Goal: Contribute content: Contribute content

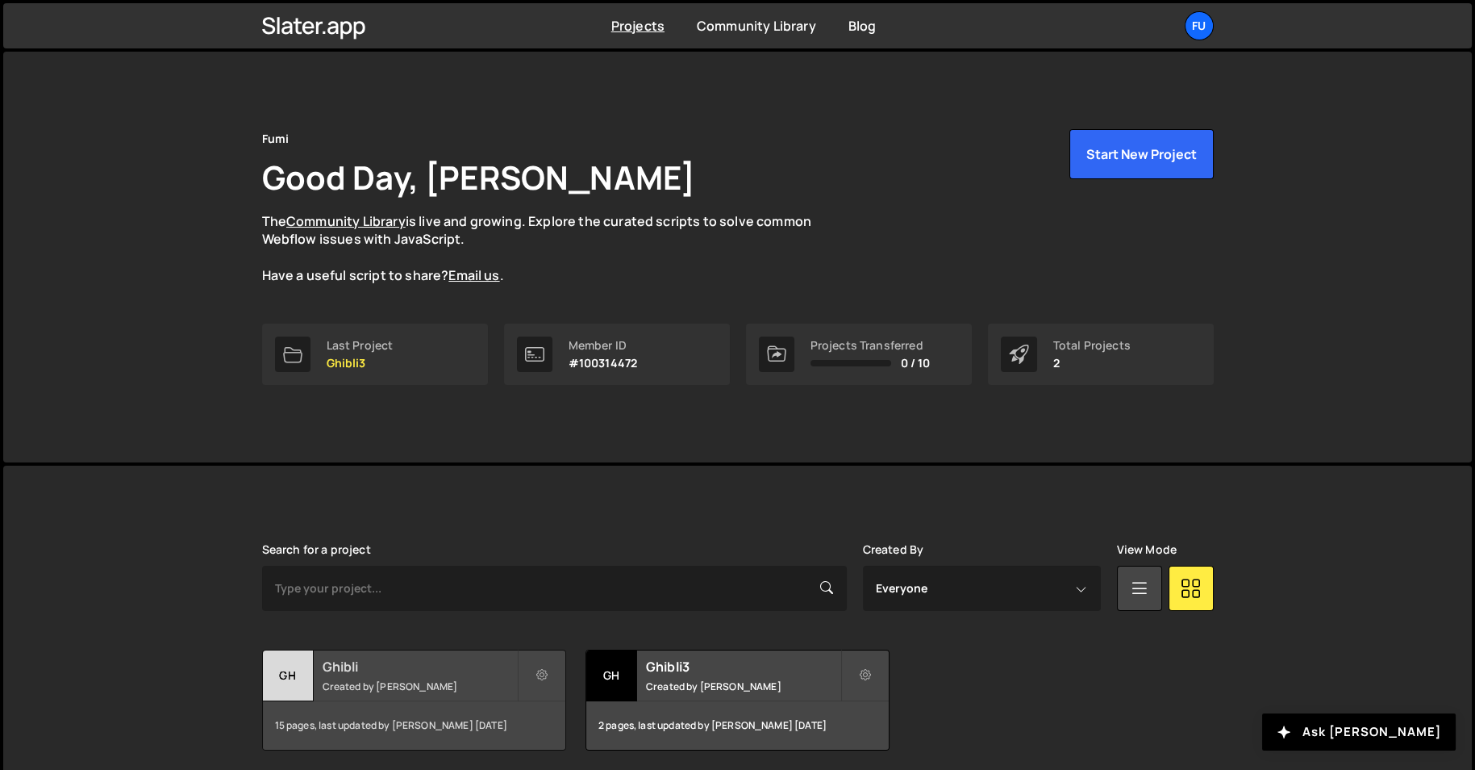
click at [372, 682] on small "Created by [PERSON_NAME]" at bounding box center [420, 686] width 194 height 14
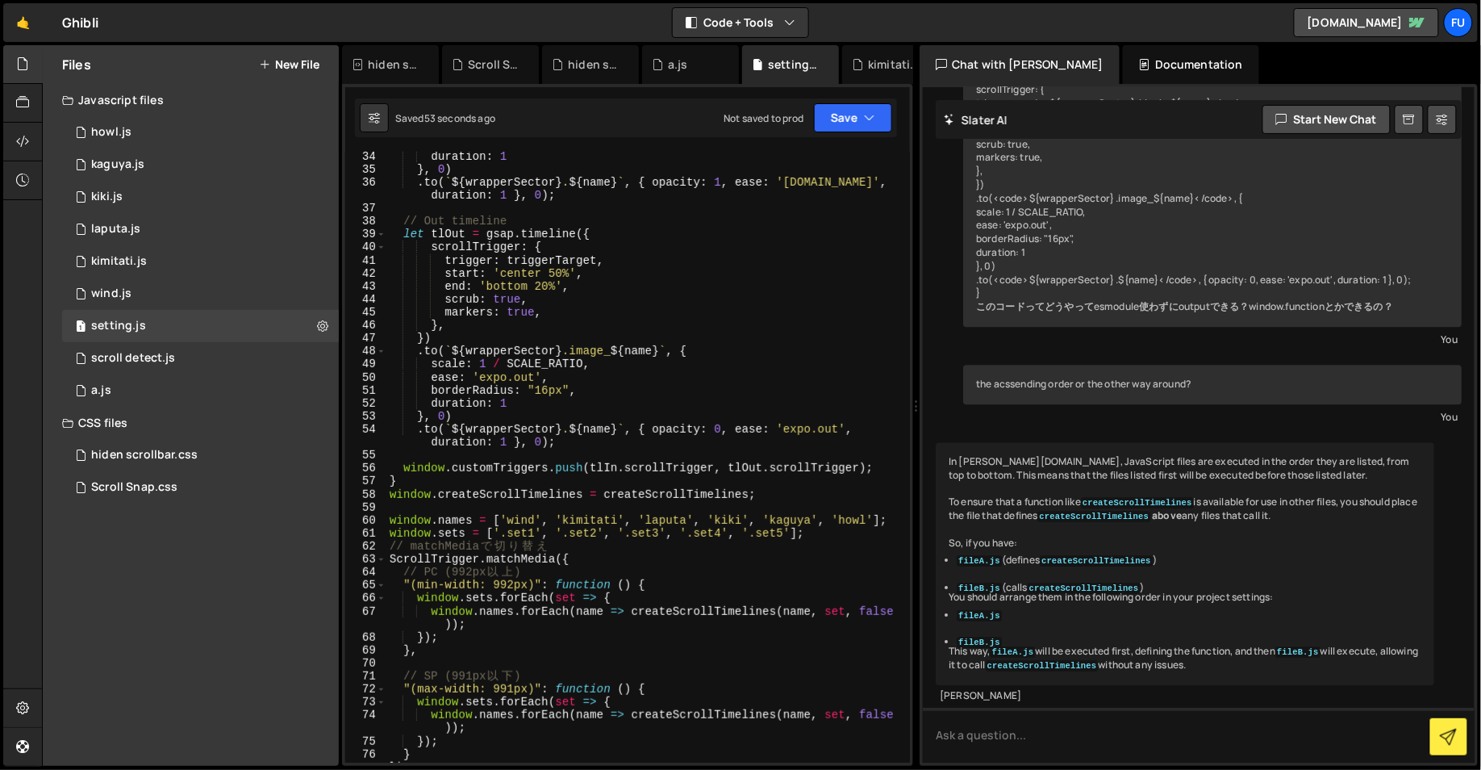
scroll to position [448, 0]
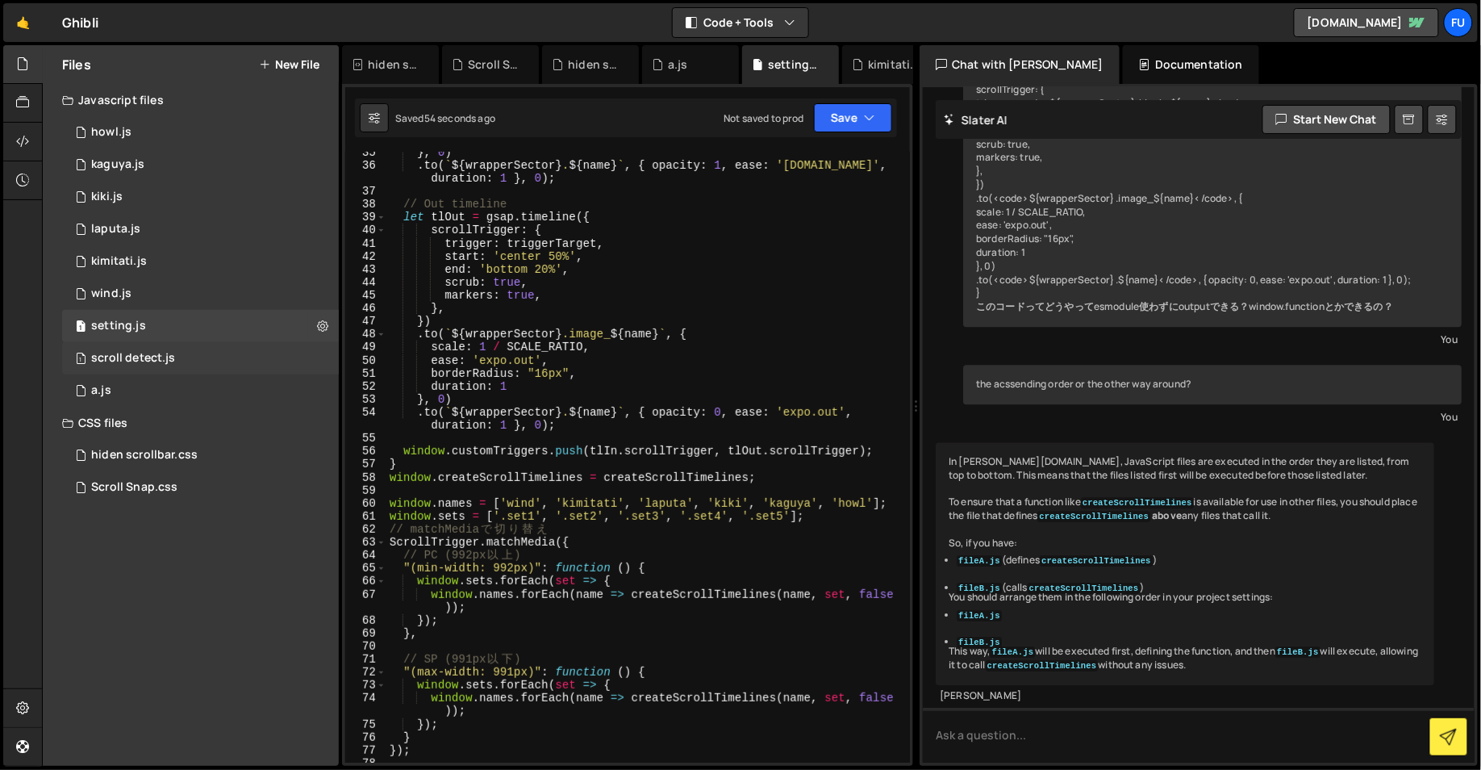
click at [246, 364] on div "1 scroll detect.js 0" at bounding box center [200, 358] width 277 height 32
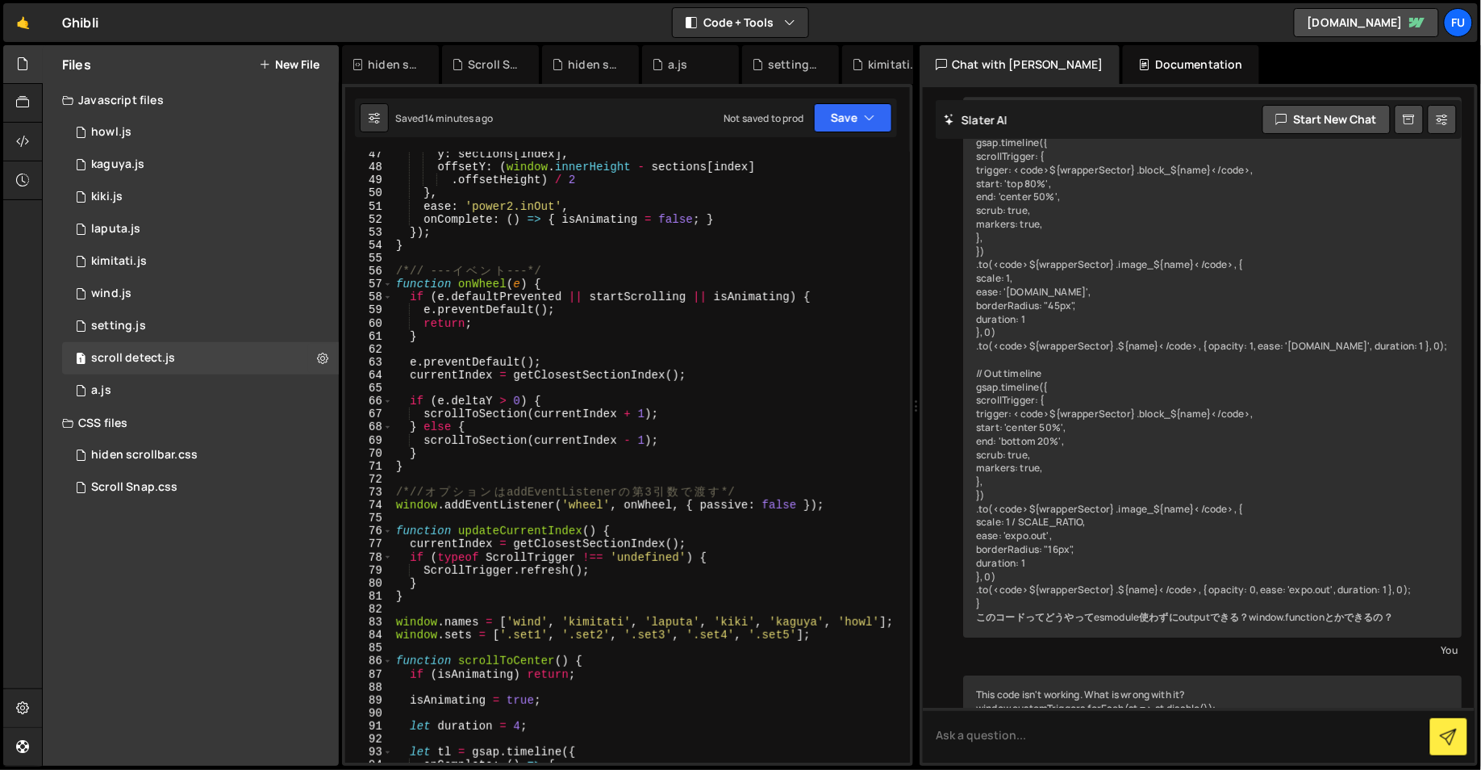
scroll to position [707, 0]
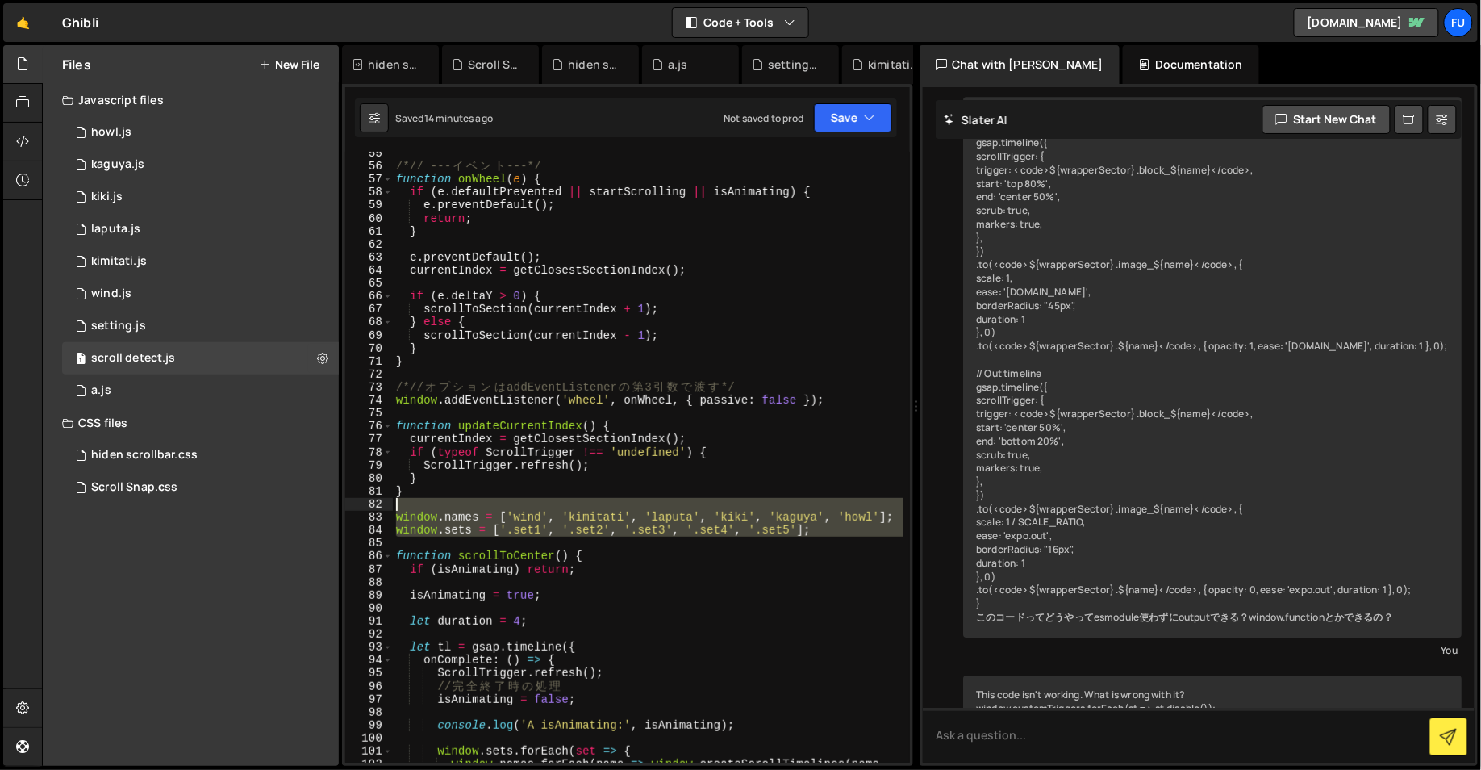
drag, startPoint x: 836, startPoint y: 535, endPoint x: 410, endPoint y: 503, distance: 427.1
click at [393, 509] on div "/*// --- イ ベ ン ト ---*/ function onWheel ( e ) { if ( e . defaultPrevented || st…" at bounding box center [648, 472] width 511 height 650
type textarea "window.names = ['wind', 'kimitati', 'laputa', 'kiki', 'kaguya', 'howl'];"
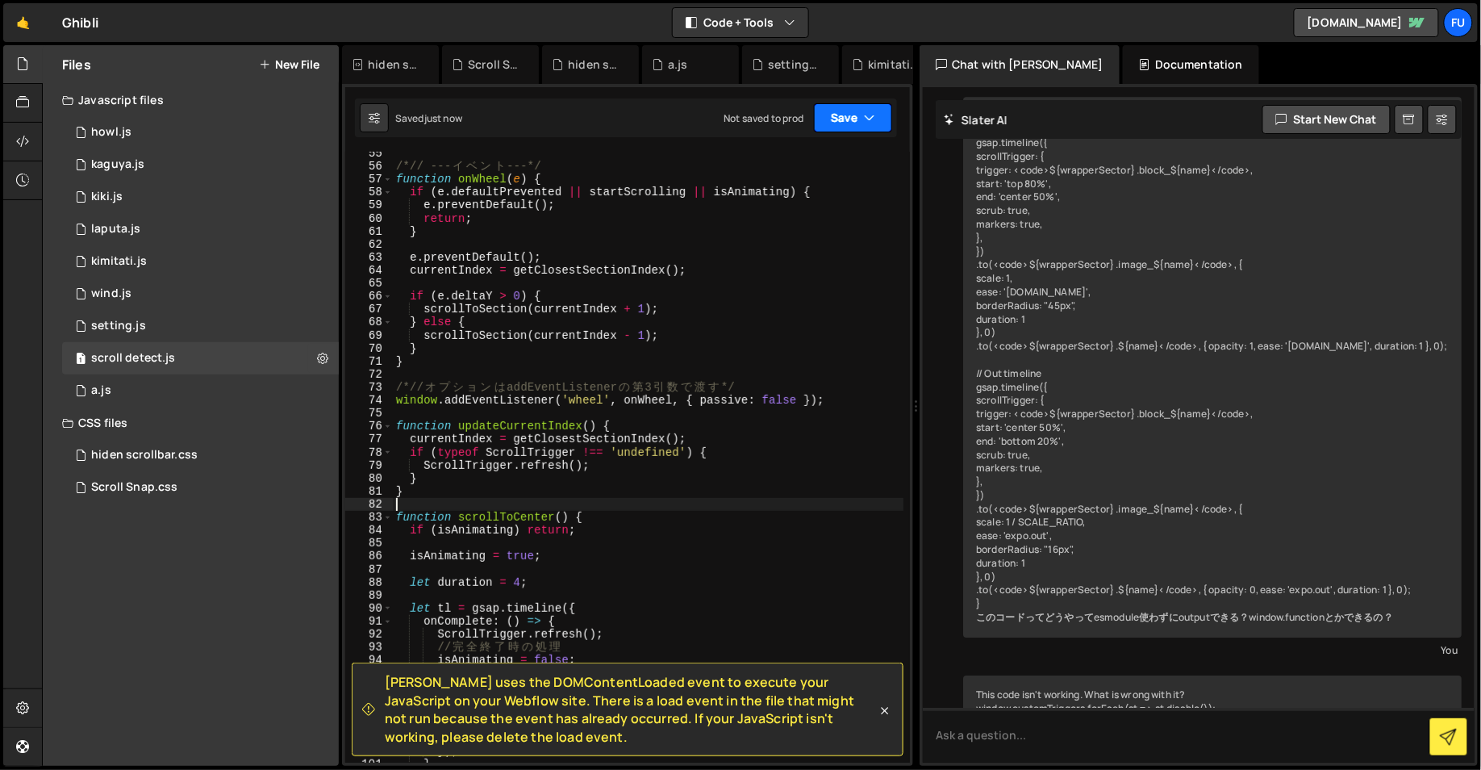
click at [838, 127] on button "Save" at bounding box center [853, 117] width 78 height 29
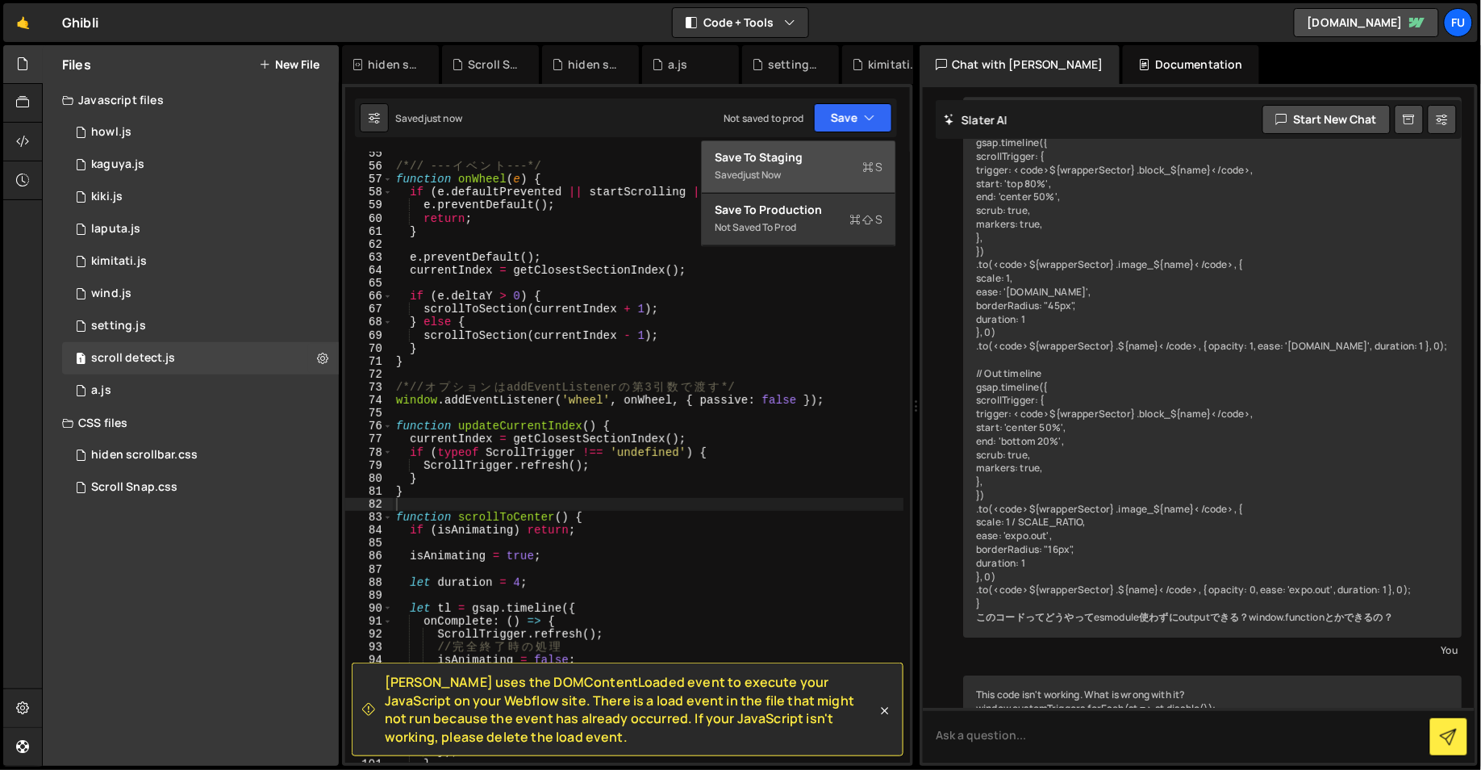
click at [835, 170] on div "Saved just now" at bounding box center [799, 174] width 168 height 19
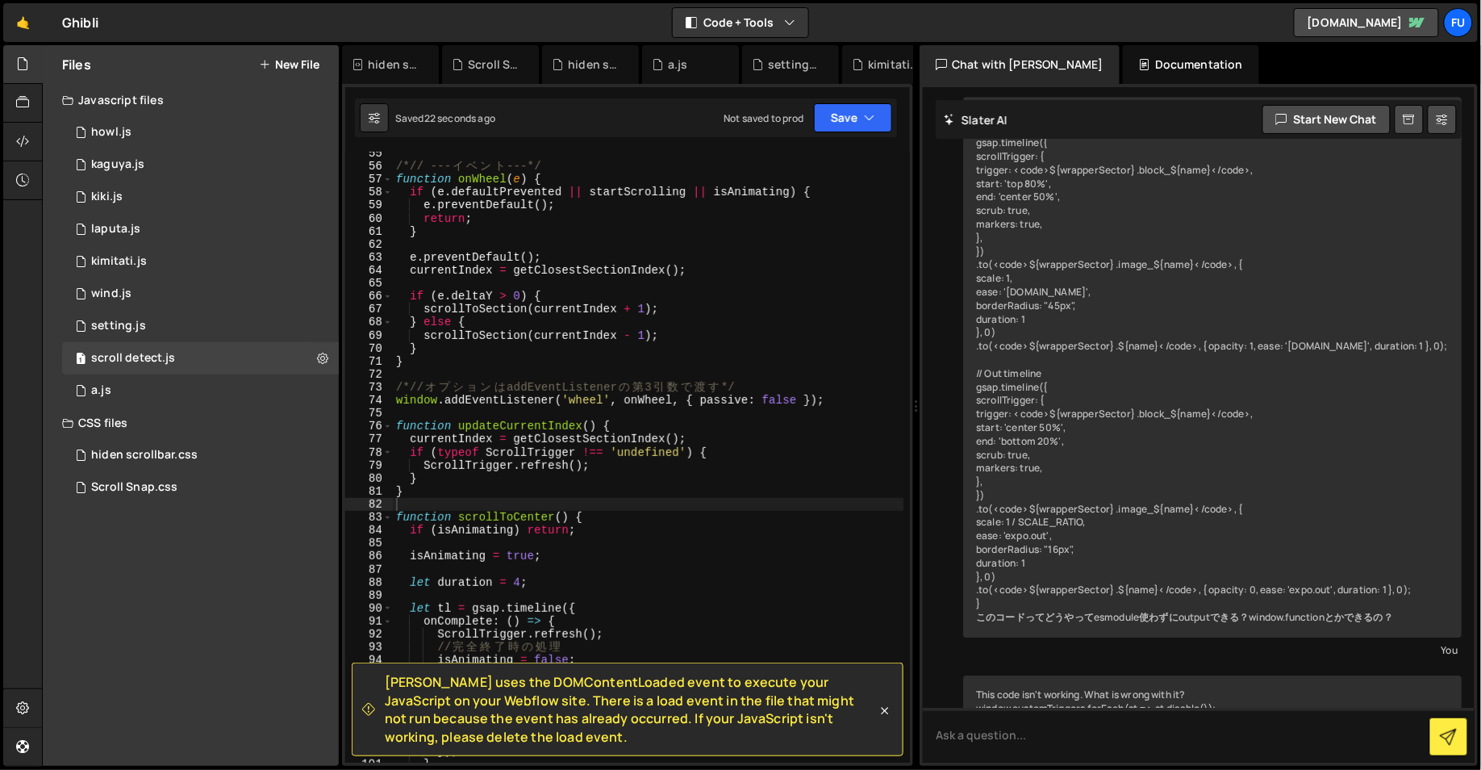
click at [678, 470] on div "/*// --- イ ベ ン ト ---*/ function onWheel ( e ) { if ( e . defaultPrevented || st…" at bounding box center [648, 465] width 511 height 637
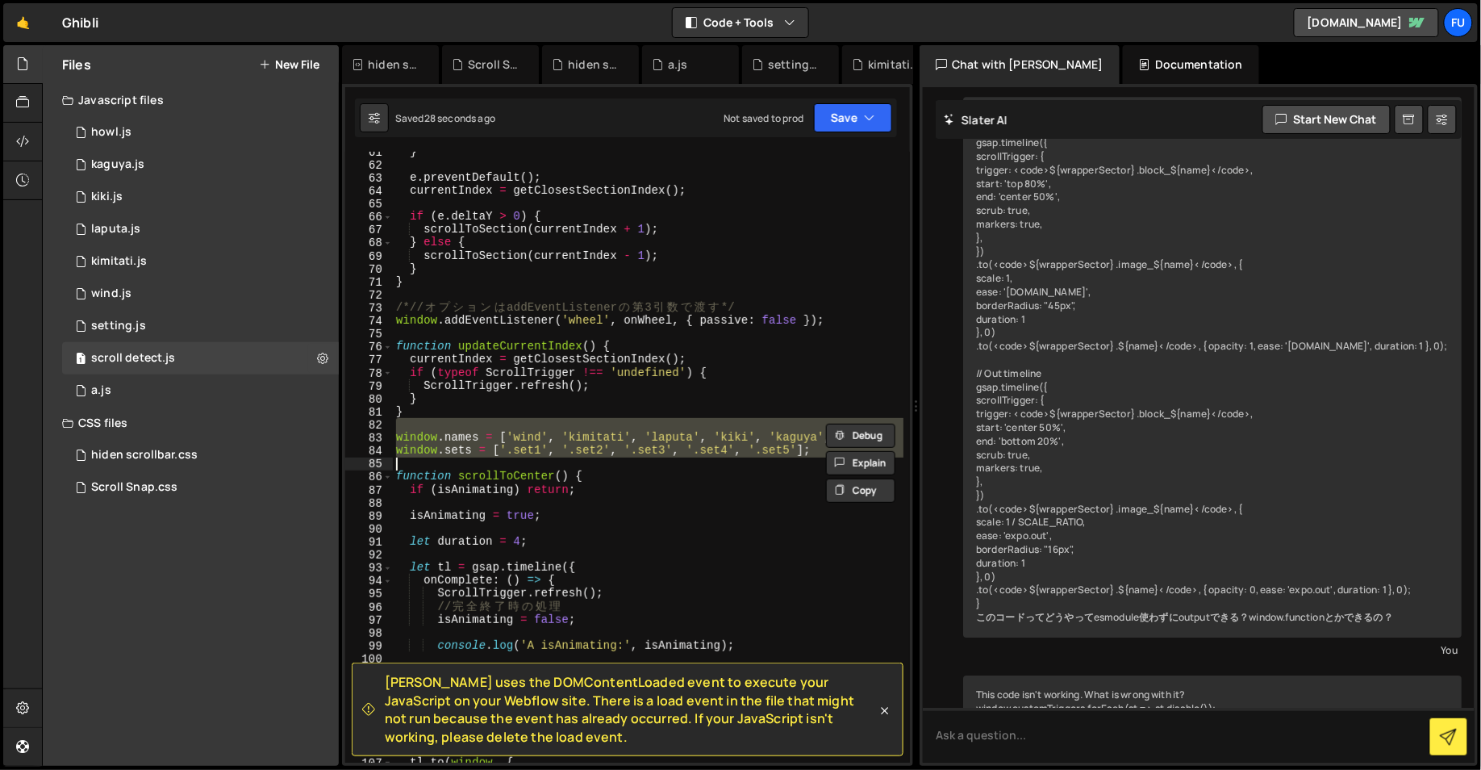
scroll to position [786, 0]
click at [680, 401] on div "} e . preventDefault ( ) ; currentIndex = getClosestSectionIndex ( ) ; if ( e .…" at bounding box center [648, 463] width 511 height 637
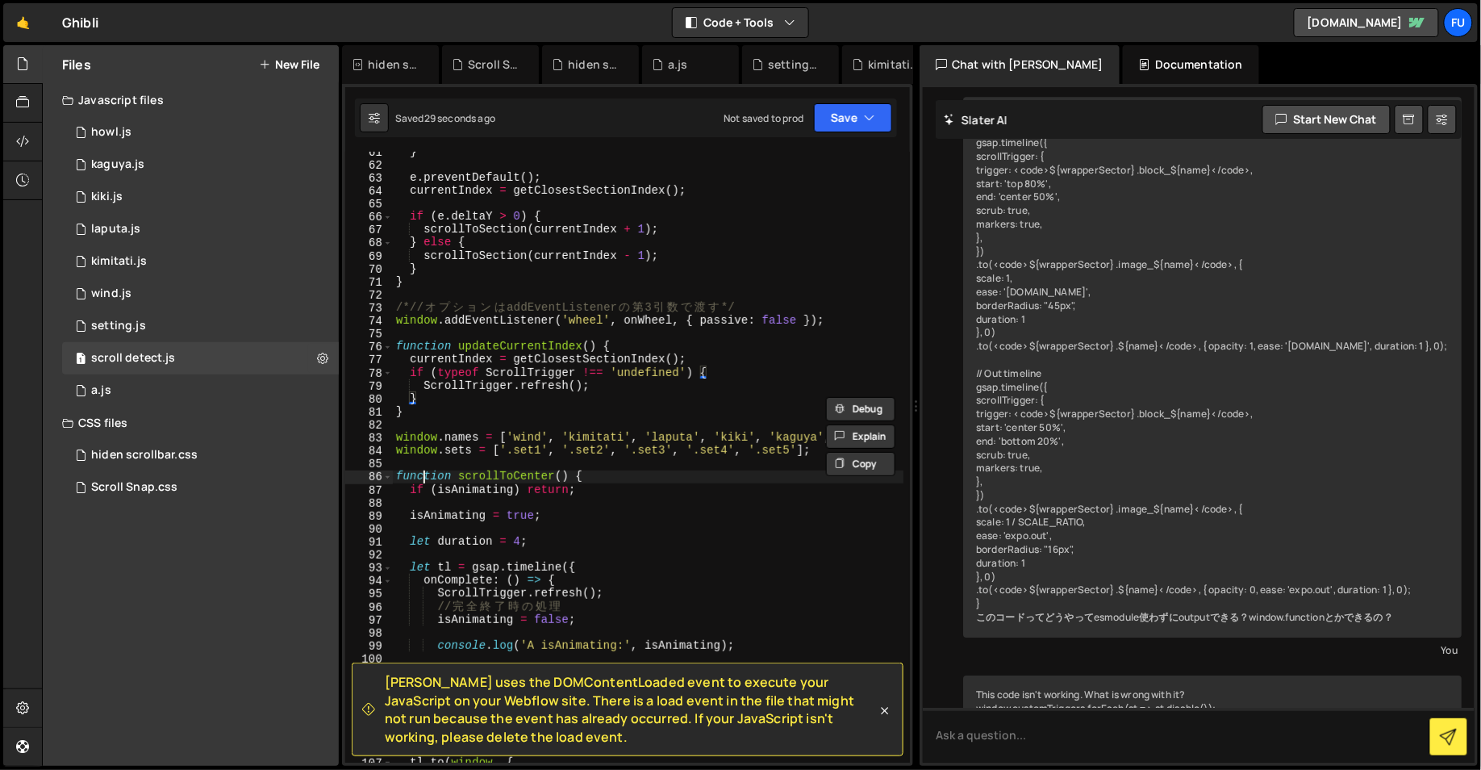
type textarea "function scrollToCenter() {"
click at [423, 470] on div "} e . preventDefault ( ) ; currentIndex = getClosestSectionIndex ( ) ; if ( e .…" at bounding box center [648, 463] width 511 height 637
click at [246, 323] on div "1 setting.js 0" at bounding box center [200, 326] width 277 height 32
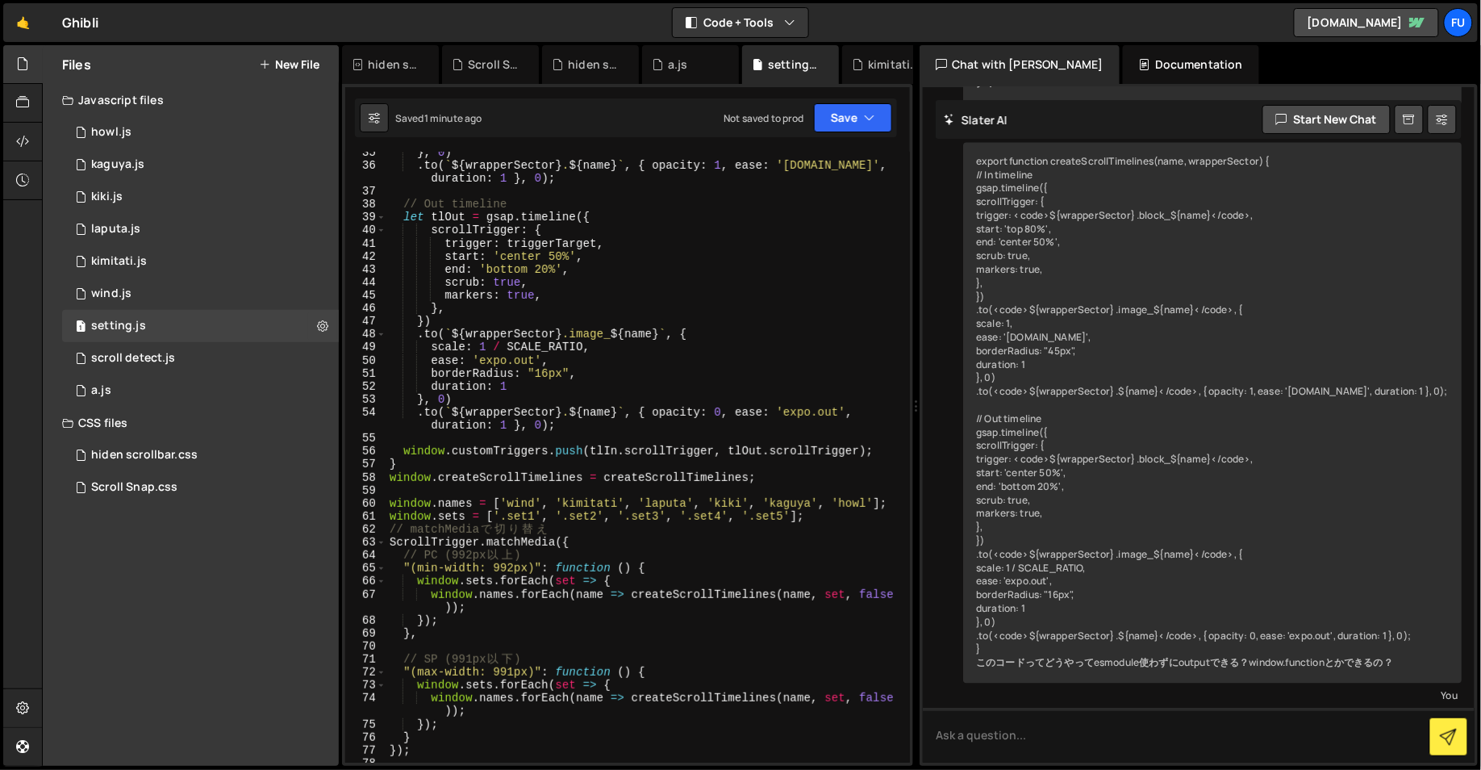
scroll to position [3898, 0]
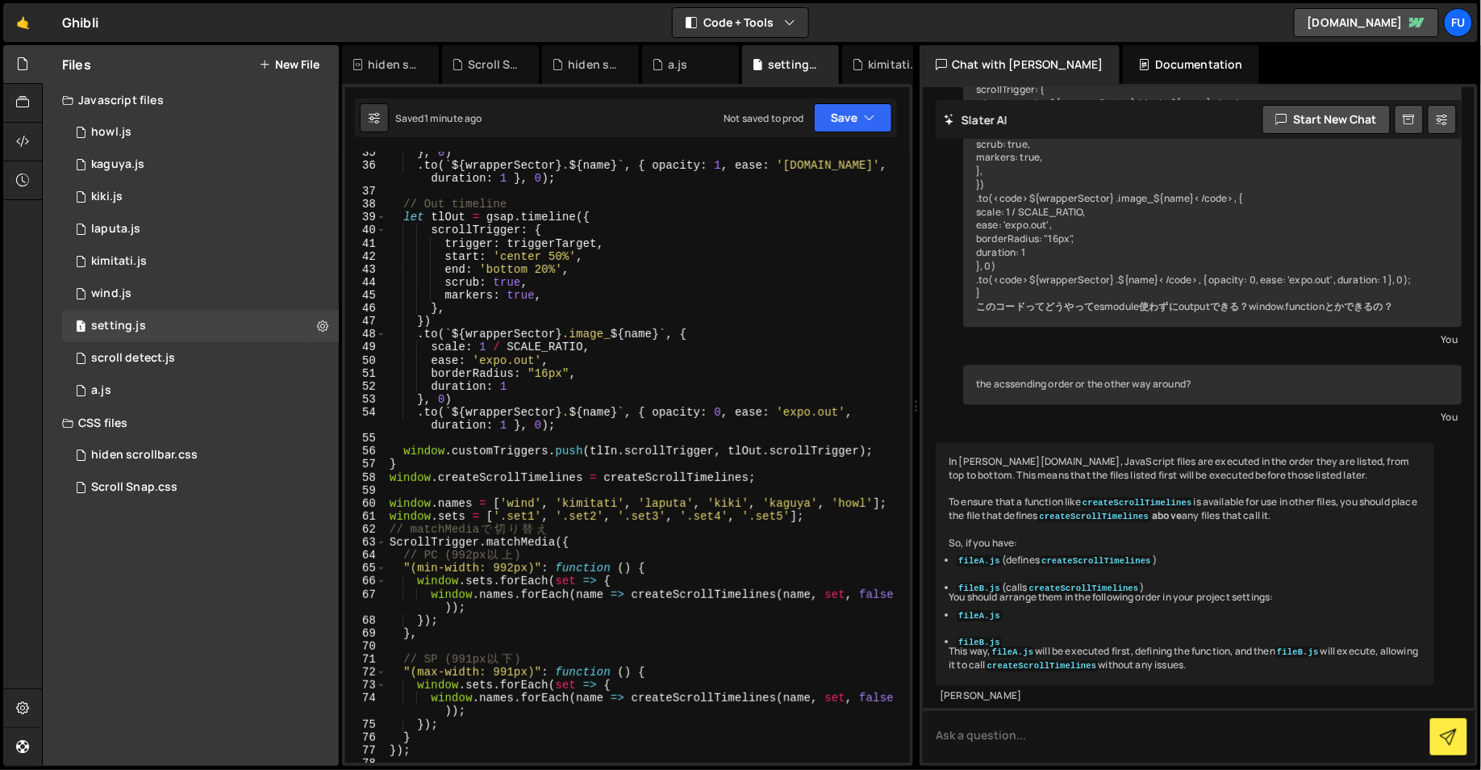
click at [831, 515] on div "} , 0 ) . to ( ` ${ wrapperSector } . ${ name } ` , { opacity : 1 , ease : '[DO…" at bounding box center [645, 464] width 518 height 637
drag, startPoint x: 828, startPoint y: 516, endPoint x: 374, endPoint y: 503, distance: 454.3
click at [374, 503] on div "window.sets = ['.set1', '.set2', '.set3', '.set4', '.set5']; 35 36 37 38 39 40 …" at bounding box center [627, 457] width 565 height 611
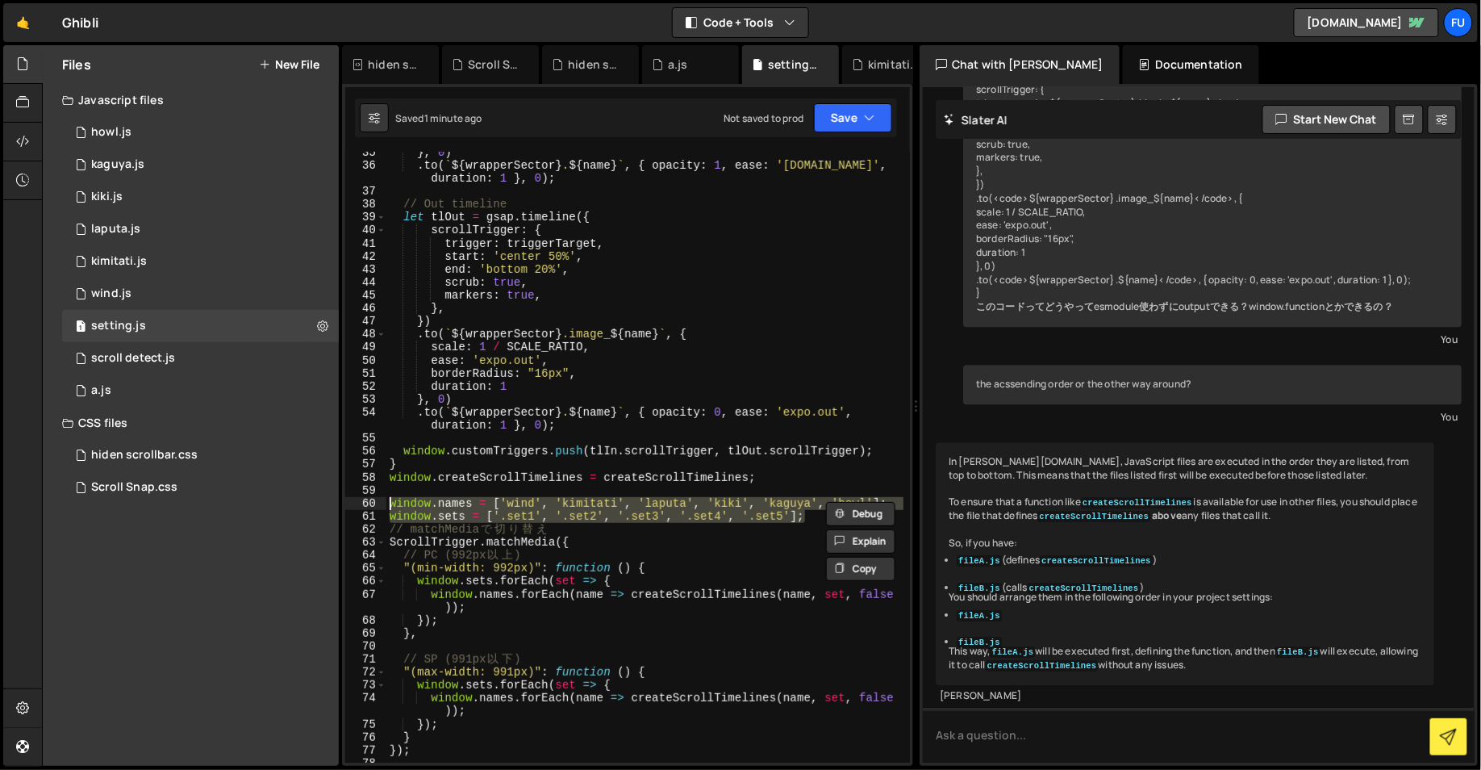
click at [544, 544] on div "} , 0 ) . to ( ` ${ wrapperSector } . ${ name } ` , { opacity : 1 , ease : '[DO…" at bounding box center [645, 464] width 518 height 637
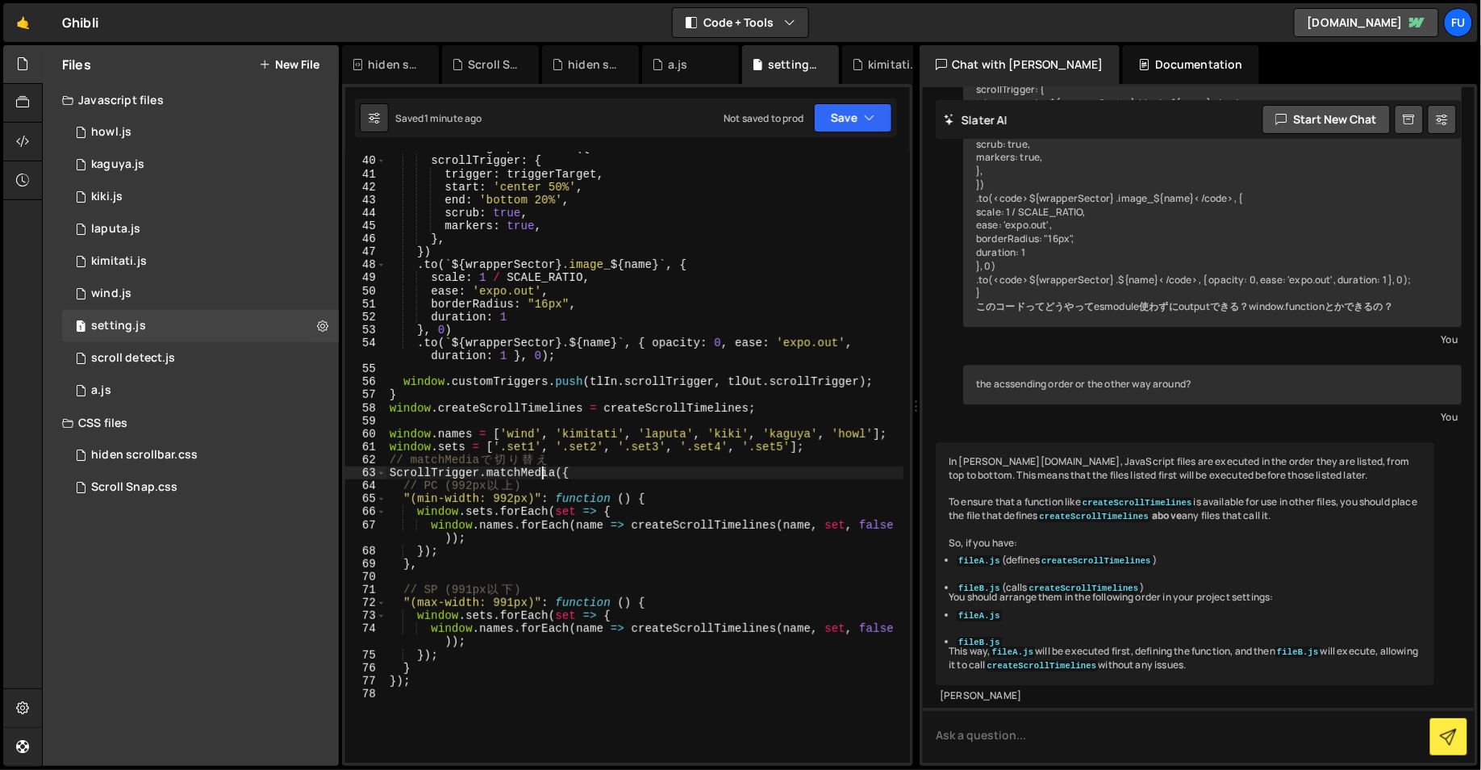
scroll to position [493, 0]
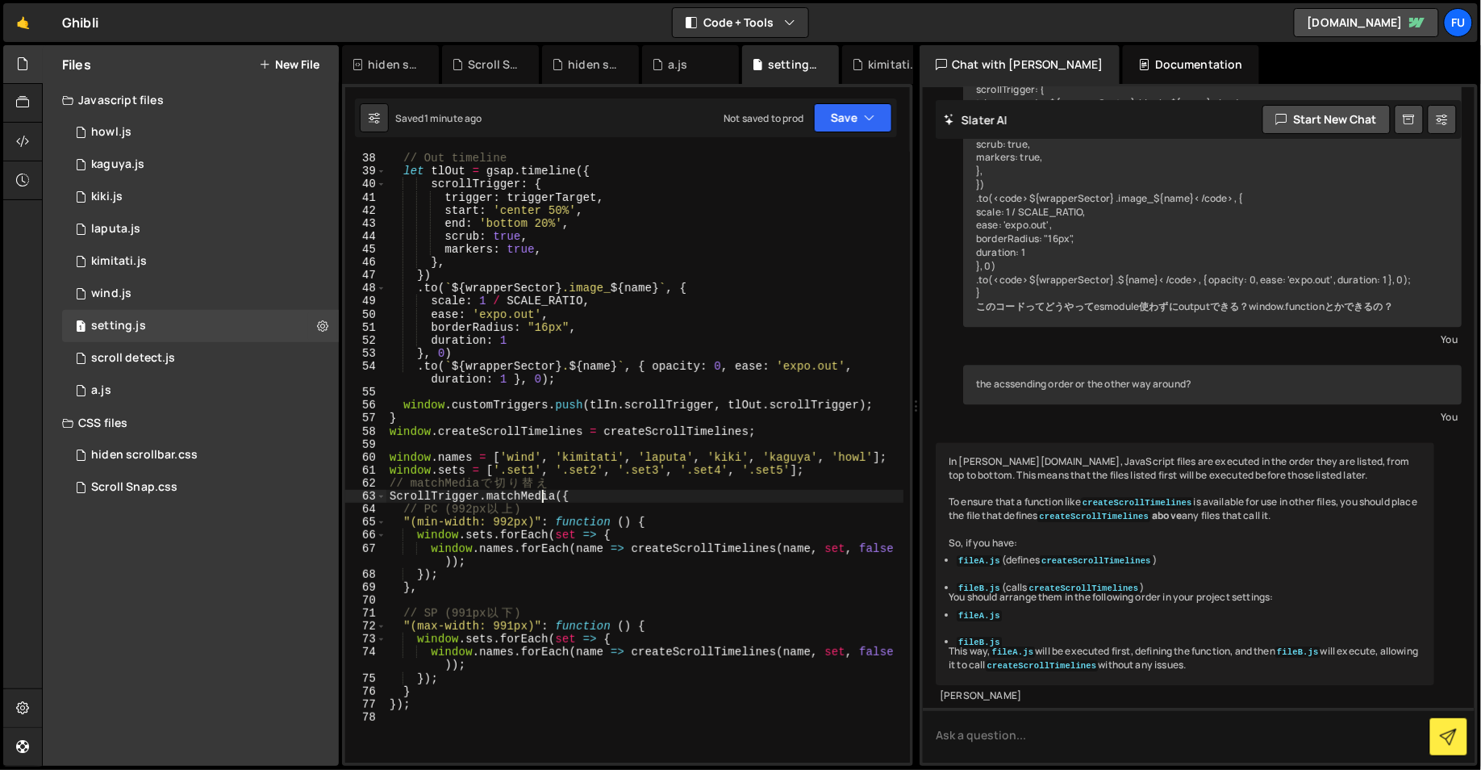
click at [802, 433] on div "// Out timeline let tlOut = gsap . timeline ({ scrollTrigger : { trigger : trig…" at bounding box center [645, 457] width 518 height 637
type textarea "window.createScrollTimelines = createScrollTimelines;"
drag, startPoint x: 795, startPoint y: 431, endPoint x: 344, endPoint y: 428, distance: 450.9
click at [344, 428] on div "function scrollToCenter() { 61 62 63 64 65 66 67 68 69 70 71 72 73 74 75 76 77 …" at bounding box center [627, 425] width 571 height 682
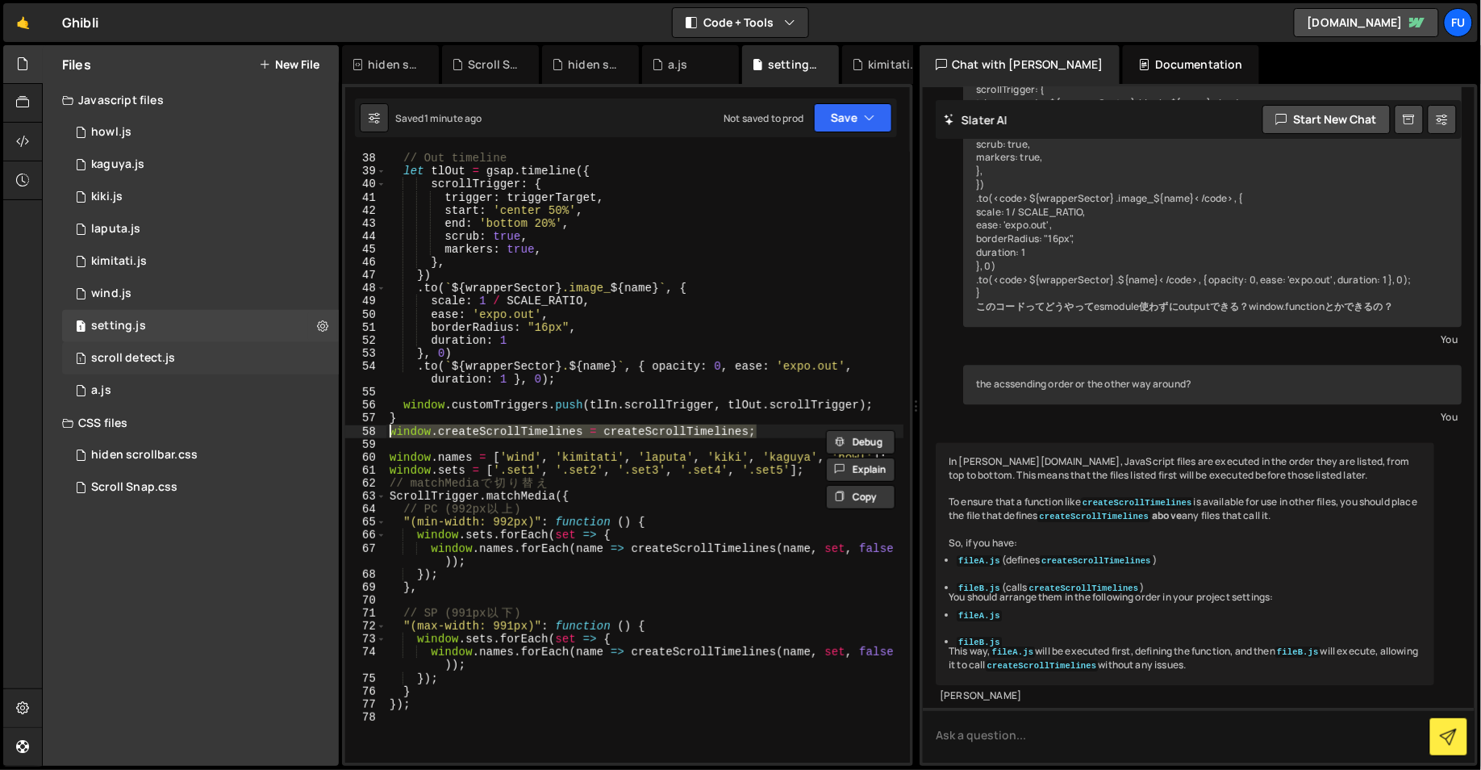
click at [190, 354] on div "1 scroll detect.js 0" at bounding box center [200, 358] width 277 height 32
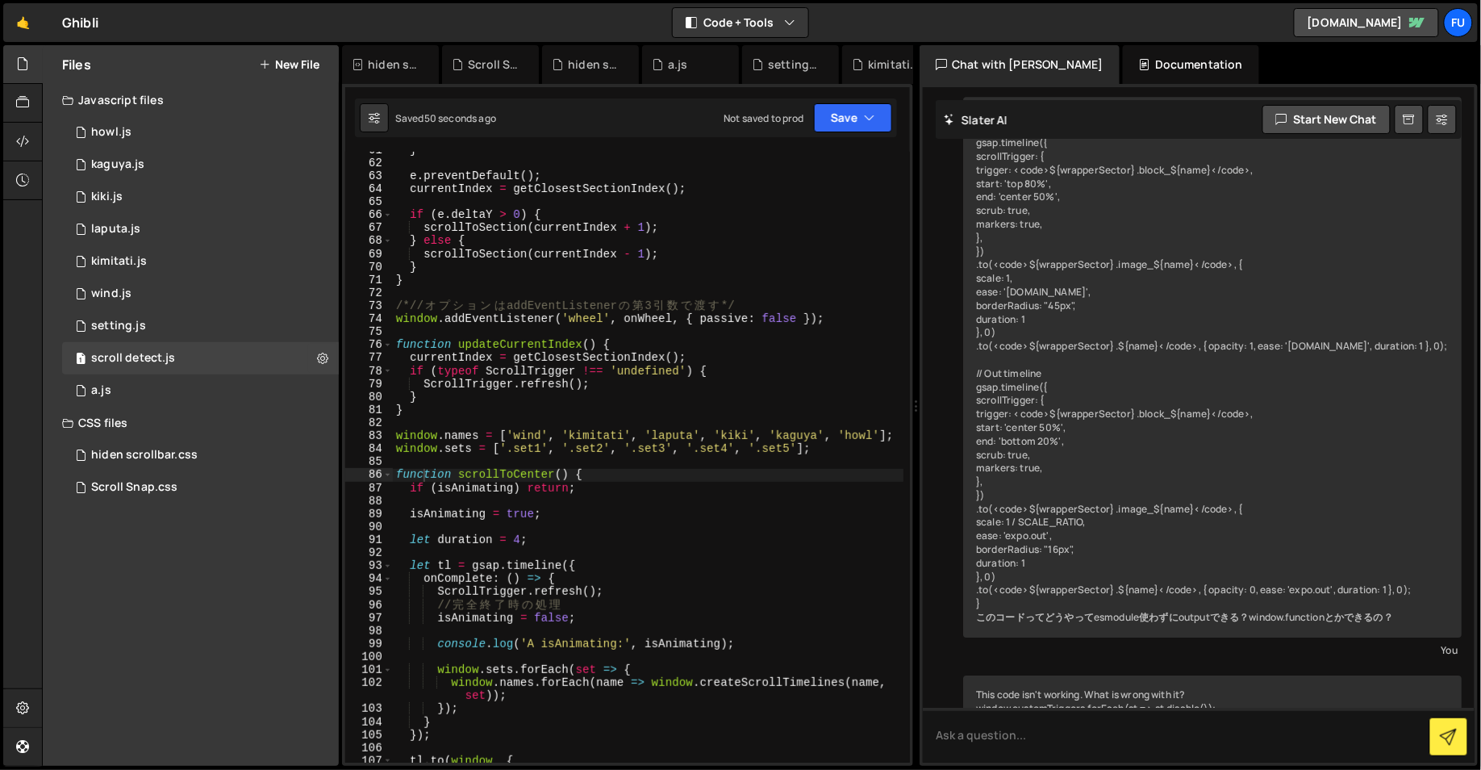
scroll to position [788, 0]
type textarea "window.addEventListener('wheel', onWheel, { passive: false });"
click at [707, 321] on div "} e . preventDefault ( ) ; currentIndex = getClosestSectionIndex ( ) ; if ( e .…" at bounding box center [648, 462] width 511 height 637
click at [836, 331] on div "} e . preventDefault ( ) ; currentIndex = getClosestSectionIndex ( ) ; if ( e .…" at bounding box center [648, 462] width 511 height 637
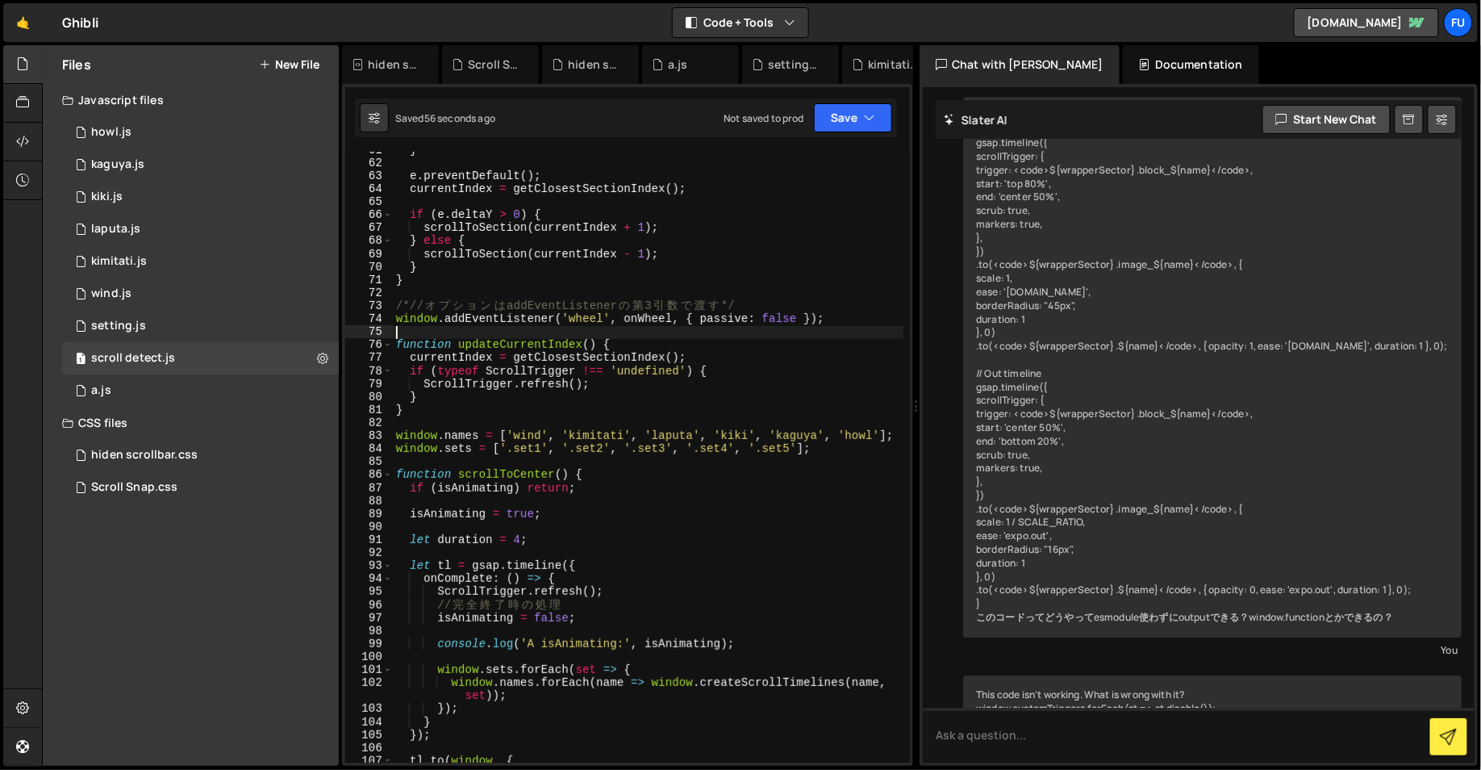
scroll to position [811, 0]
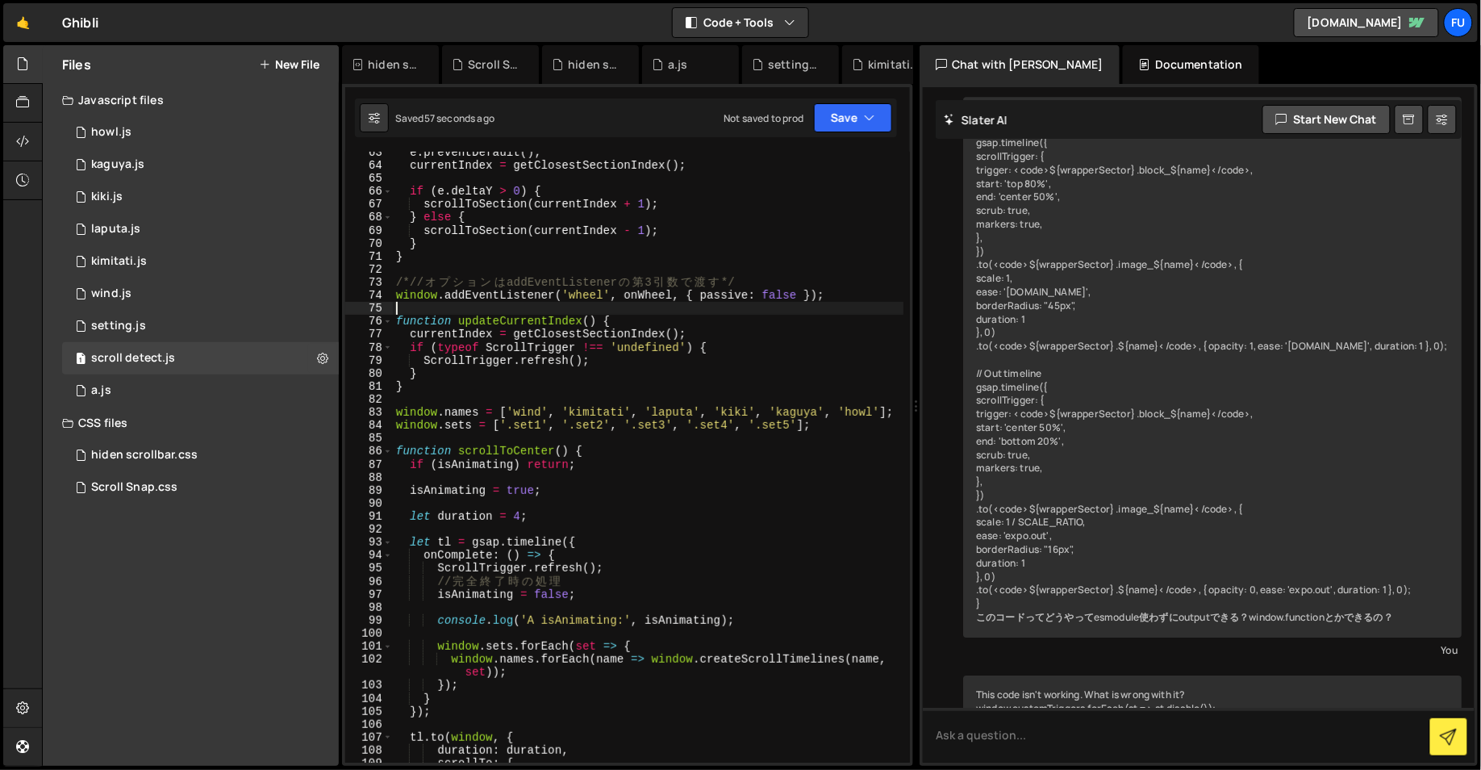
click at [875, 432] on div "e . preventDefault ( ) ; currentIndex = getClosestSectionIndex ( ) ; if ( e . d…" at bounding box center [648, 464] width 511 height 637
type textarea "window.sets = ['.set1', '.set2', '.set3', '.set4', '.set5'];"
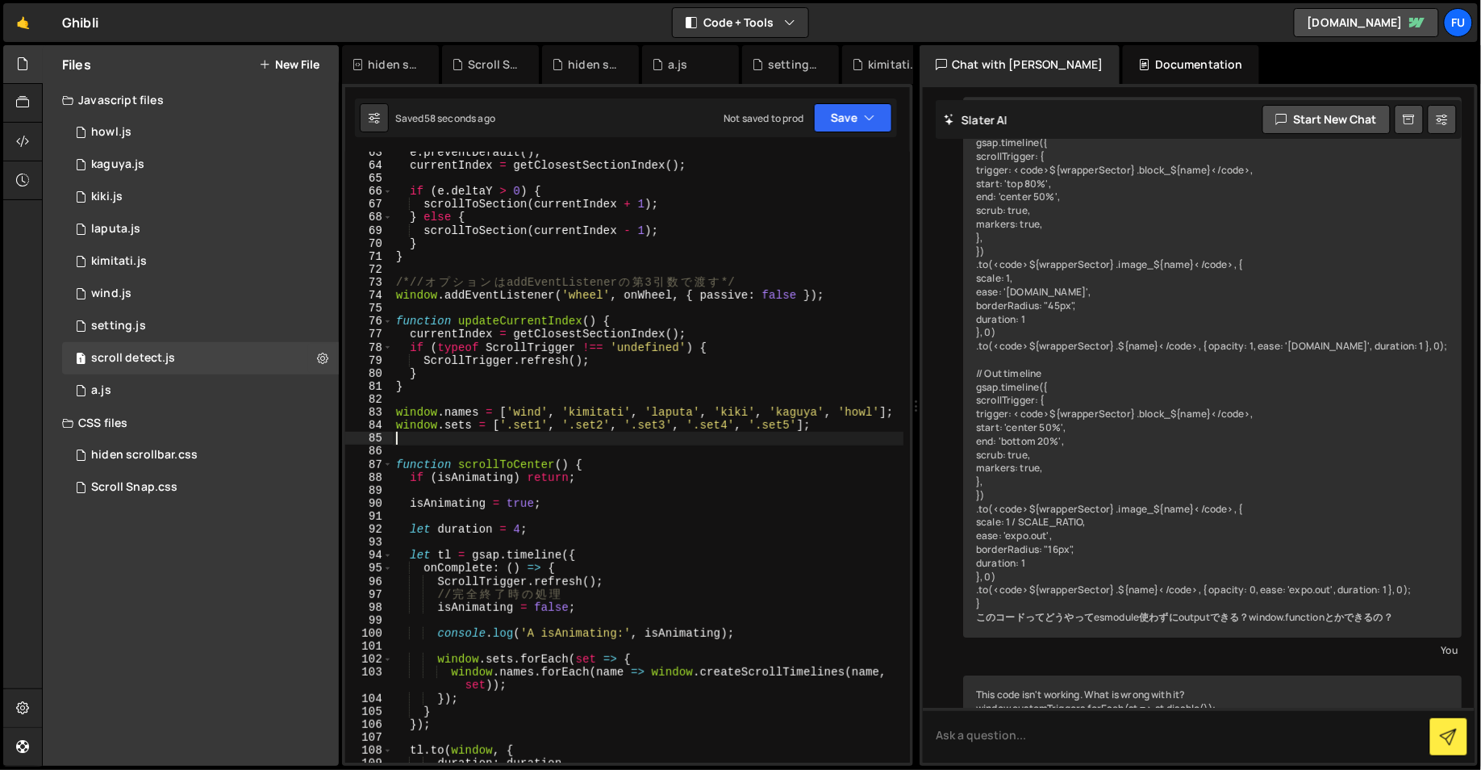
paste textarea "window.createScrollTimelines = createScrollTimelines;"
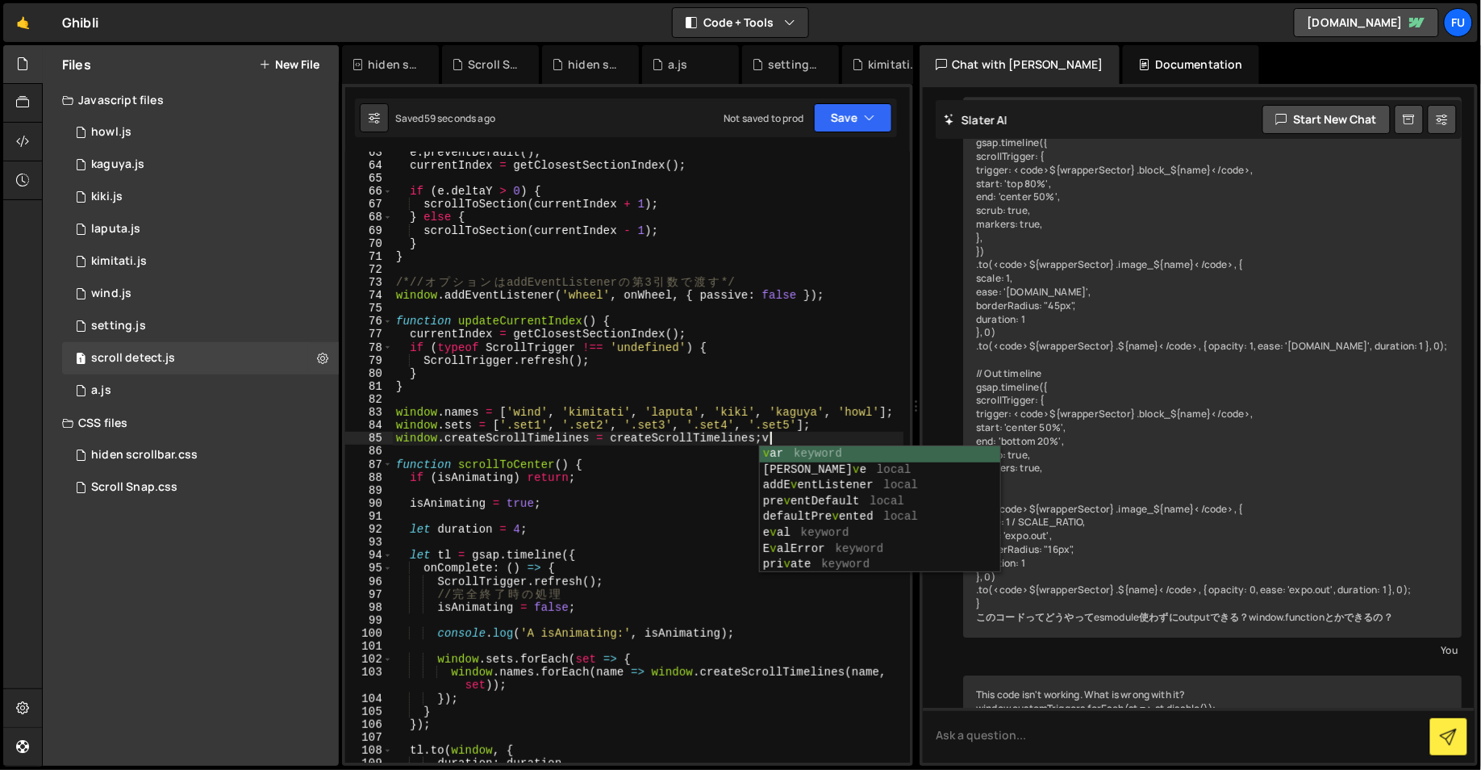
scroll to position [0, 24]
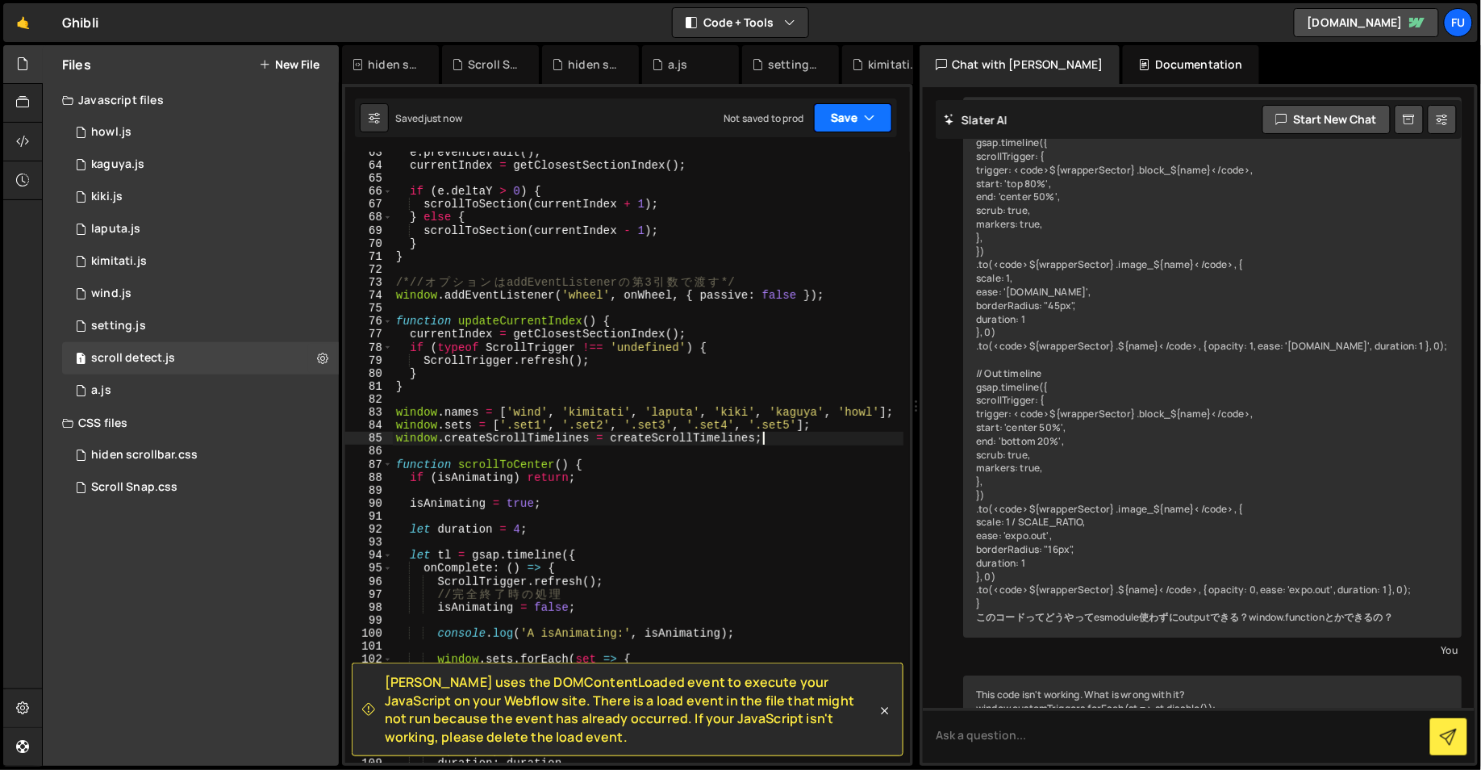
type textarea "window.createScrollTimelines = createScrollTimelines;"
click at [871, 117] on icon "button" at bounding box center [869, 118] width 11 height 16
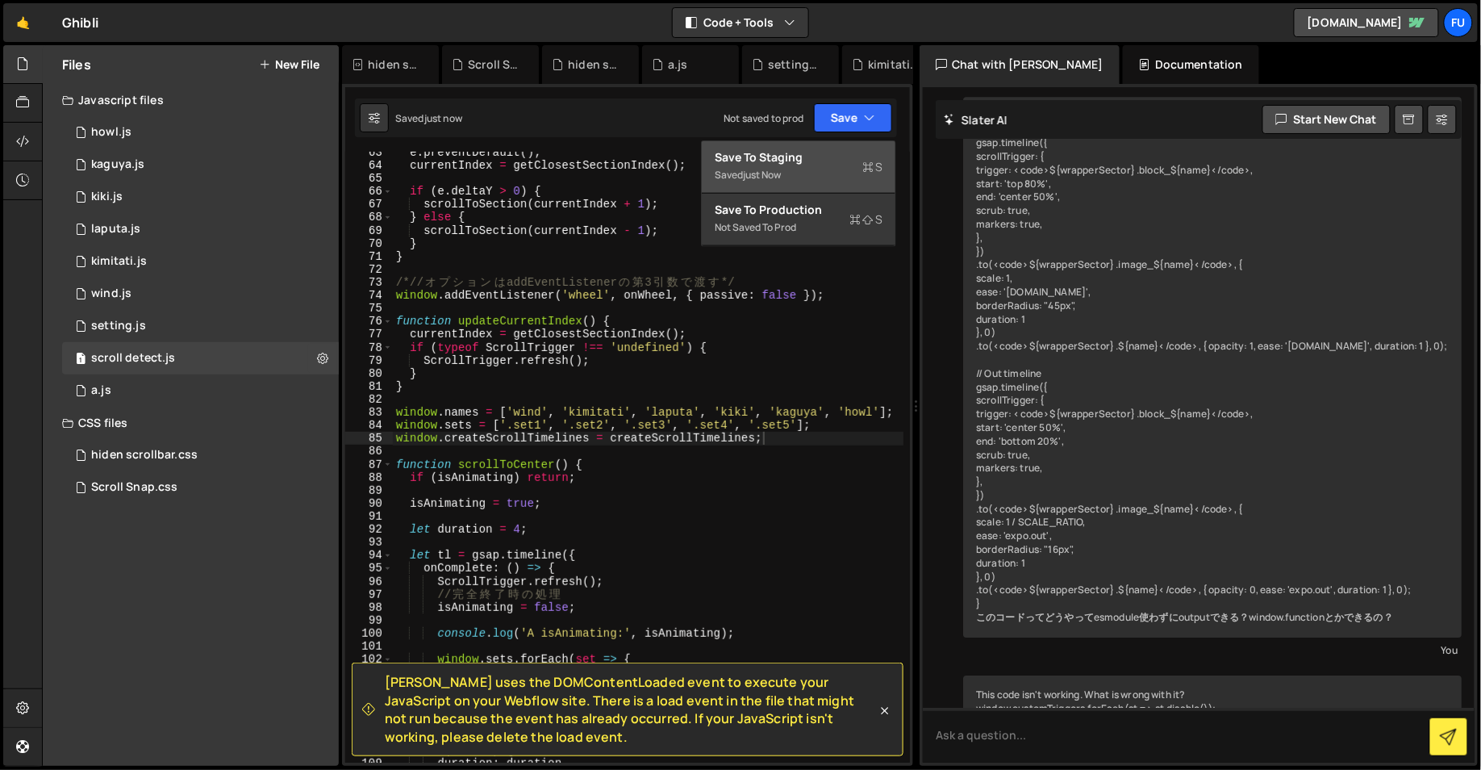
click at [850, 187] on button "Save to Staging S Saved just now" at bounding box center [799, 167] width 194 height 52
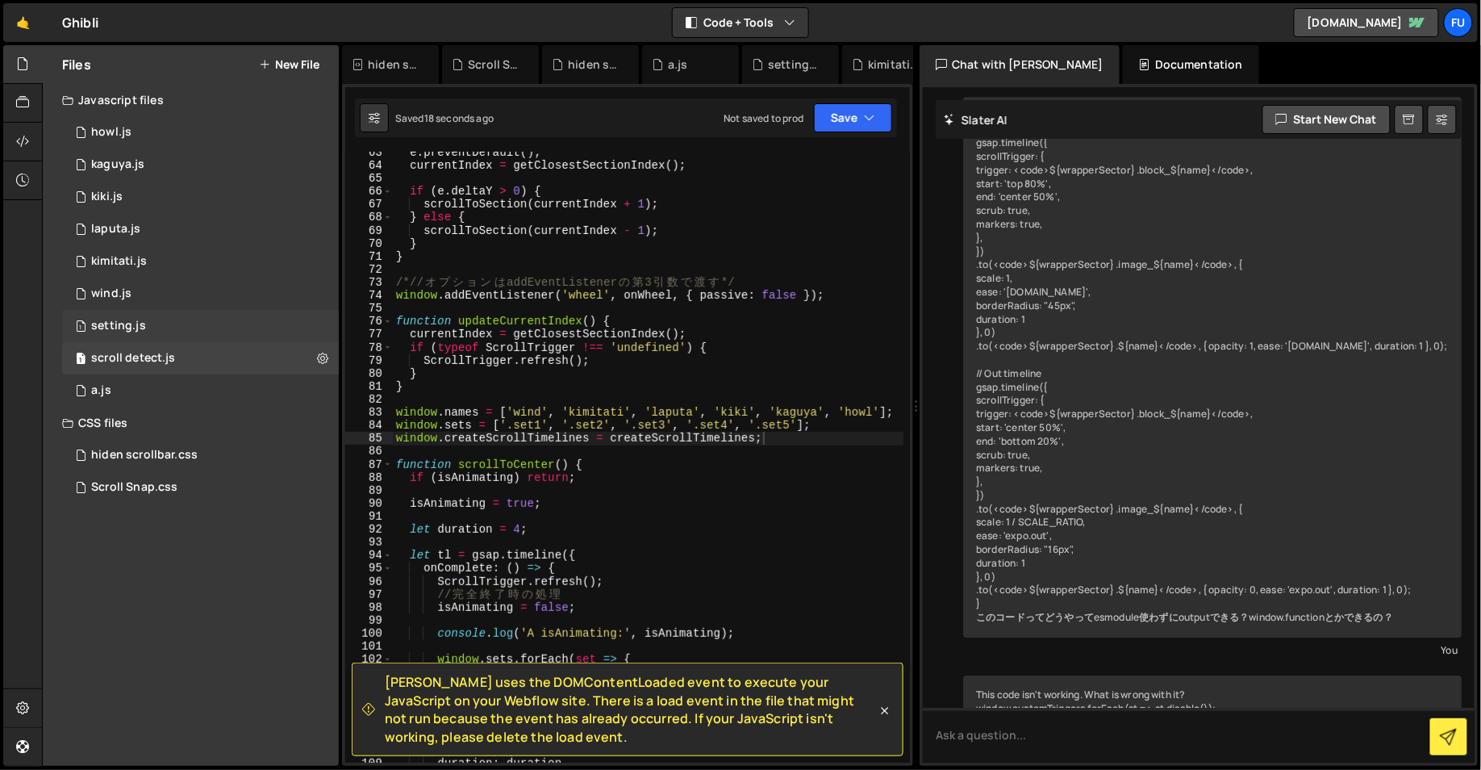
click at [179, 333] on div "1 setting.js 0" at bounding box center [200, 326] width 277 height 32
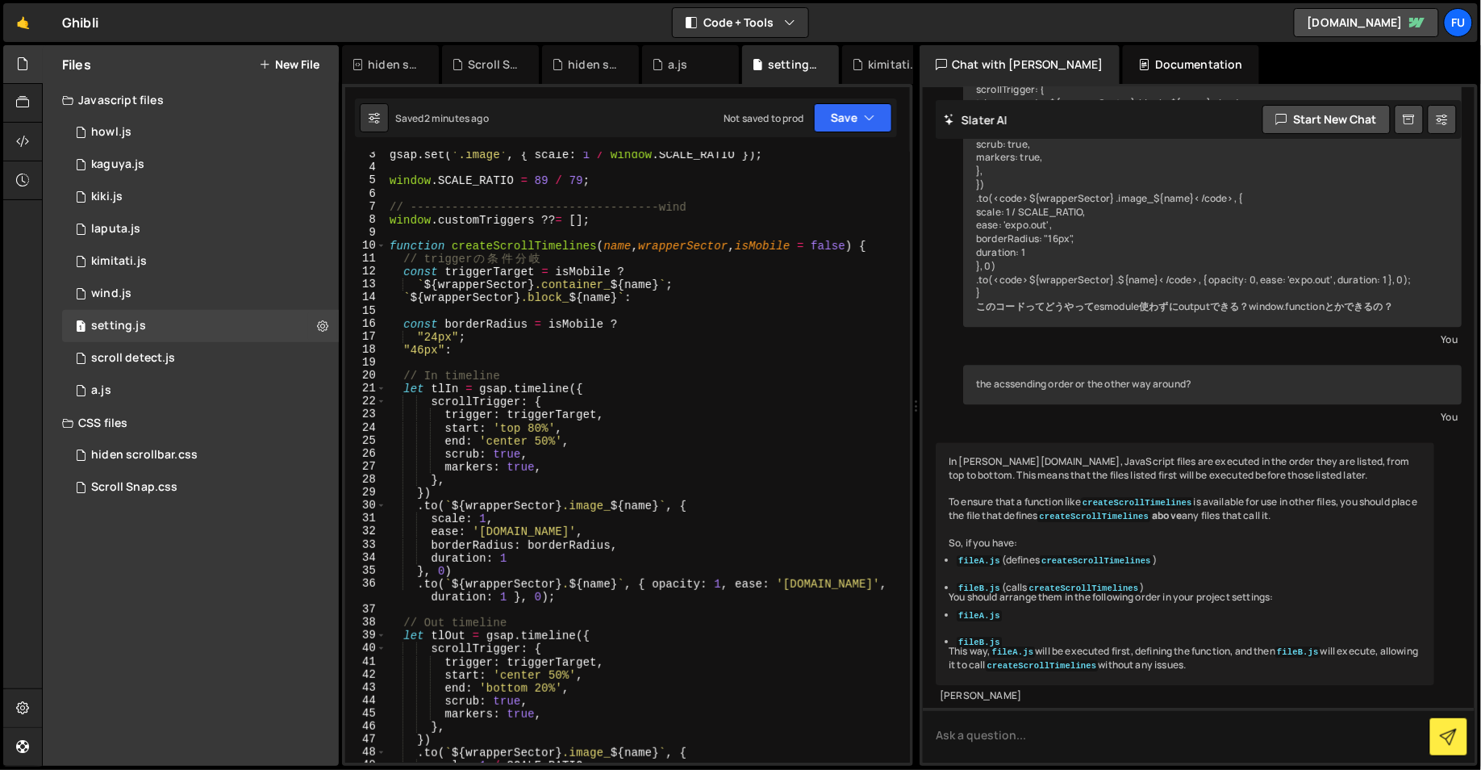
scroll to position [29, 0]
type textarea "let tlIn = gsap.timeline({"
click at [482, 390] on div "gsap . set ( '.image' , { scale : 1 / window . SCALE_RATIO }) ; window . SCALE_…" at bounding box center [645, 466] width 518 height 637
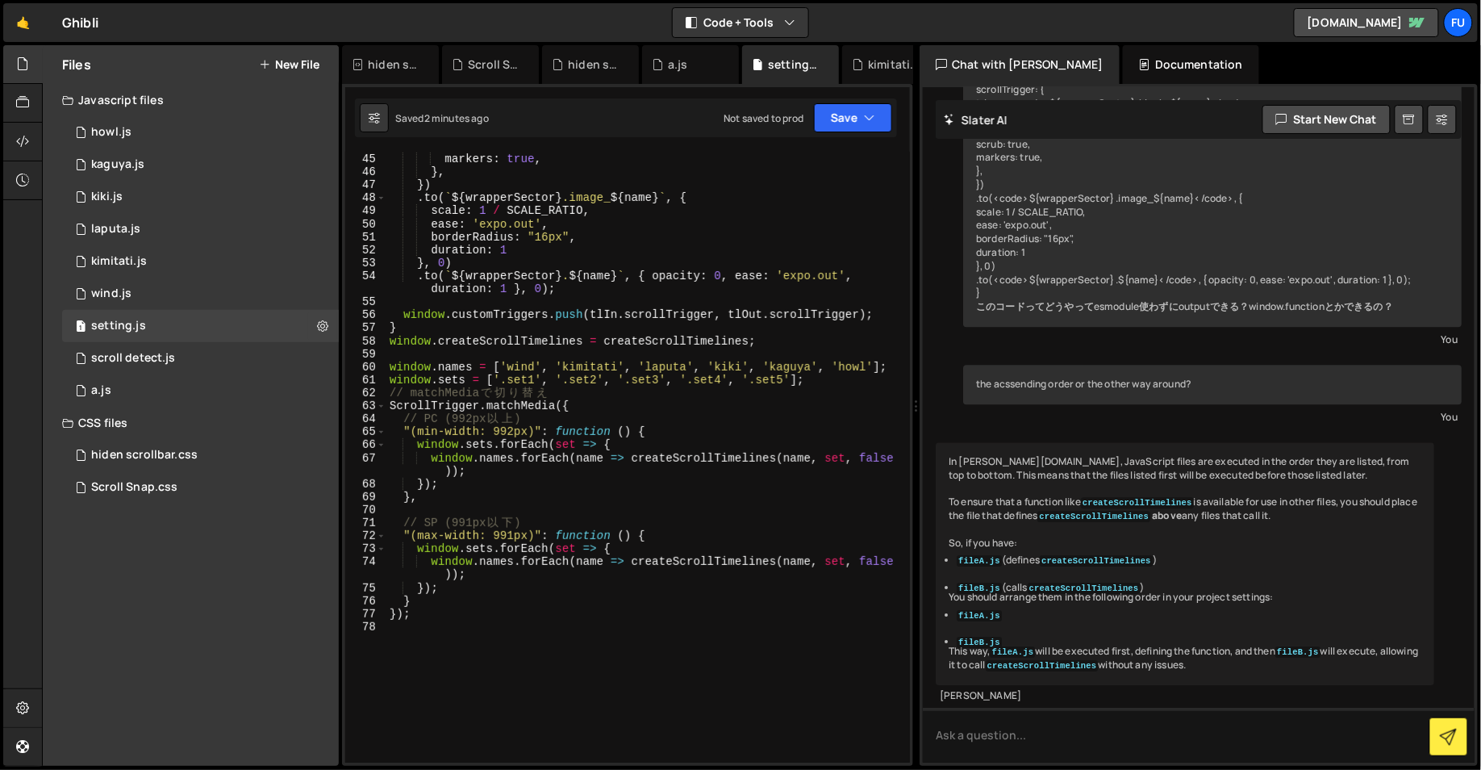
scroll to position [583, 0]
click at [238, 340] on div "1 setting.js 0" at bounding box center [200, 326] width 277 height 32
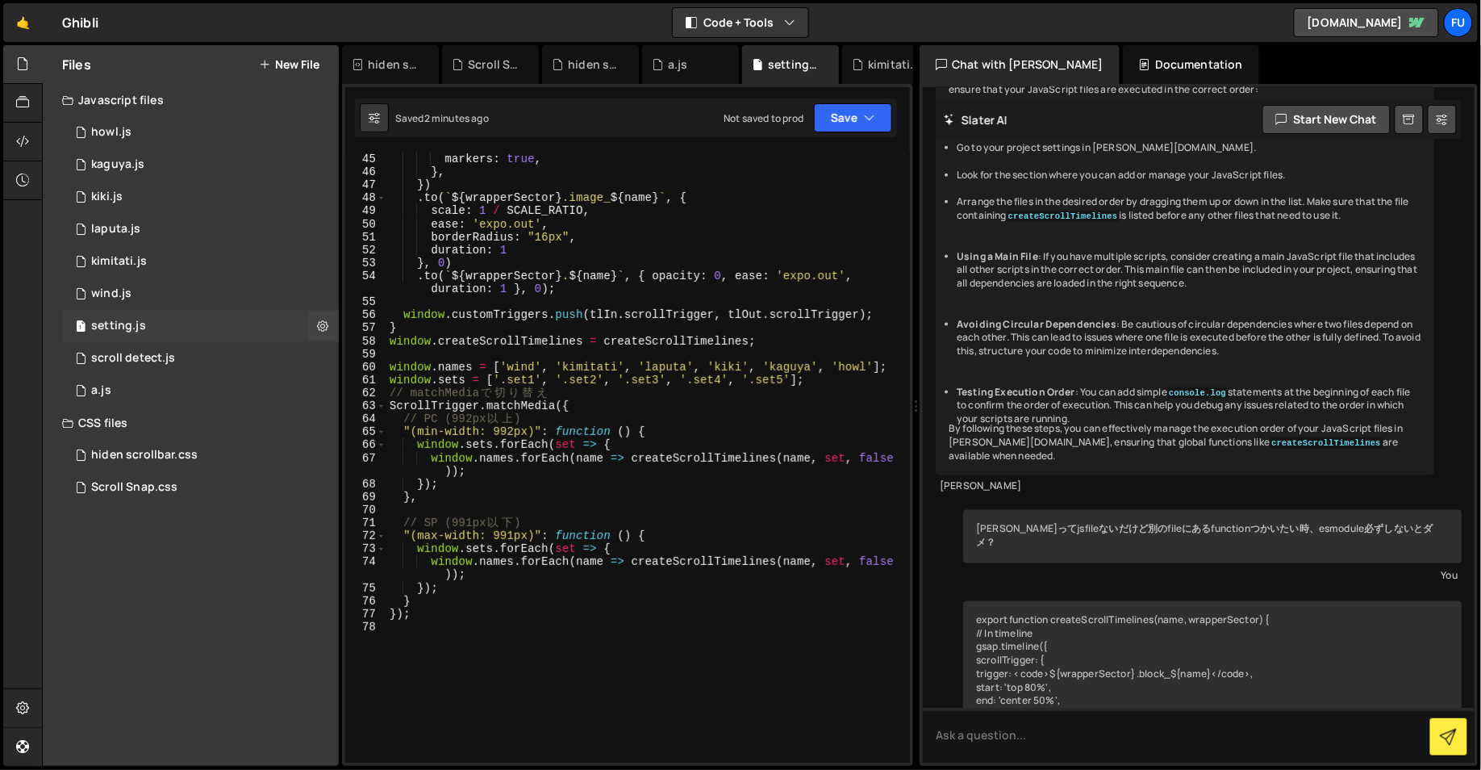
scroll to position [3898, 0]
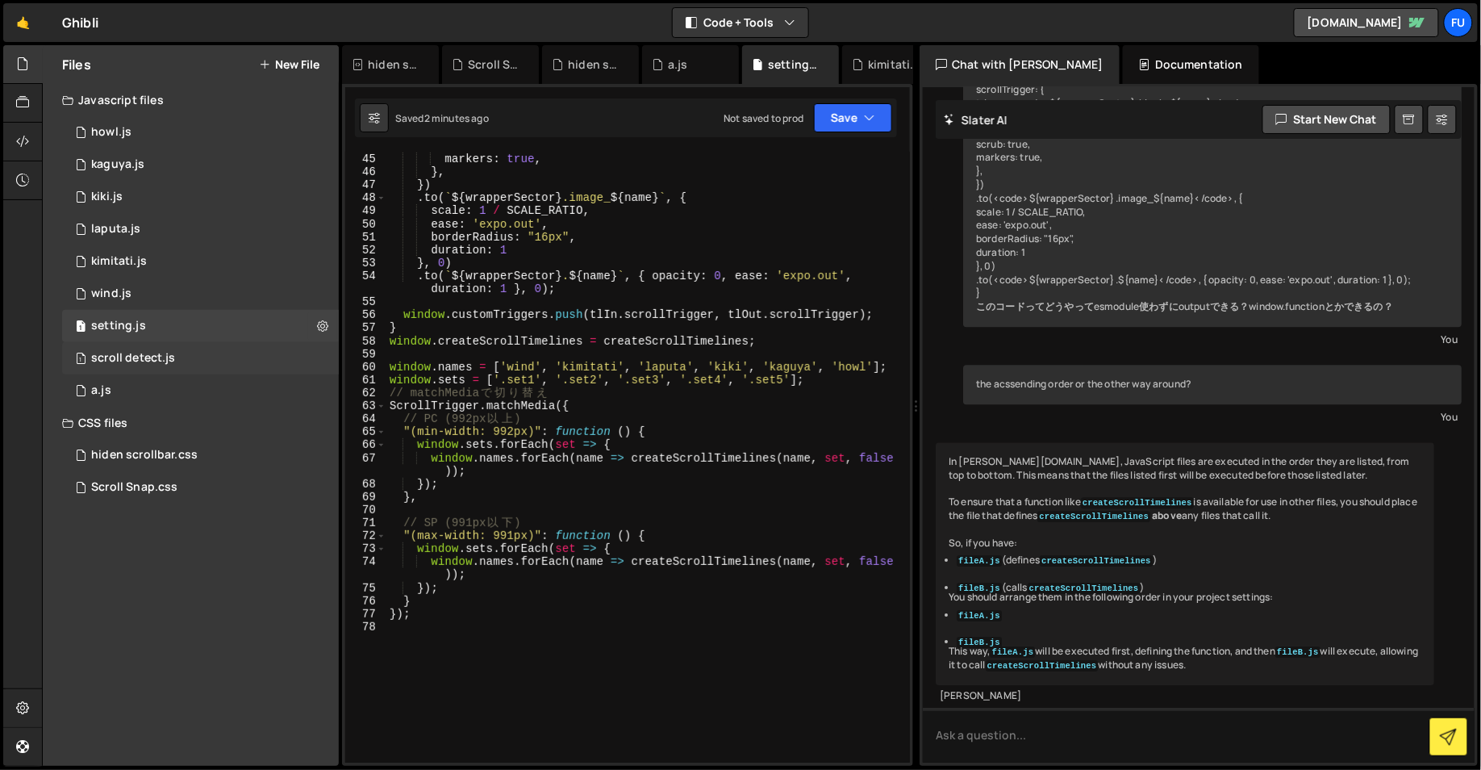
click at [237, 350] on div "1 scroll detect.js 0" at bounding box center [200, 358] width 277 height 32
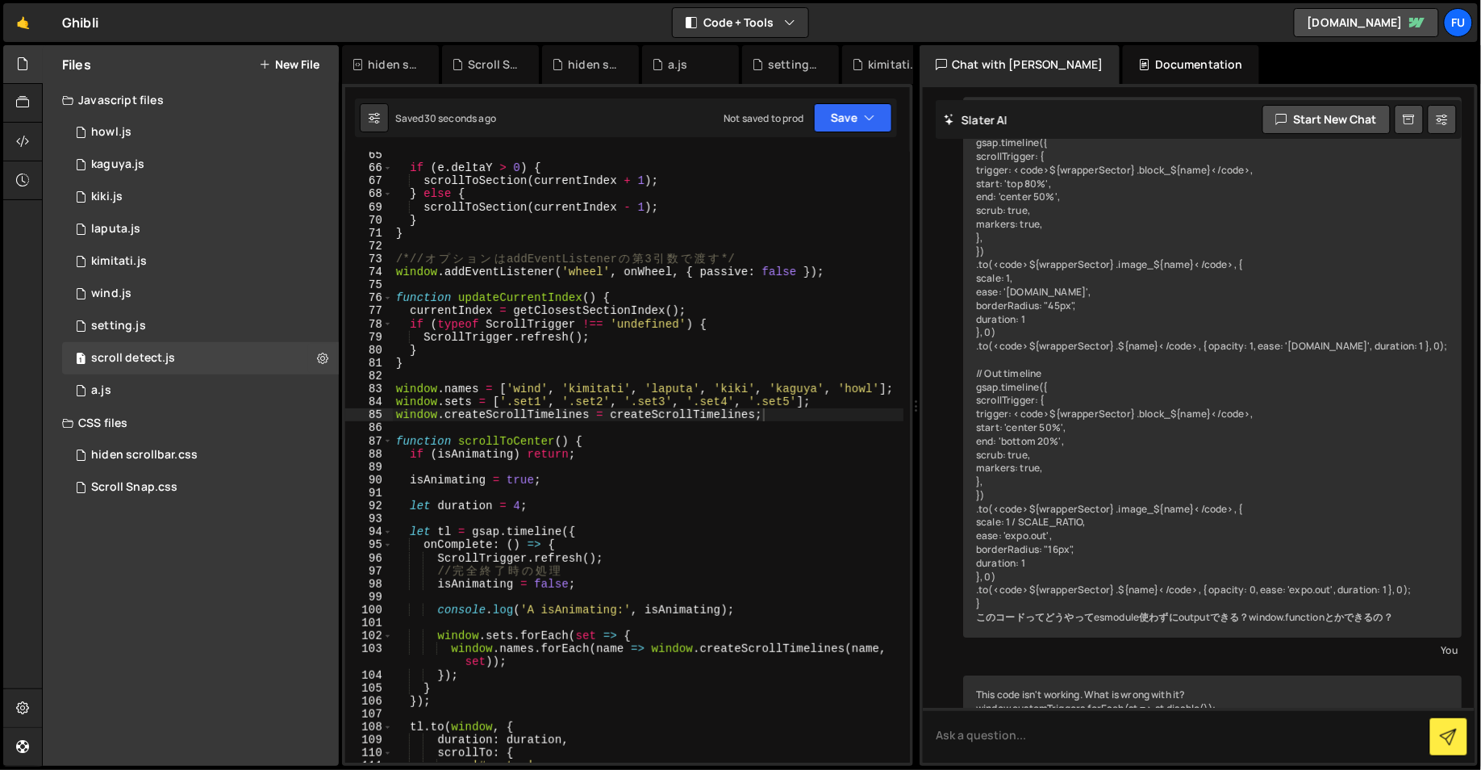
scroll to position [835, 0]
drag, startPoint x: 757, startPoint y: 415, endPoint x: 589, endPoint y: 418, distance: 167.8
click at [589, 418] on div "if ( e . deltaY > 0 ) { scrollToSection ( currentIndex + 1 ) ; } else { scrollT…" at bounding box center [648, 473] width 511 height 650
type textarea "window.createScrollTimelines"
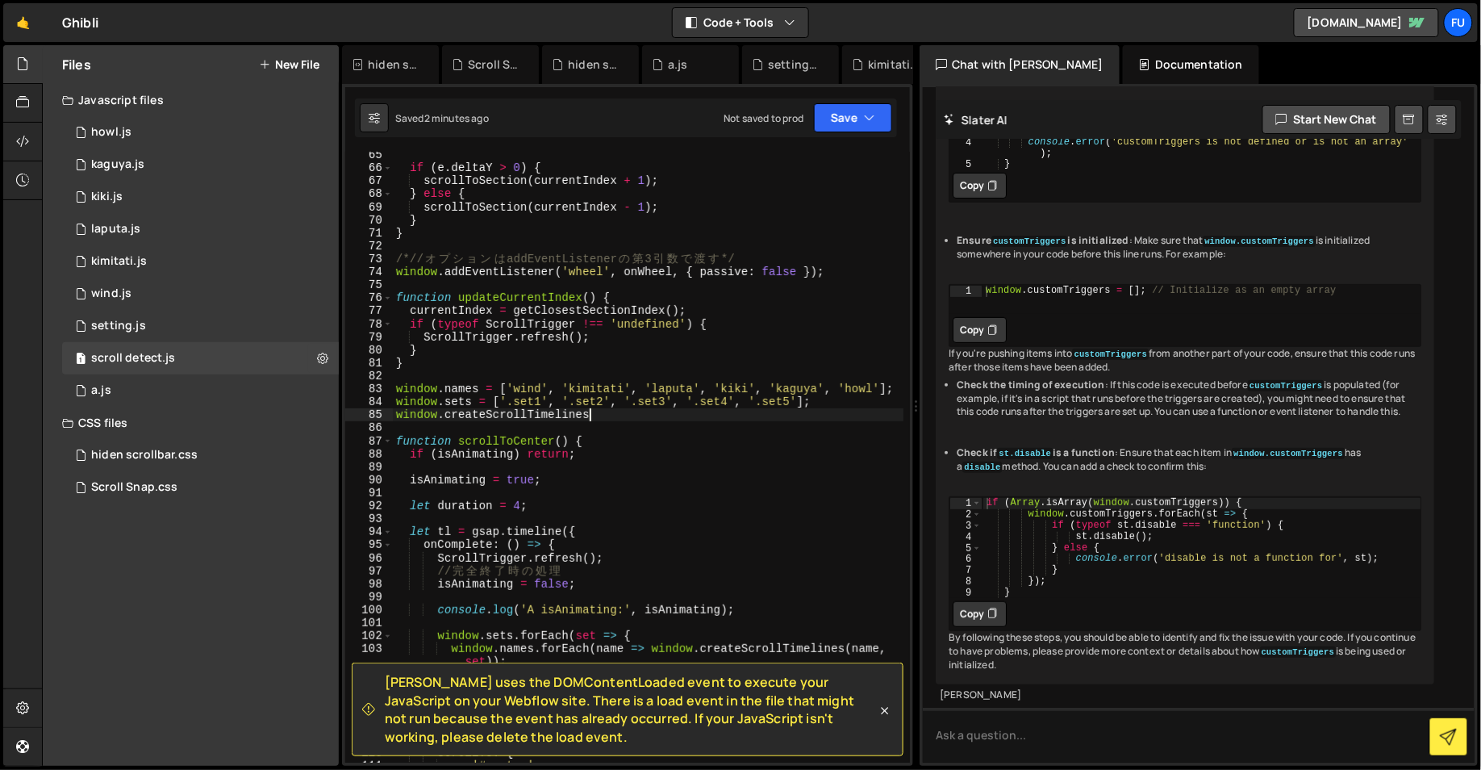
scroll to position [9459, 0]
click at [1152, 739] on textarea at bounding box center [1199, 734] width 552 height 55
type textarea "is there anyway that I can reference the other file except global function. glo…"
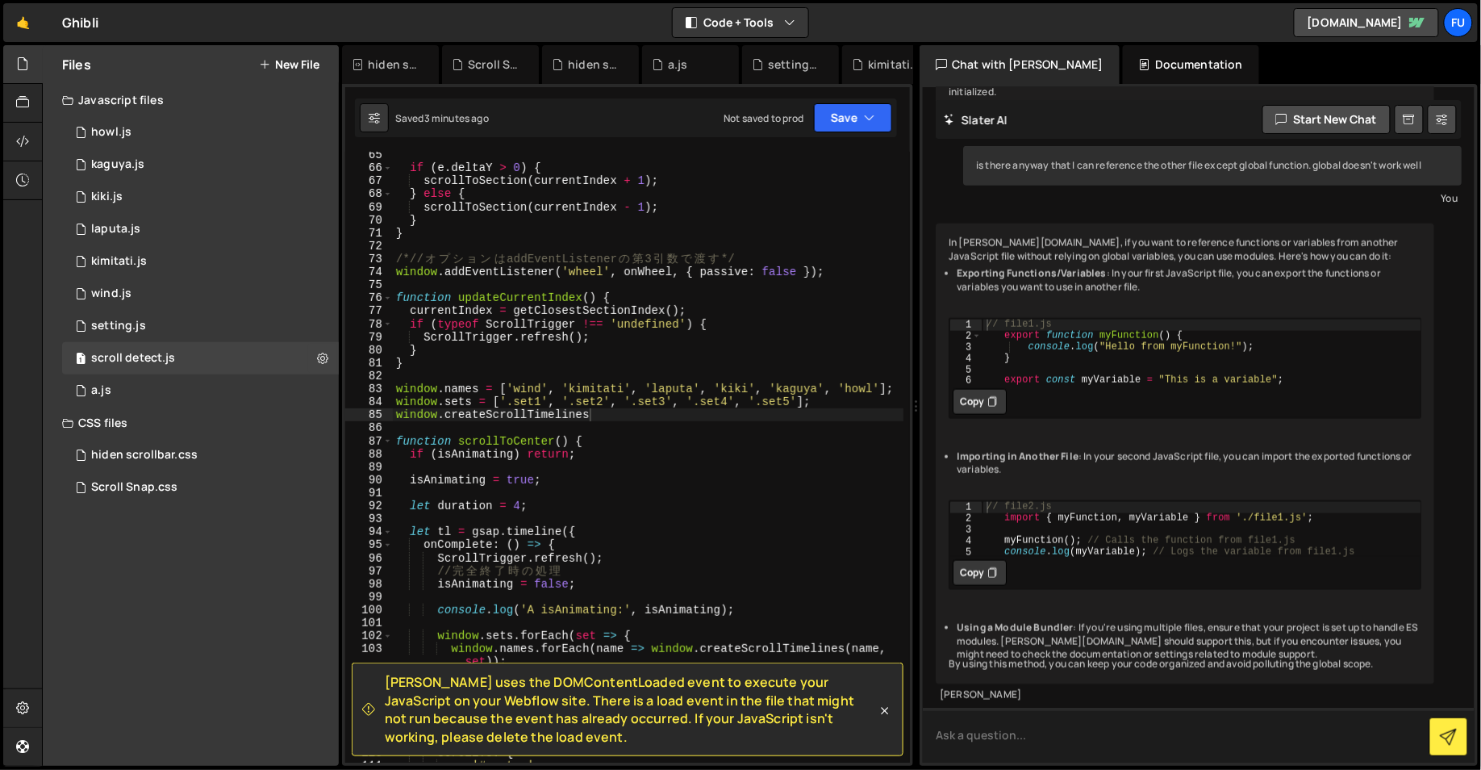
scroll to position [10071, 0]
type textarea "but in [PERSON_NAME], esmodule can't work, can it?"
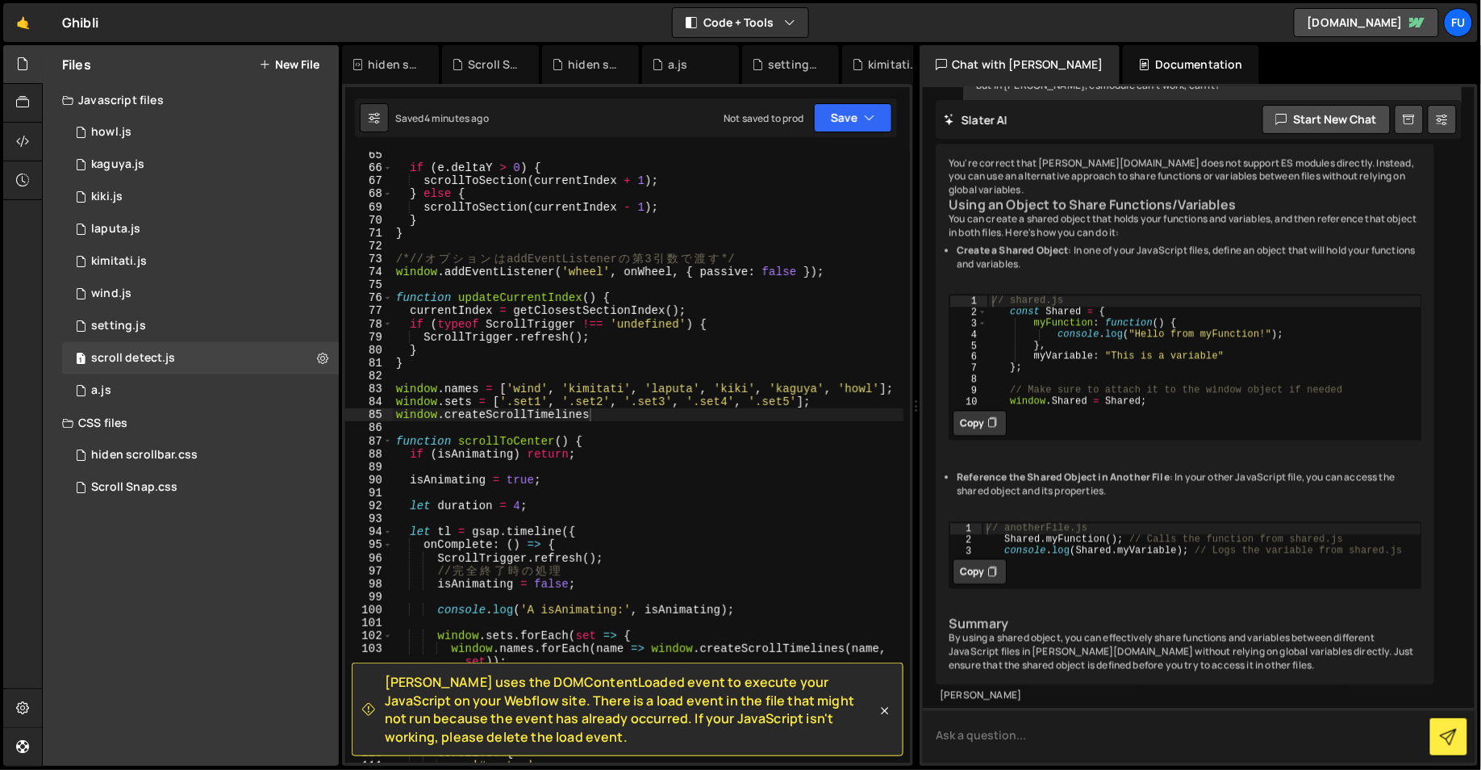
scroll to position [10803, 0]
click at [1125, 470] on li "Reference the Shared Object in Another File : In your other JavaScript file, yo…" at bounding box center [1189, 483] width 465 height 27
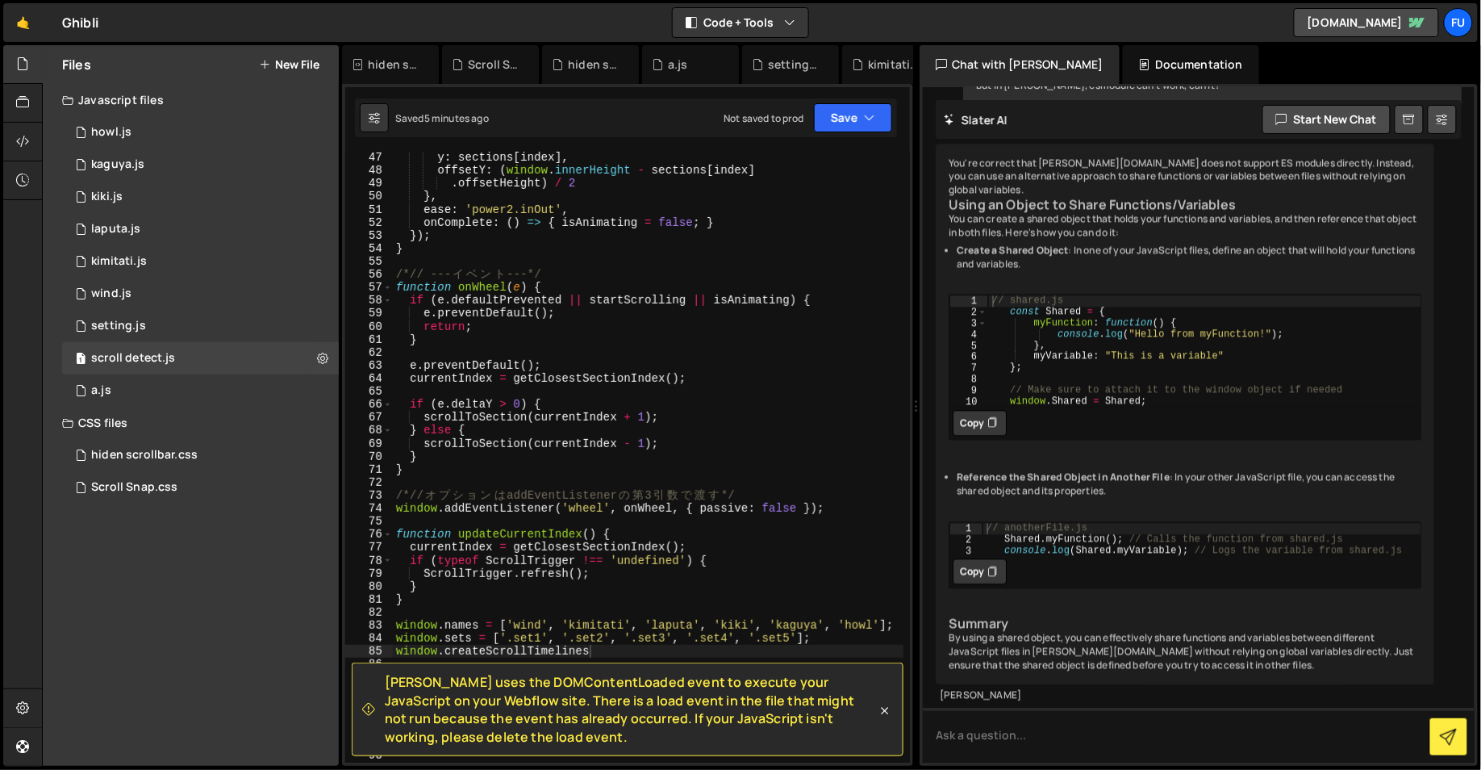
scroll to position [808, 0]
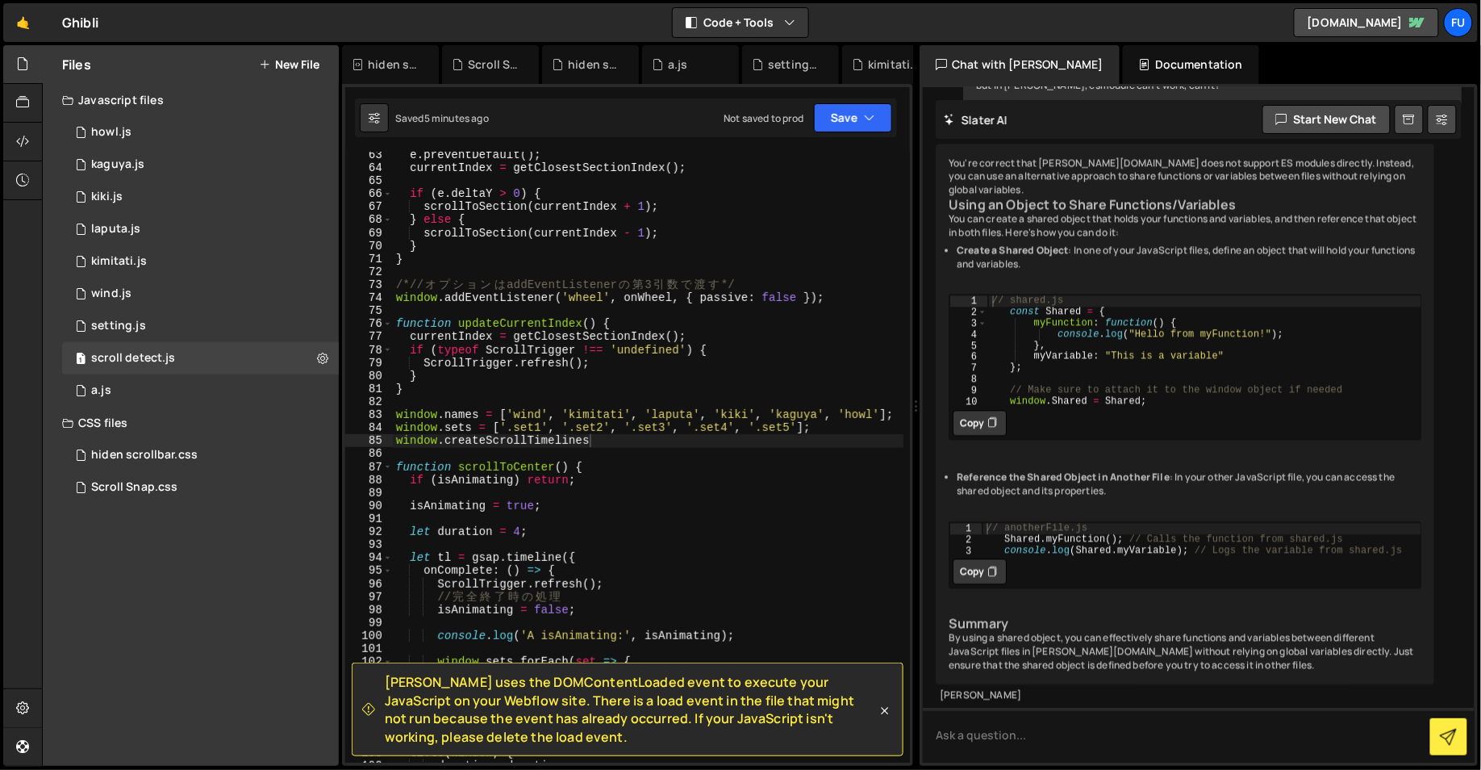
click at [603, 444] on div "e . preventDefault ( ) ; currentIndex = getClosestSectionIndex ( ) ; if ( e . d…" at bounding box center [648, 466] width 511 height 637
drag, startPoint x: 560, startPoint y: 442, endPoint x: 390, endPoint y: 440, distance: 170.2
click at [390, 440] on div "window.createScrollTimelines 63 64 65 66 67 68 69 70 71 72 73 74 75 76 77 78 79…" at bounding box center [627, 457] width 565 height 611
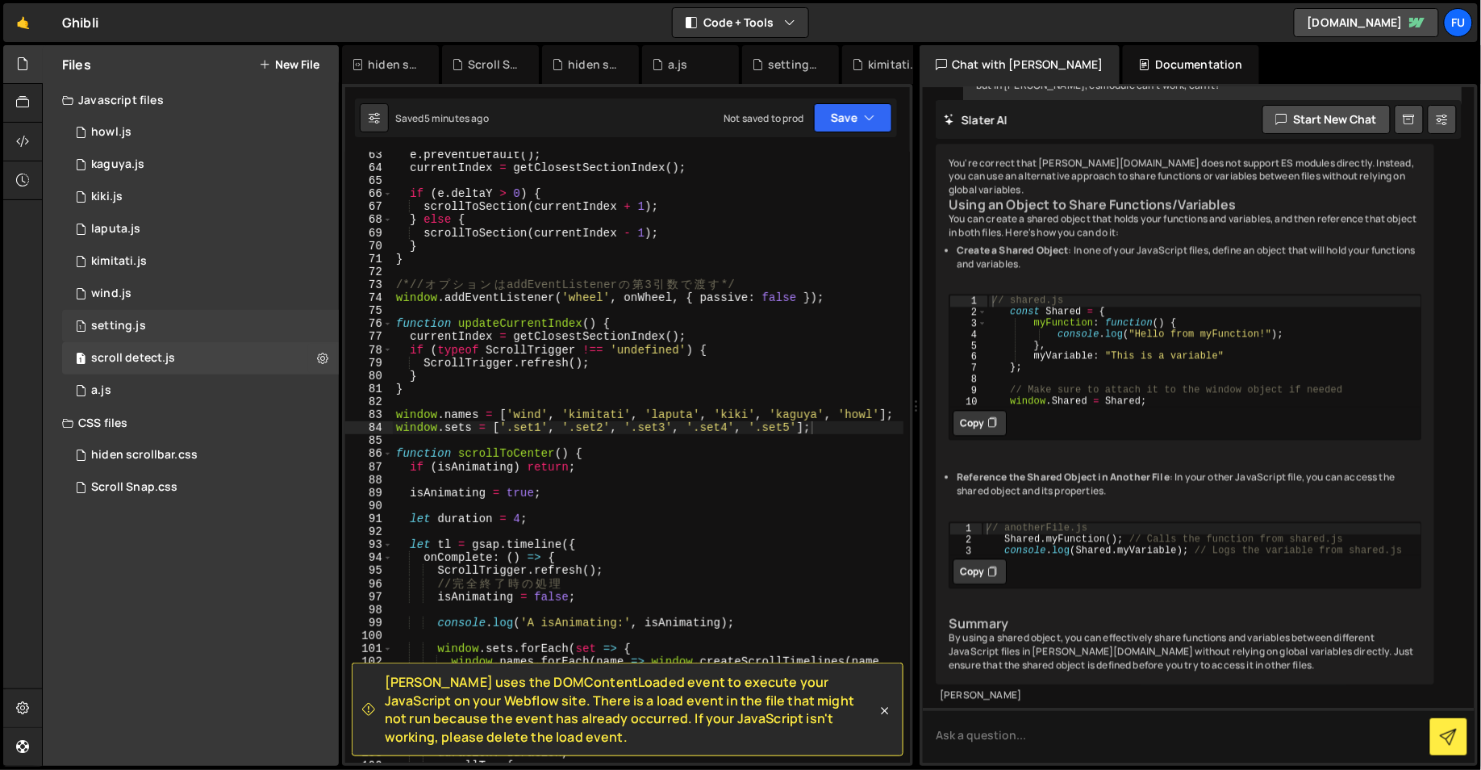
click at [166, 314] on div "1 setting.js 0" at bounding box center [200, 326] width 277 height 32
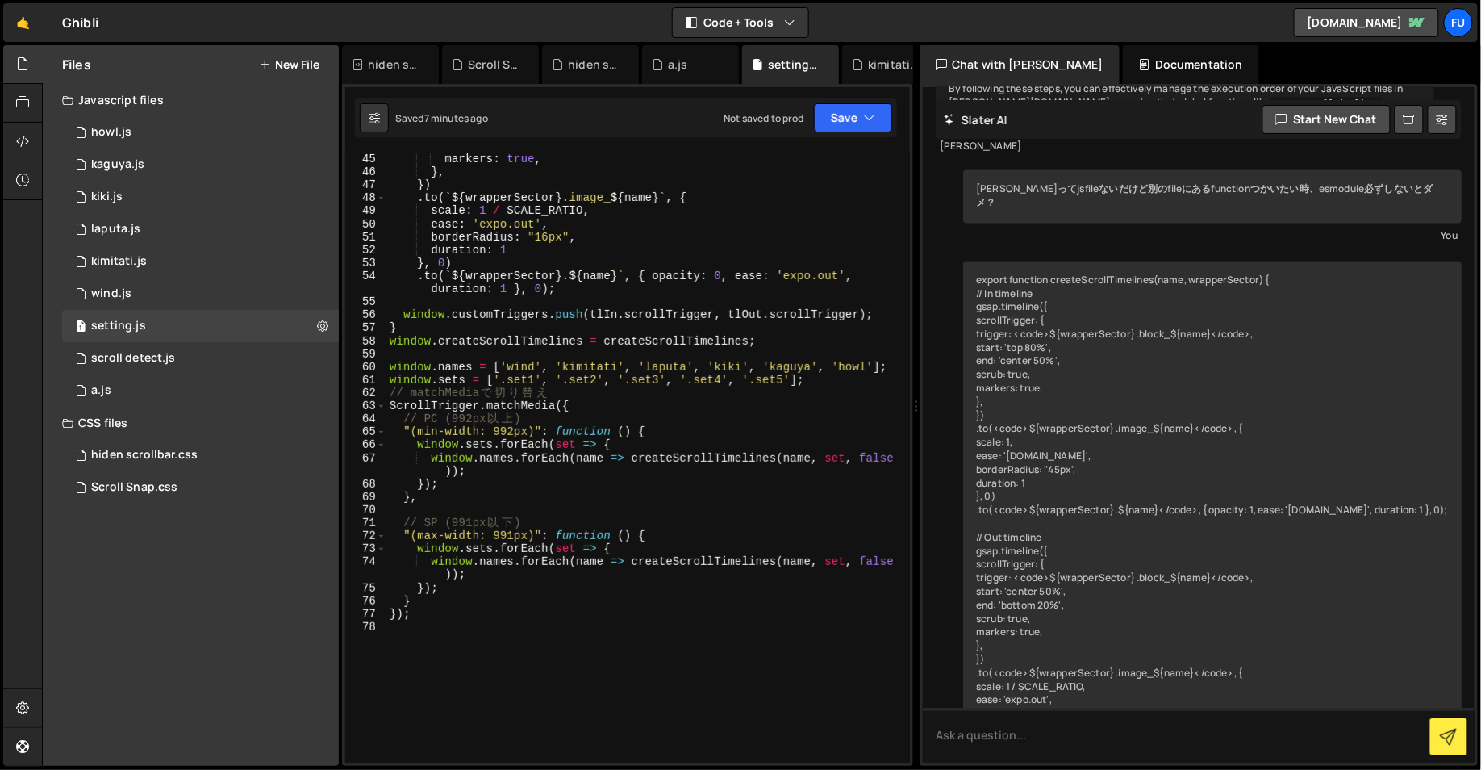
scroll to position [3898, 0]
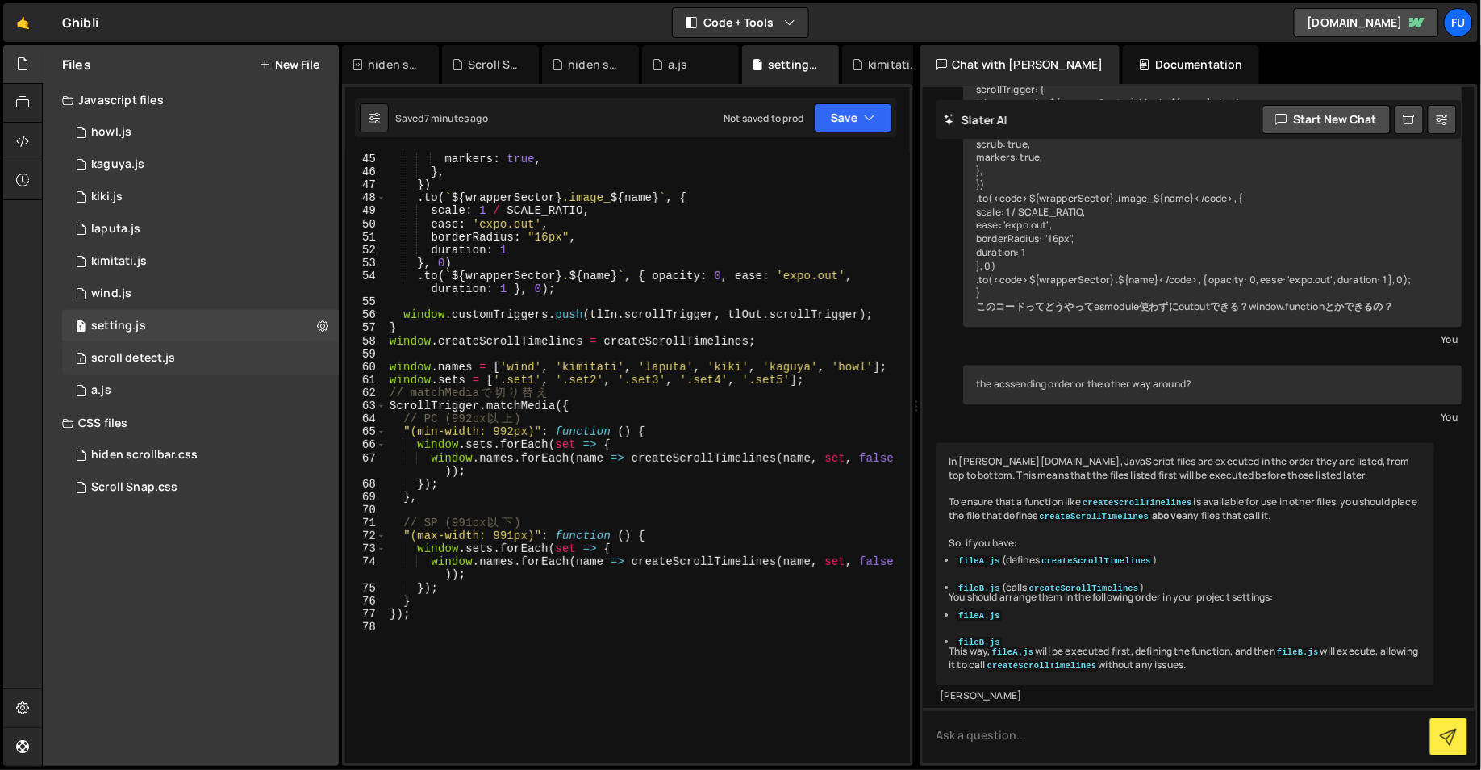
click at [259, 355] on div "1 scroll detect.js 0" at bounding box center [200, 358] width 277 height 32
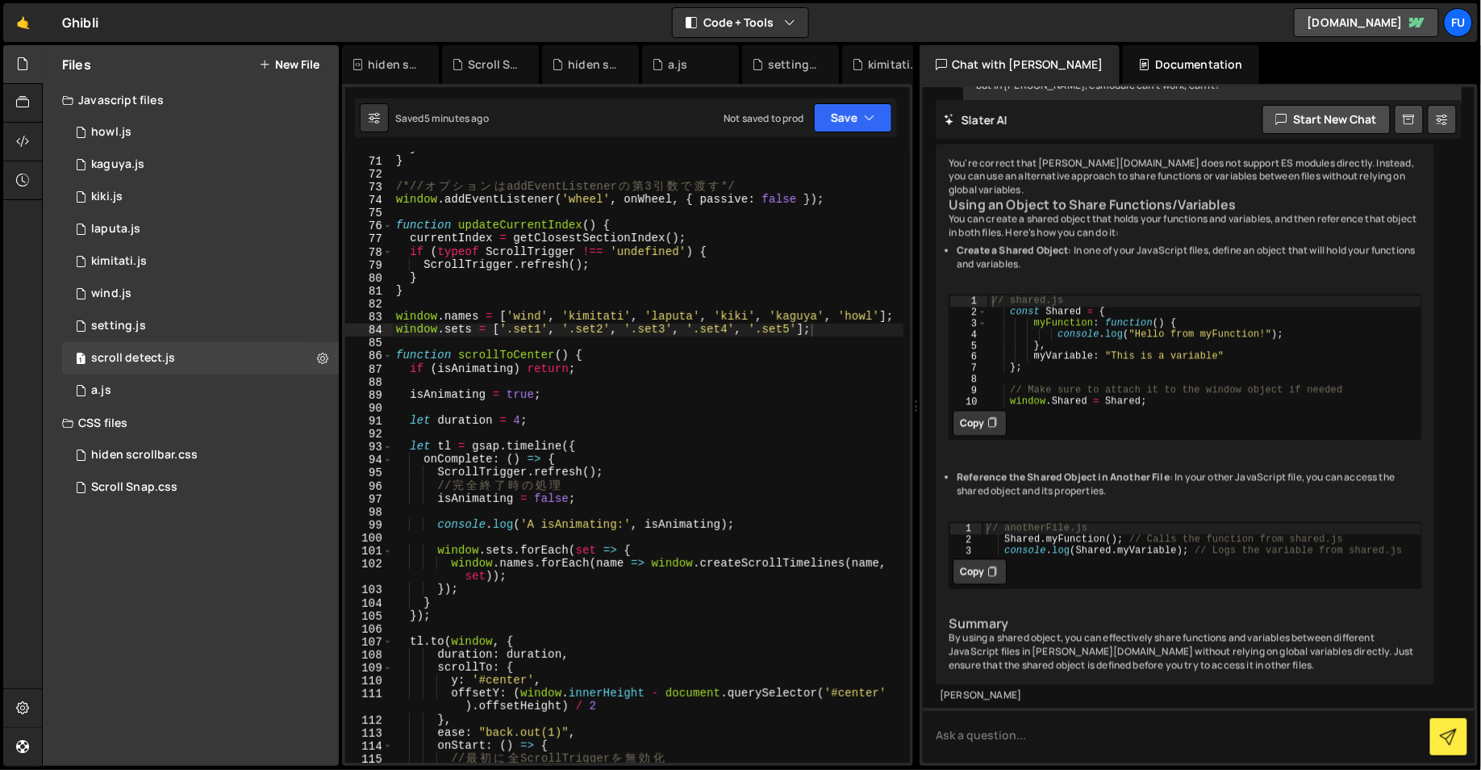
scroll to position [1015, 0]
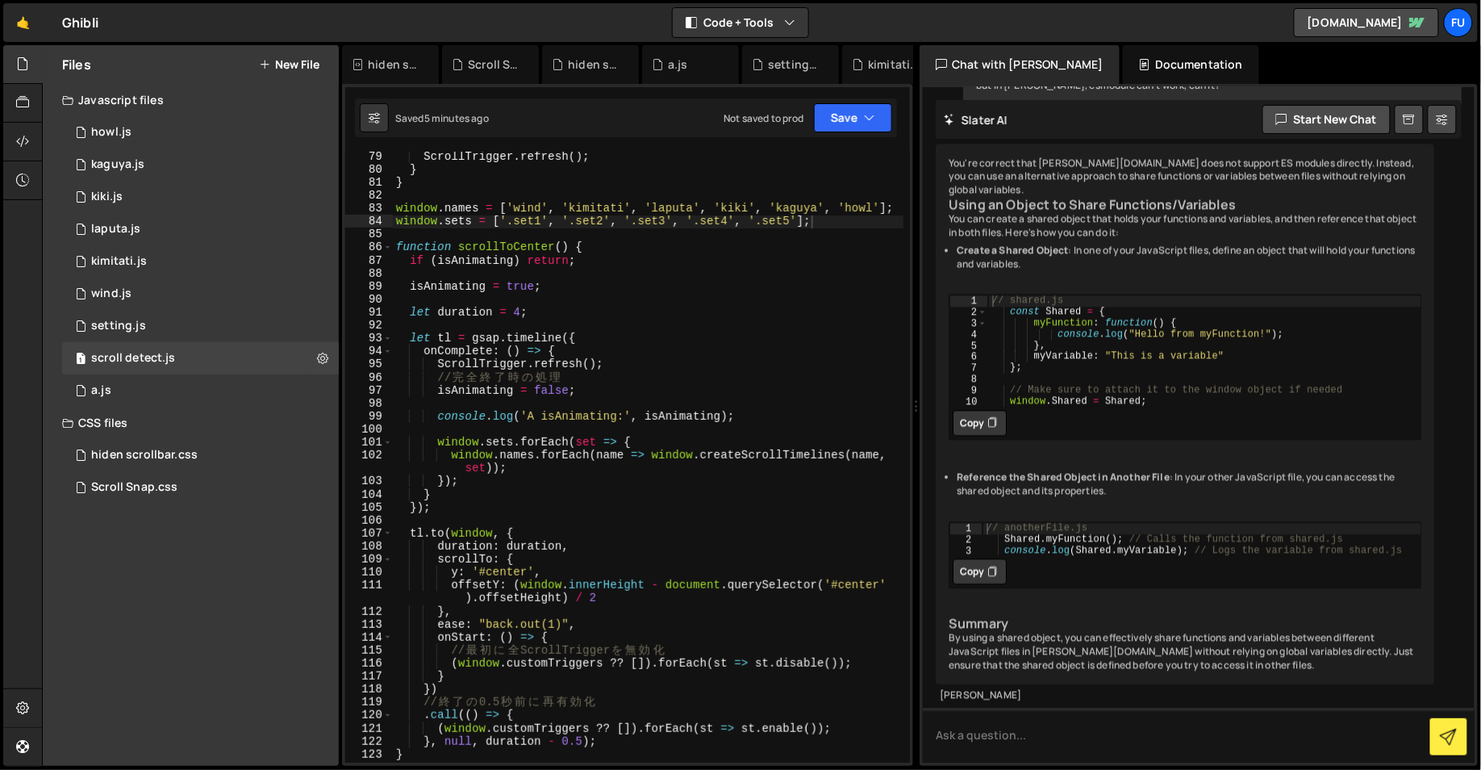
type textarea "window.names.forEach(name => window.createScrollTimelines(name, set));"
drag, startPoint x: 702, startPoint y: 455, endPoint x: 661, endPoint y: 460, distance: 40.6
click at [661, 460] on div "ScrollTrigger . refresh ( ) ; } } window . names = [ 'wind' , 'kimitati' , '[GE…" at bounding box center [648, 468] width 511 height 637
click at [657, 466] on div "ScrollTrigger . refresh ( ) ; } } window . names = [ 'wind' , 'kimitati' , '[GE…" at bounding box center [648, 468] width 511 height 637
click at [868, 122] on icon "button" at bounding box center [869, 118] width 11 height 16
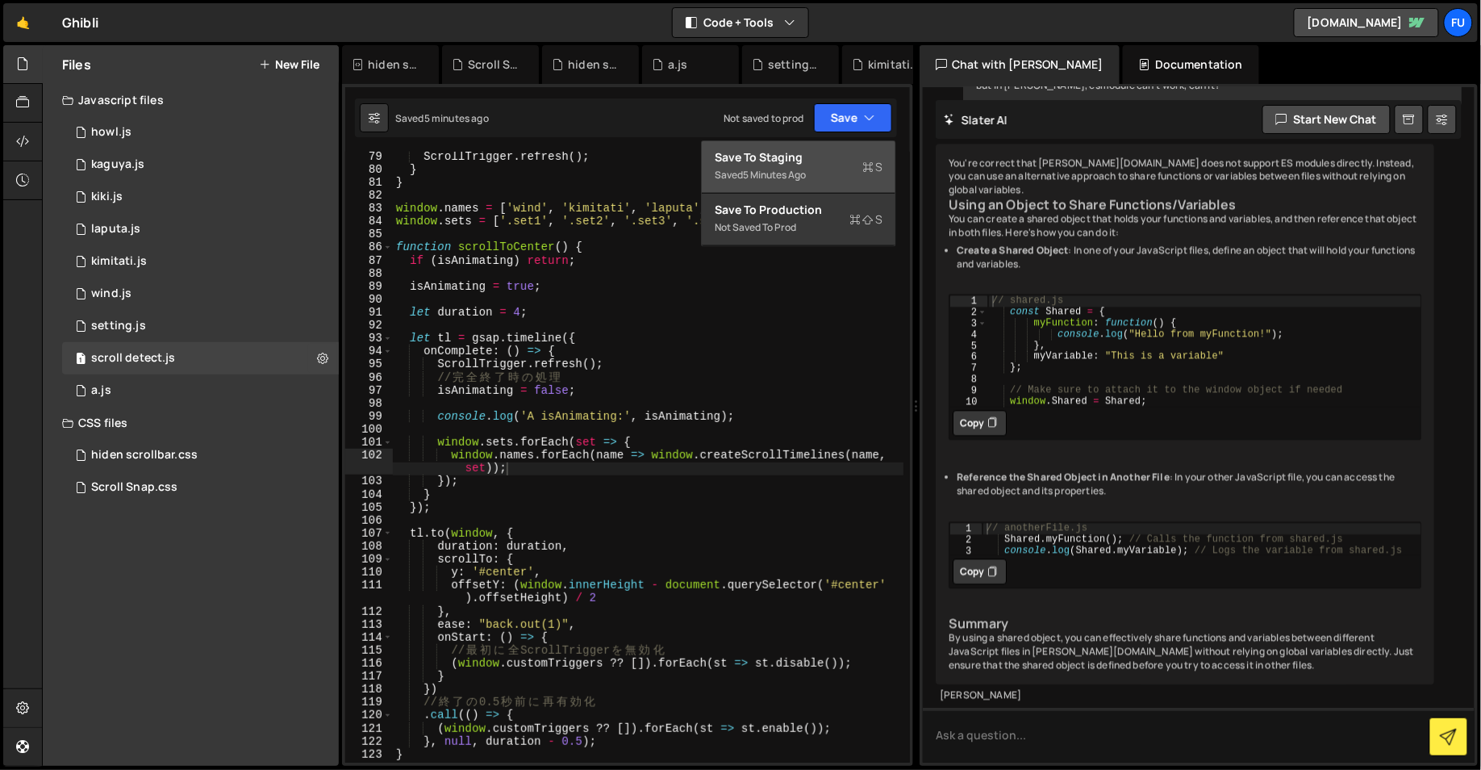
click at [865, 168] on icon at bounding box center [867, 167] width 11 height 16
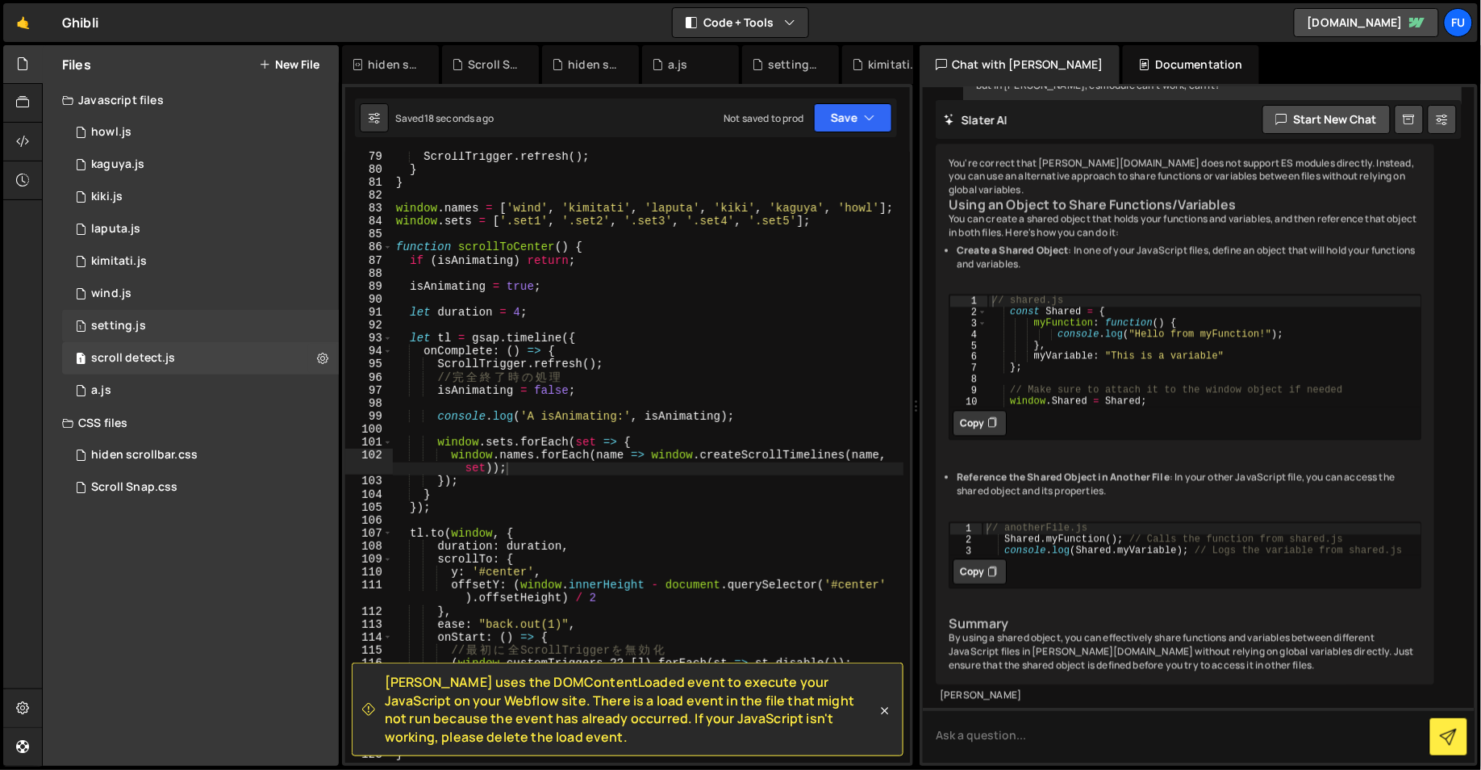
click at [185, 322] on div "1 setting.js 0" at bounding box center [200, 326] width 277 height 32
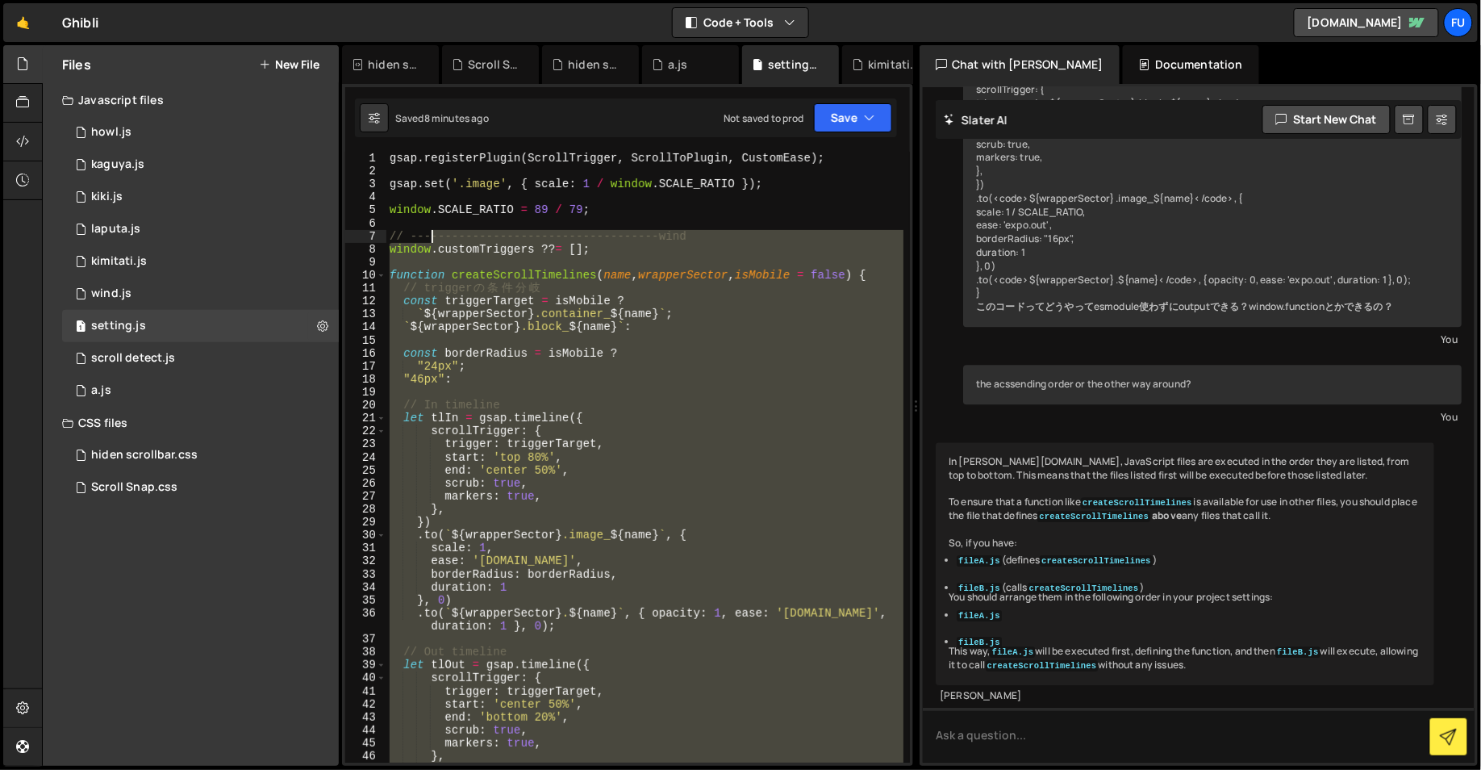
scroll to position [0, 0]
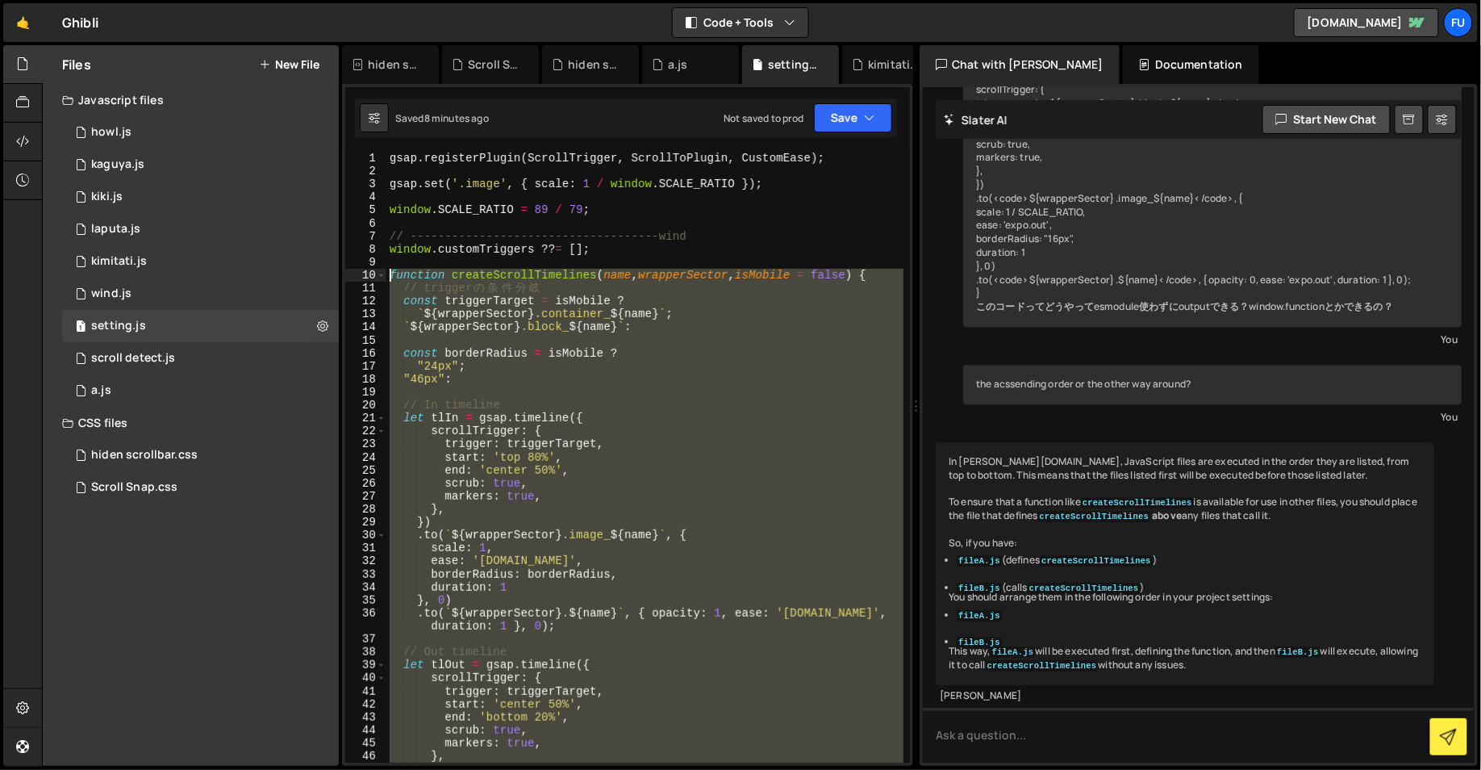
drag, startPoint x: 461, startPoint y: 482, endPoint x: 389, endPoint y: 273, distance: 220.4
click at [389, 273] on div "gsap . registerPlugin ( ScrollTrigger , ScrollToPlugin , CustomEase ) ; gsap . …" at bounding box center [645, 470] width 518 height 637
type textarea "function createScrollTimelines(name, wrapperSector, isMobile = false) { // trig…"
click at [205, 350] on div "1 scroll detect.js 0" at bounding box center [200, 358] width 277 height 32
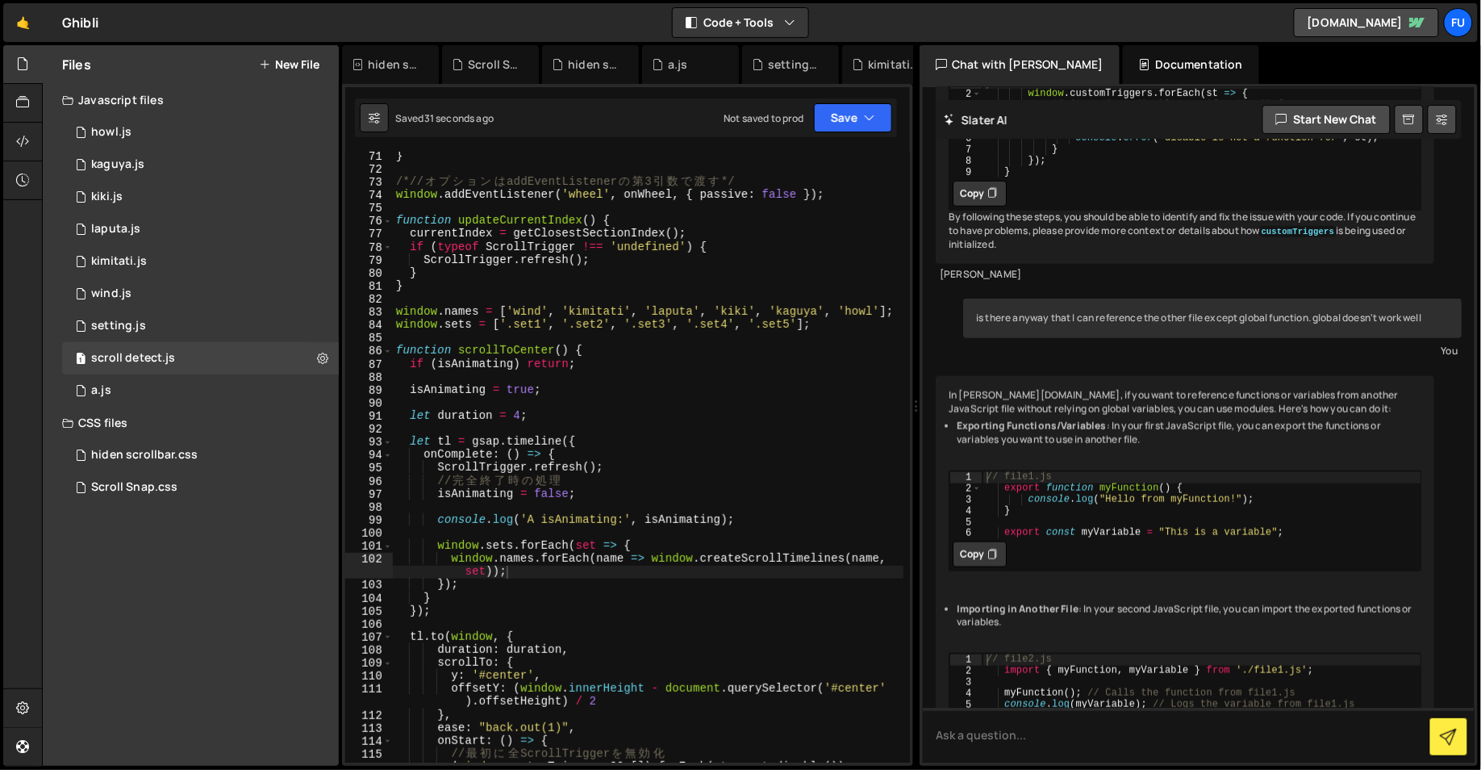
scroll to position [909, 0]
click at [459, 624] on div "} } /*// オ プ シ ョ ン は addEventListener の 第 3 引 数 で 渡 す */ window . addEventListe…" at bounding box center [648, 457] width 511 height 637
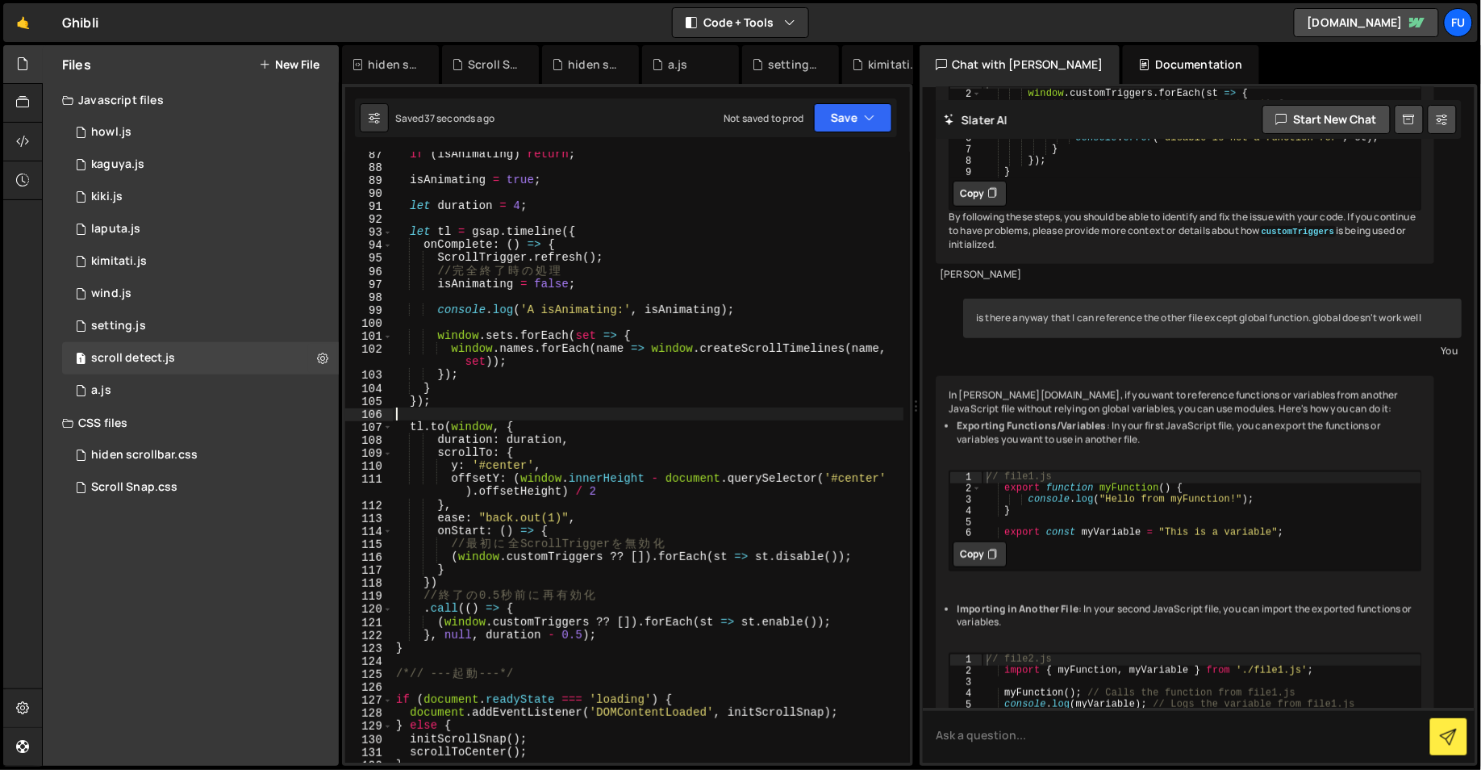
scroll to position [1191, 0]
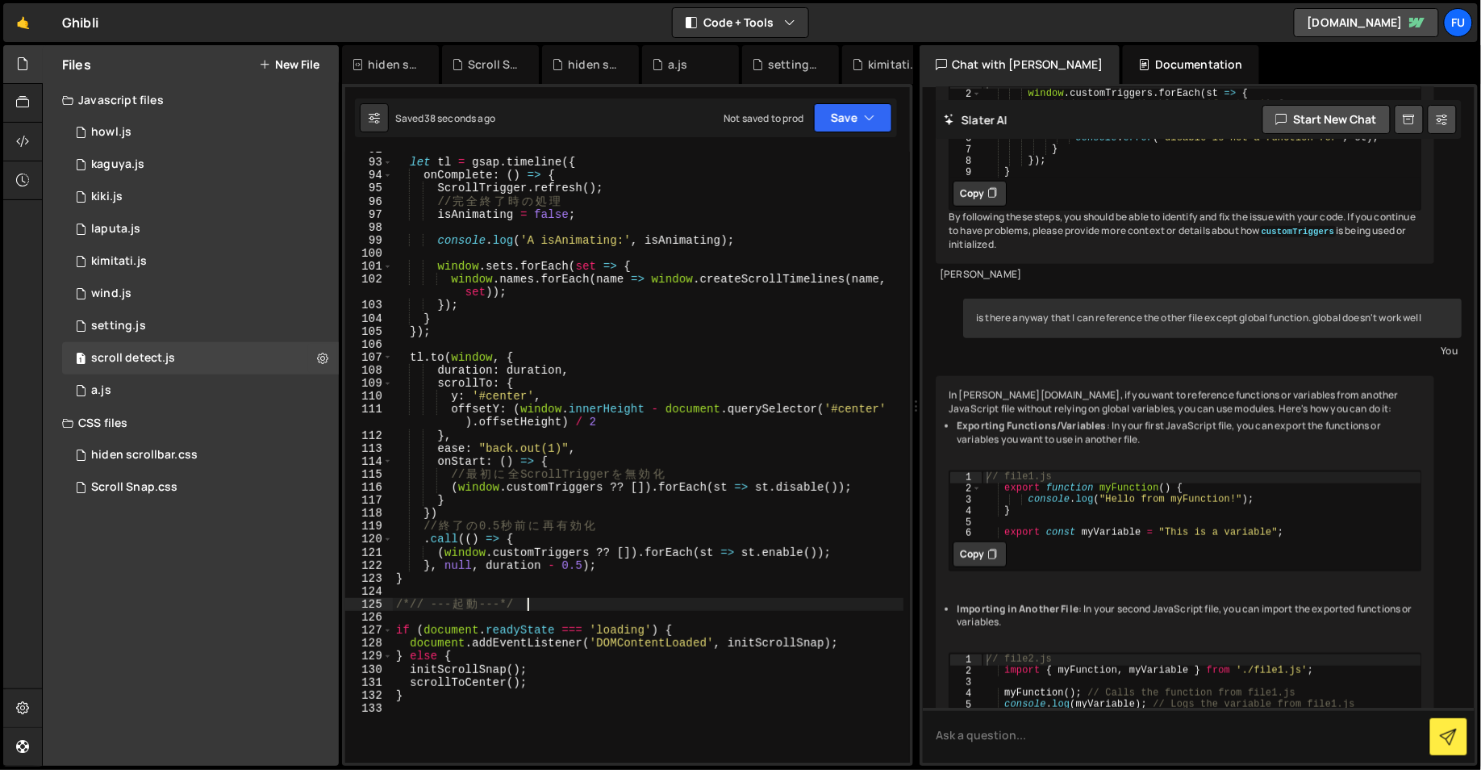
click at [525, 600] on div "let tl = gsap . timeline ({ onComplete : ( ) => { ScrollTrigger . refresh ( ) ;…" at bounding box center [648, 461] width 511 height 637
type textarea "/*// --- 起動 ---*/"
click at [526, 593] on div "let tl = gsap . timeline ({ onComplete : ( ) => { ScrollTrigger . refresh ( ) ;…" at bounding box center [648, 461] width 511 height 637
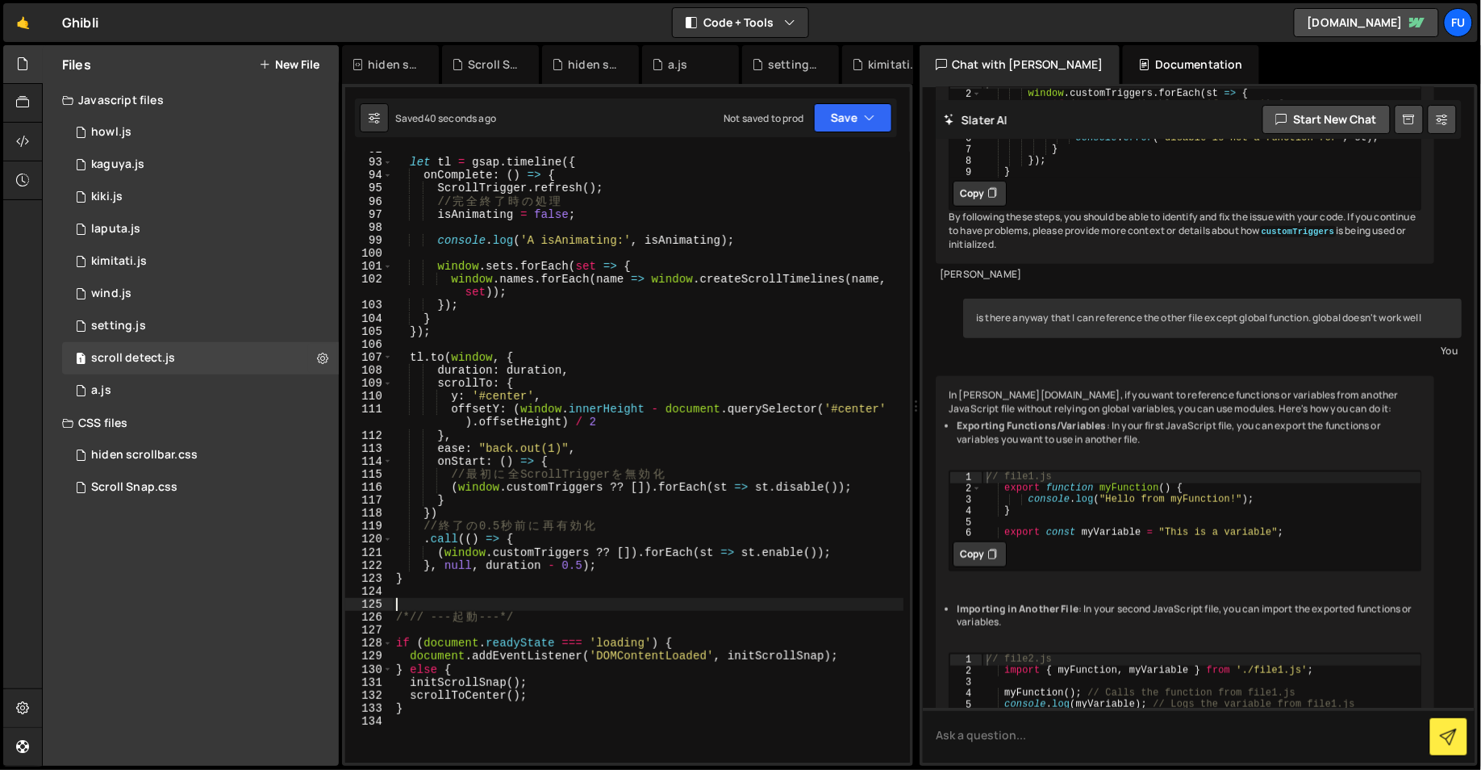
paste textarea "}"
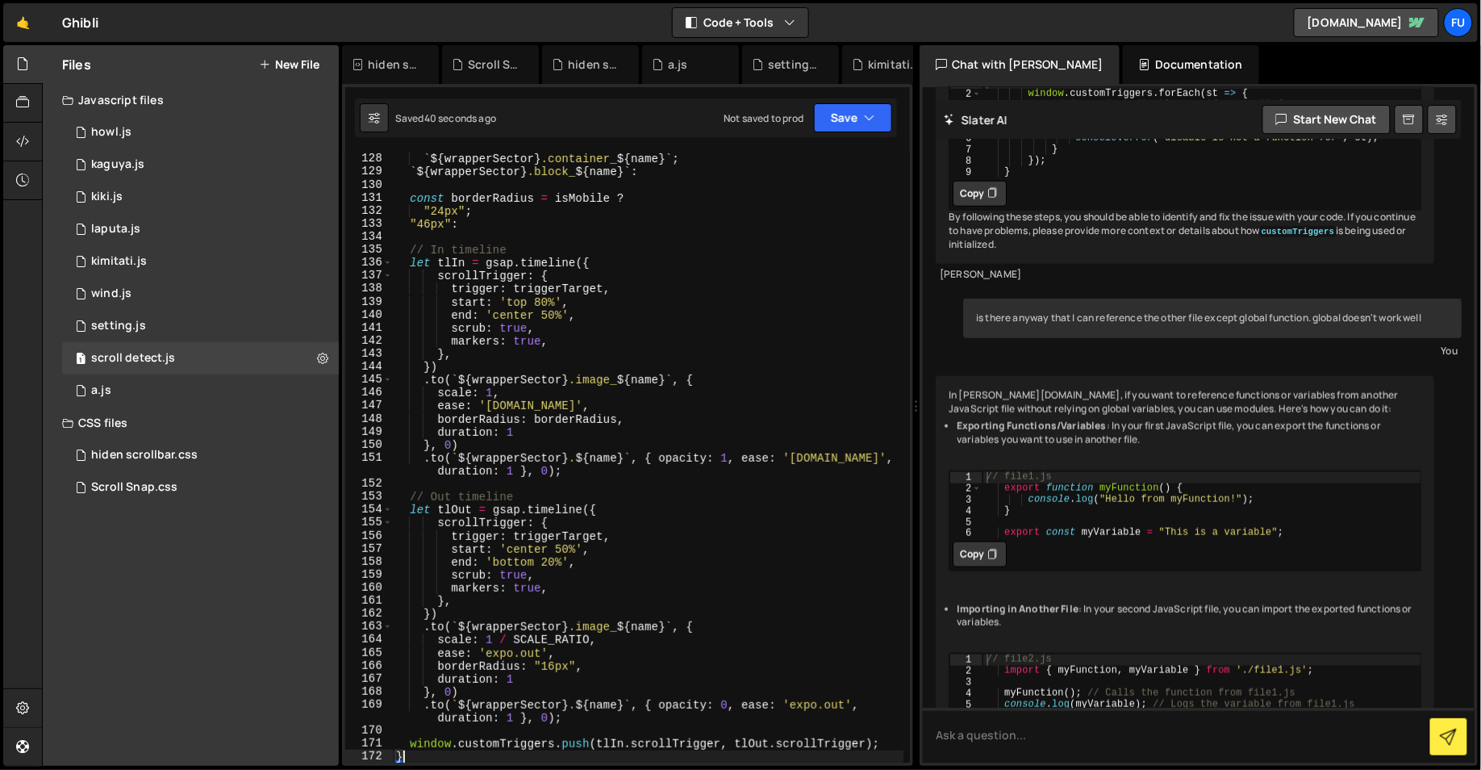
scroll to position [1675, 0]
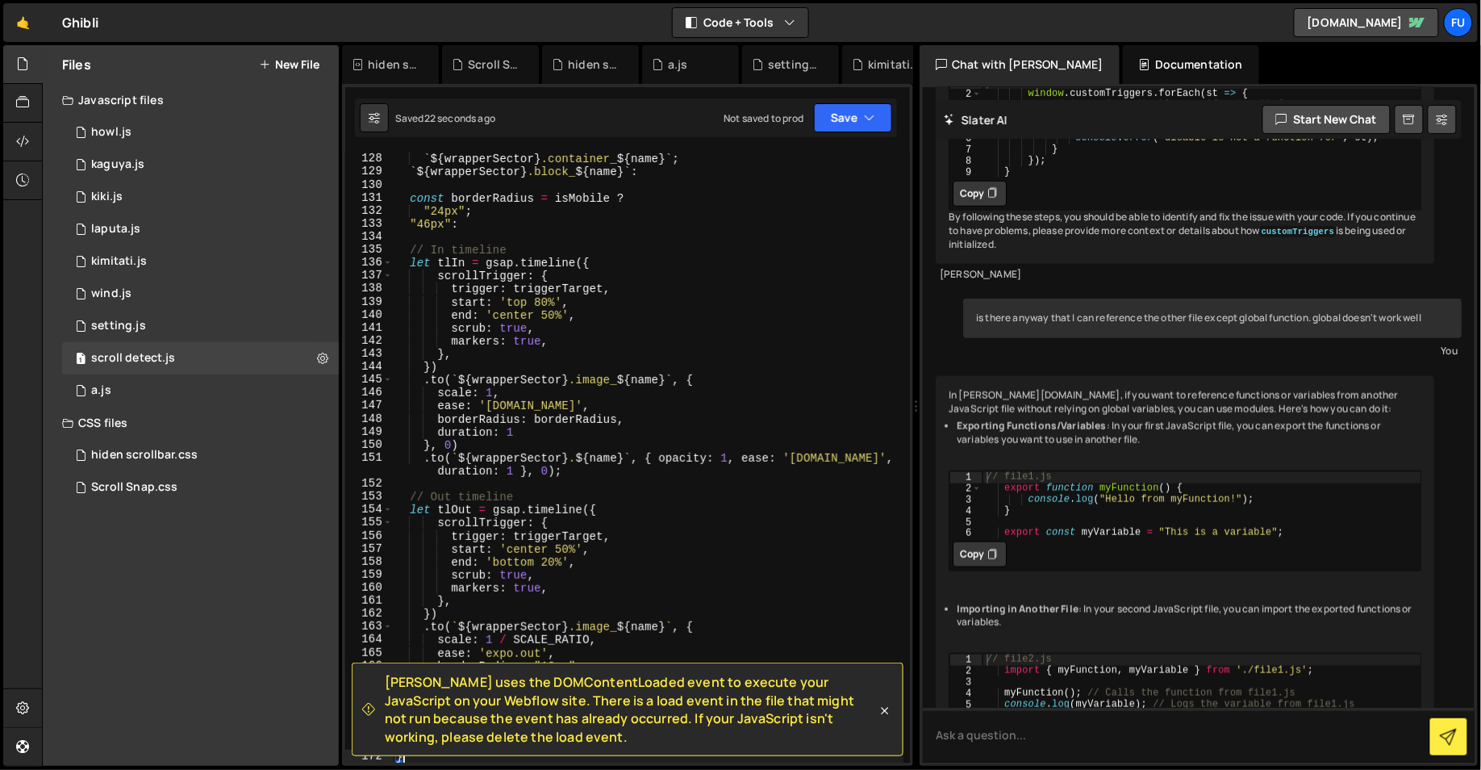
type textarea "}"
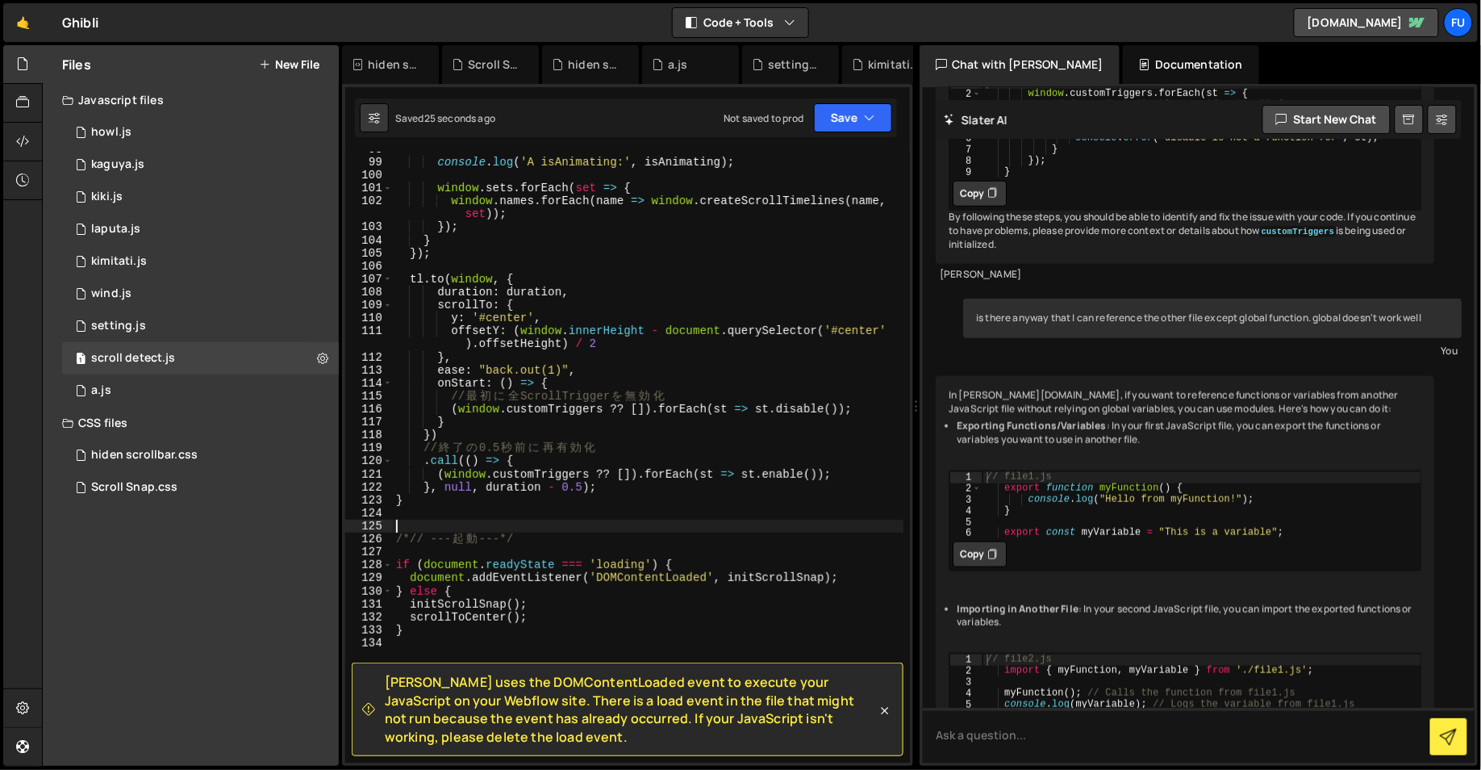
scroll to position [1049, 0]
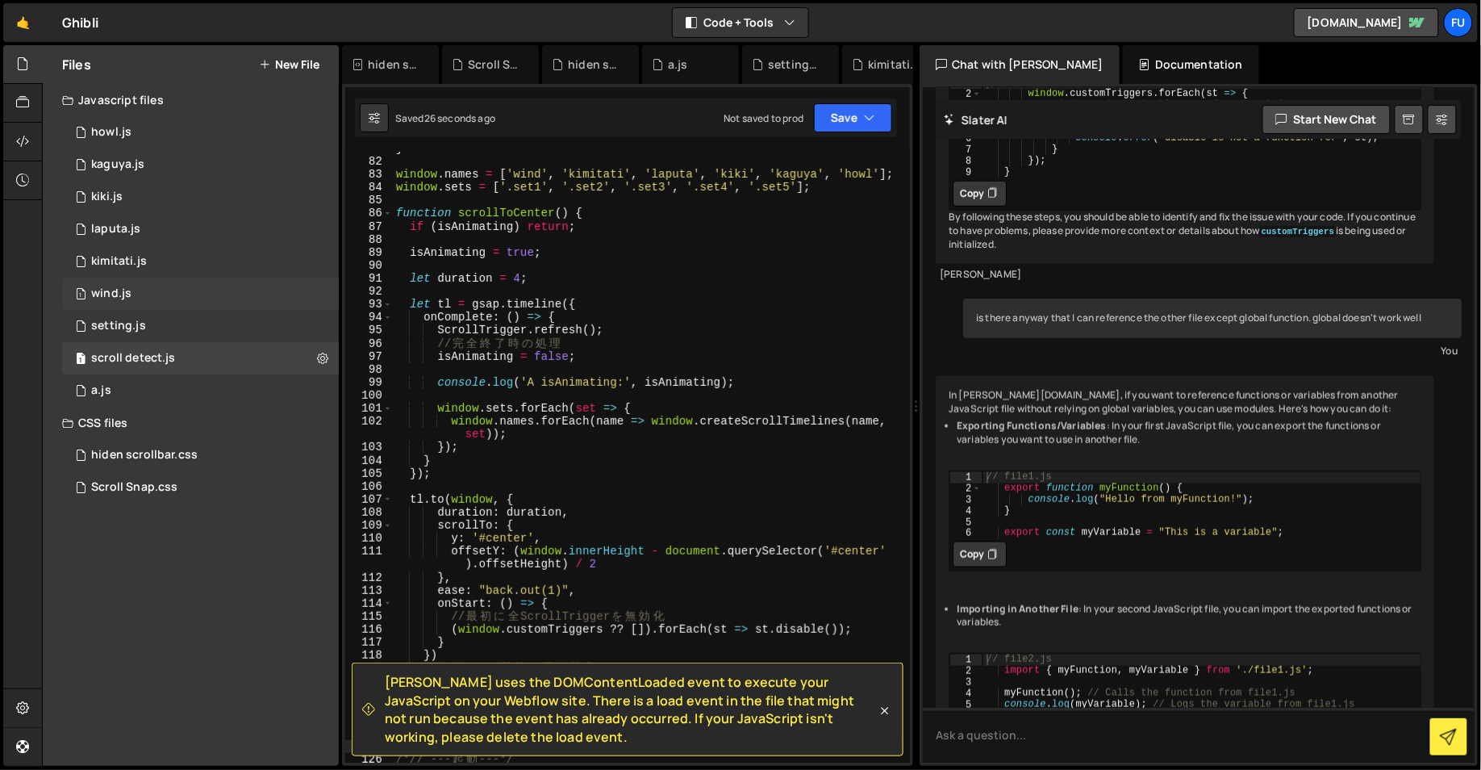
click at [113, 308] on div "1 wind.js 0" at bounding box center [200, 293] width 277 height 32
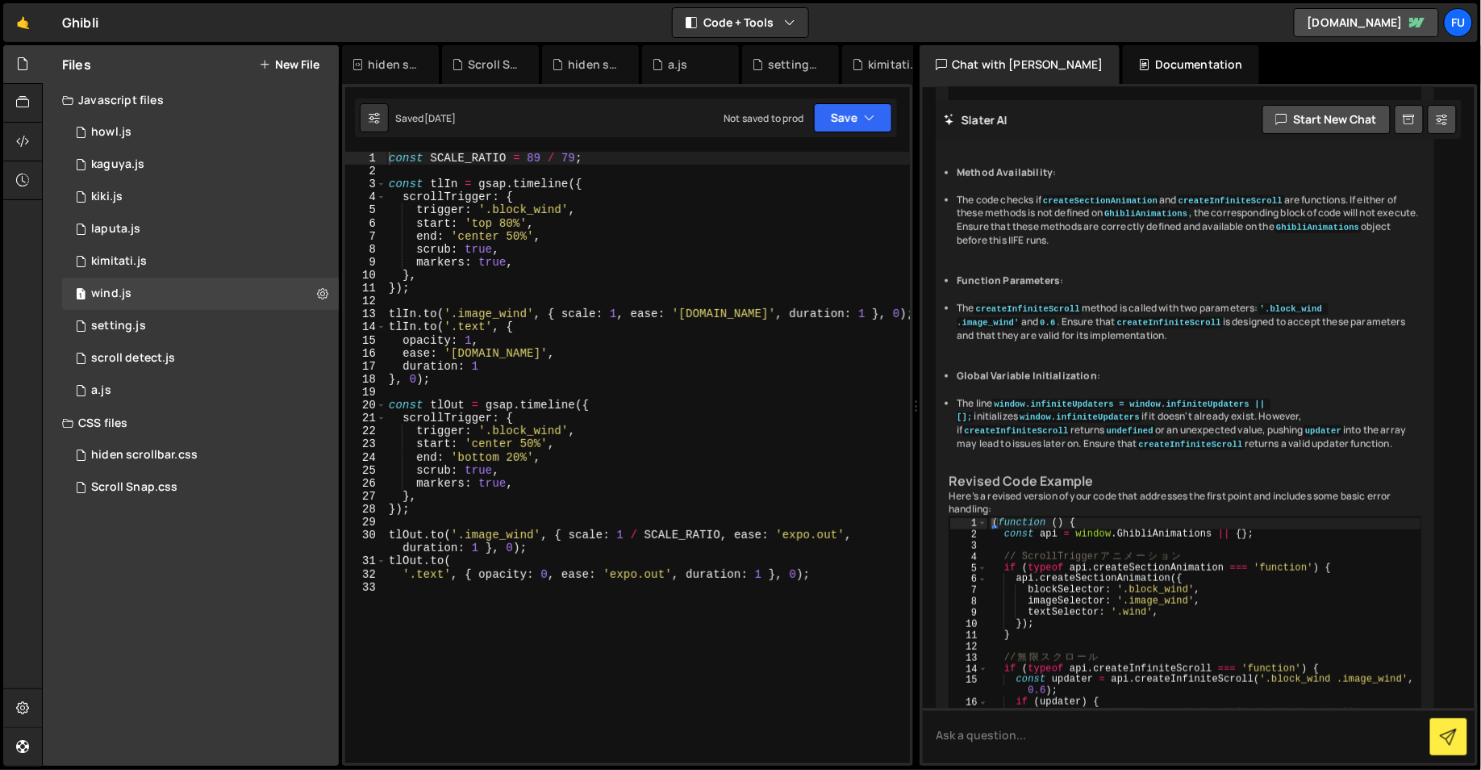
scroll to position [998, 0]
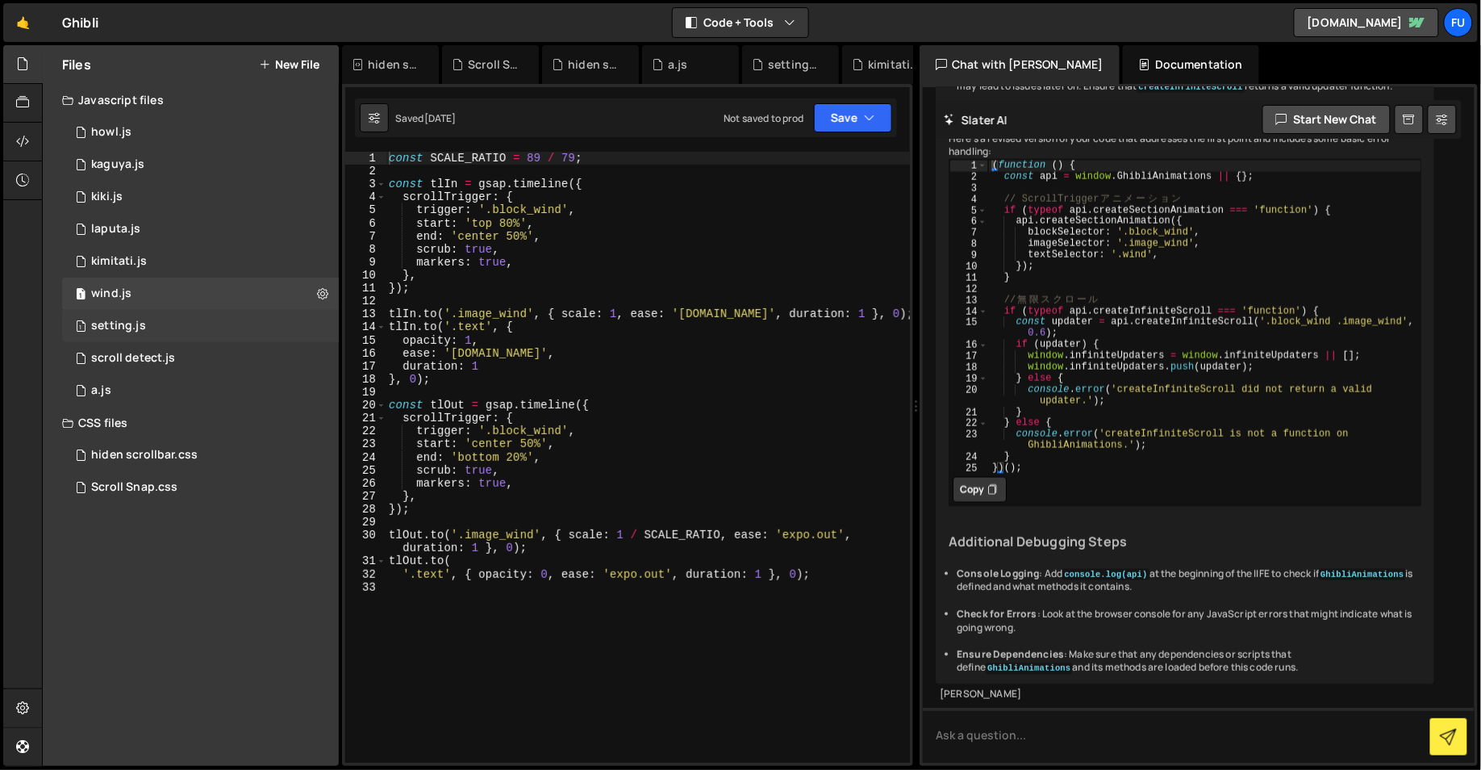
click at [243, 340] on div "1 setting.js 0" at bounding box center [200, 326] width 277 height 32
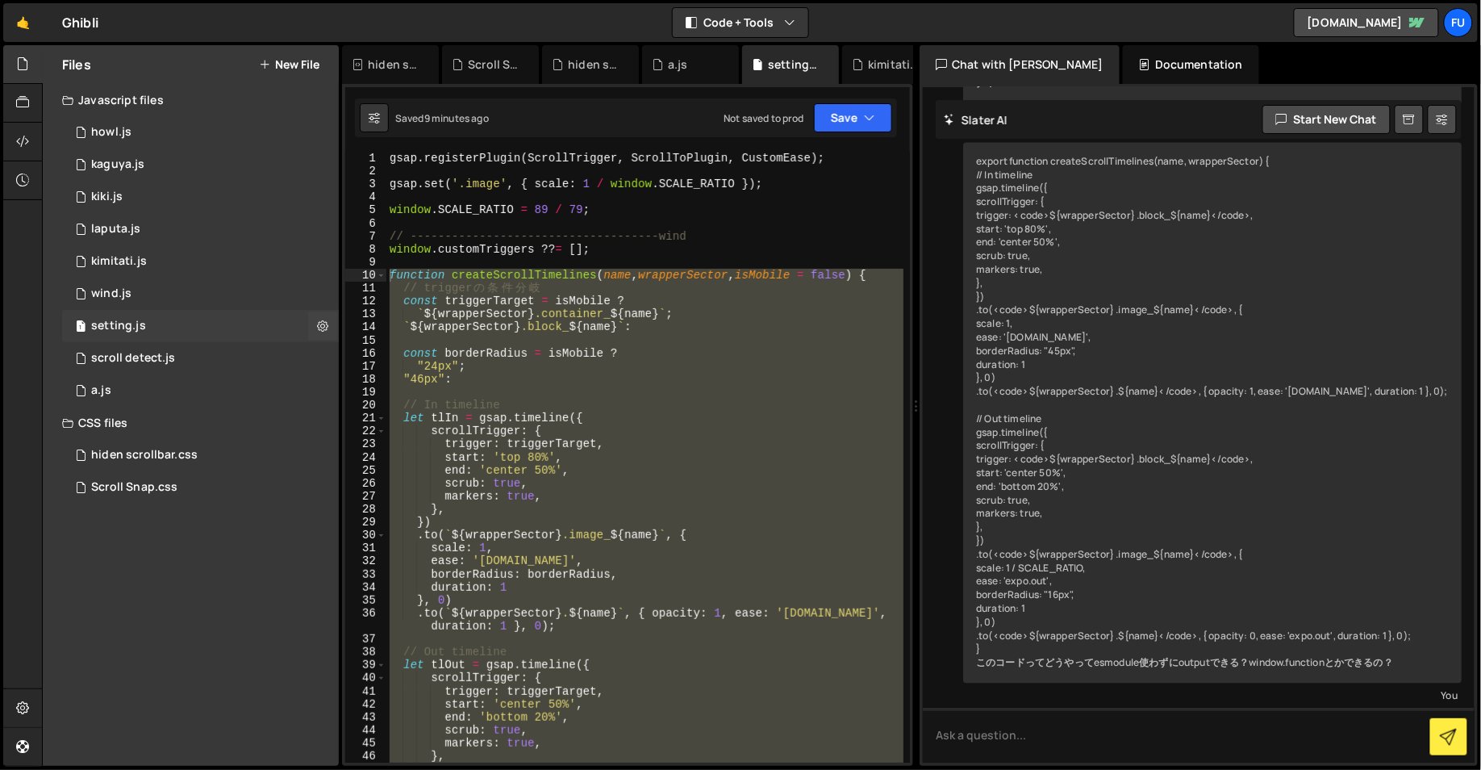
click at [246, 310] on div "1 setting.js 0" at bounding box center [200, 326] width 277 height 32
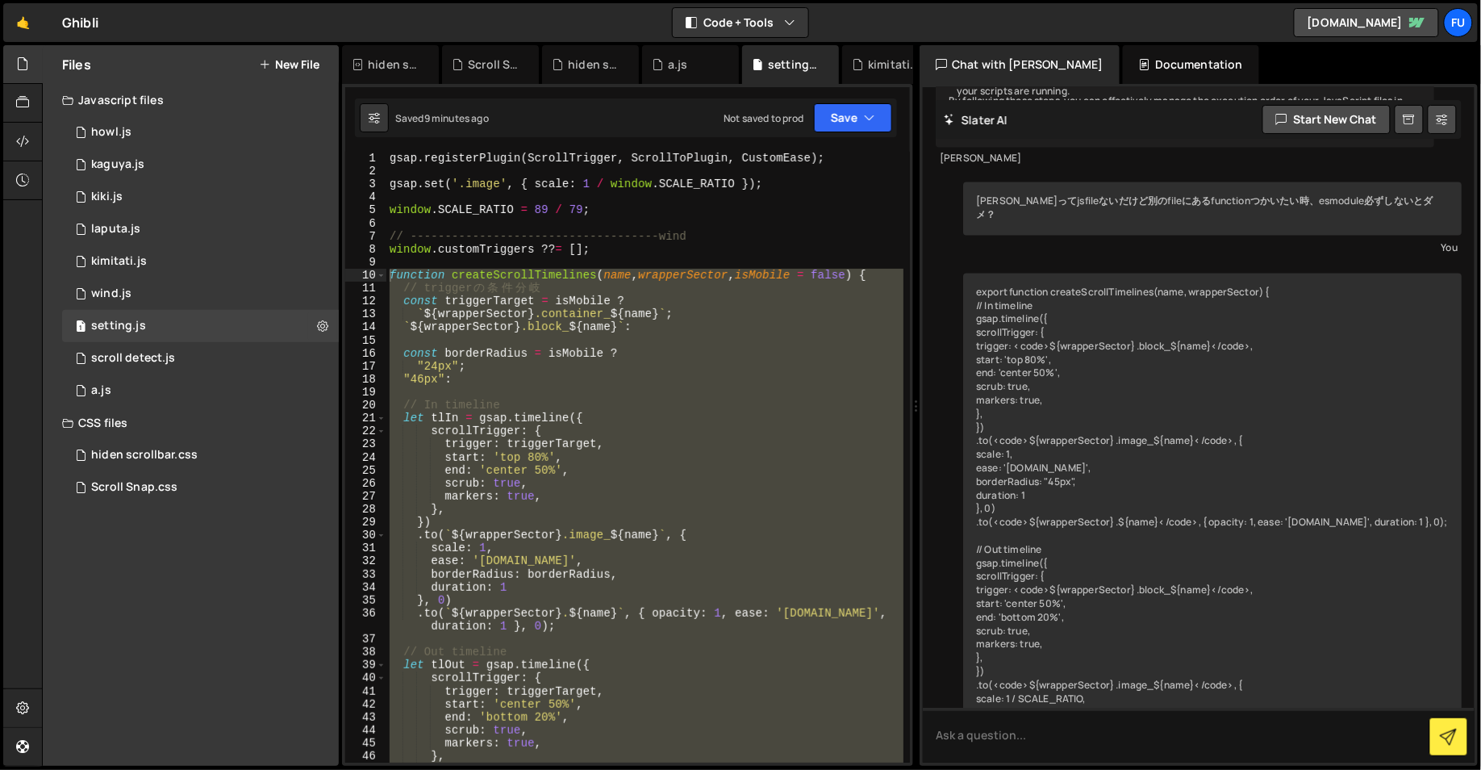
scroll to position [3898, 0]
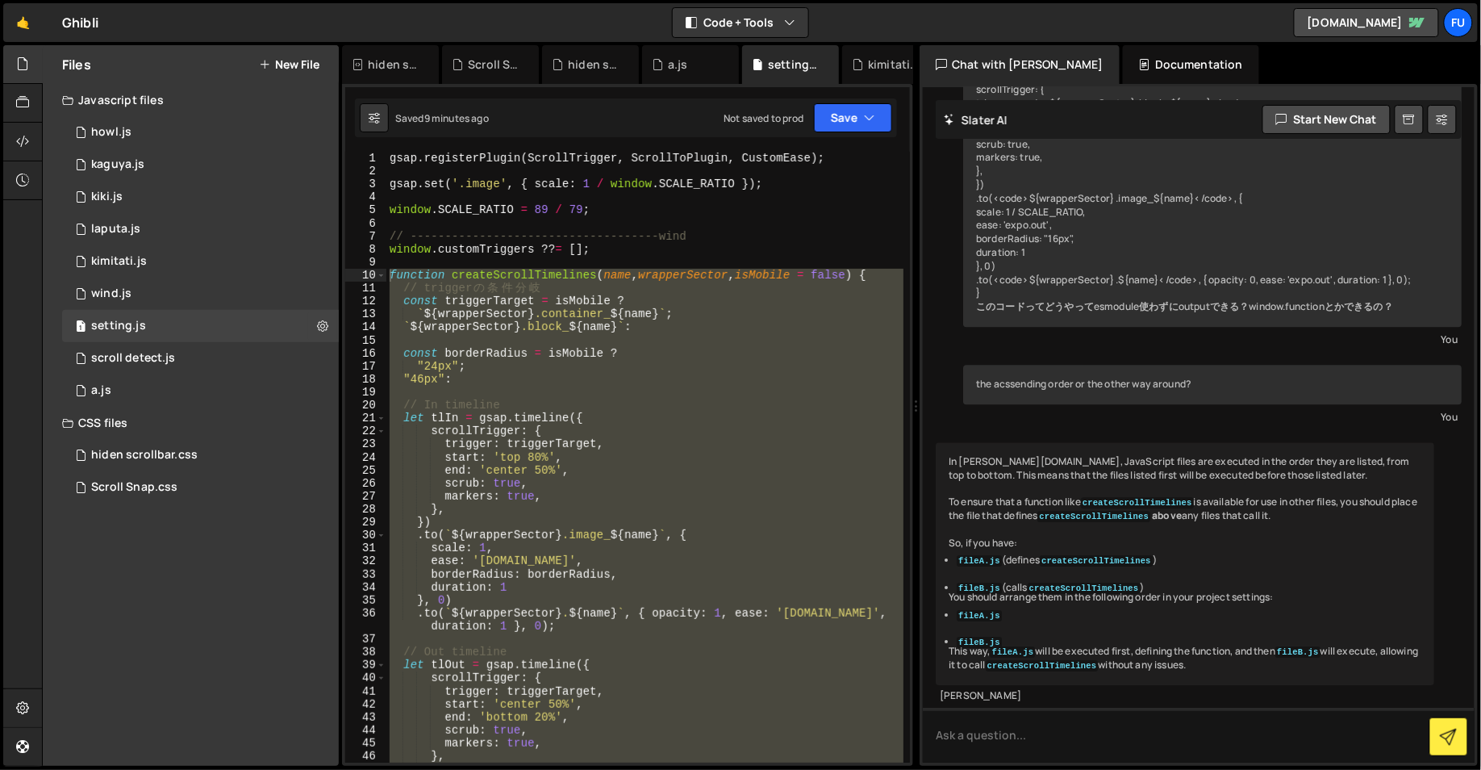
click at [578, 381] on div "gsap . registerPlugin ( ScrollTrigger , ScrollToPlugin , CustomEase ) ; gsap . …" at bounding box center [644, 457] width 517 height 611
type textarea ""46px":"
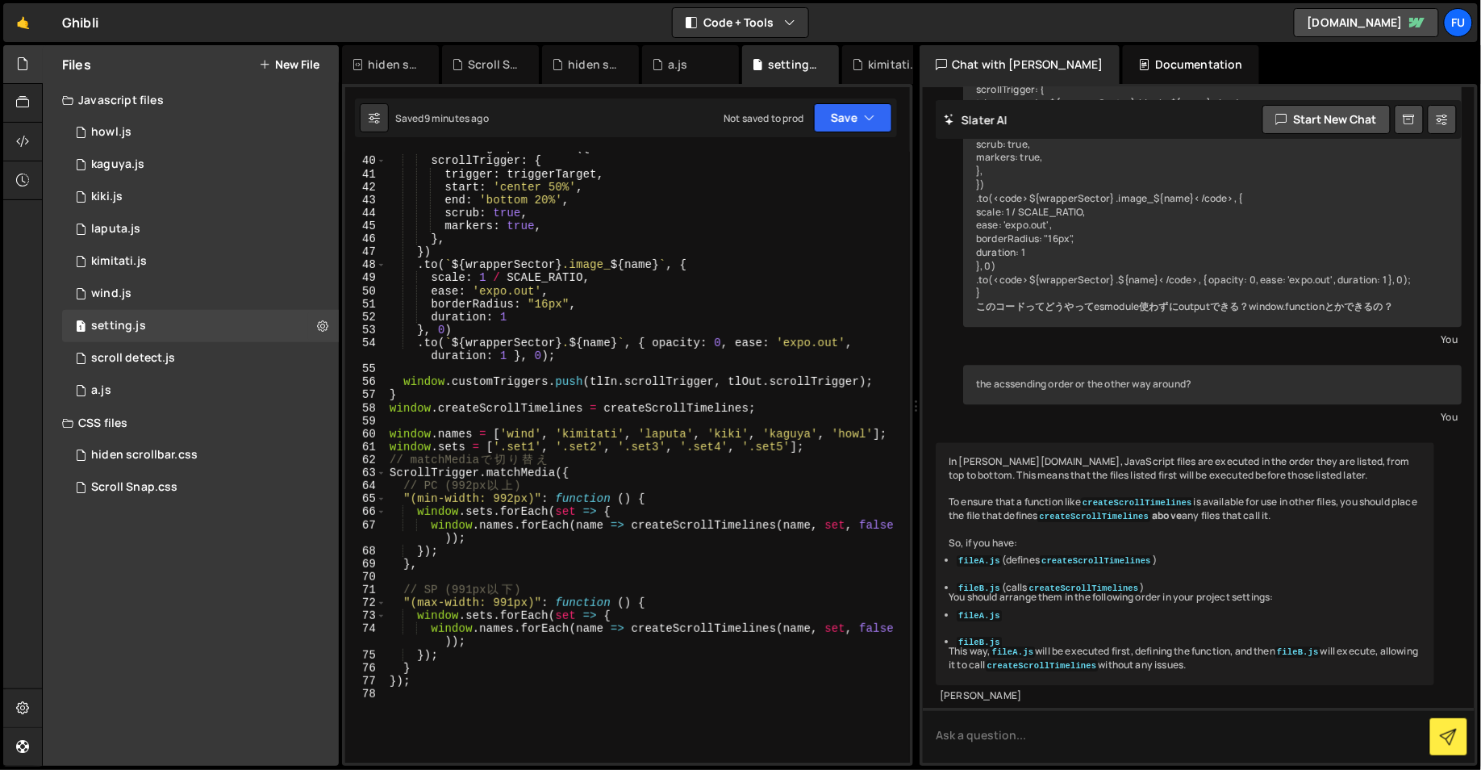
scroll to position [5, 0]
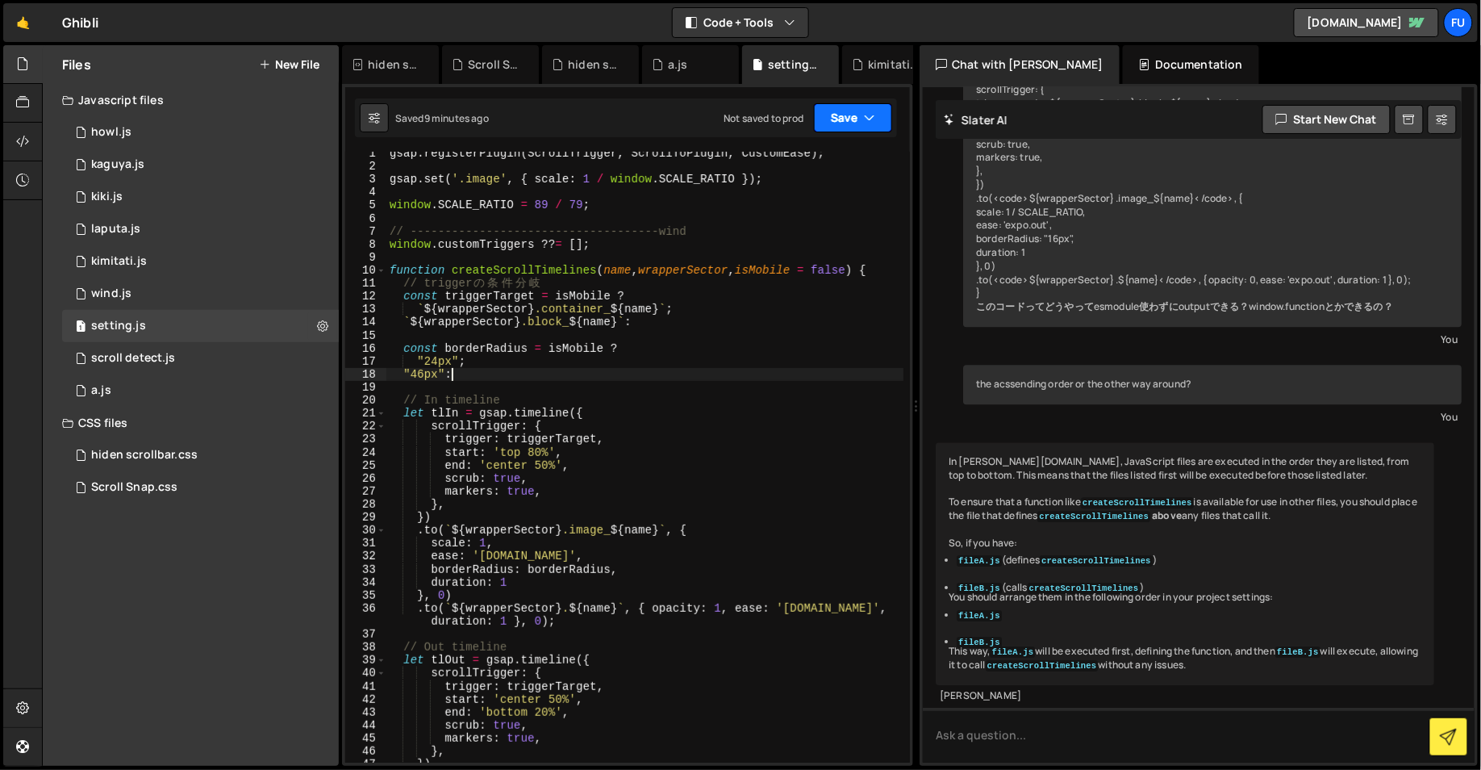
click at [861, 117] on button "Save" at bounding box center [853, 117] width 78 height 29
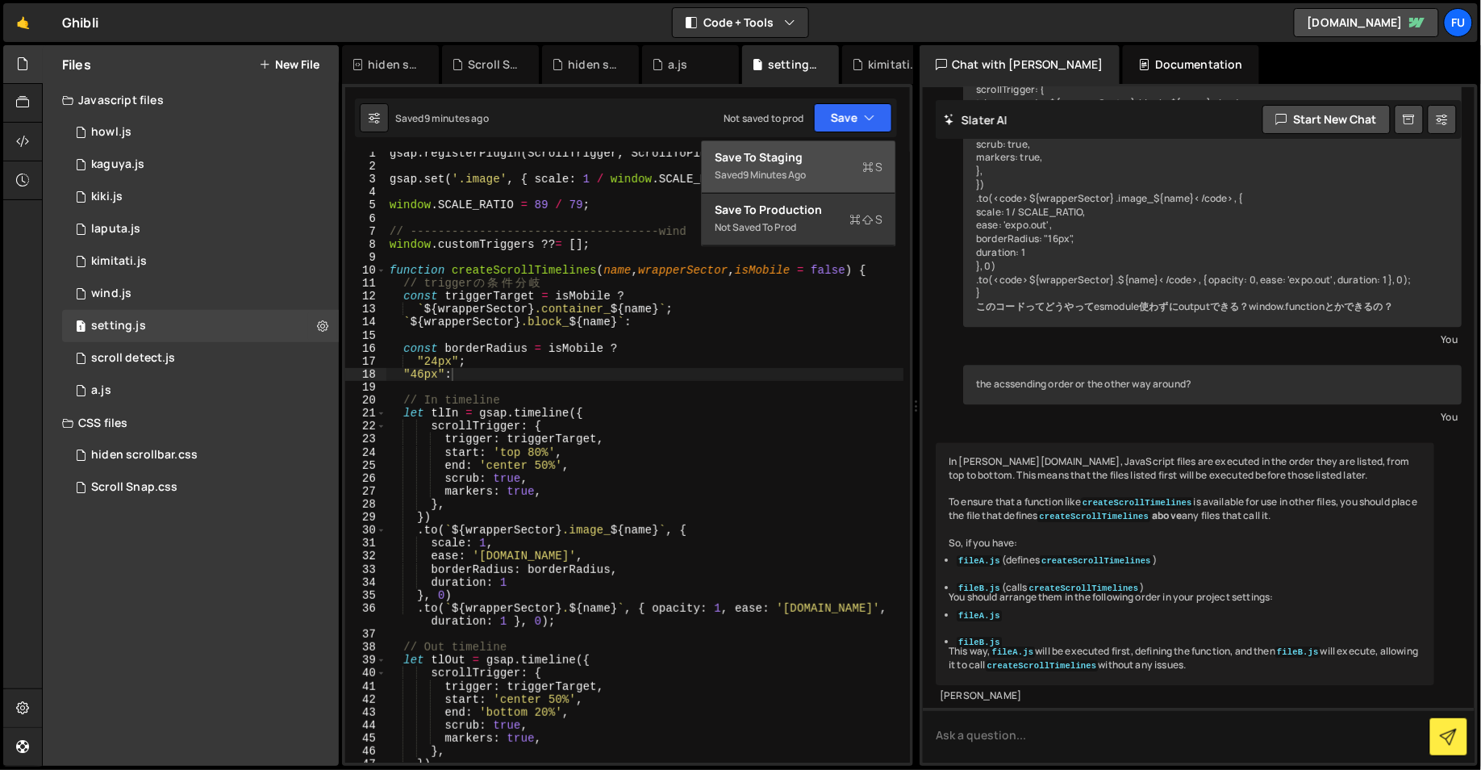
click at [835, 181] on div "Saved 9 minutes ago" at bounding box center [799, 174] width 168 height 19
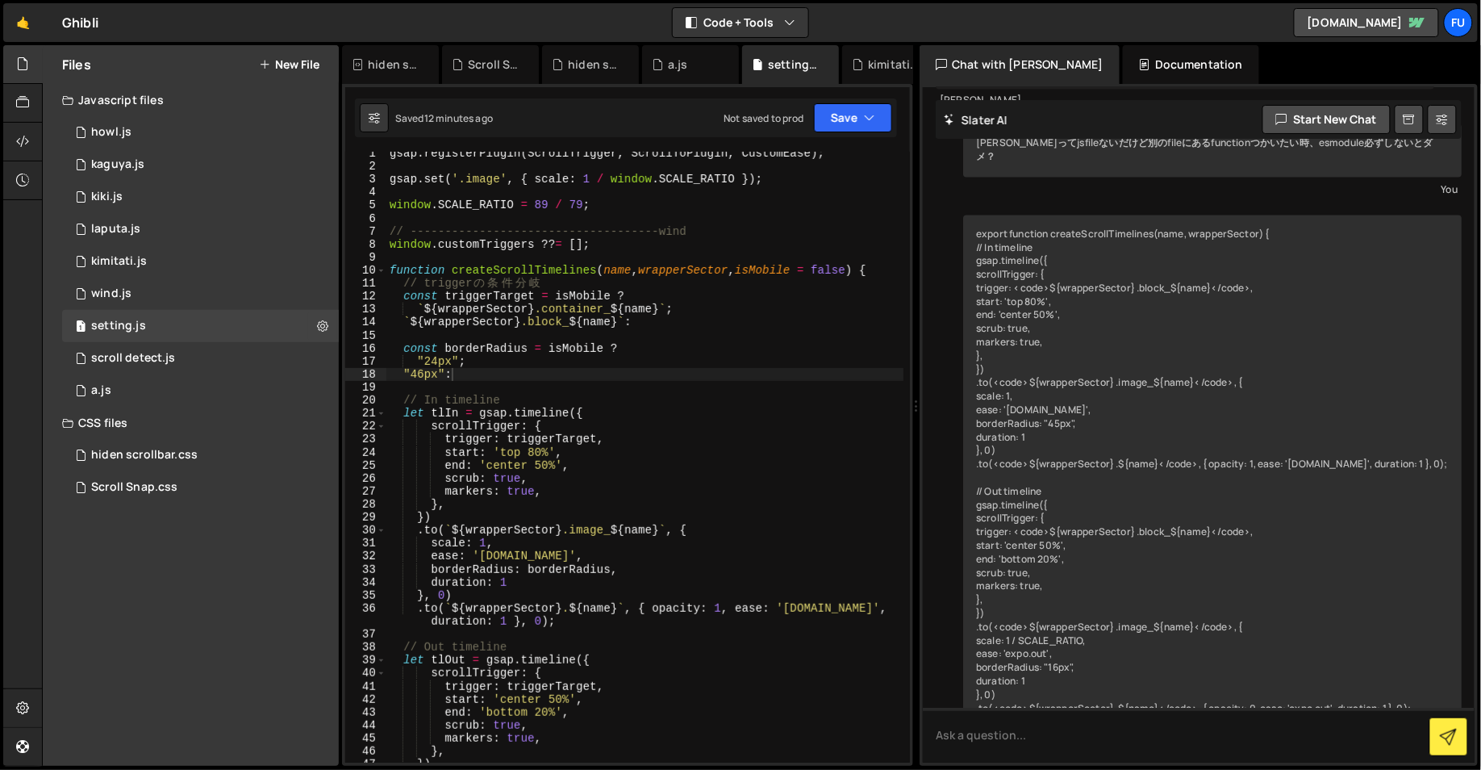
scroll to position [3898, 0]
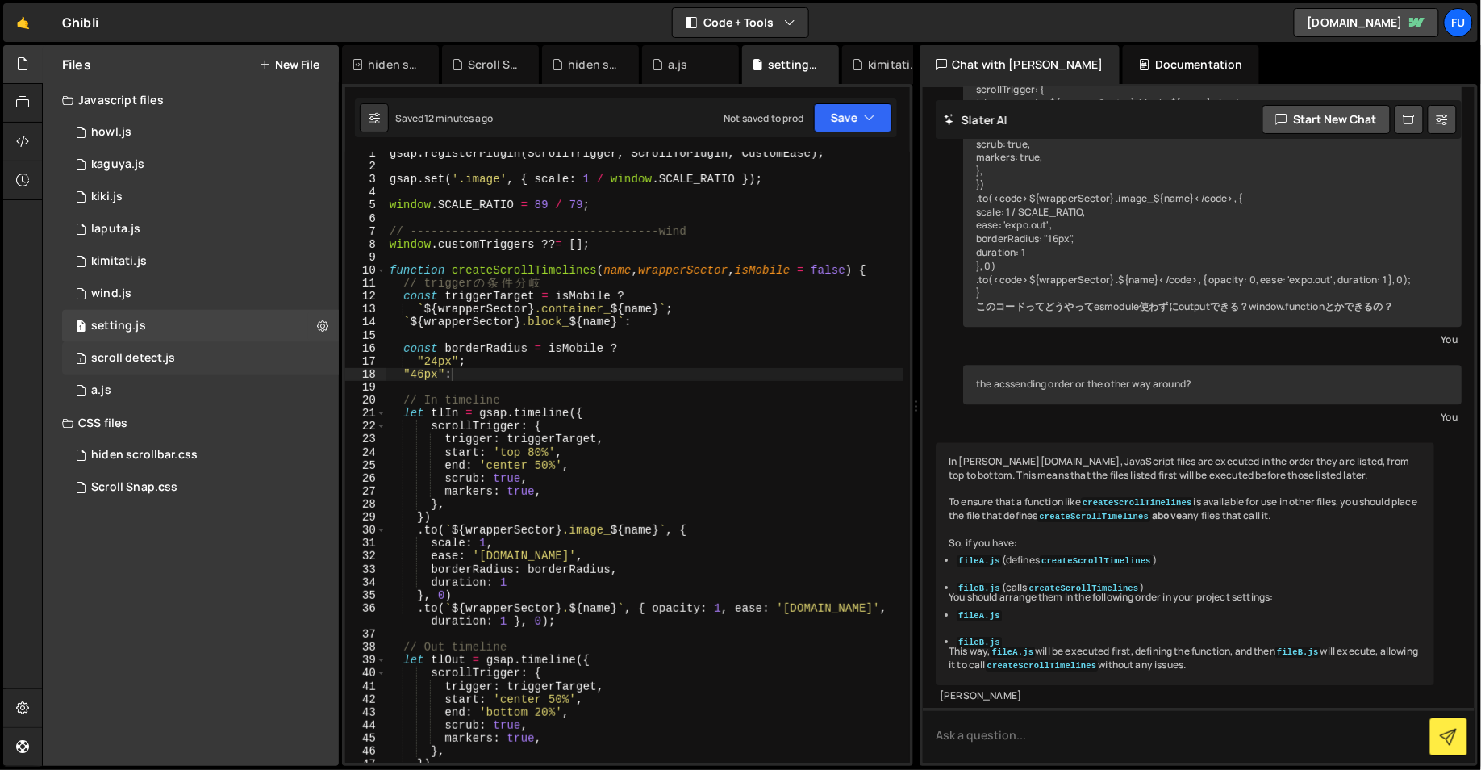
click at [177, 363] on div "1 scroll detect.js 0" at bounding box center [200, 358] width 277 height 32
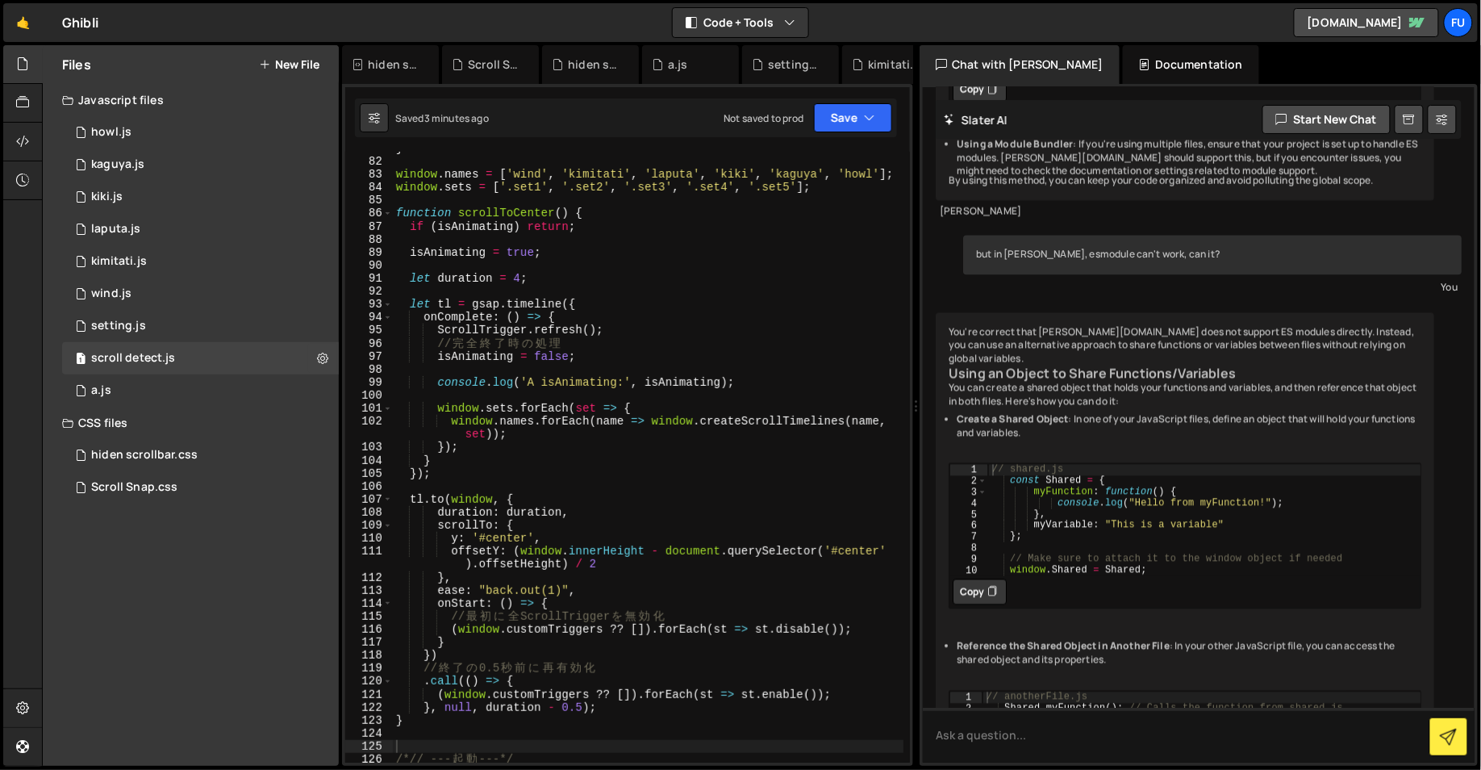
scroll to position [10803, 0]
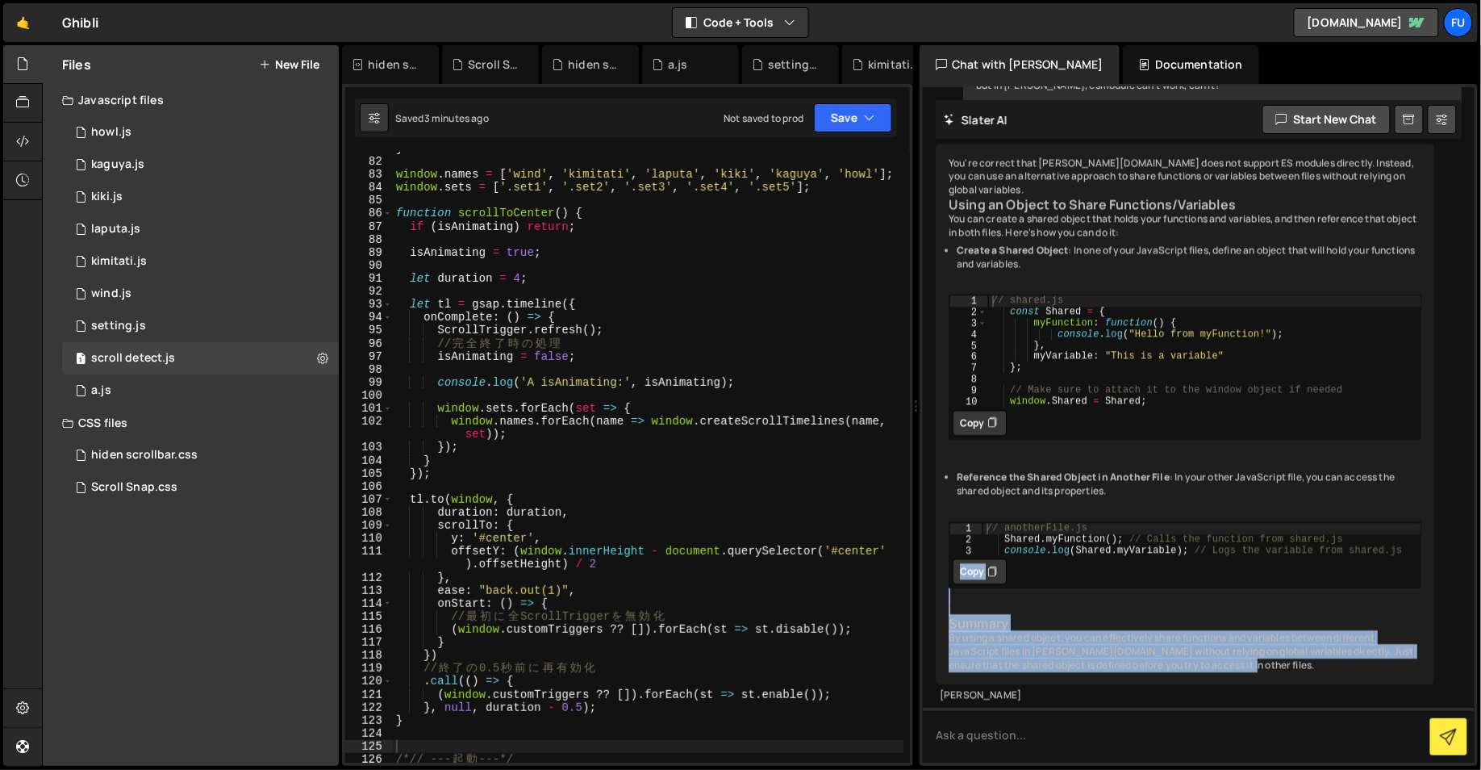
drag, startPoint x: 1236, startPoint y: 661, endPoint x: 1197, endPoint y: 528, distance: 138.6
click at [1197, 528] on div "You're correct that [PERSON_NAME][DOMAIN_NAME] does not support ES modules dire…" at bounding box center [1185, 414] width 498 height 541
type textarea "console.log(Shared.myVariable); // Logs the variable from shared.js"
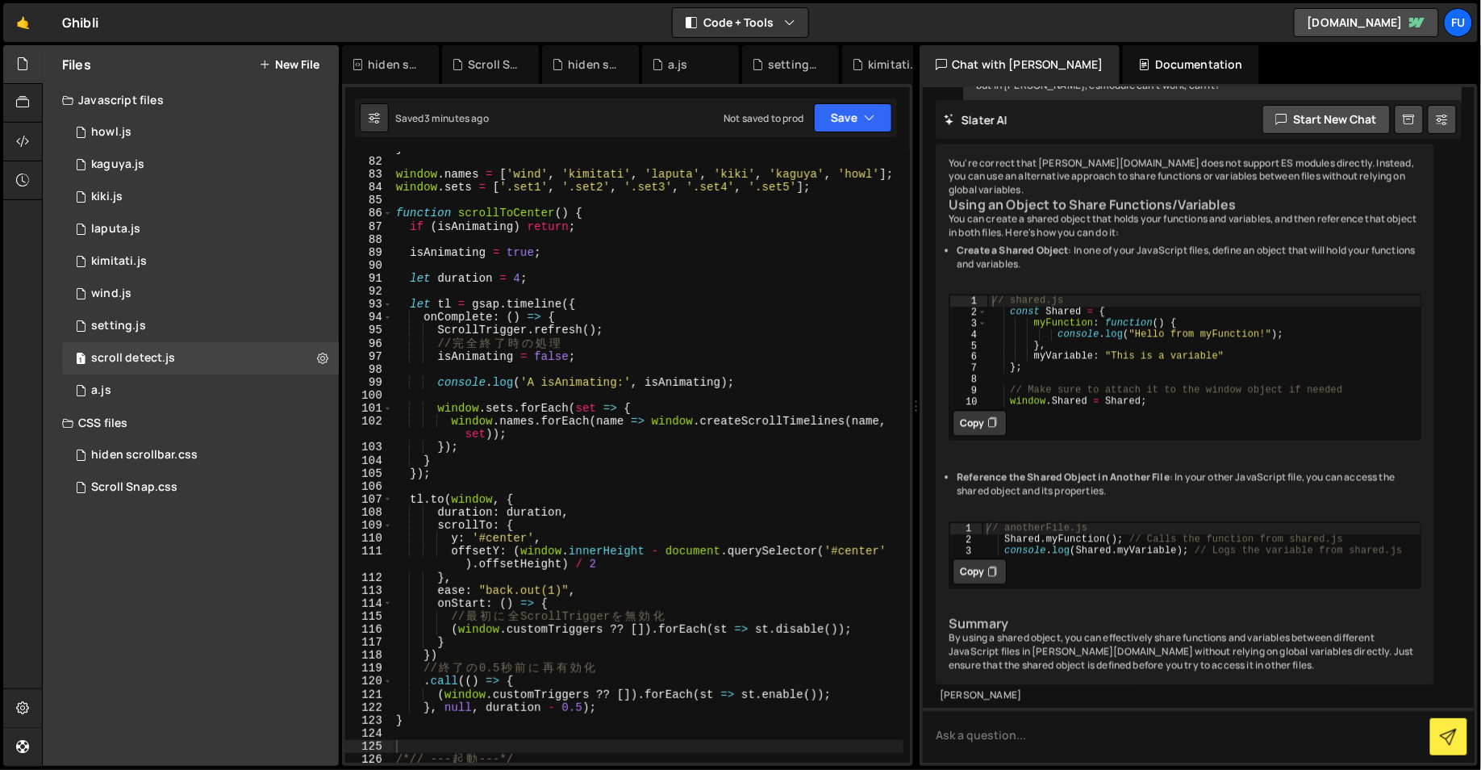
click at [1197, 528] on div "// anotherFile.js Shared . myFunction ( ) ; // Calls the function from shared.j…" at bounding box center [1201, 550] width 439 height 56
drag, startPoint x: 981, startPoint y: 512, endPoint x: 1048, endPoint y: 523, distance: 67.9
click at [1048, 523] on div "console.log(Shared.myVariable); // Logs the variable from shared.js 1 2 3 // an…" at bounding box center [1184, 539] width 471 height 34
drag, startPoint x: 1202, startPoint y: 522, endPoint x: 1194, endPoint y: 527, distance: 9.4
click at [1202, 522] on div "// anotherFile.js Shared . myFunction ( ) ; // Calls the function from shared.j…" at bounding box center [1201, 550] width 439 height 56
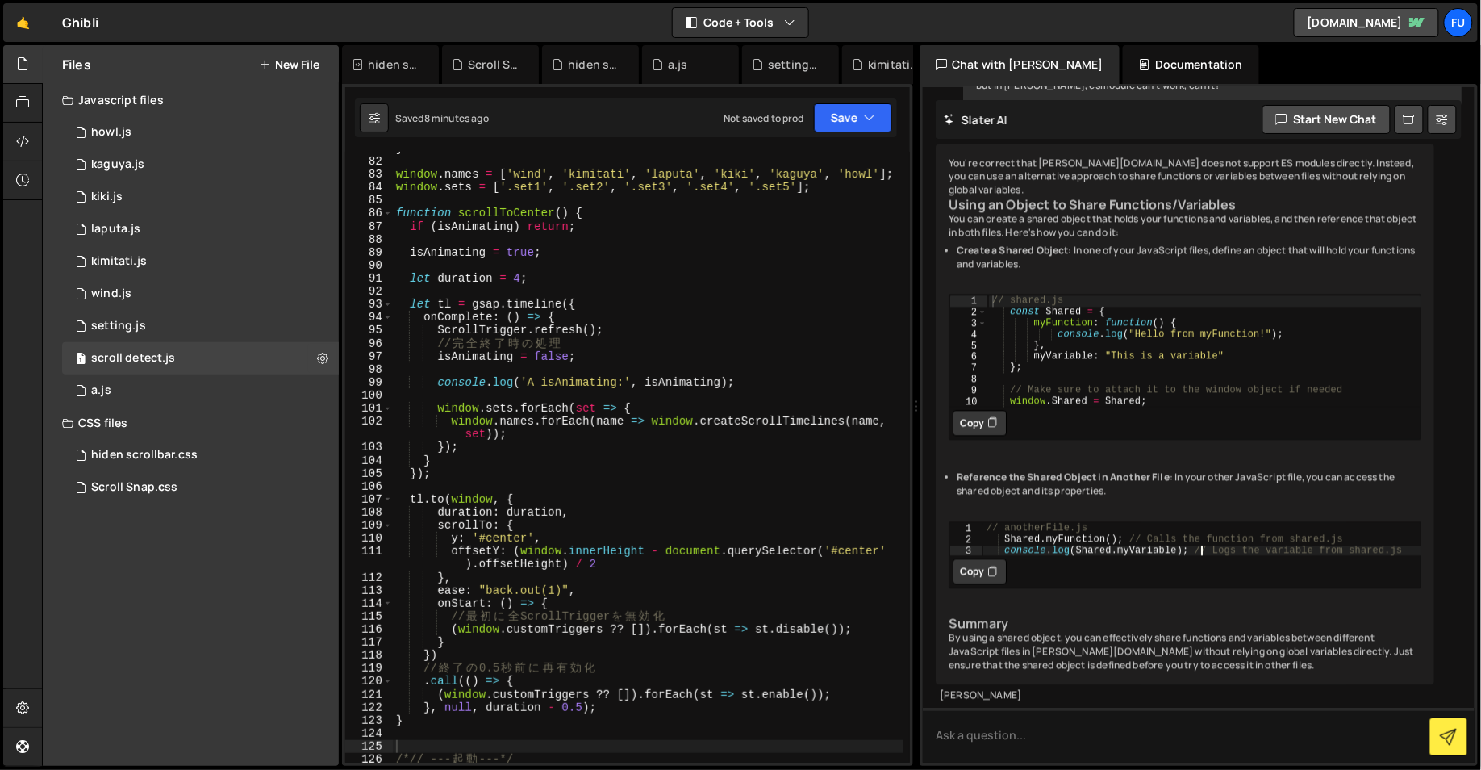
click at [1194, 527] on div "// anotherFile.js Shared . myFunction ( ) ; // Calls the function from shared.j…" at bounding box center [1201, 550] width 439 height 56
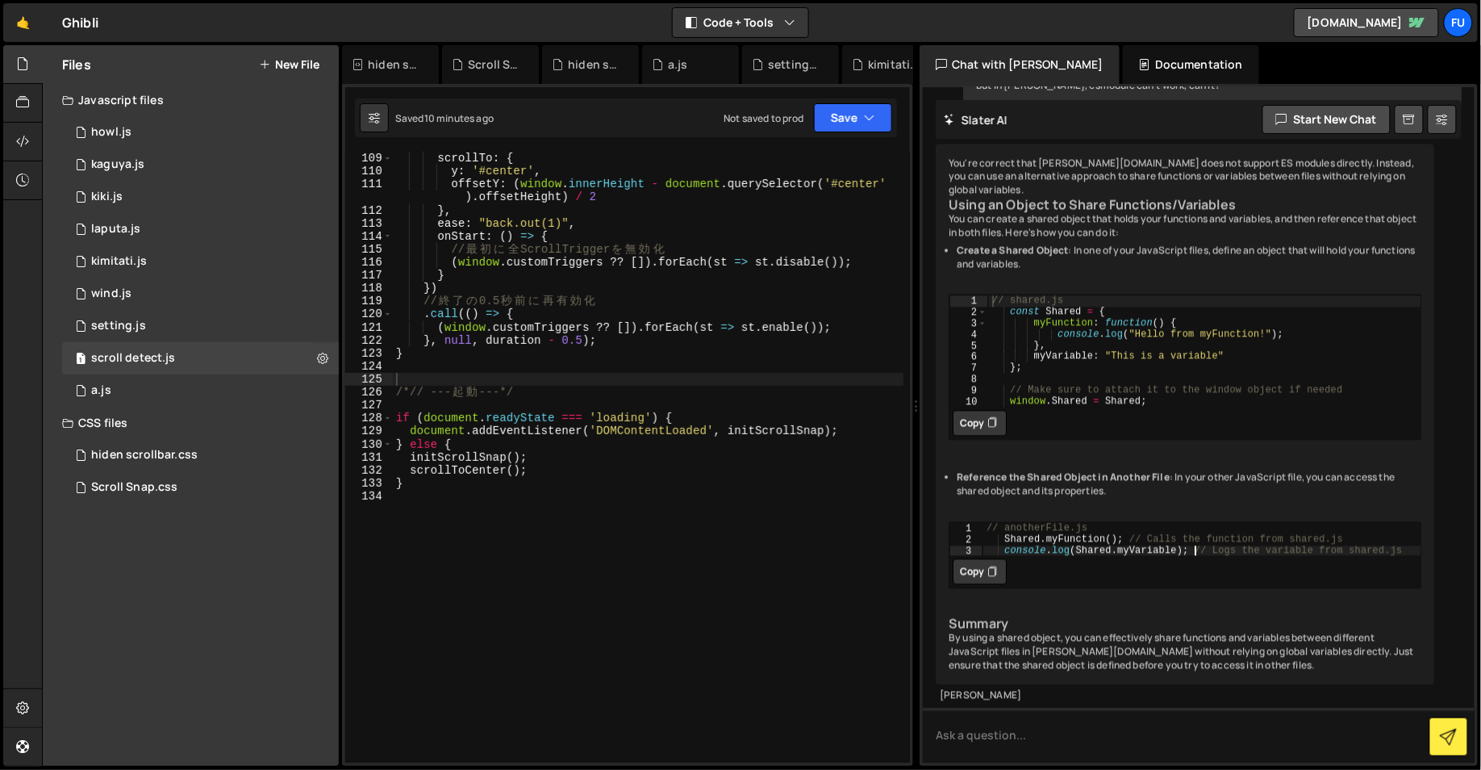
scroll to position [1191, 0]
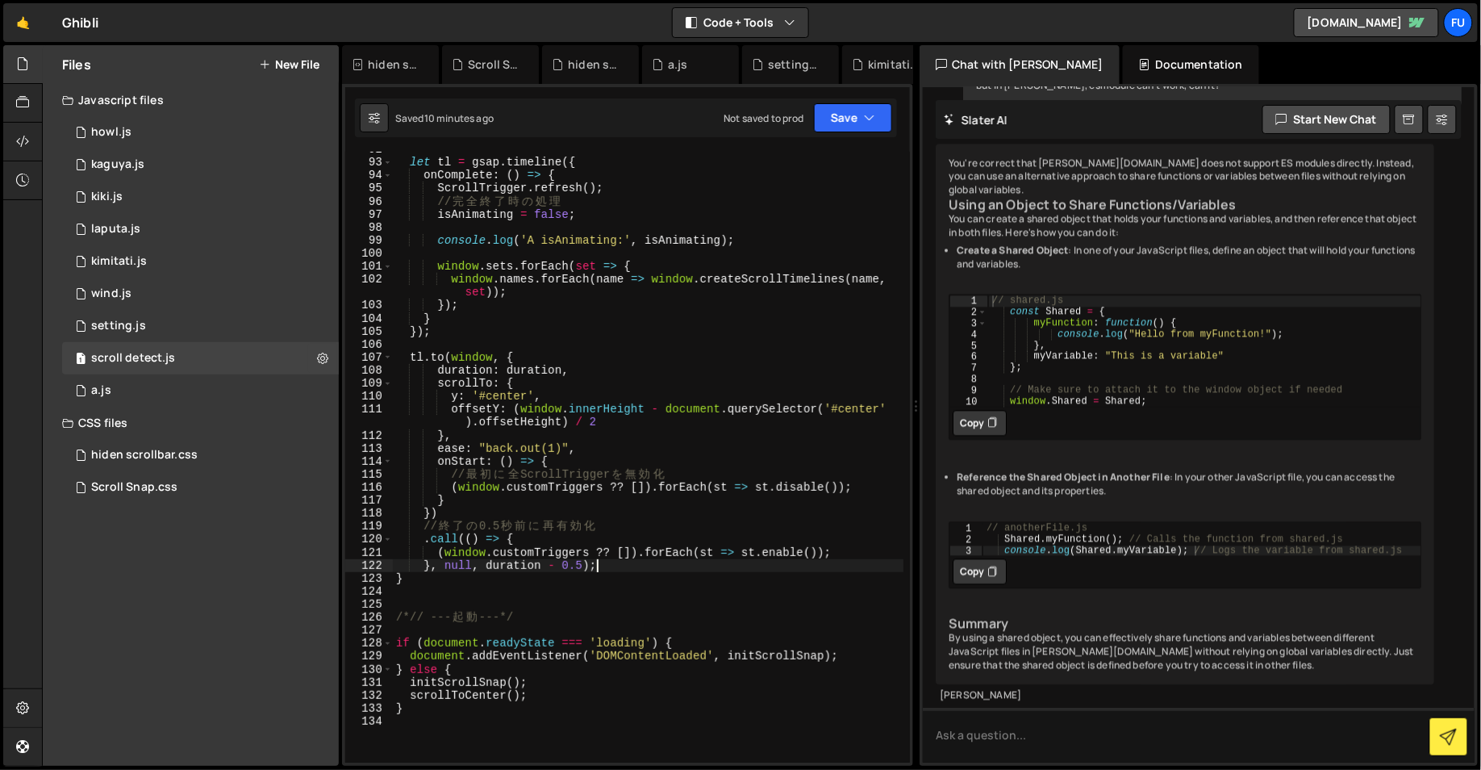
click at [675, 565] on div "let tl = gsap . timeline ({ onComplete : ( ) => { ScrollTrigger . refresh ( ) ;…" at bounding box center [648, 461] width 511 height 637
click at [657, 577] on div "let tl = gsap . timeline ({ onComplete : ( ) => { ScrollTrigger . refresh ( ) ;…" at bounding box center [648, 461] width 511 height 637
type textarea "}"
click at [643, 587] on div "let tl = gsap . timeline ({ onComplete : ( ) => { ScrollTrigger . refresh ( ) ;…" at bounding box center [648, 461] width 511 height 637
click at [206, 322] on div "1 setting.js 0" at bounding box center [200, 326] width 277 height 32
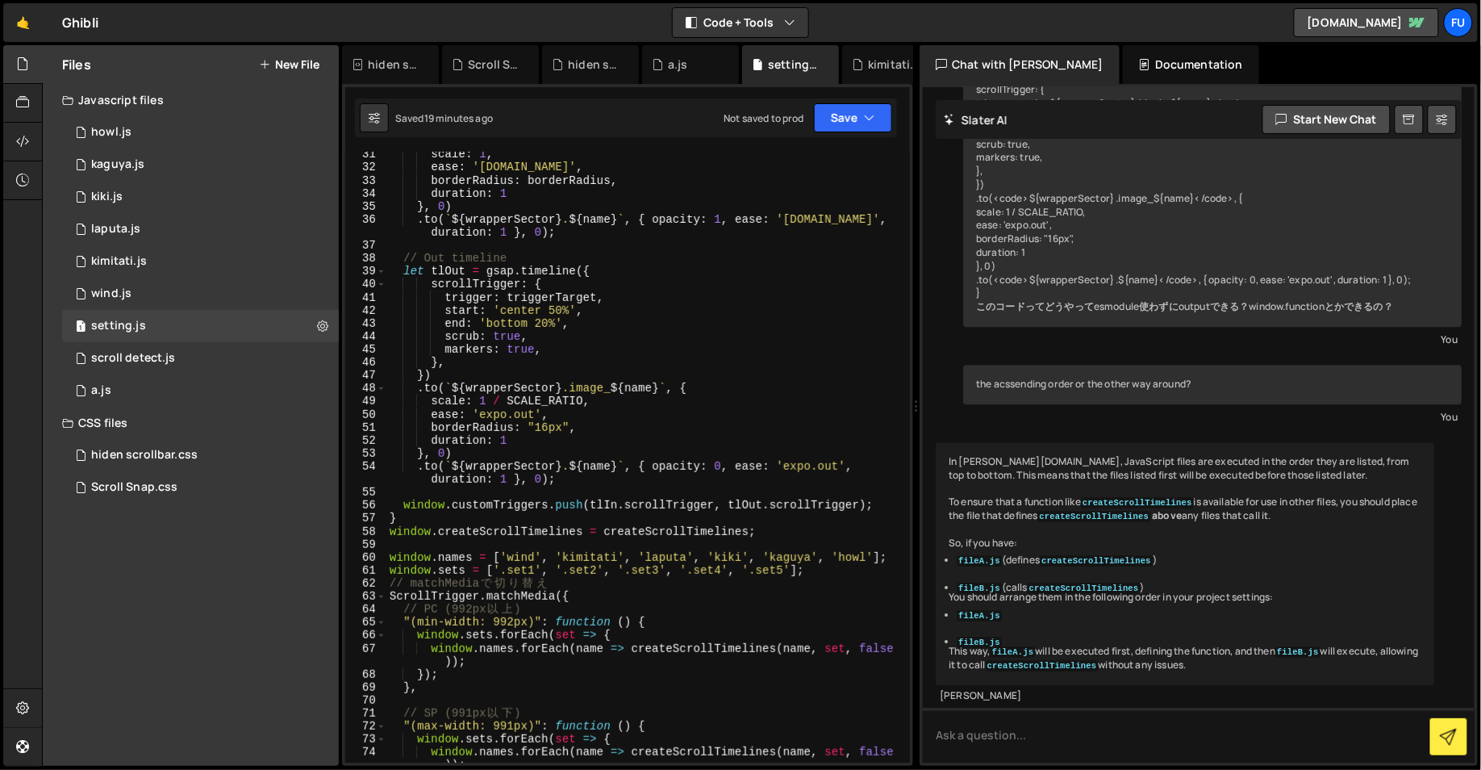
scroll to position [25, 0]
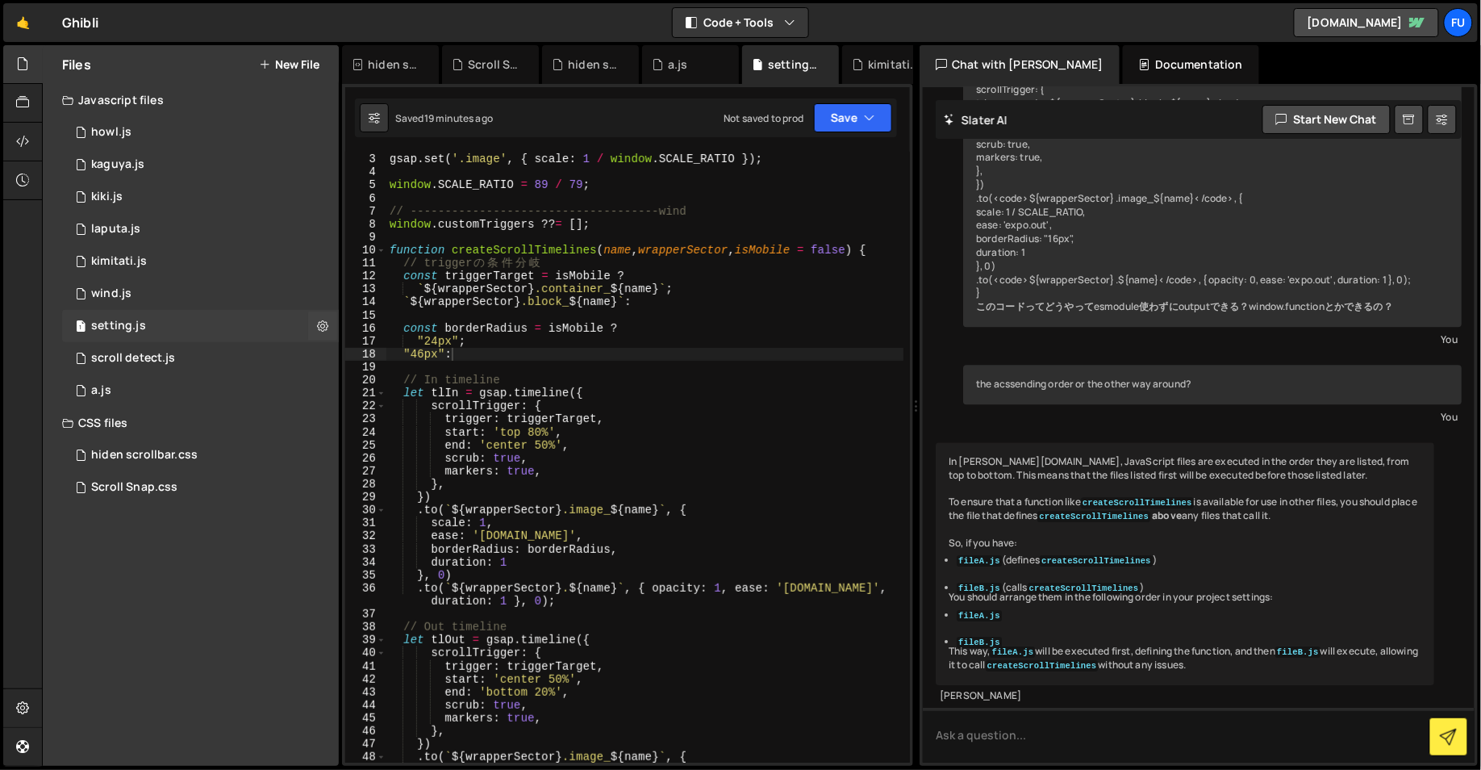
click at [181, 337] on div "1 setting.js 0" at bounding box center [200, 326] width 277 height 32
click at [180, 354] on div "1 scroll detect.js 0" at bounding box center [200, 358] width 277 height 32
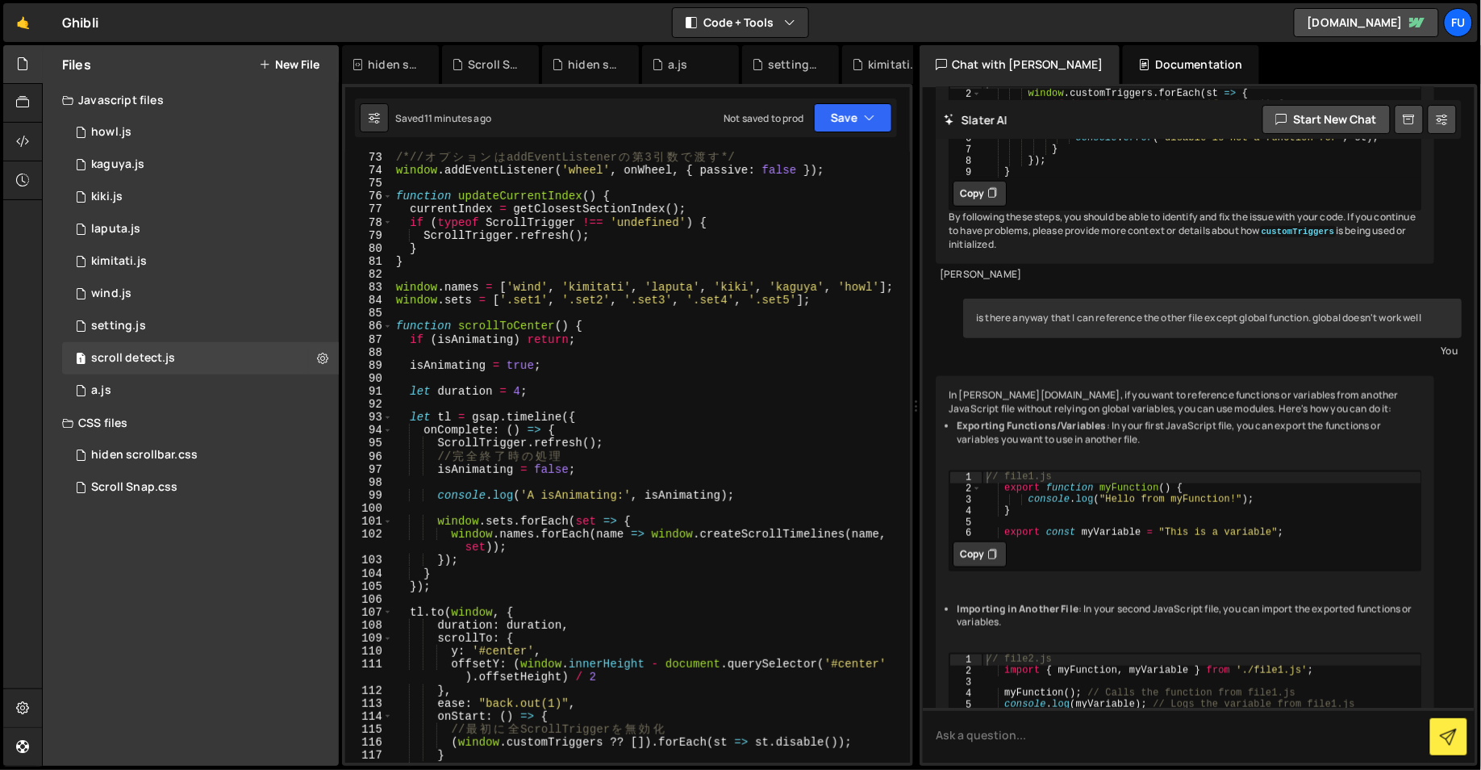
scroll to position [559, 0]
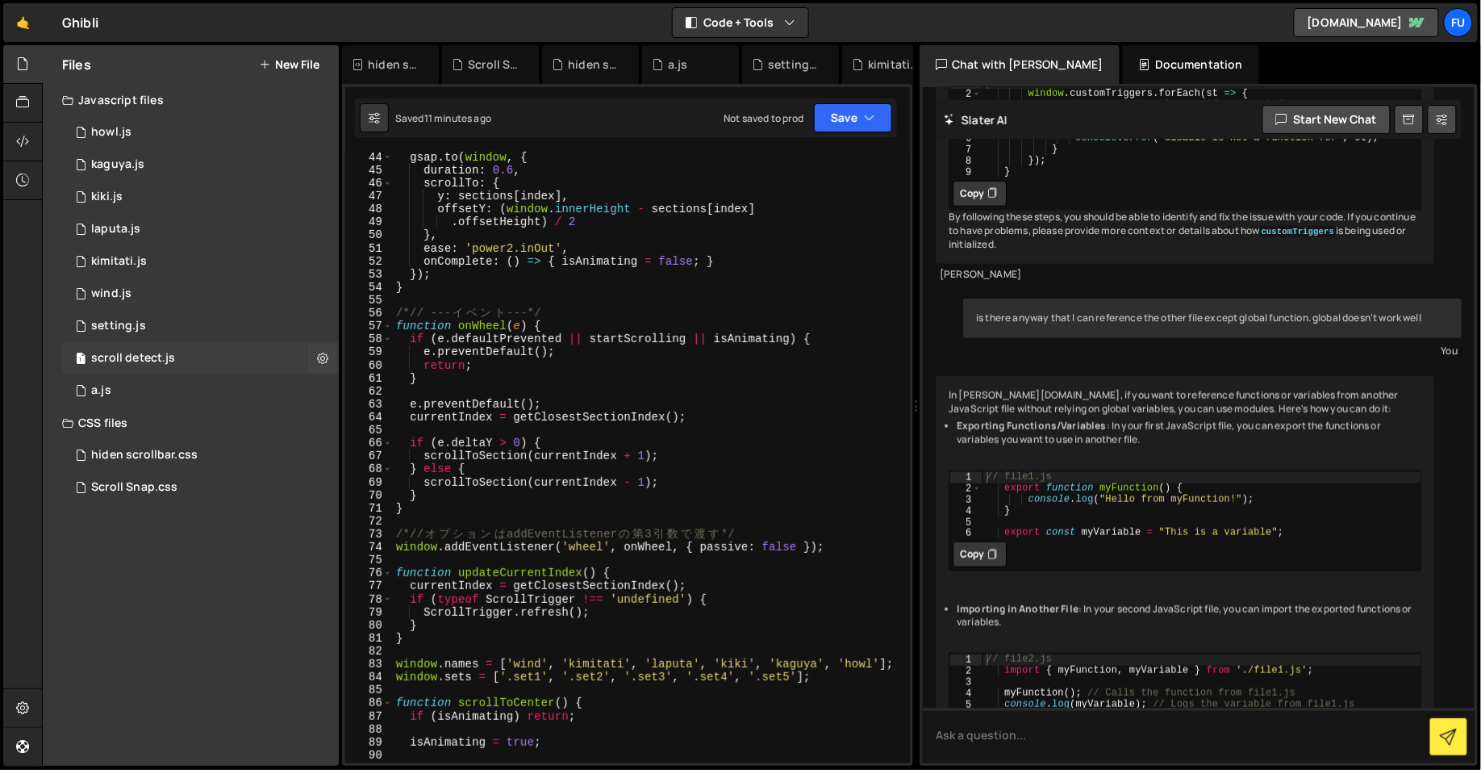
click at [231, 343] on div "1 scroll detect.js 0" at bounding box center [200, 358] width 277 height 32
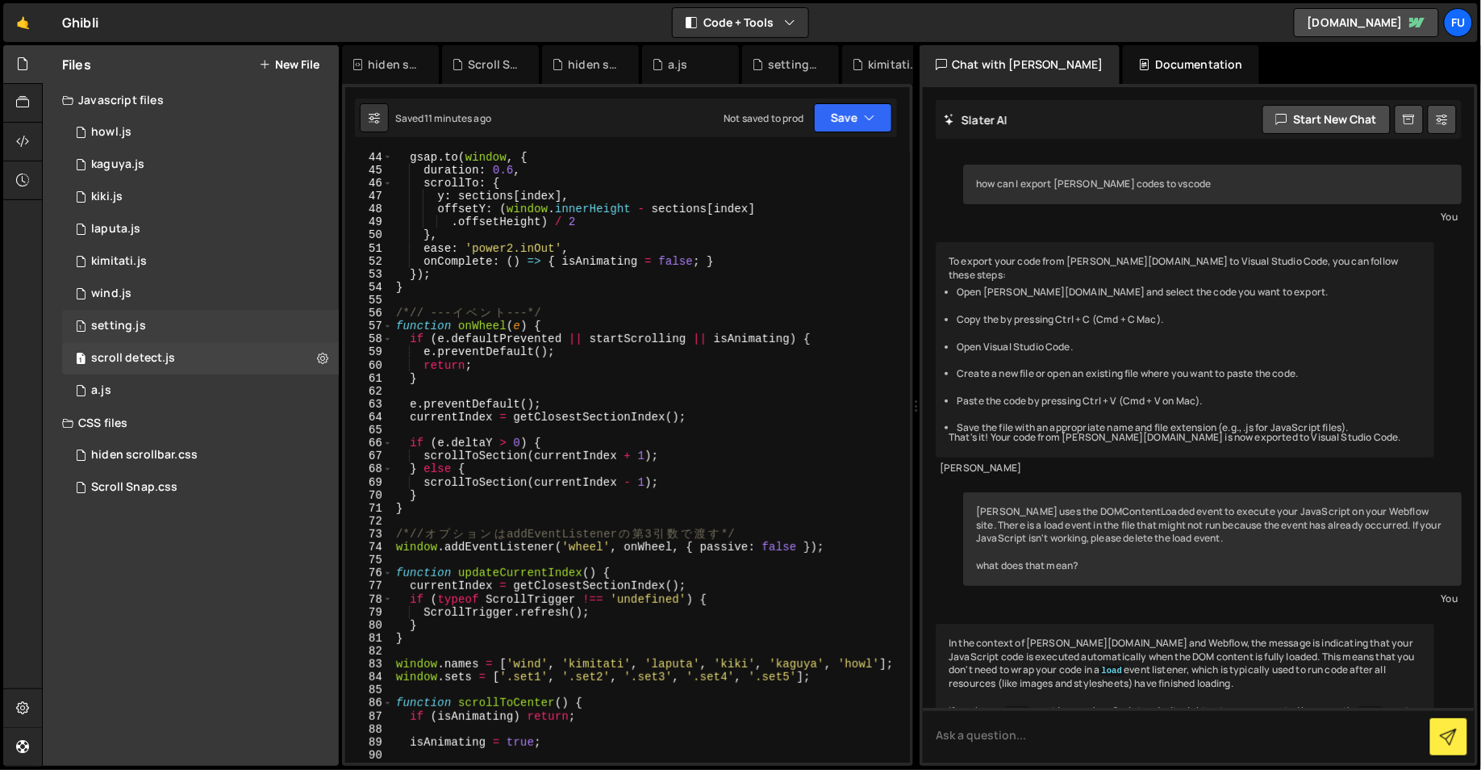
click at [214, 328] on div "1 setting.js 0" at bounding box center [200, 326] width 277 height 32
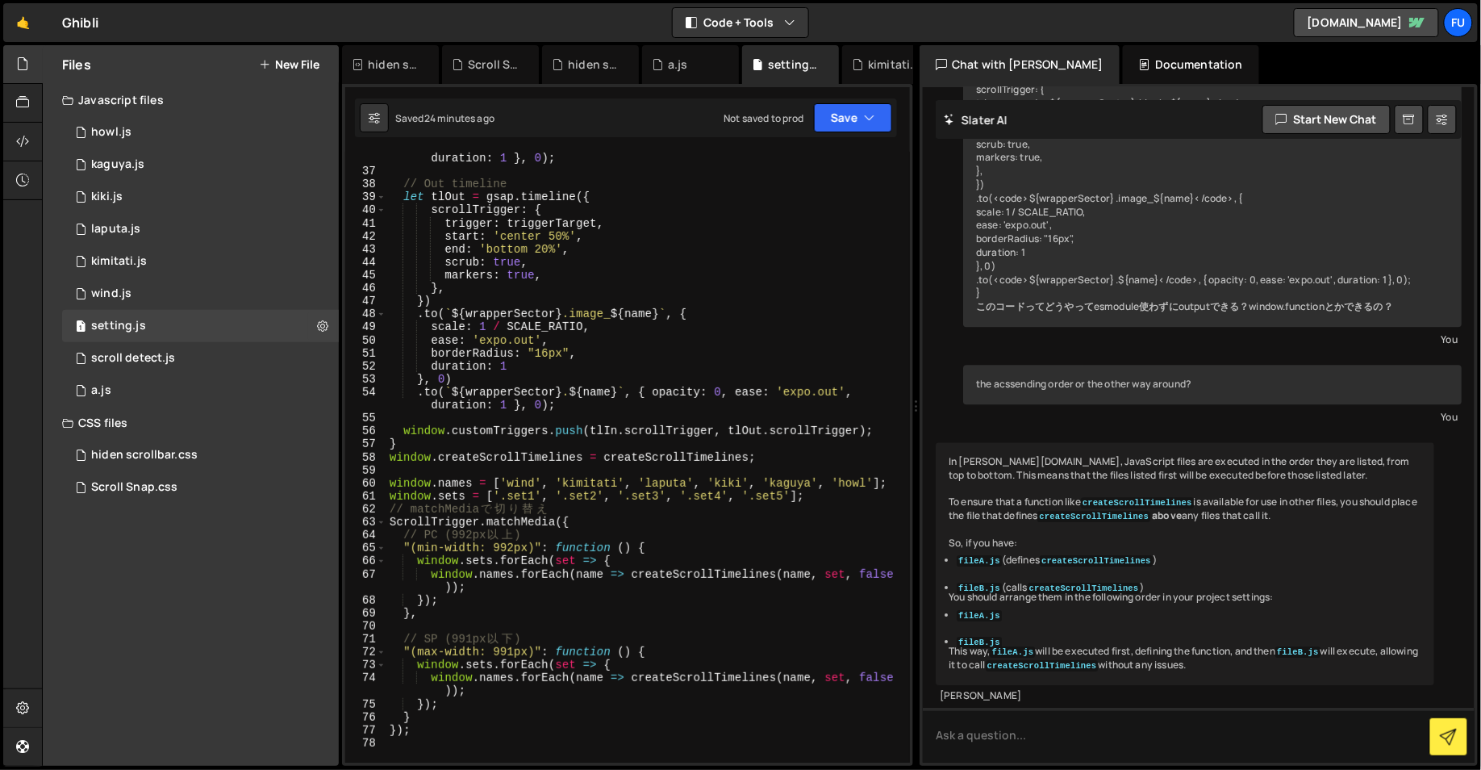
scroll to position [3898, 0]
click at [285, 353] on div "1 scroll detect.js 0" at bounding box center [200, 358] width 277 height 32
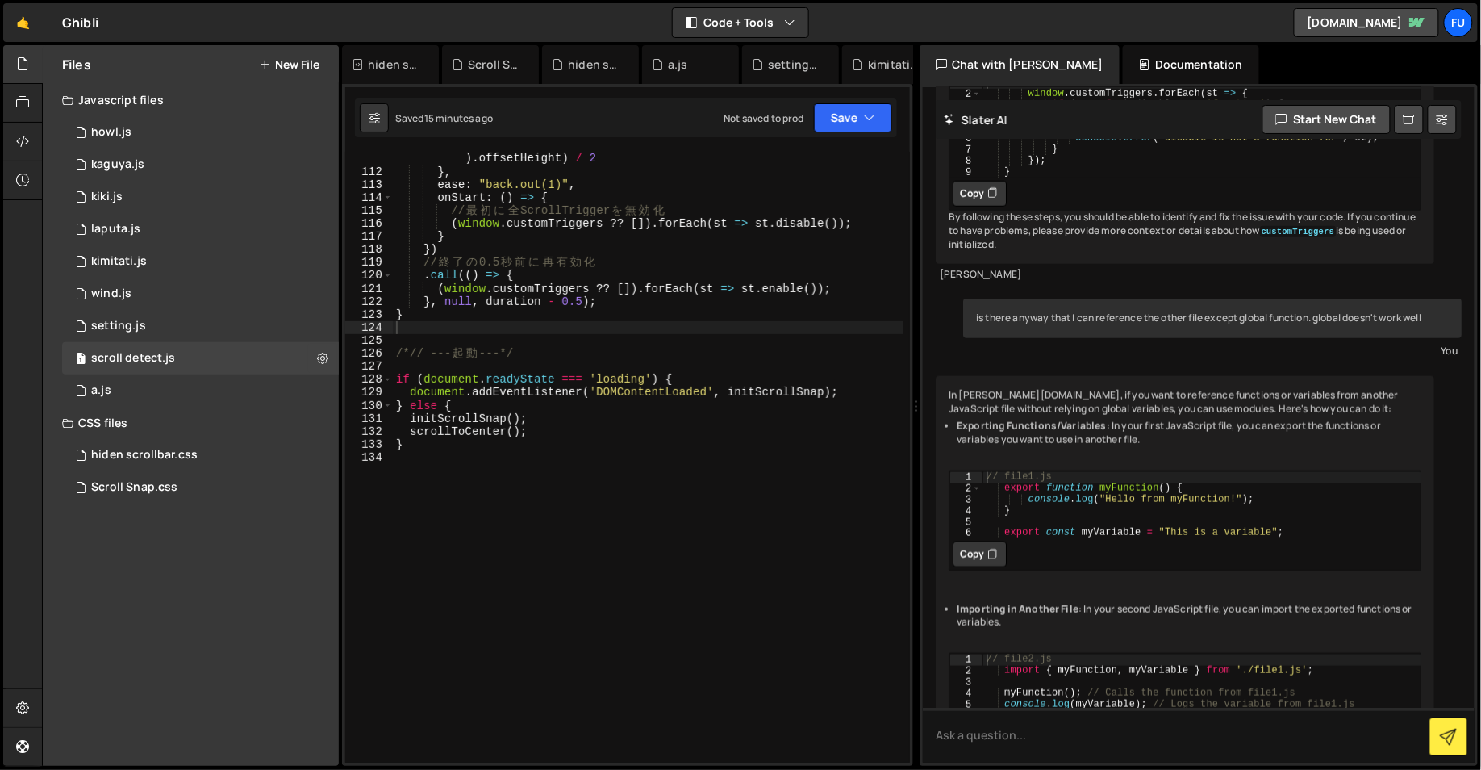
scroll to position [1253, 0]
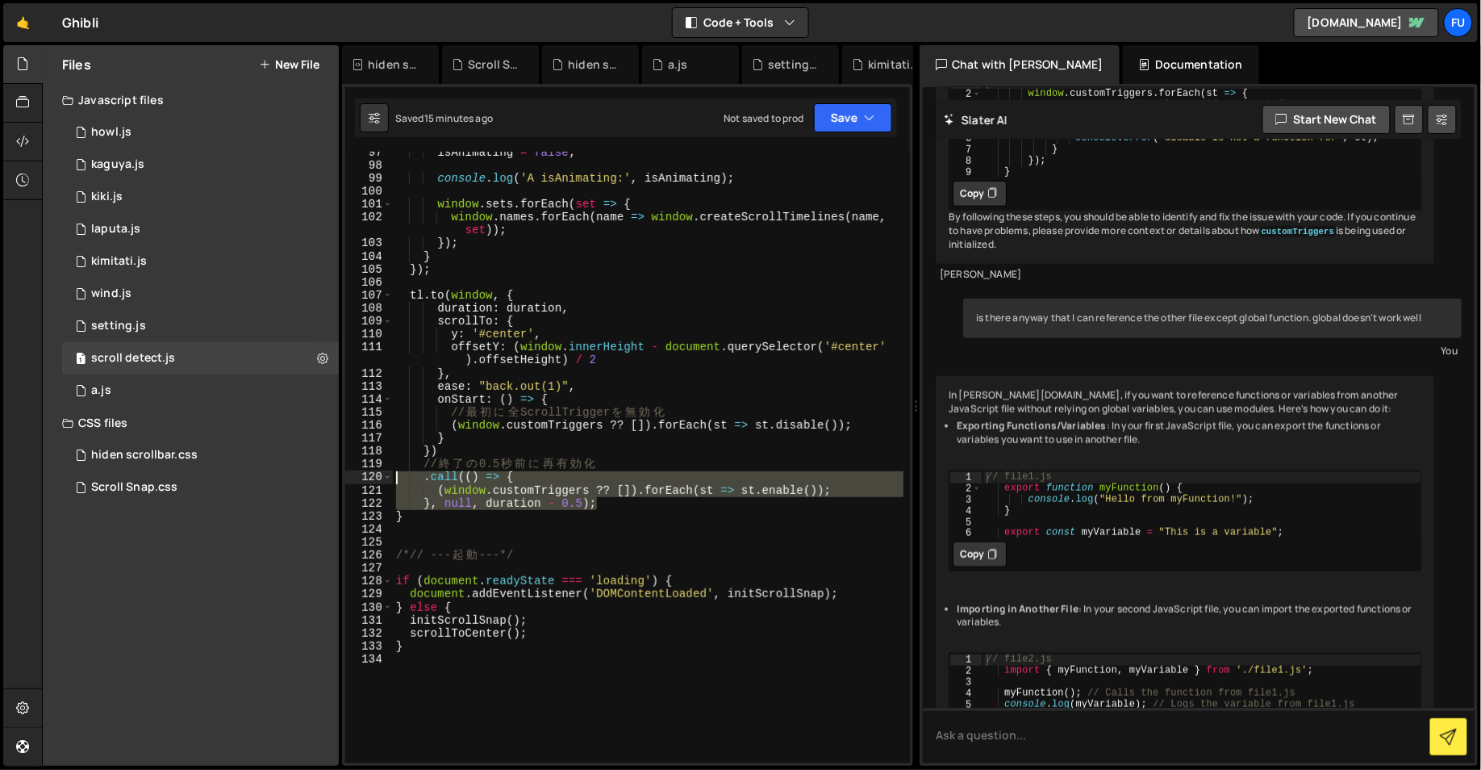
drag, startPoint x: 651, startPoint y: 504, endPoint x: 366, endPoint y: 475, distance: 286.2
click at [366, 475] on div "}, null, duration - 0.5); 97 98 99 100 101 102 103 104 105 106 107 108 109 110 …" at bounding box center [627, 457] width 565 height 611
type textarea ".call(() => { (window.customTriggers ?? []).forEach(st => st.enable());"
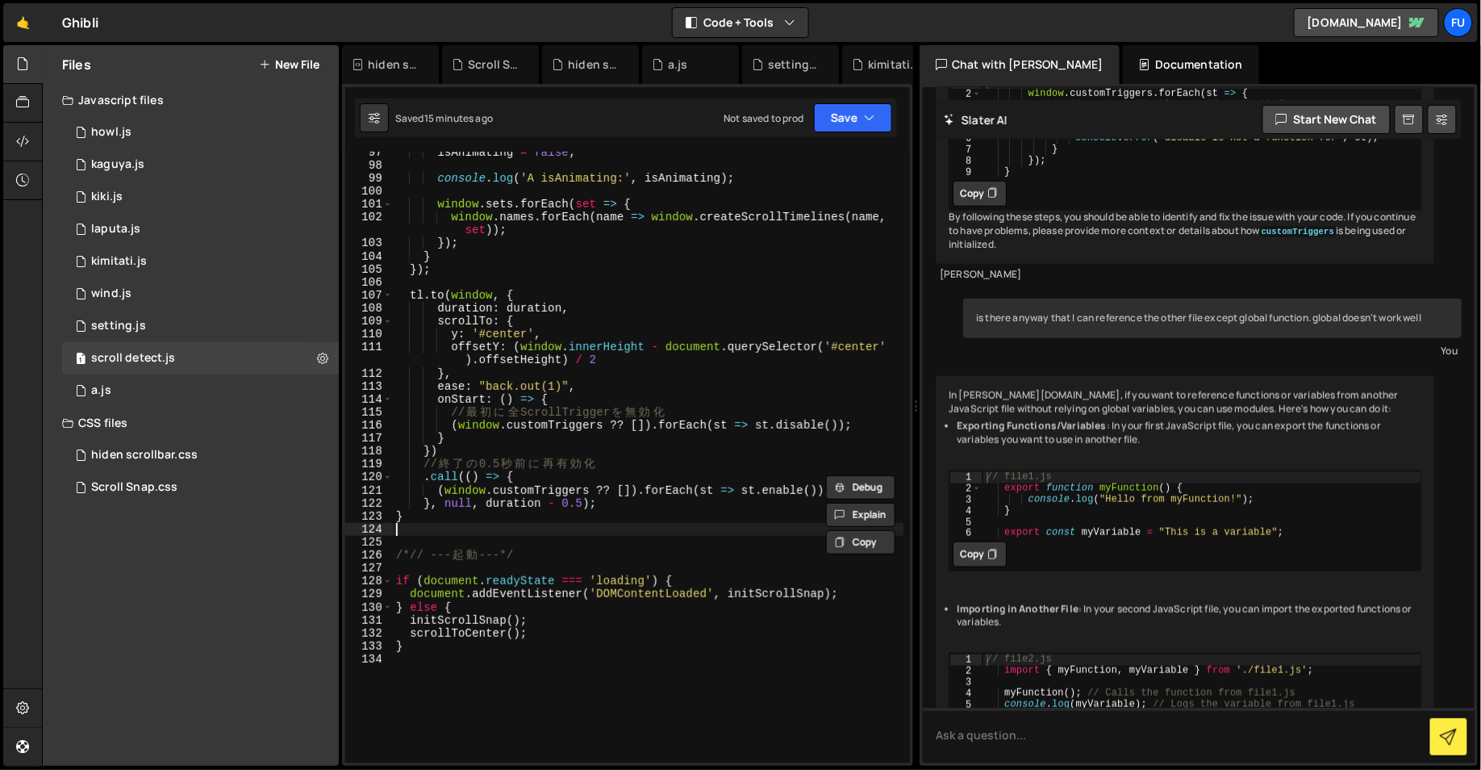
click at [668, 529] on div "isAnimating = false ; console . log ( 'A isAnimating:' , isAnimating ) ; window…" at bounding box center [648, 464] width 511 height 637
click at [634, 503] on div "isAnimating = false ; console . log ( 'A isAnimating:' , isAnimating ) ; window…" at bounding box center [648, 464] width 511 height 637
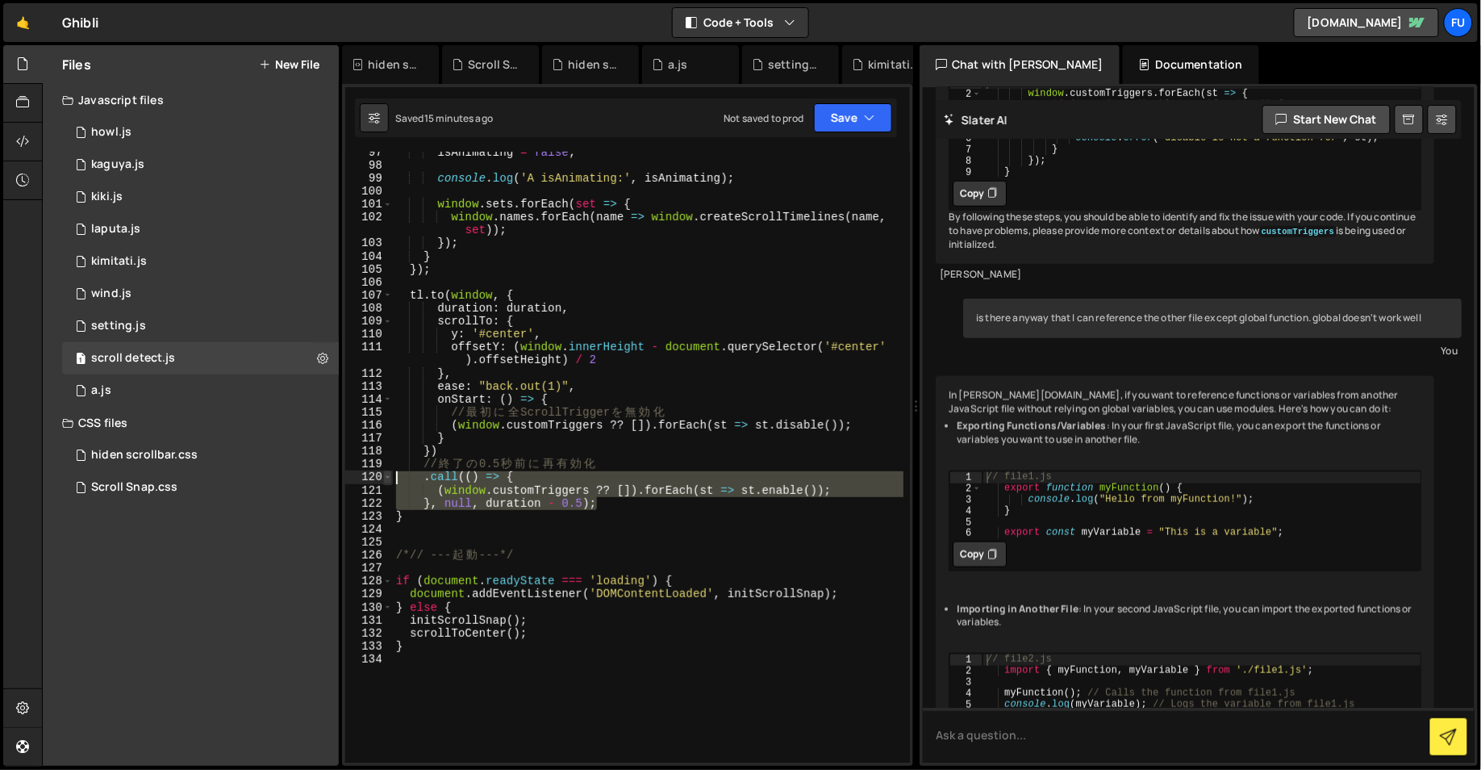
drag, startPoint x: 634, startPoint y: 503, endPoint x: 386, endPoint y: 479, distance: 248.7
click at [386, 479] on div "}, null, duration - 0.5); 97 98 99 100 101 102 103 104 105 106 107 108 109 110 …" at bounding box center [627, 457] width 565 height 611
click at [685, 517] on div "isAnimating = false ; console . log ( 'A isAnimating:' , isAnimating ) ; window…" at bounding box center [648, 464] width 511 height 637
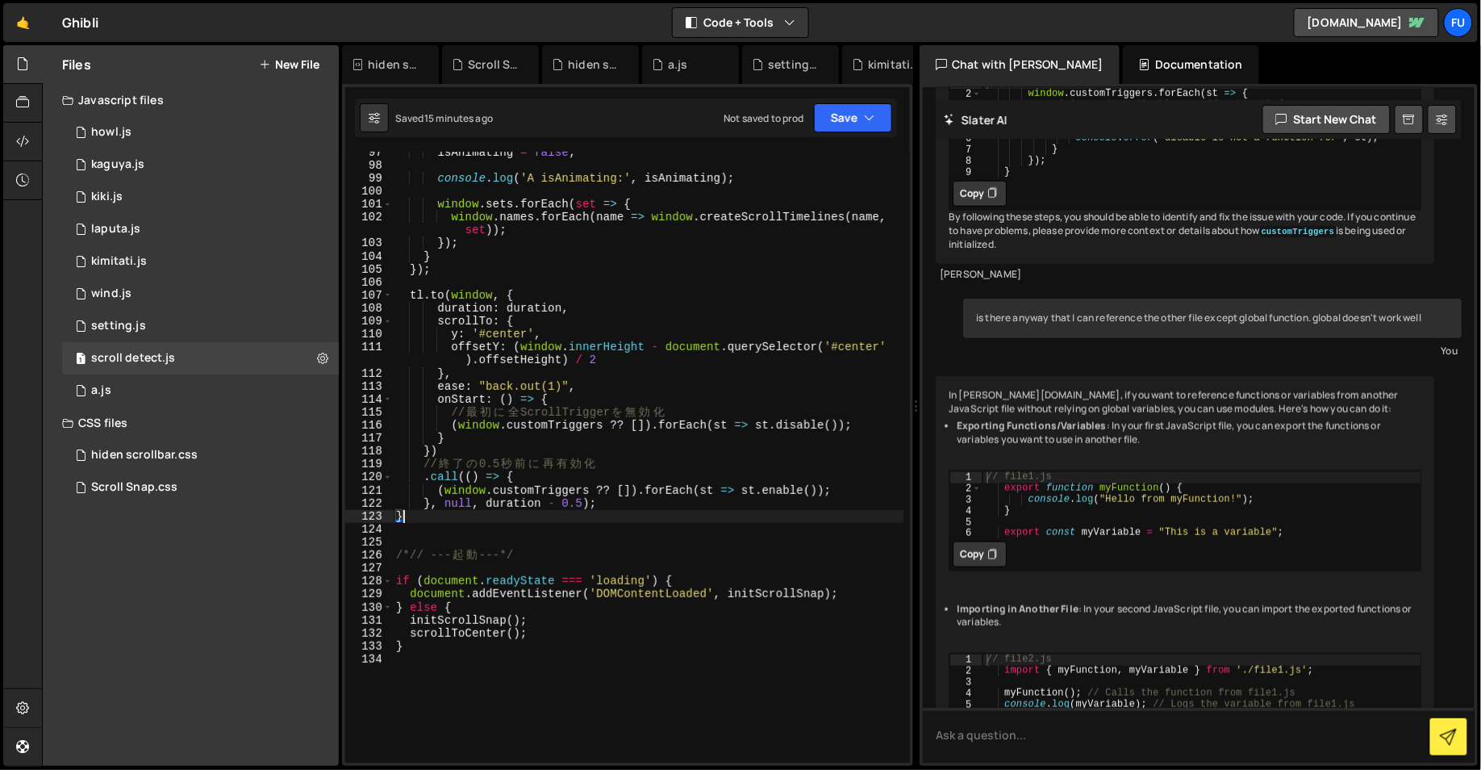
click at [633, 500] on div "isAnimating = false ; console . log ( 'A isAnimating:' , isAnimating ) ; window…" at bounding box center [648, 464] width 511 height 637
click at [395, 515] on div "isAnimating = false ; console . log ( 'A isAnimating:' , isAnimating ) ; window…" at bounding box center [648, 464] width 511 height 637
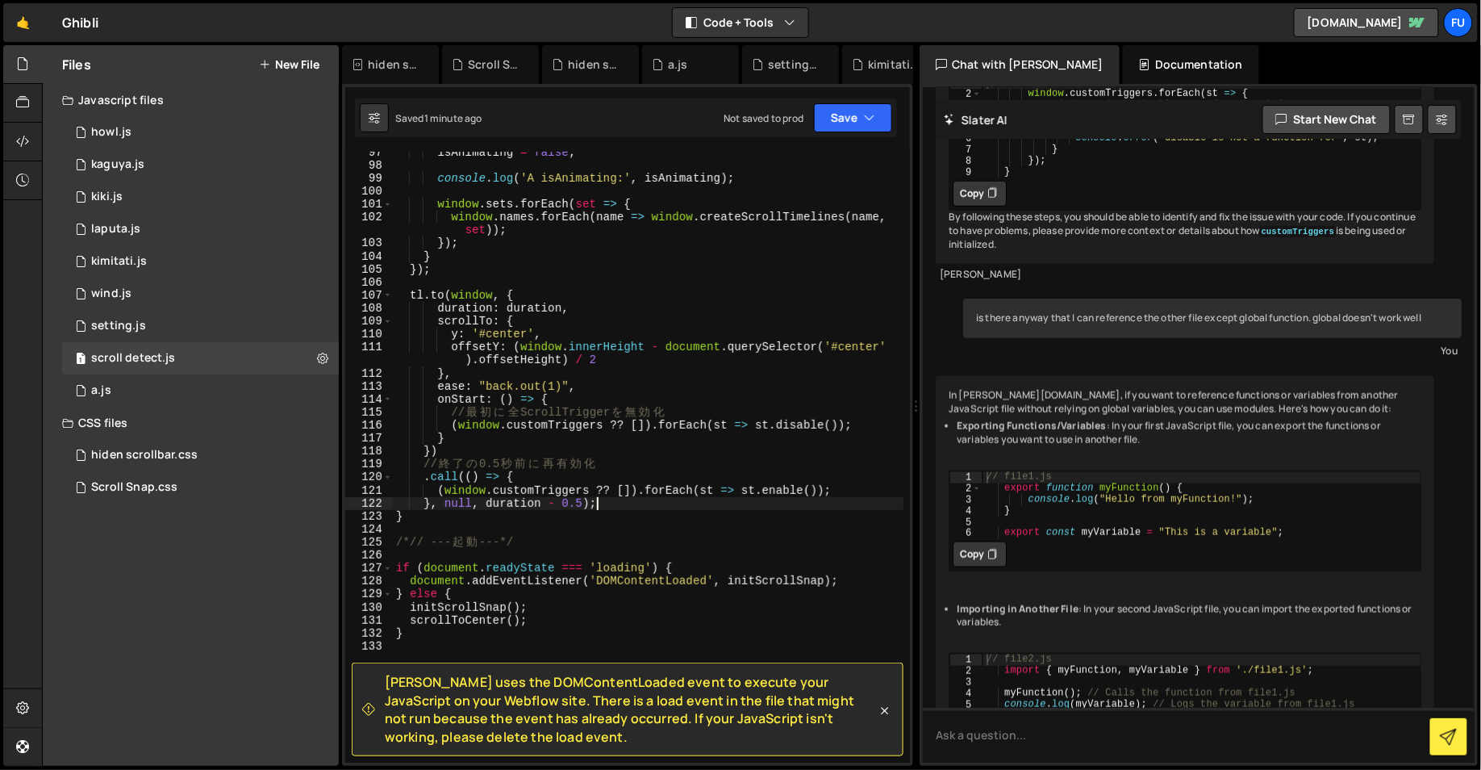
click at [531, 536] on div "isAnimating = false ; console . log ( 'A isAnimating:' , isAnimating ) ; window…" at bounding box center [648, 464] width 511 height 637
type textarea "/*// --- 起動 ---*/"
click at [532, 526] on div "isAnimating = false ; console . log ( 'A isAnimating:' , isAnimating ) ; window…" at bounding box center [648, 464] width 511 height 637
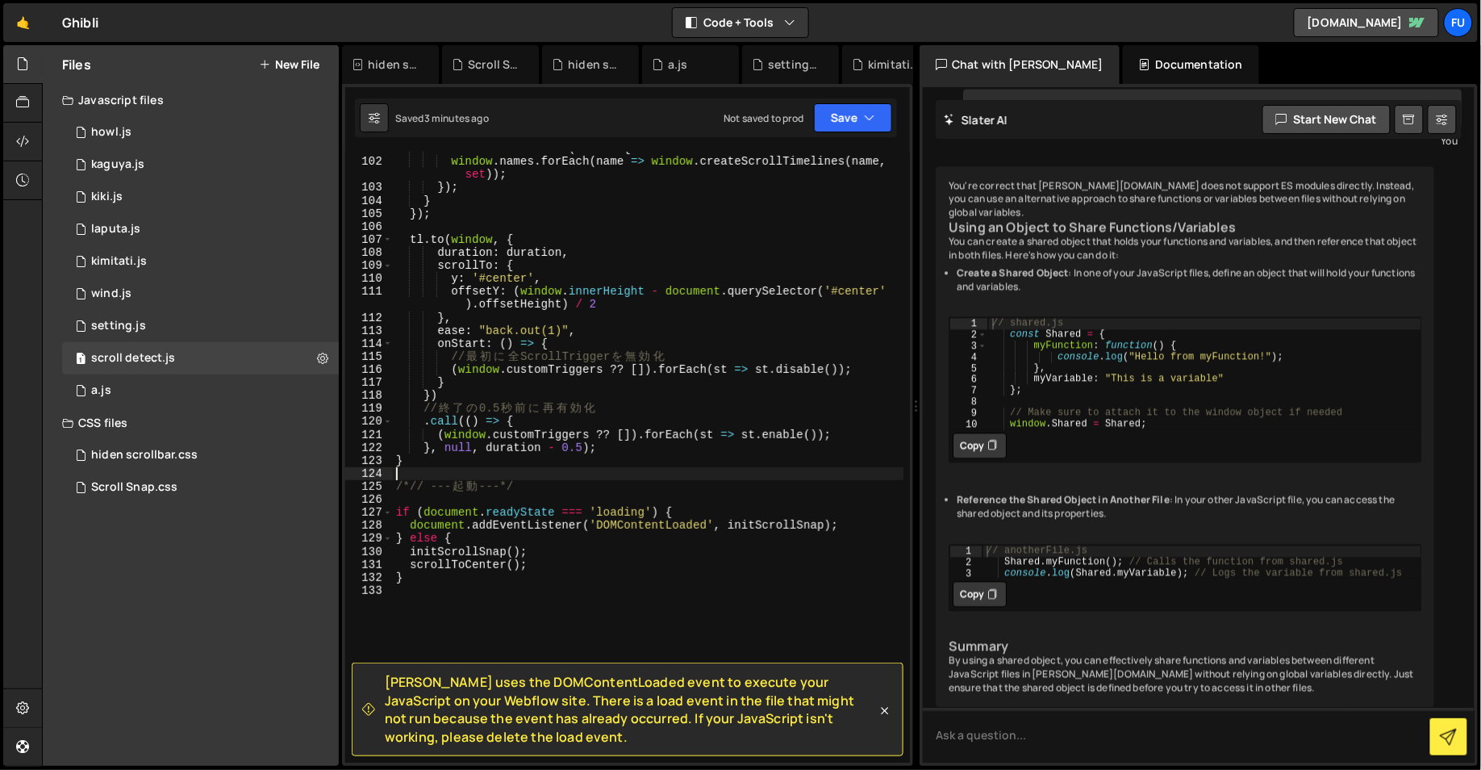
scroll to position [10252, 0]
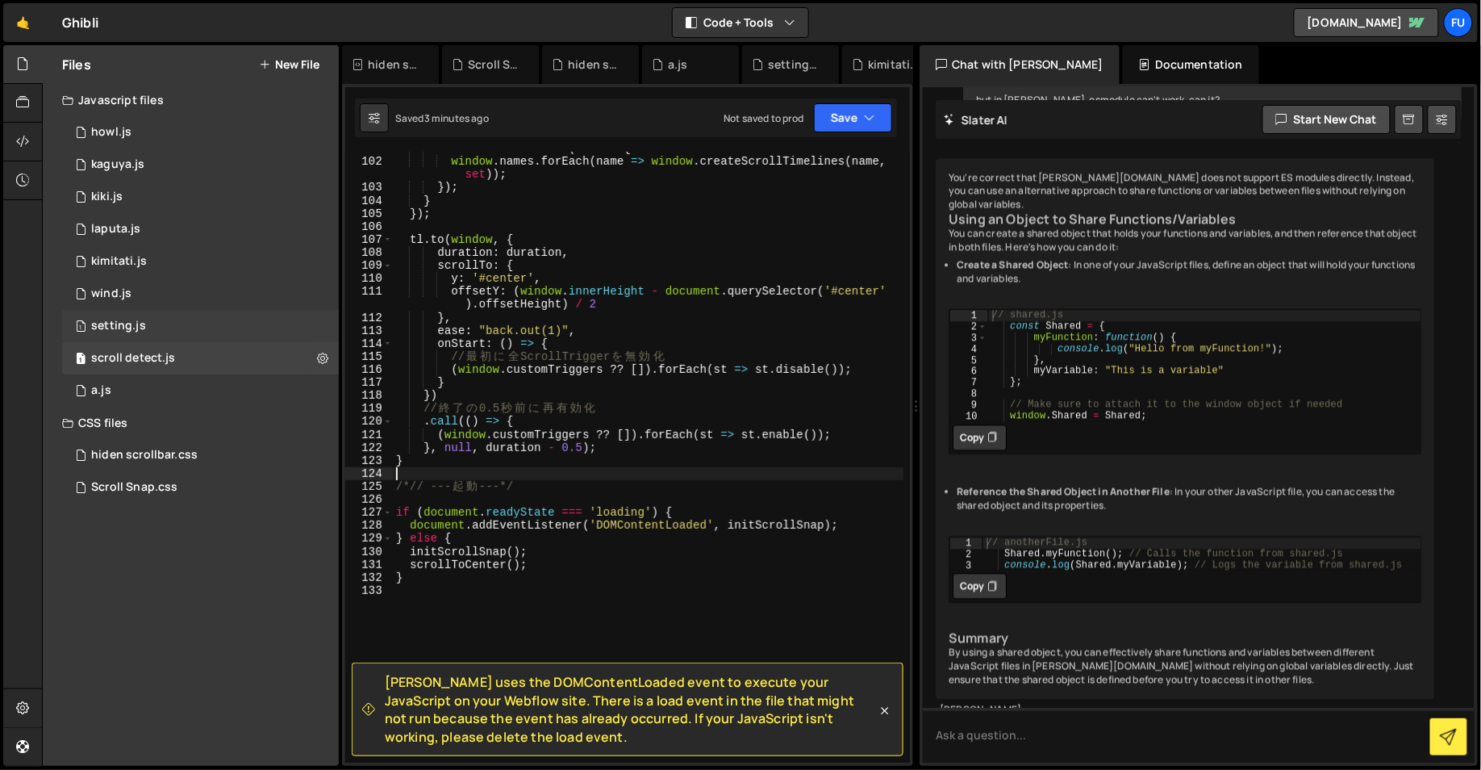
click at [210, 317] on div "1 setting.js 0" at bounding box center [200, 326] width 277 height 32
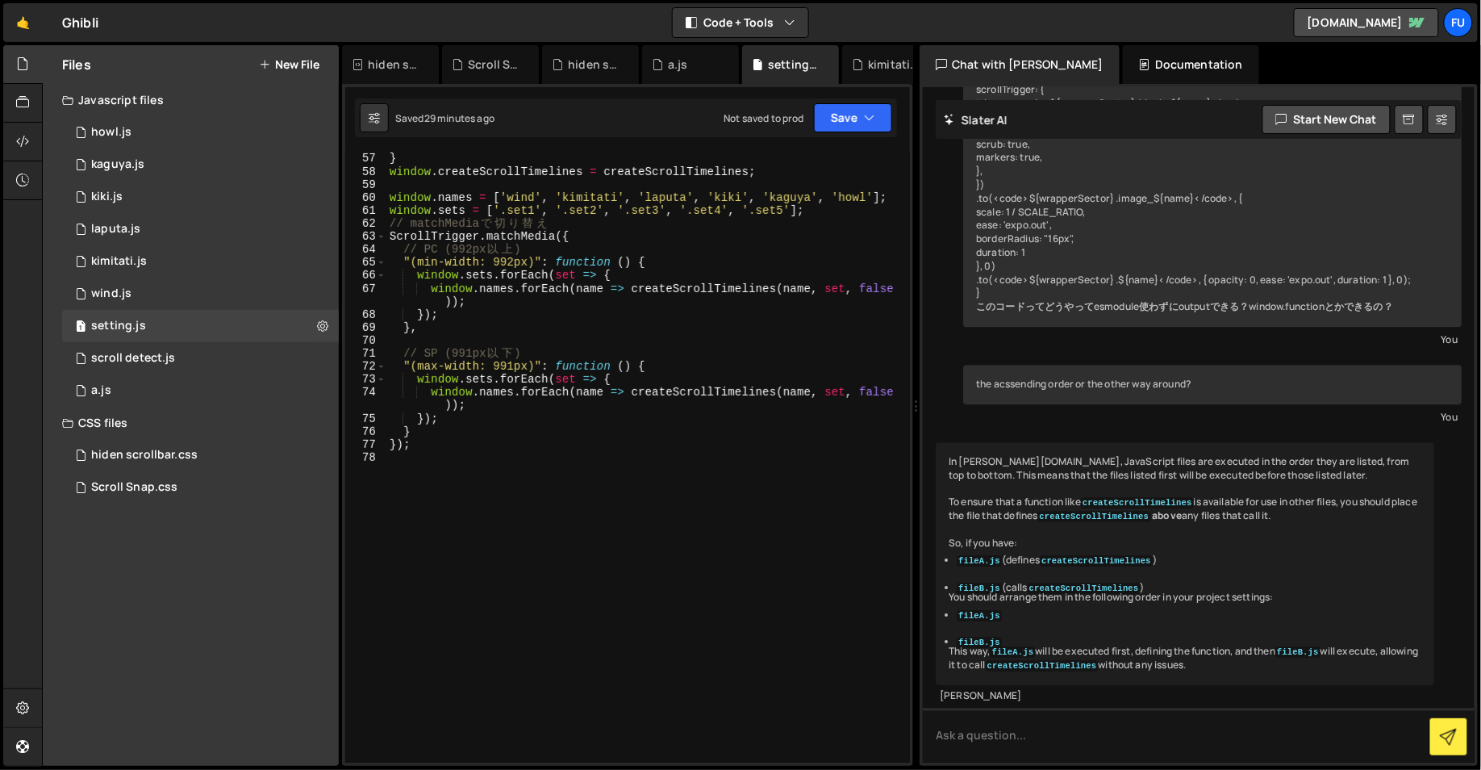
scroll to position [753, 0]
click at [241, 368] on div "1 scroll detect.js 0" at bounding box center [200, 358] width 277 height 32
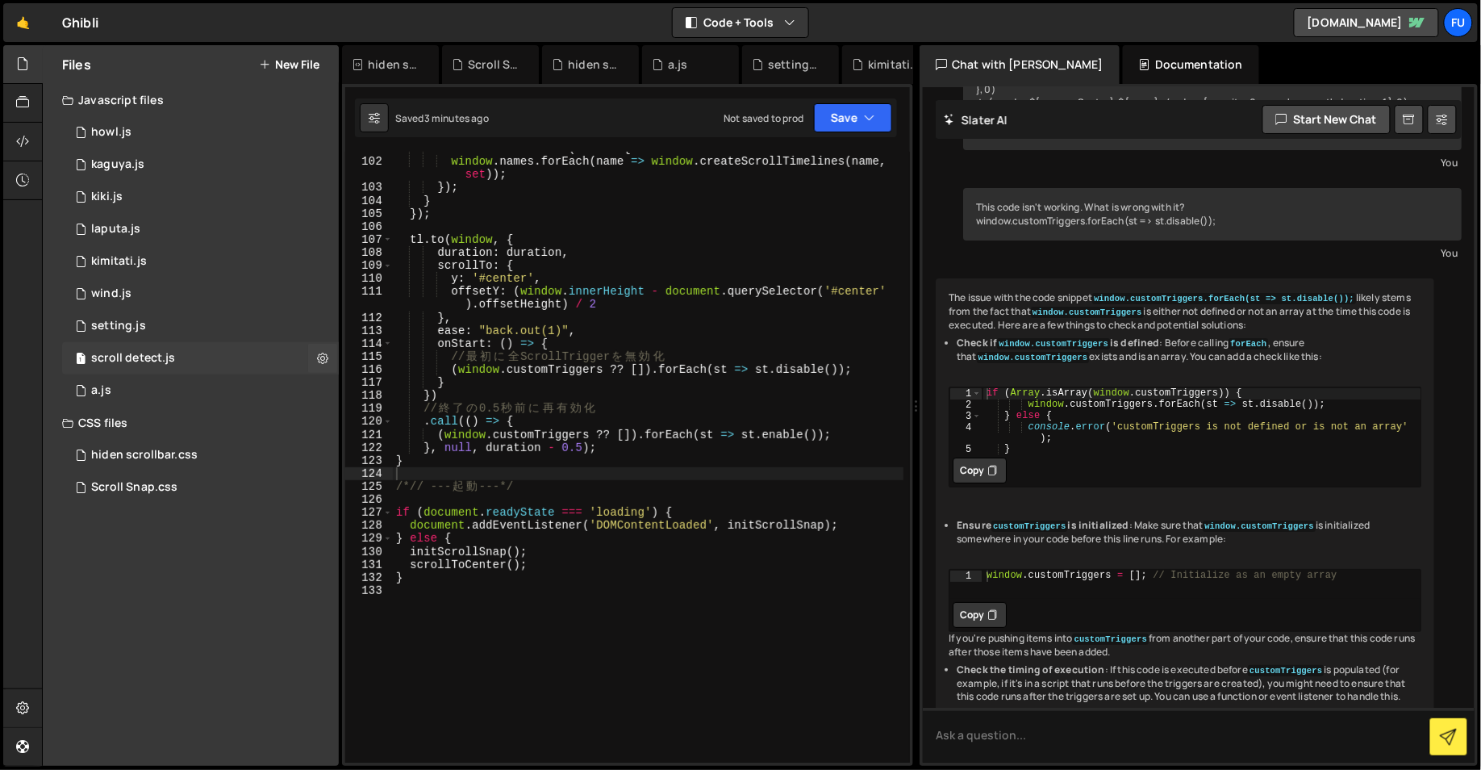
scroll to position [9462, 0]
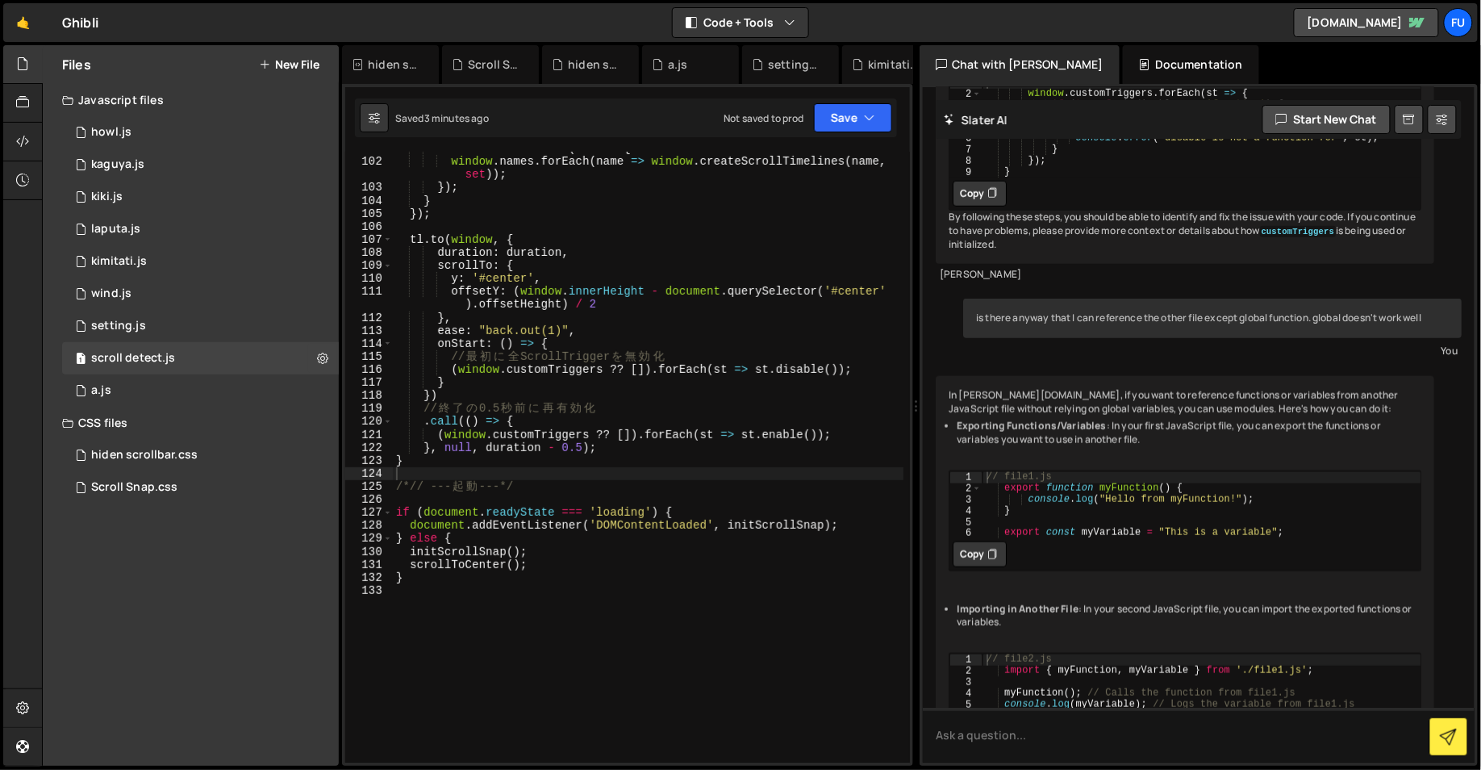
click at [417, 481] on div "window . sets . forEach ( set => { window . names . forEach ( name => window . …" at bounding box center [648, 460] width 511 height 637
click at [419, 463] on div "window . sets . forEach ( set => { window . names . forEach ( name => window . …" at bounding box center [648, 460] width 511 height 637
type textarea "}"
click at [419, 468] on div "window . sets . forEach ( set => { window . names . forEach ( name => window . …" at bounding box center [648, 460] width 511 height 637
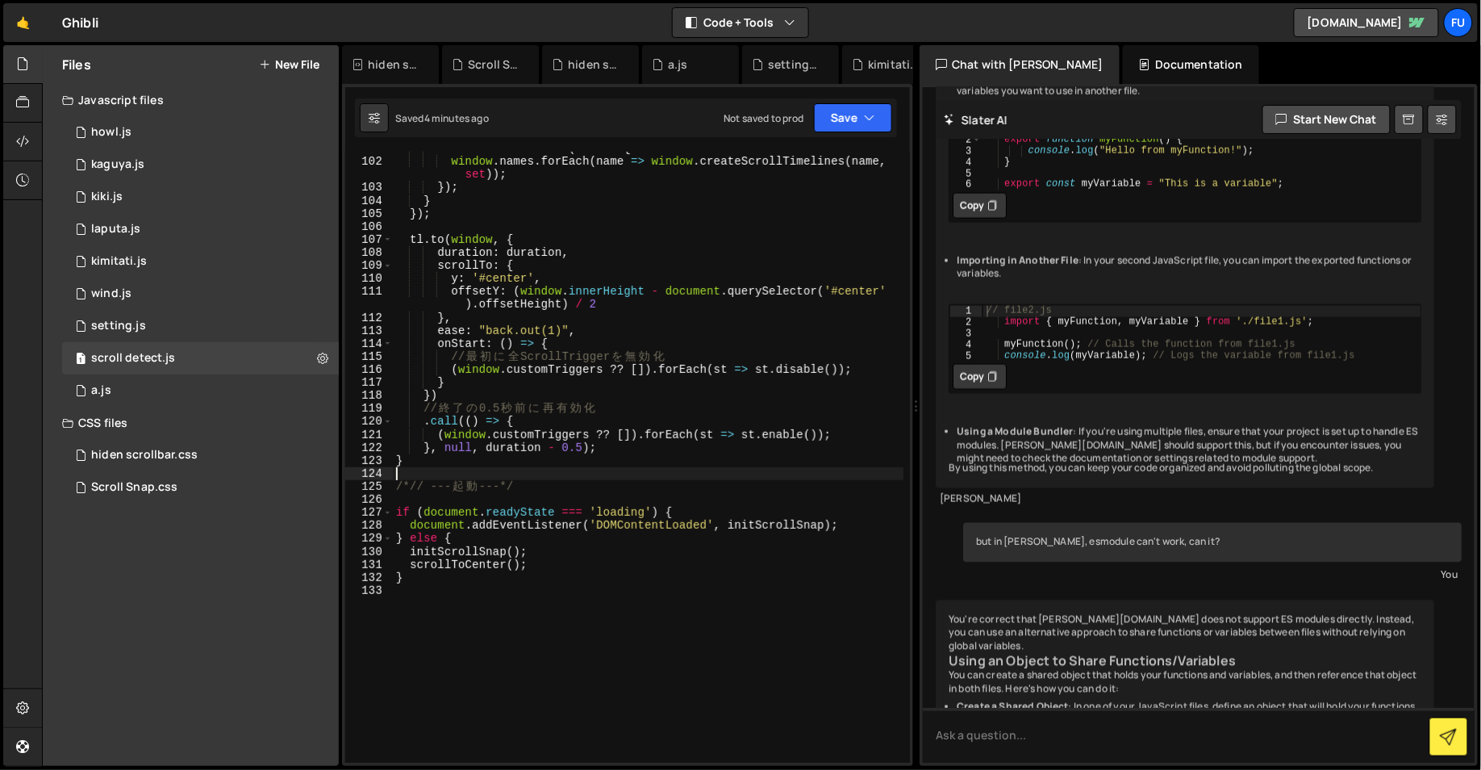
scroll to position [10160, 0]
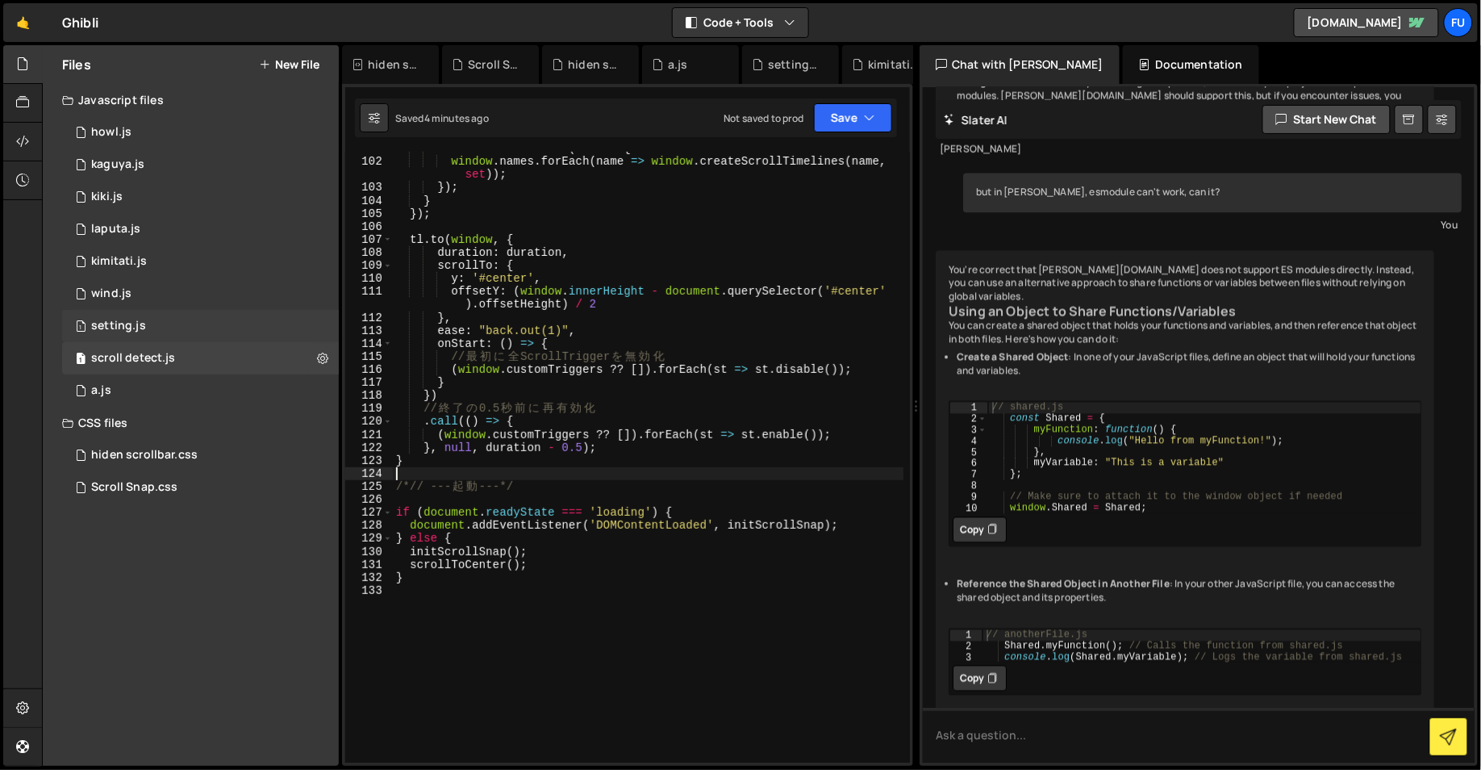
click at [148, 321] on div "1 setting.js 0" at bounding box center [200, 326] width 277 height 32
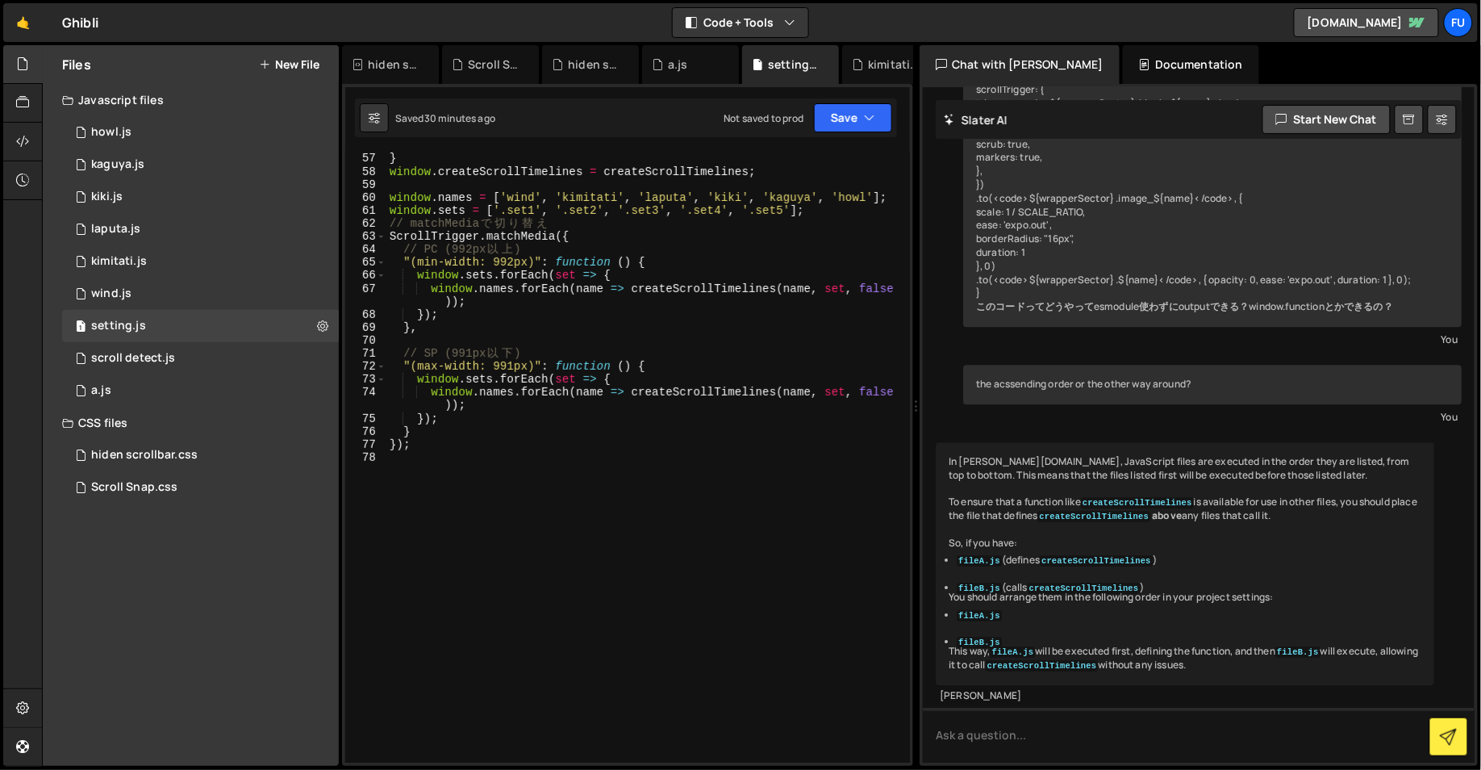
scroll to position [3898, 0]
click at [198, 340] on div "1 setting.js 0" at bounding box center [200, 326] width 277 height 32
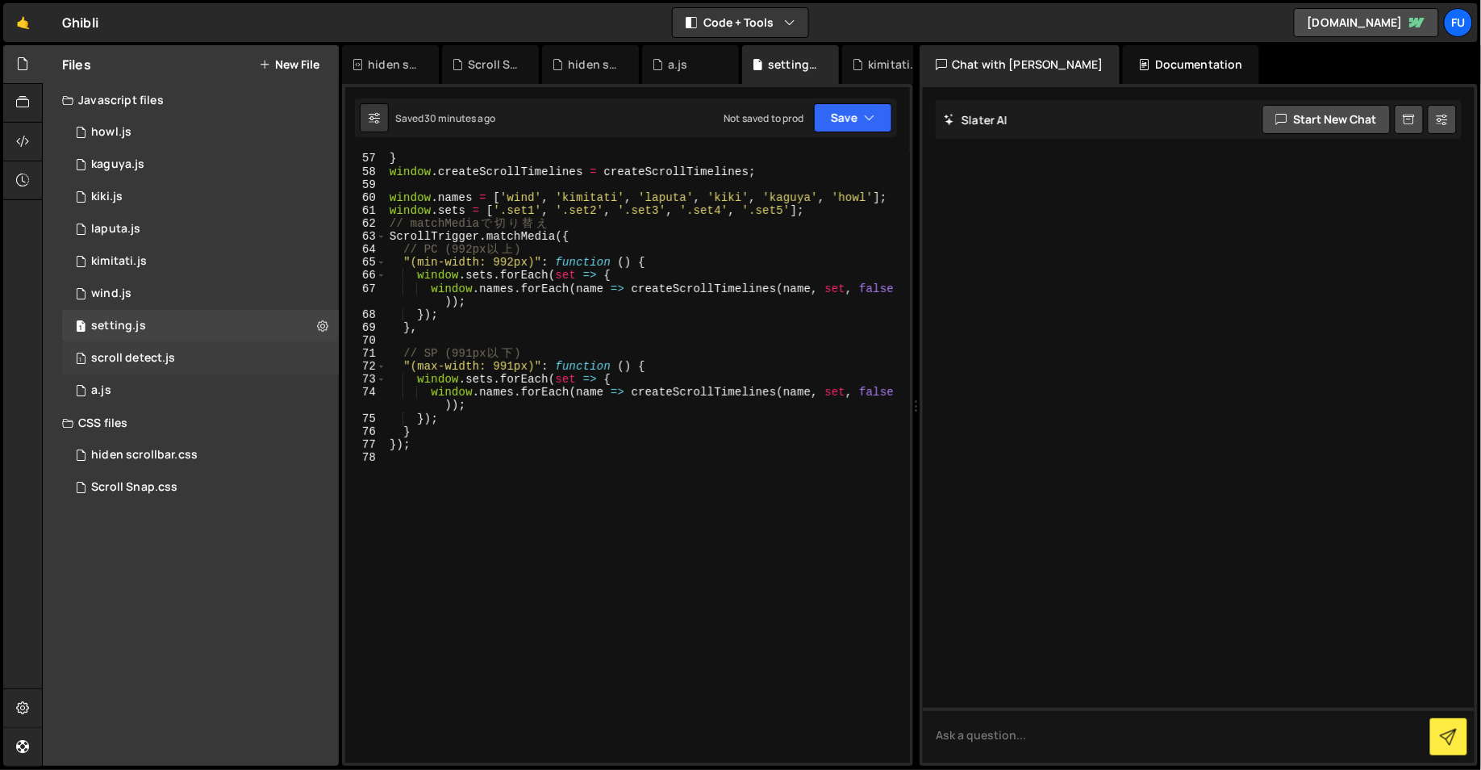
click at [197, 344] on div "1 scroll detect.js 0" at bounding box center [200, 358] width 277 height 32
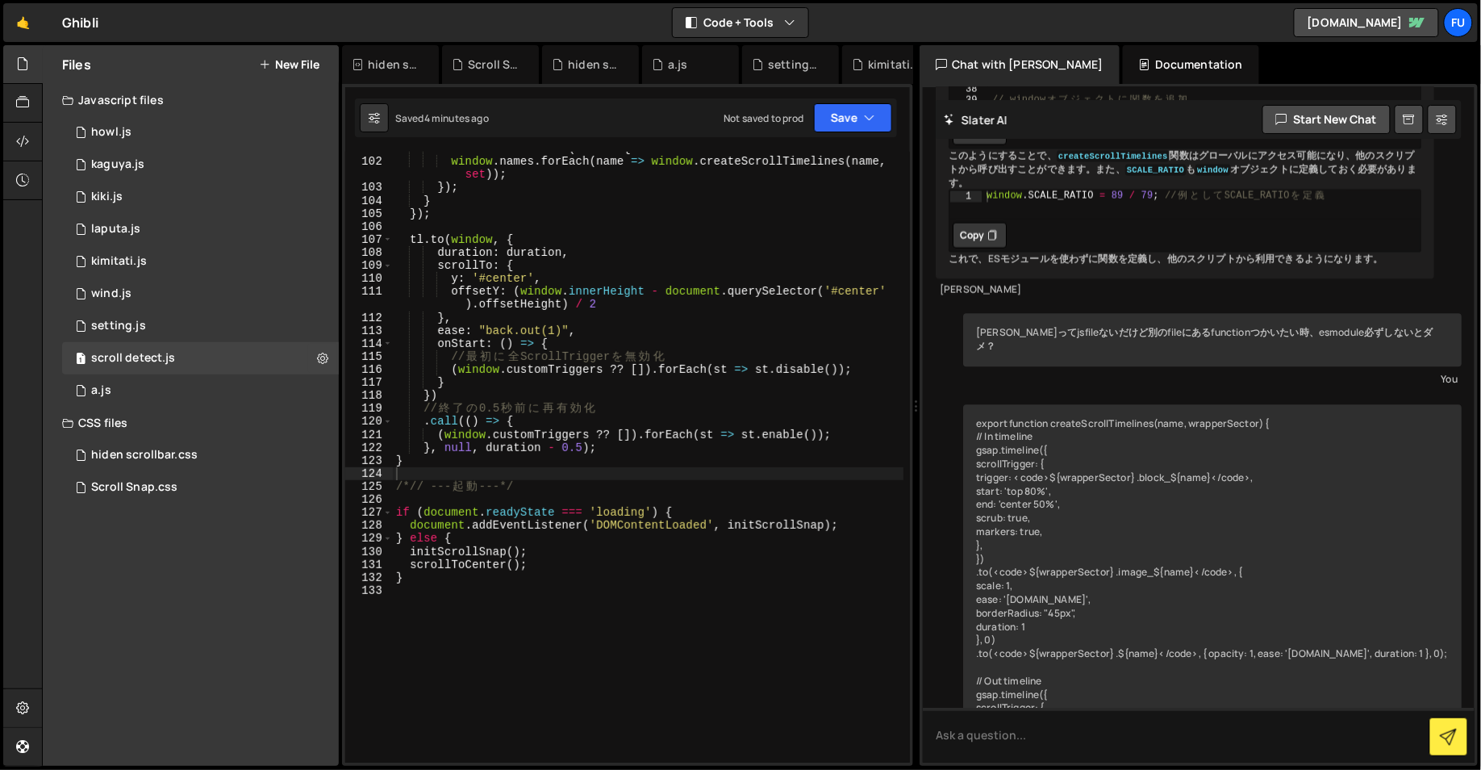
scroll to position [9462, 0]
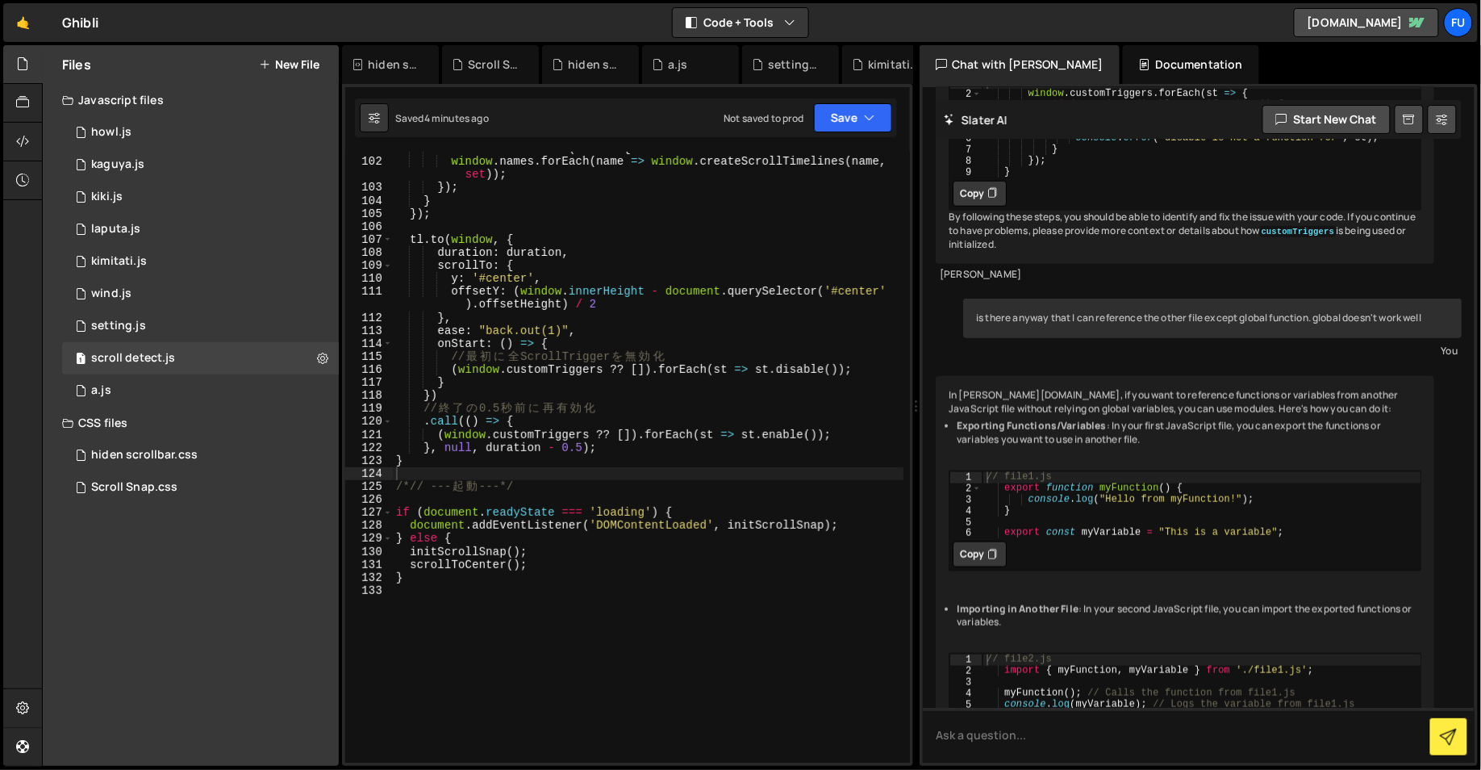
click at [1035, 200] on div "if ( Array . isArray ( window . customTriggers )) { window . customTriggers . f…" at bounding box center [1201, 138] width 439 height 123
click at [1001, 211] on div "} 1 2 3 4 5 6 7 8 9 if ( Array . isArray ( window . customTriggers )) { window …" at bounding box center [1185, 143] width 473 height 135
click at [1027, 200] on div "if ( Array . isArray ( window . customTriggers )) { window . customTriggers . f…" at bounding box center [1201, 138] width 439 height 123
click at [1083, 200] on div "if ( Array . isArray ( window . customTriggers )) { window . customTriggers . f…" at bounding box center [1201, 138] width 439 height 123
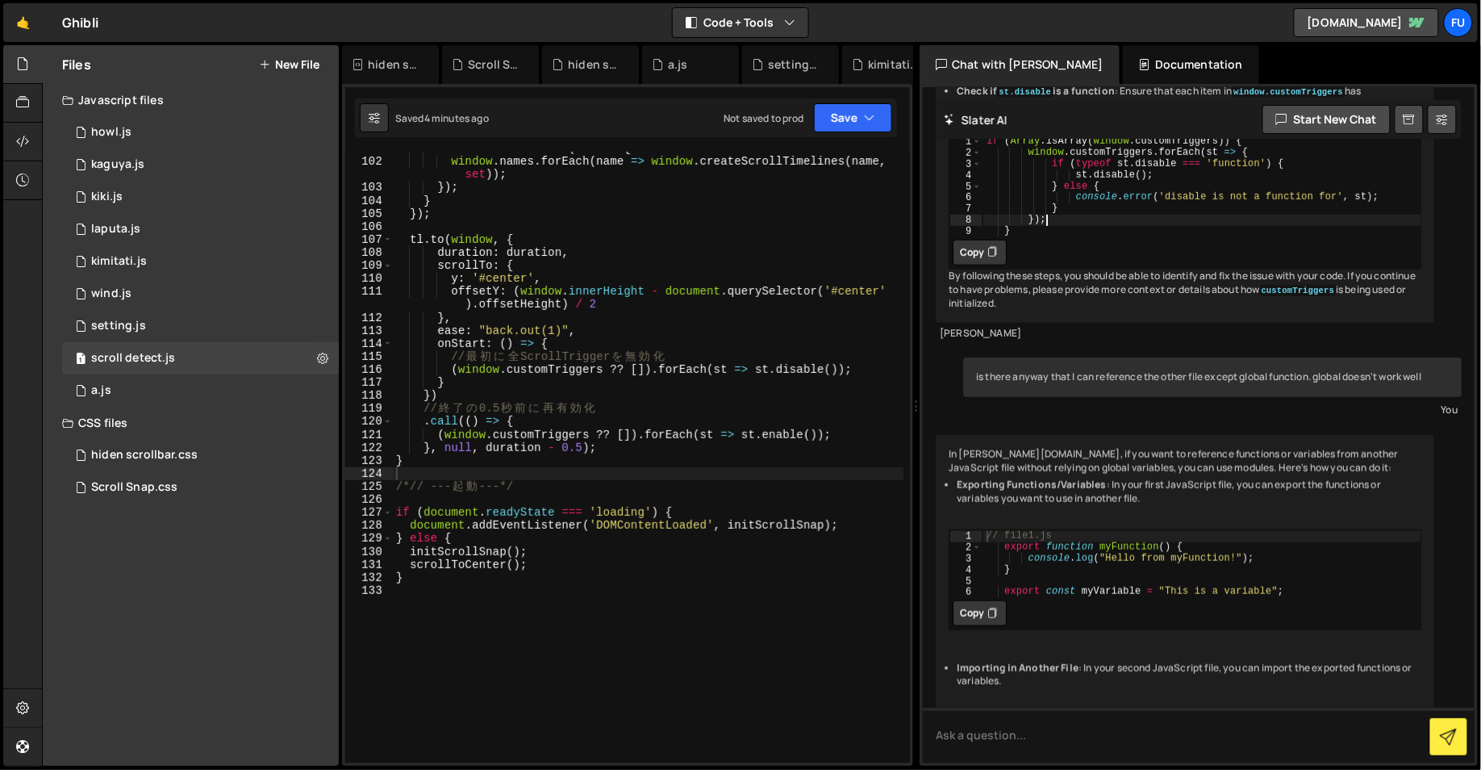
click at [1088, 259] on div "if ( Array . isArray ( window . customTriggers )) { window . customTriggers . f…" at bounding box center [1201, 197] width 439 height 123
type textarea "} else {"
click at [1048, 259] on div "if ( Array . isArray ( window . customTriggers )) { window . customTriggers . f…" at bounding box center [1201, 197] width 439 height 123
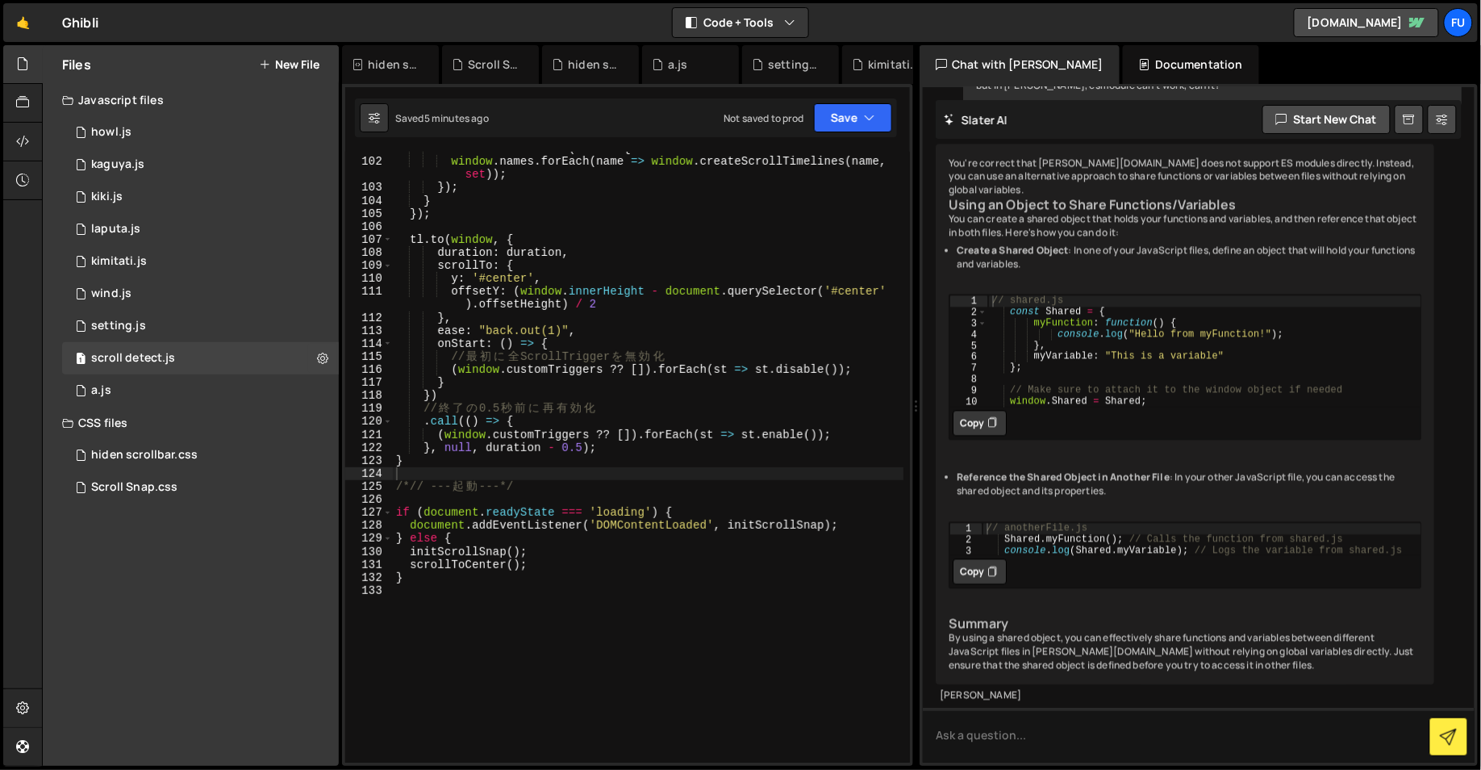
scroll to position [10803, 0]
click at [1117, 388] on div "1 2 3 4 5 6 7 8 9 10 // shared.js const Shared = { myFunction : function ( ) { …" at bounding box center [1185, 367] width 473 height 146
drag, startPoint x: 1162, startPoint y: 369, endPoint x: 1083, endPoint y: 362, distance: 79.3
click at [1083, 362] on div "// shared.js const Shared = { myFunction : function ( ) { console . log ( "Hell…" at bounding box center [1204, 361] width 433 height 135
click at [1126, 370] on div "// shared.js const Shared = { myFunction : function ( ) { console . log ( "Hell…" at bounding box center [1204, 361] width 433 height 135
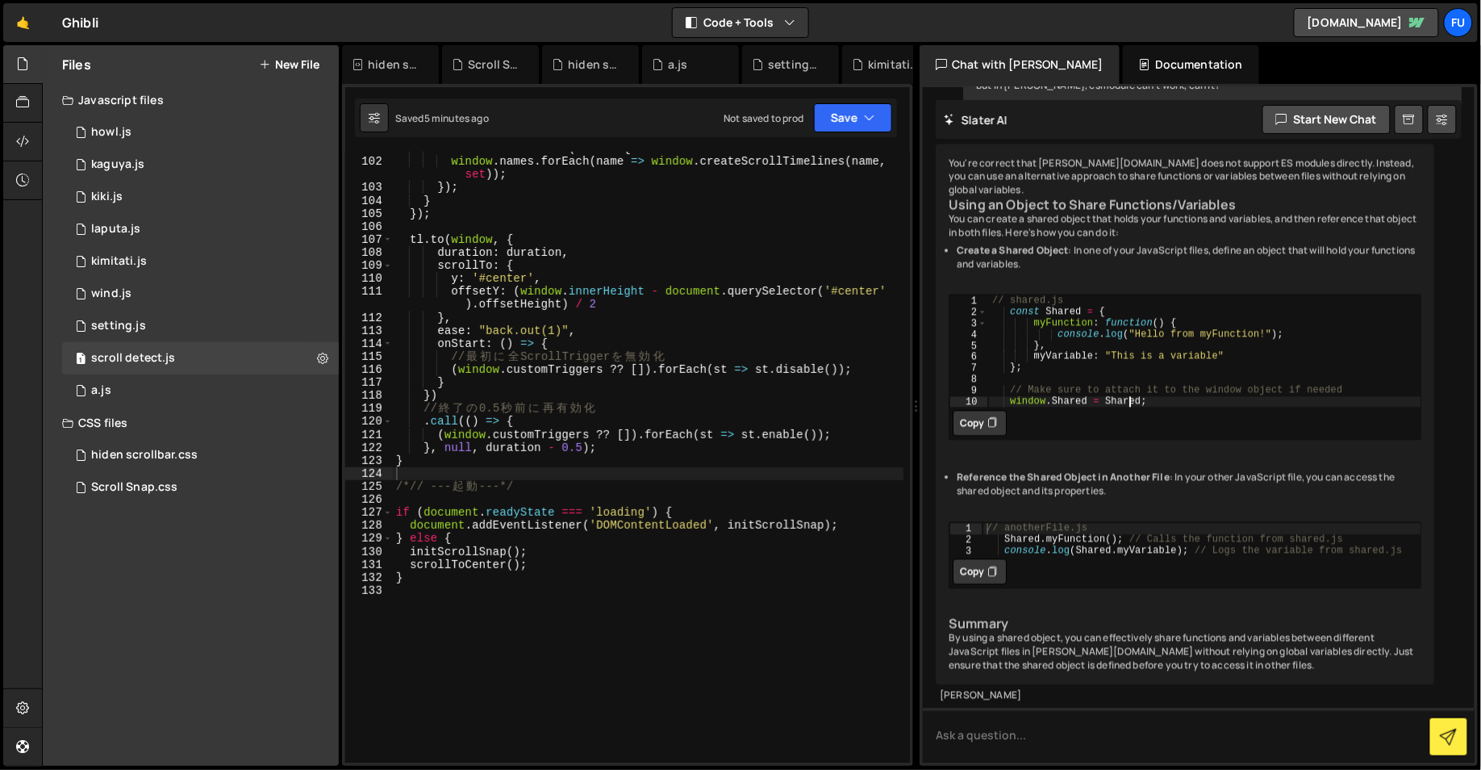
type textarea "window.Shared = Shared;"
drag, startPoint x: 1199, startPoint y: 384, endPoint x: 991, endPoint y: 370, distance: 208.6
click at [991, 370] on div "window.Shared = Shared; 1 2 3 4 5 6 7 8 9 10 // shared.js const Shared = { myFu…" at bounding box center [1185, 367] width 473 height 146
drag, startPoint x: 1169, startPoint y: 376, endPoint x: 979, endPoint y: 375, distance: 189.6
click at [979, 375] on div "window.Shared = Shared; 1 2 3 4 5 6 7 8 9 10 // shared.js const Shared = { myFu…" at bounding box center [1184, 350] width 471 height 112
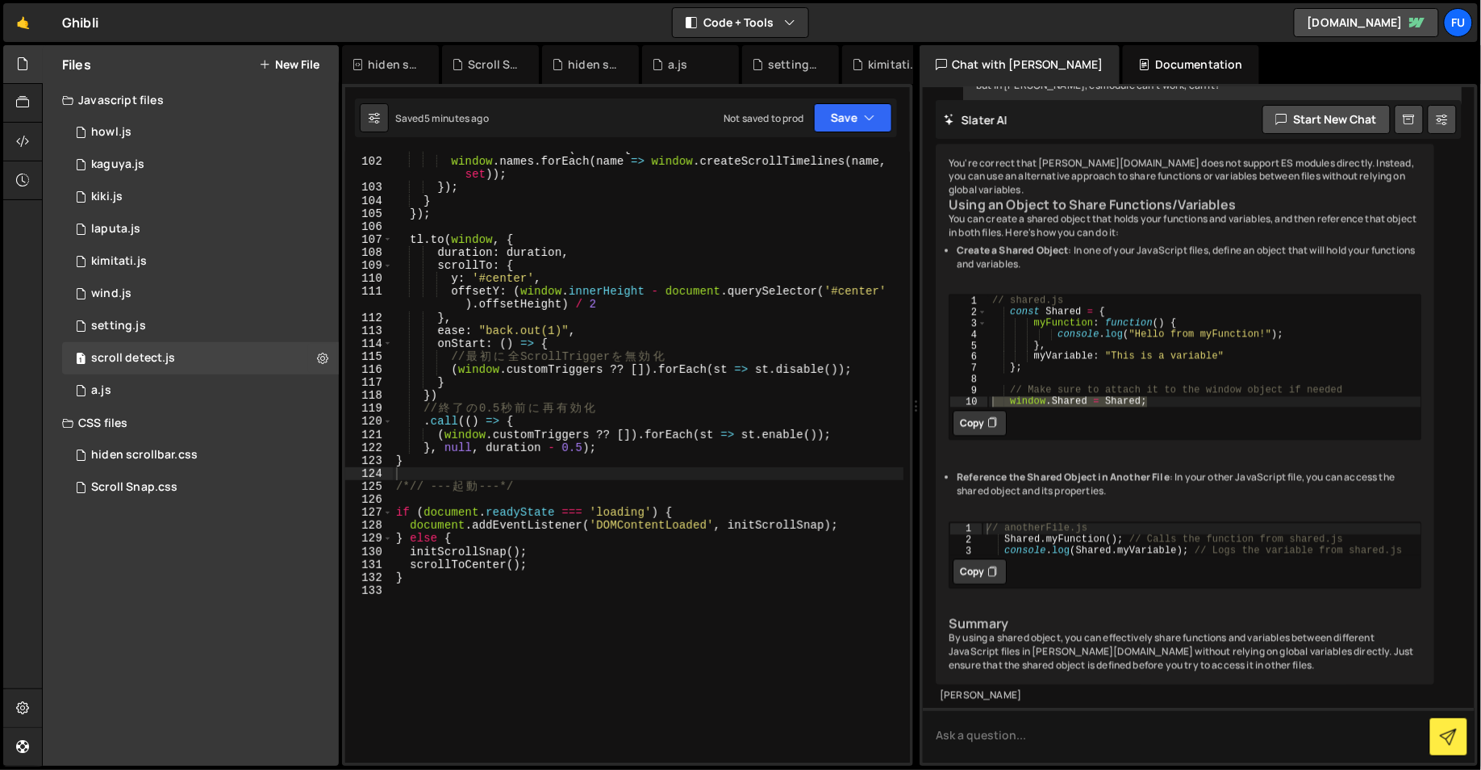
click at [1134, 397] on div "window.Shared = Shared; 1 2 3 4 5 6 7 8 9 10 // shared.js const Shared = { myFu…" at bounding box center [1185, 367] width 473 height 146
click at [1128, 387] on div "window.Shared = Shared; 1 2 3 4 5 6 7 8 9 10 // shared.js const Shared = { myFu…" at bounding box center [1185, 367] width 473 height 146
click at [1128, 378] on div "// shared.js const Shared = { myFunction : function ( ) { console . log ( "Hell…" at bounding box center [1204, 350] width 432 height 112
click at [1111, 436] on ul "Create a Shared Object : In one of your JavaScript files, define an object that…" at bounding box center [1185, 371] width 473 height 254
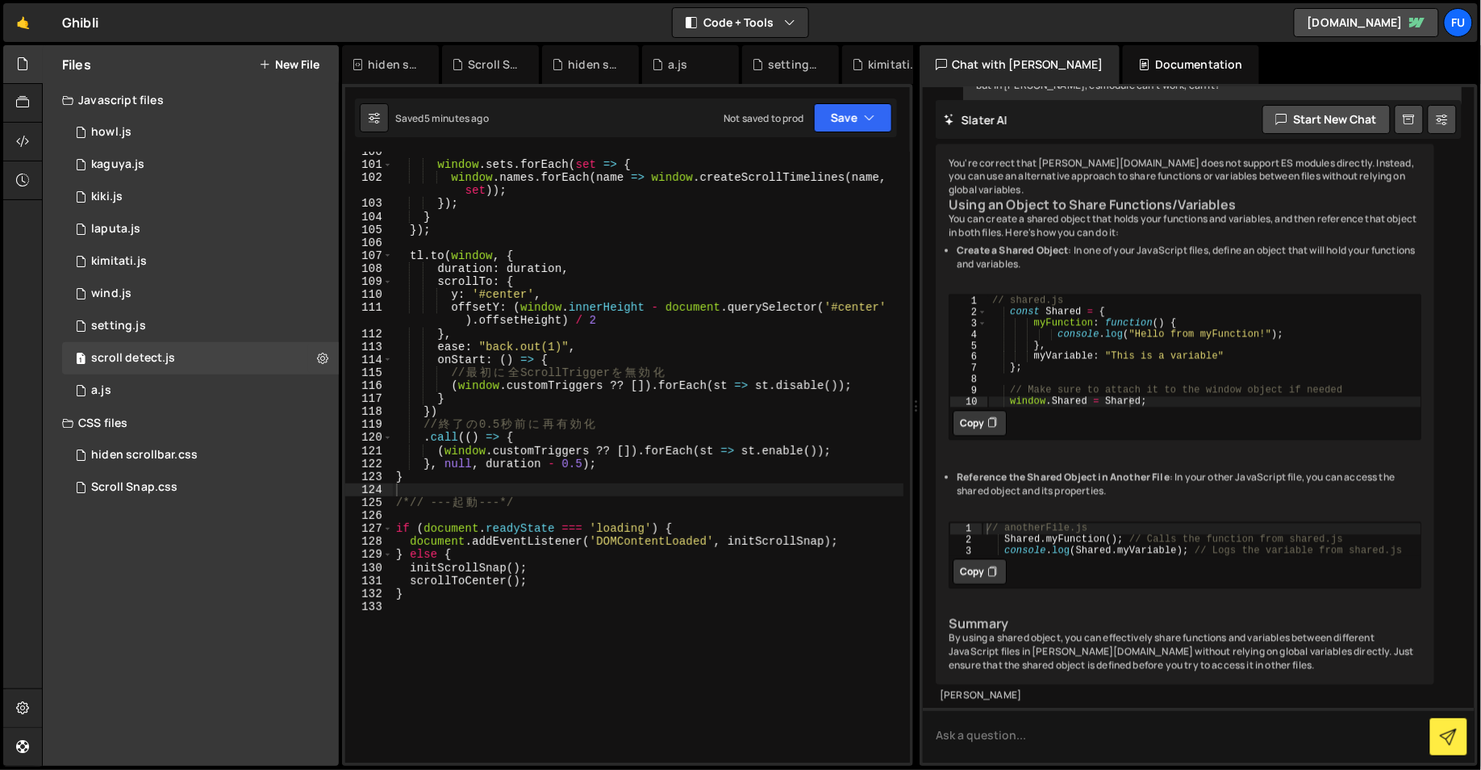
scroll to position [1277, 0]
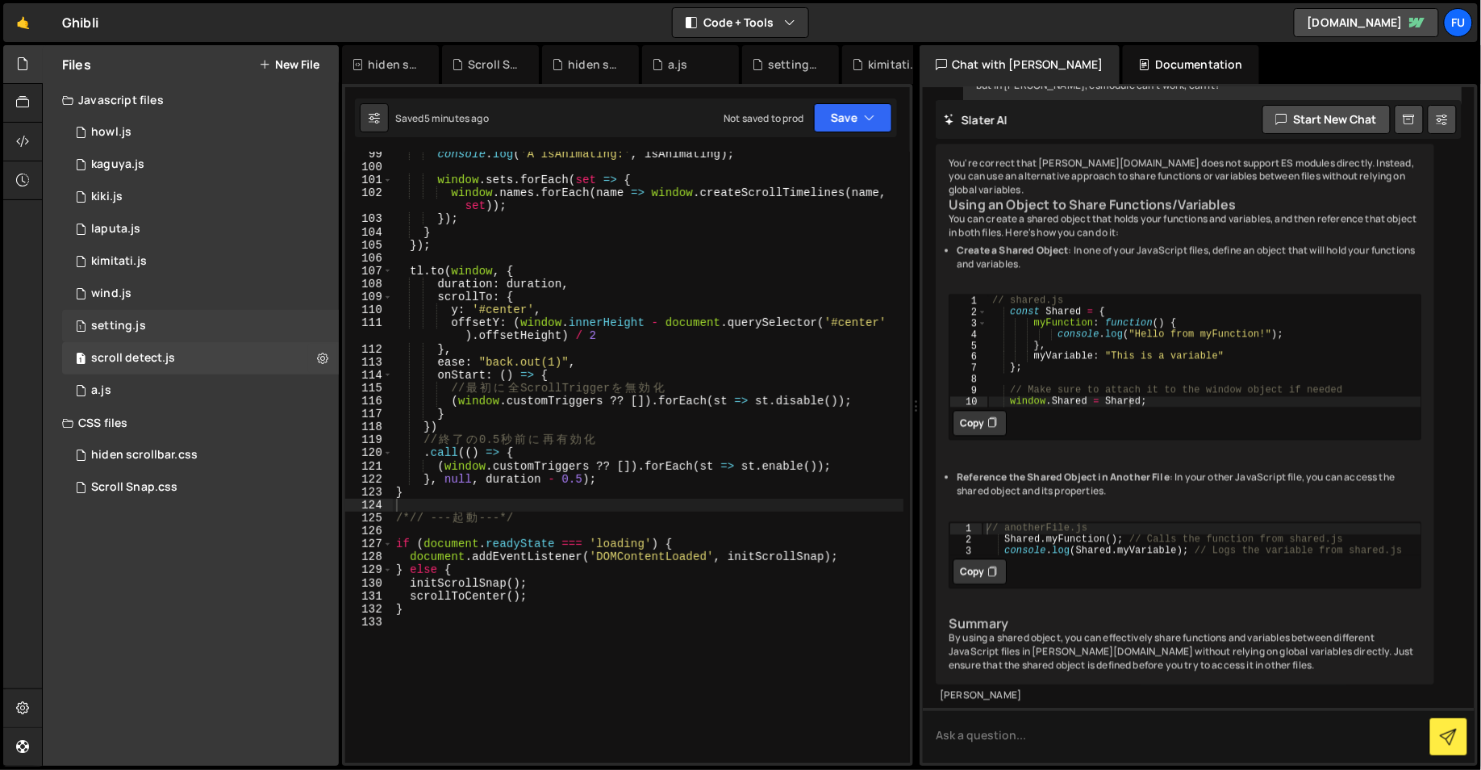
click at [102, 332] on div "setting.js" at bounding box center [118, 326] width 55 height 15
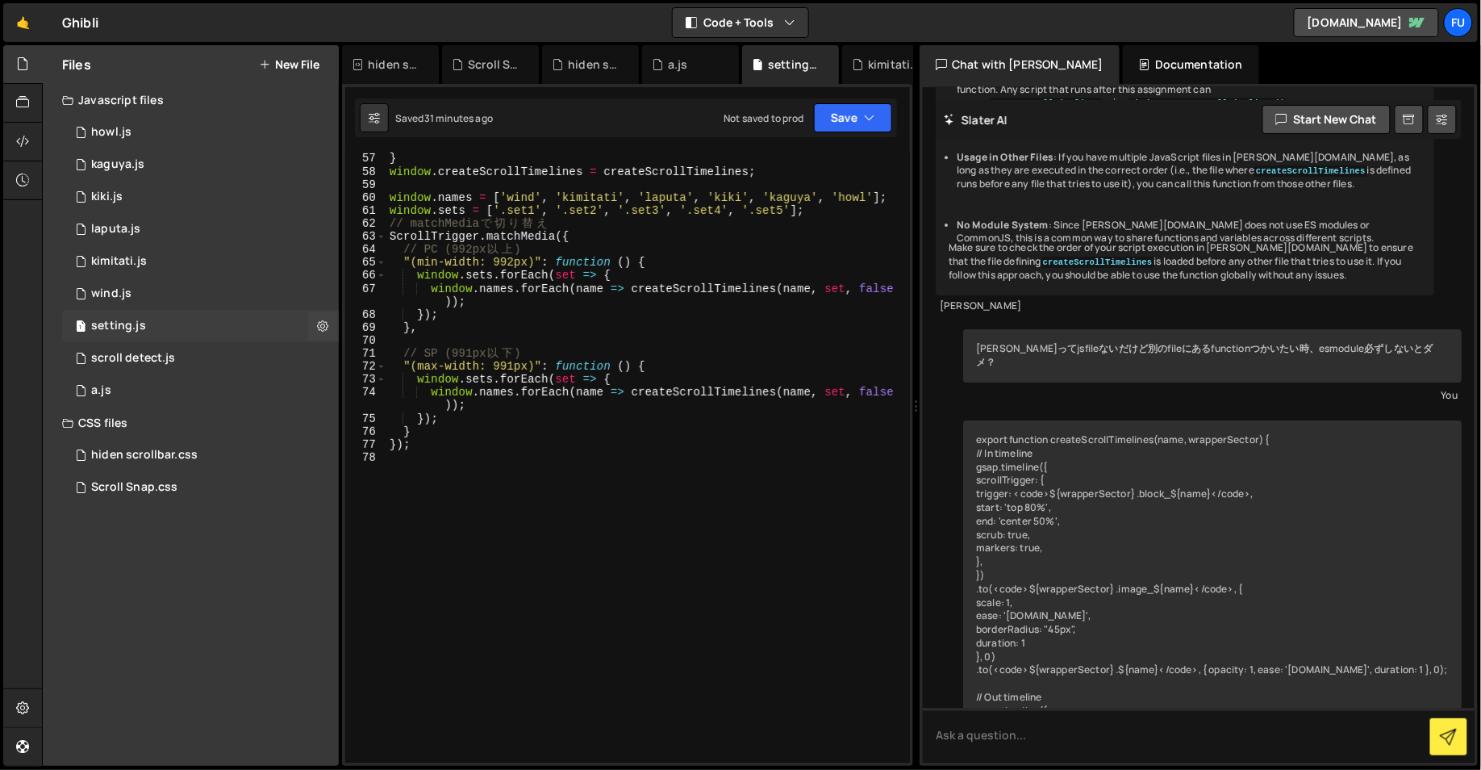
scroll to position [3898, 0]
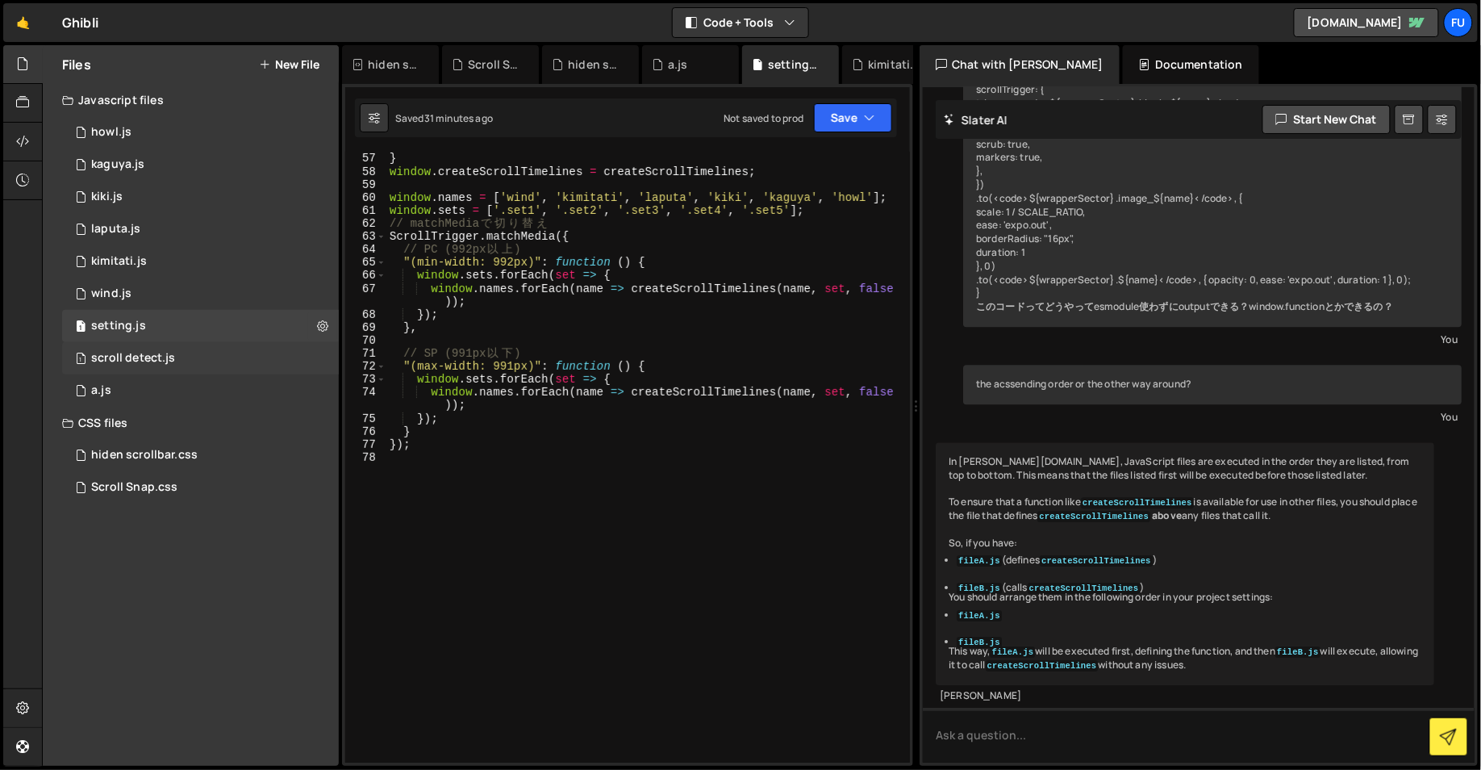
click at [153, 351] on div "scroll detect.js" at bounding box center [133, 358] width 85 height 15
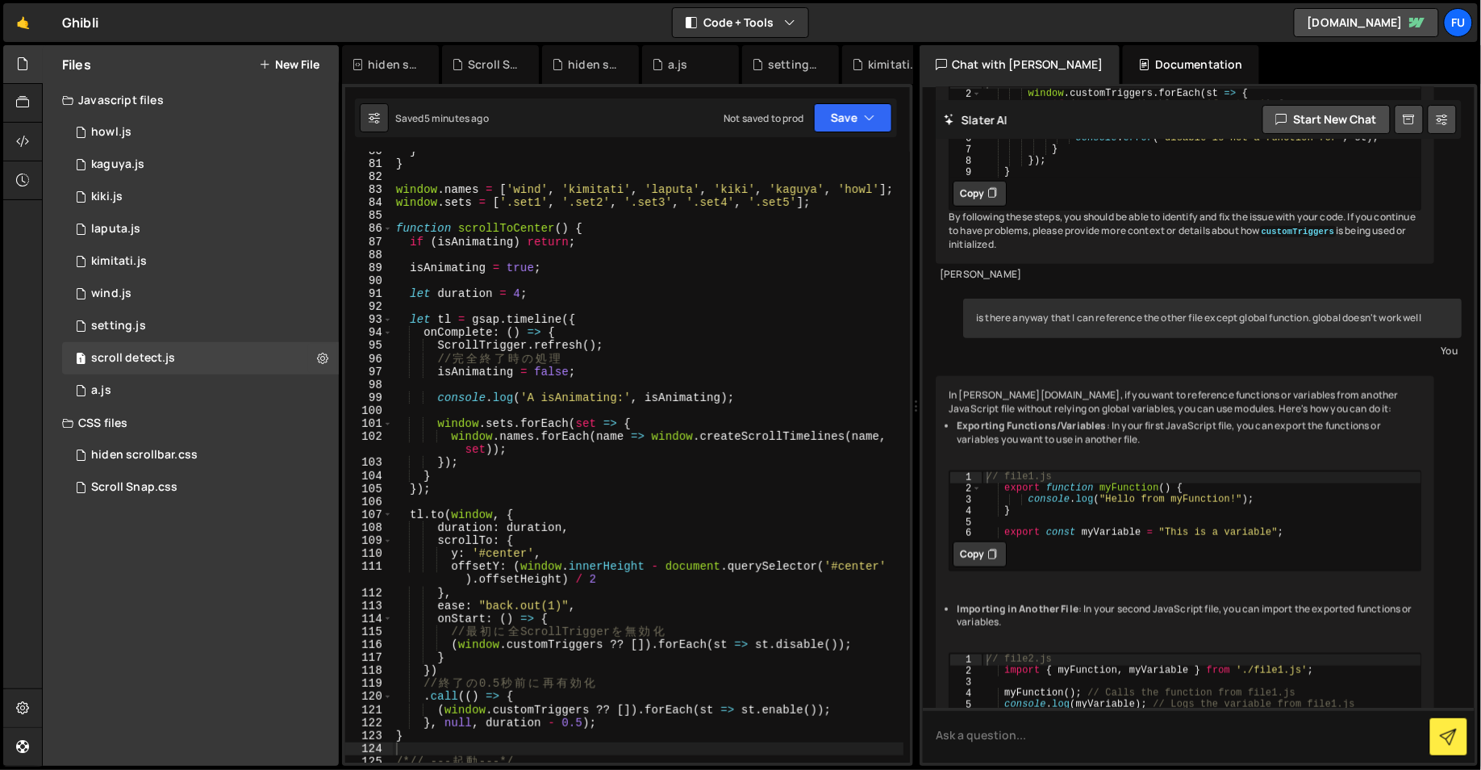
scroll to position [1441, 0]
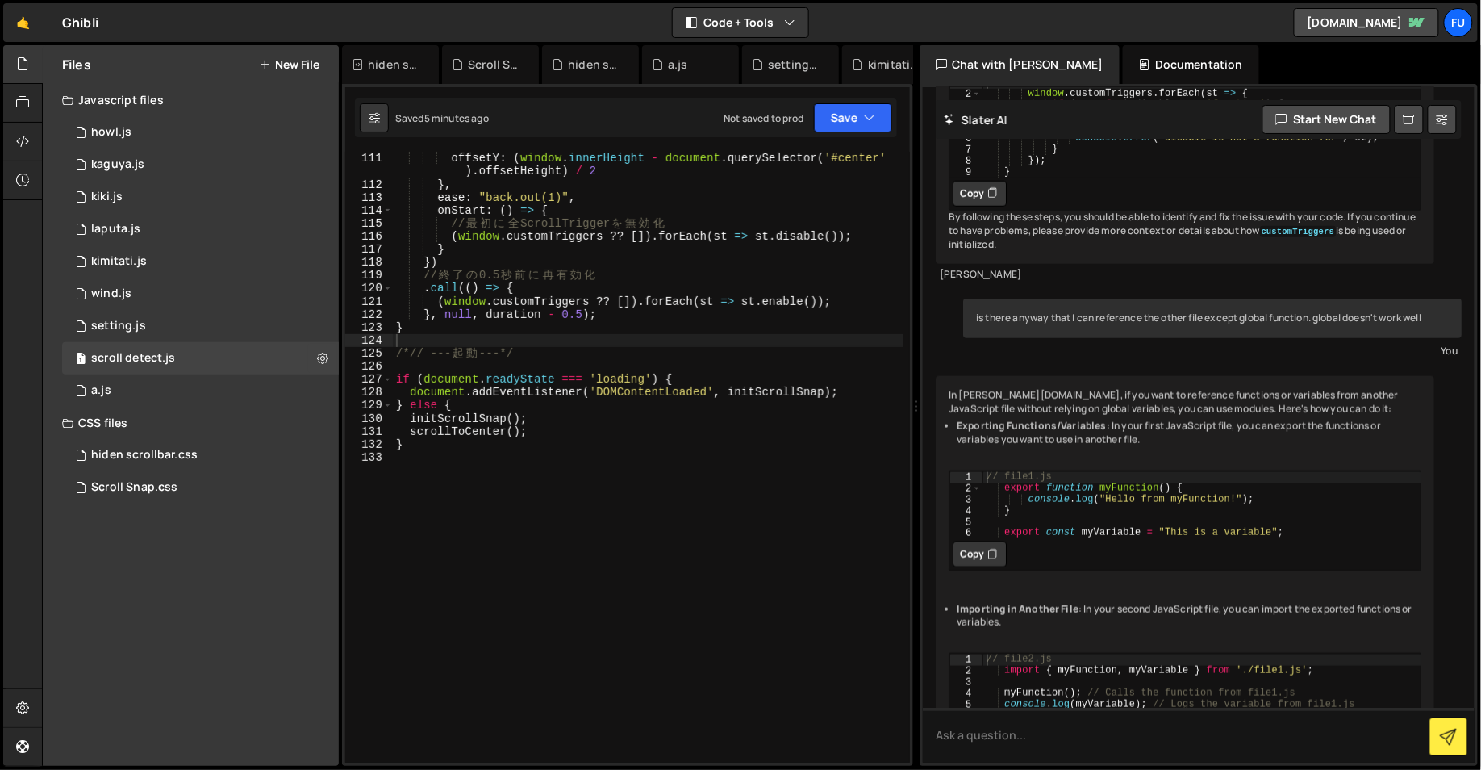
click at [438, 467] on div "y : '#center' , offsetY : ( window . innerHeight - document . querySelector ( '…" at bounding box center [648, 457] width 511 height 637
click at [240, 323] on div "1 setting.js 0" at bounding box center [200, 326] width 277 height 32
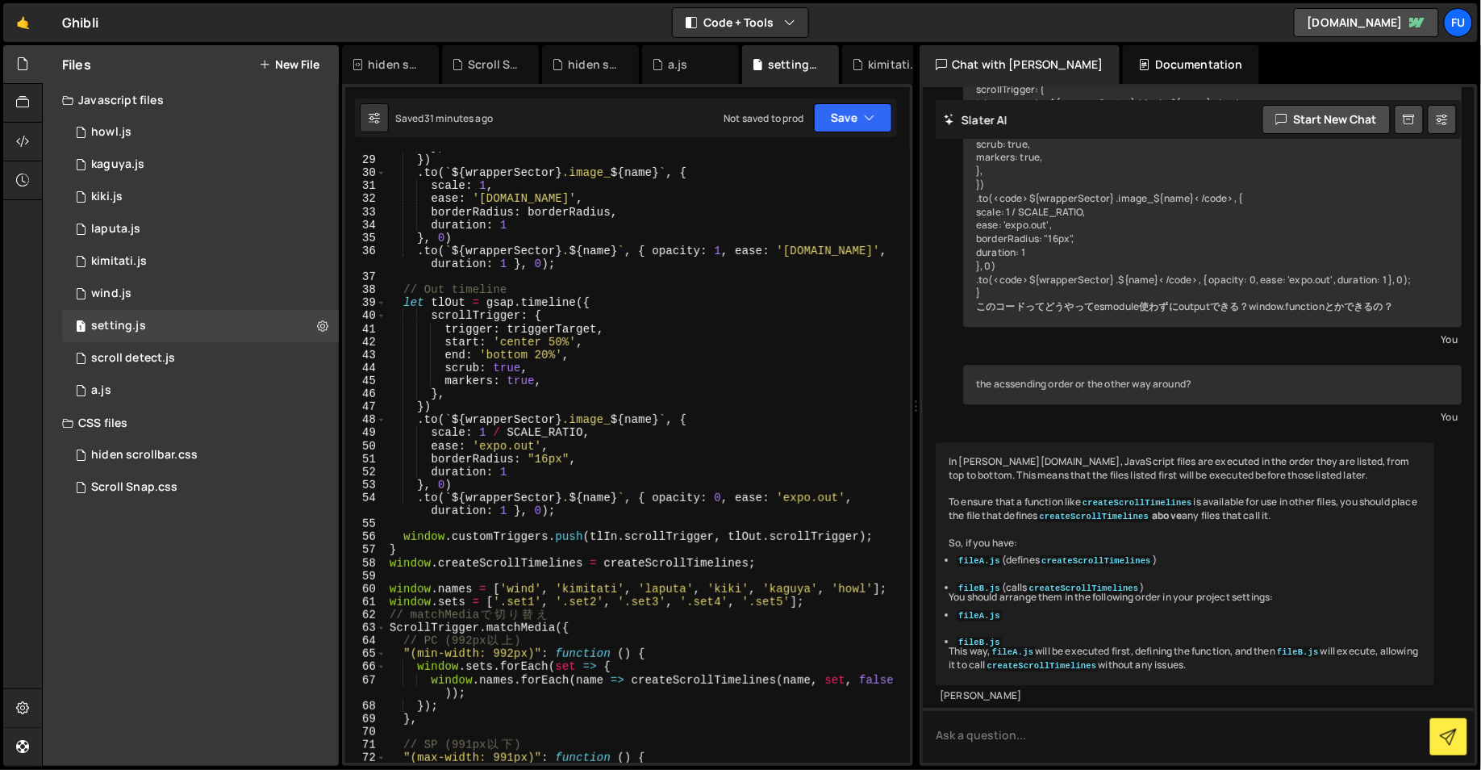
scroll to position [0, 0]
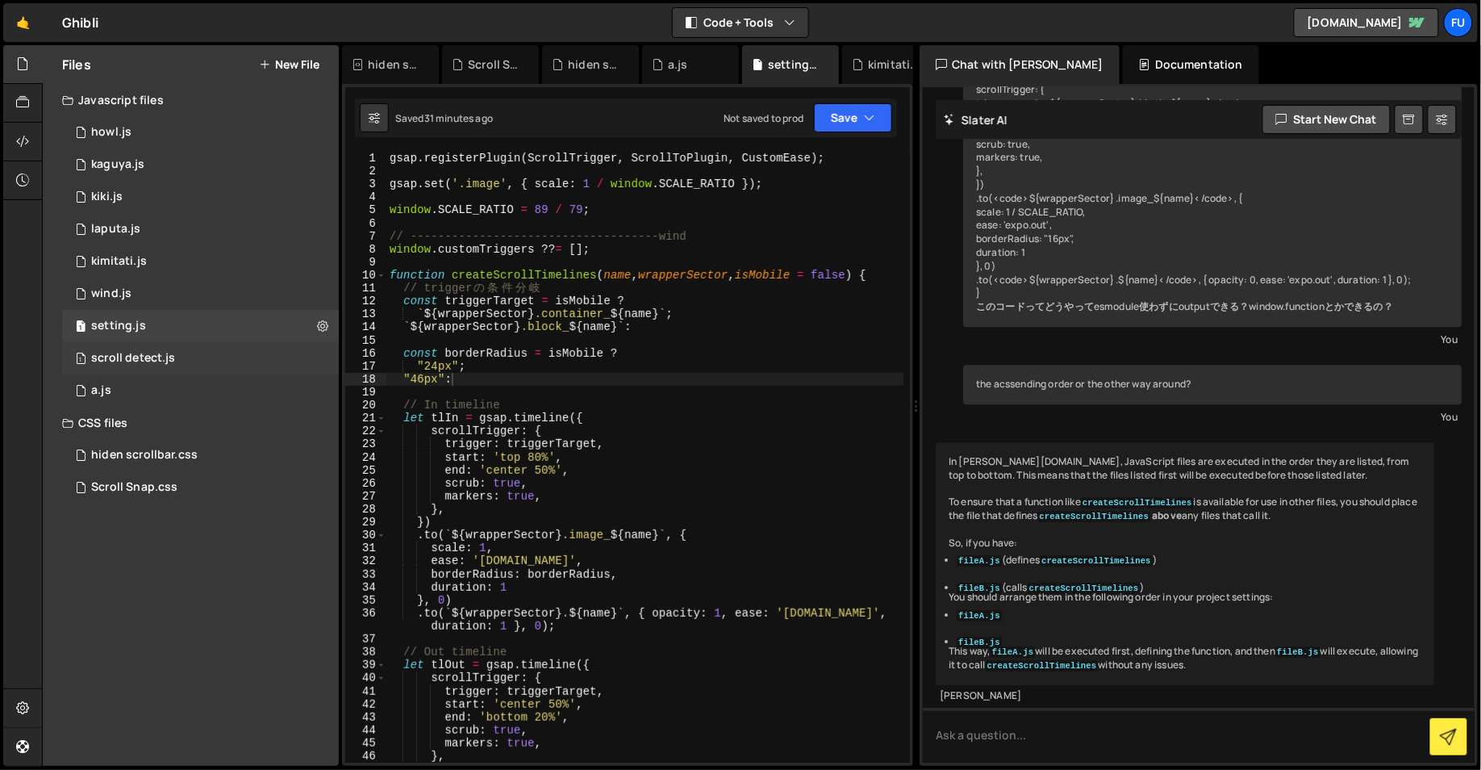
click at [265, 365] on div "1 scroll detect.js 0" at bounding box center [200, 358] width 277 height 32
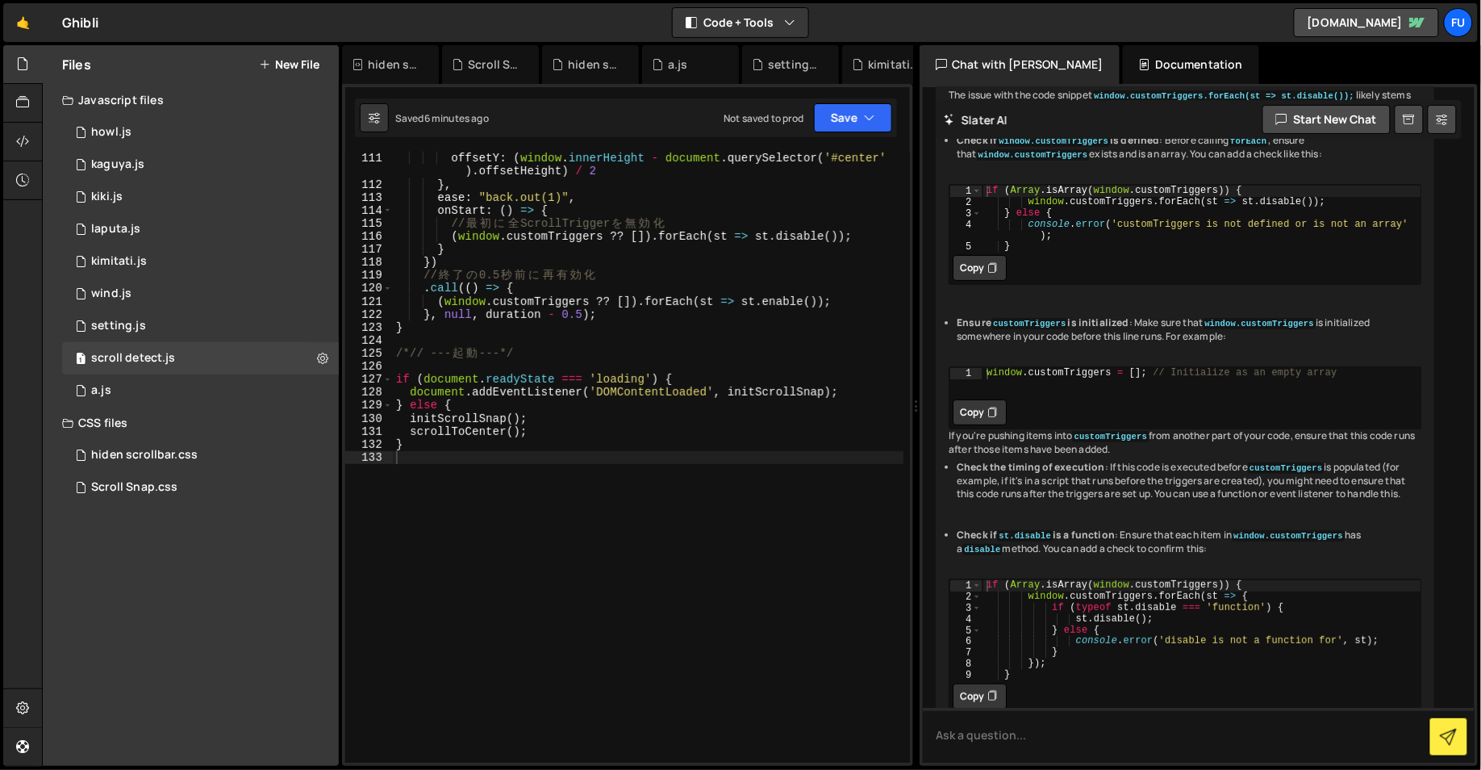
scroll to position [9462, 0]
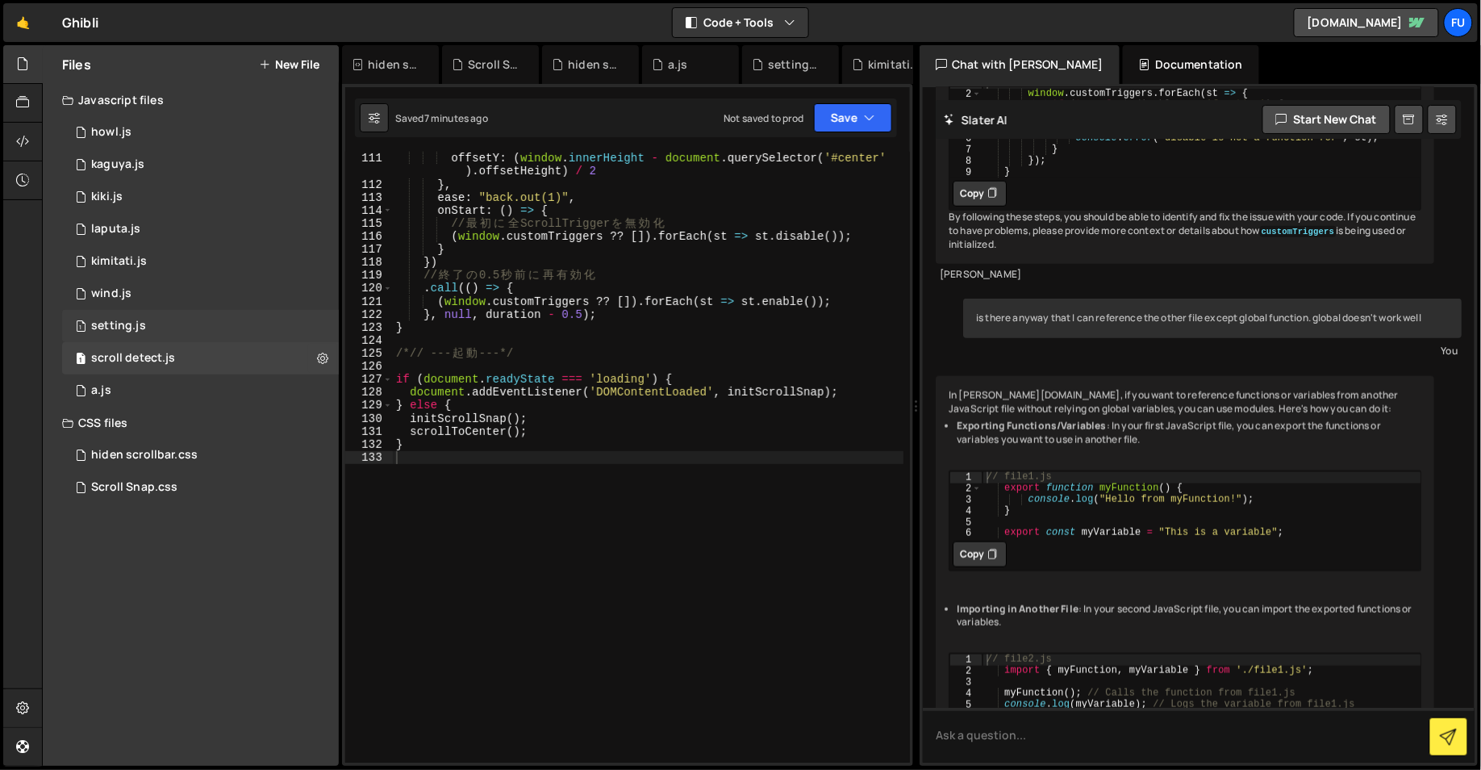
click at [206, 326] on div "1 setting.js 0" at bounding box center [200, 326] width 277 height 32
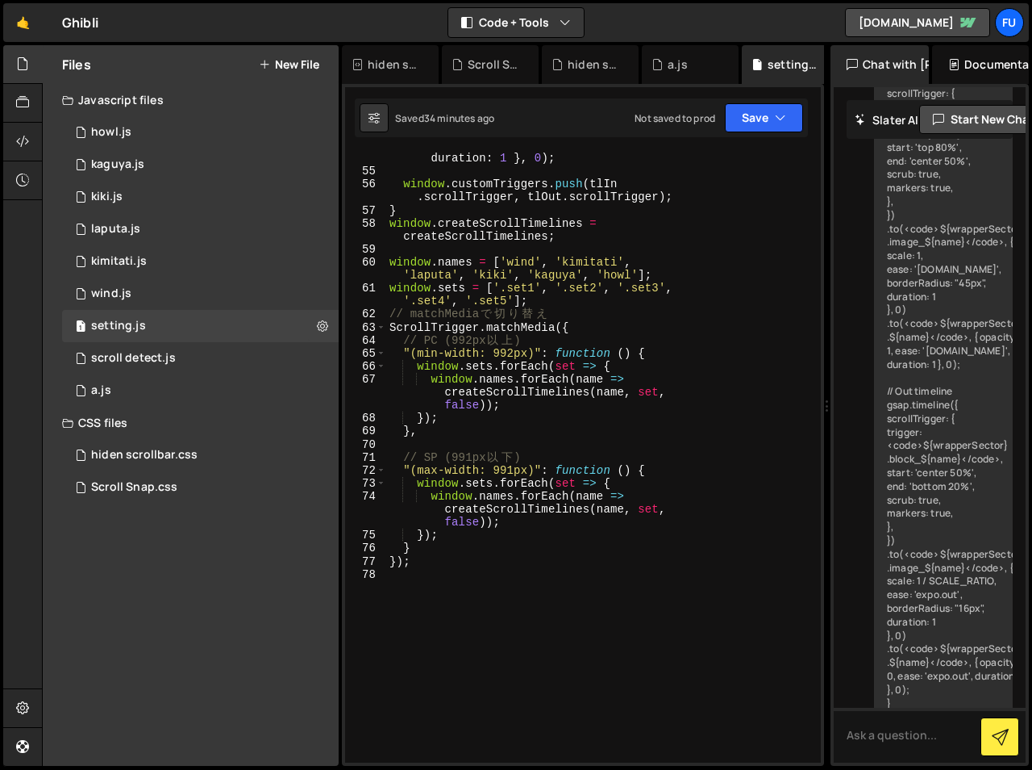
scroll to position [6576, 0]
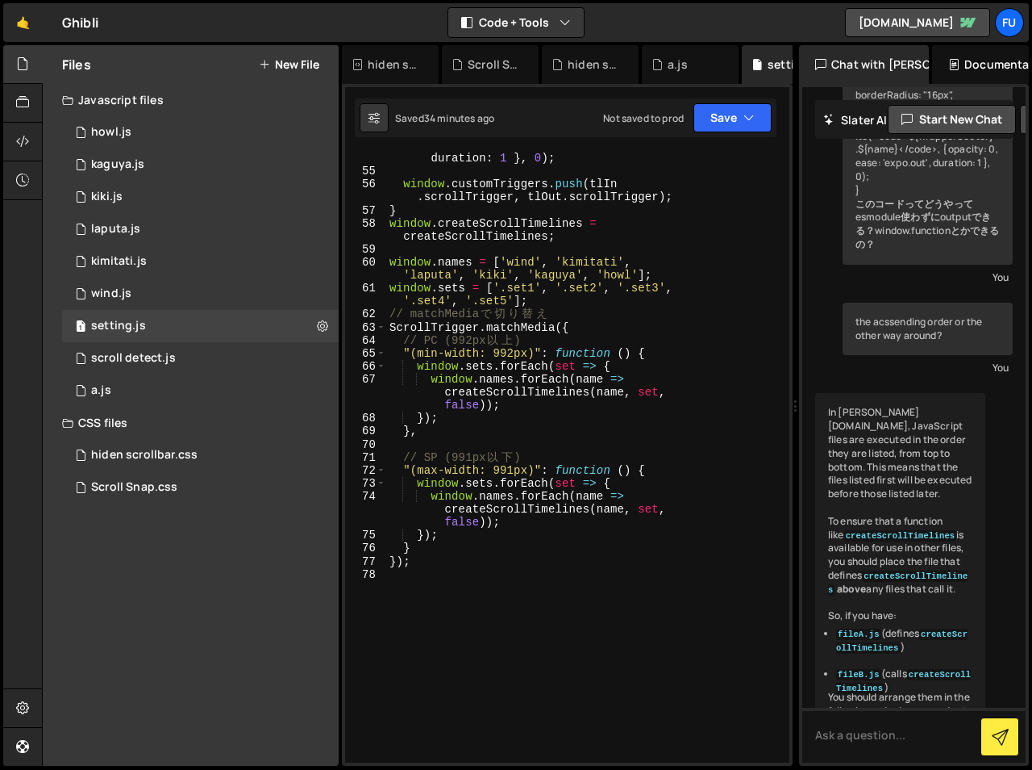
drag, startPoint x: 692, startPoint y: 404, endPoint x: 786, endPoint y: 383, distance: 96.7
click at [786, 383] on div "Files New File Javascript files 1 howl.js 0 1 kaguya.js 0 1 kiki.js 0 1 laputa.…" at bounding box center [537, 405] width 991 height 721
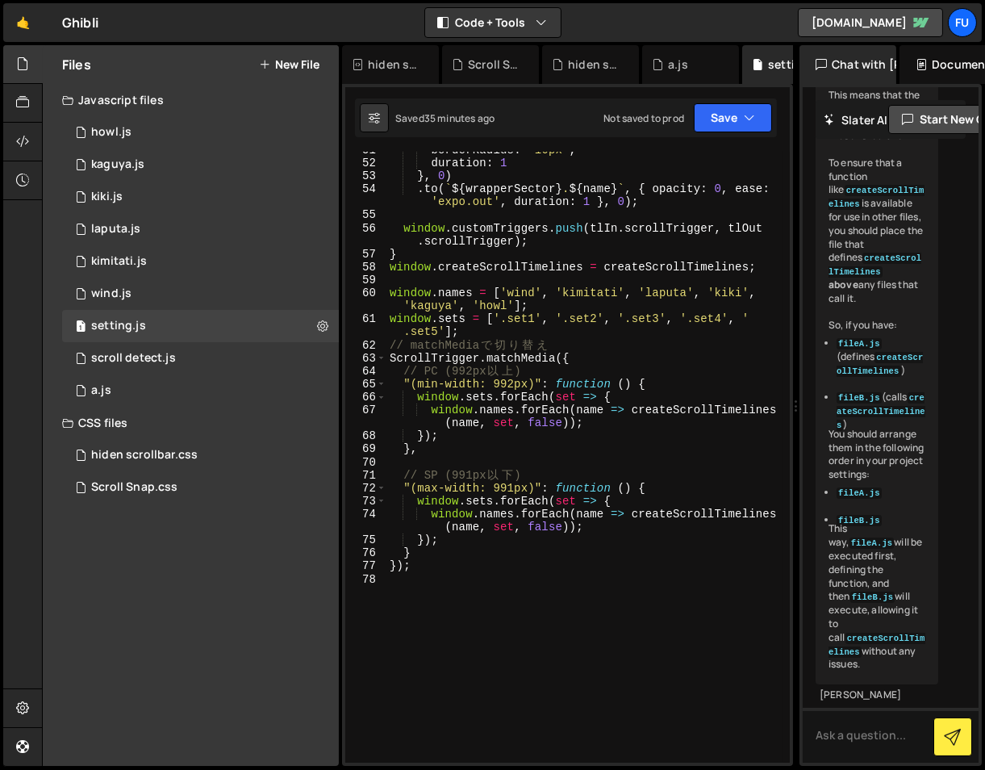
scroll to position [448, 0]
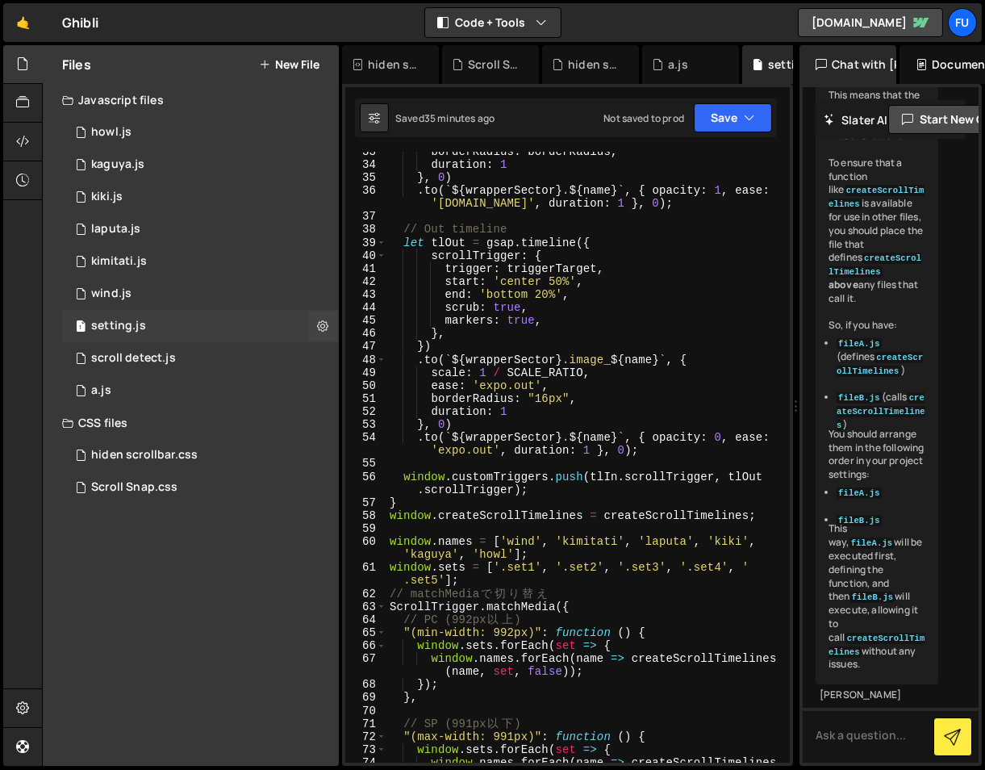
click at [208, 331] on div "1 setting.js 0" at bounding box center [200, 326] width 277 height 32
click at [206, 356] on div "1 scroll detect.js 0" at bounding box center [200, 358] width 277 height 32
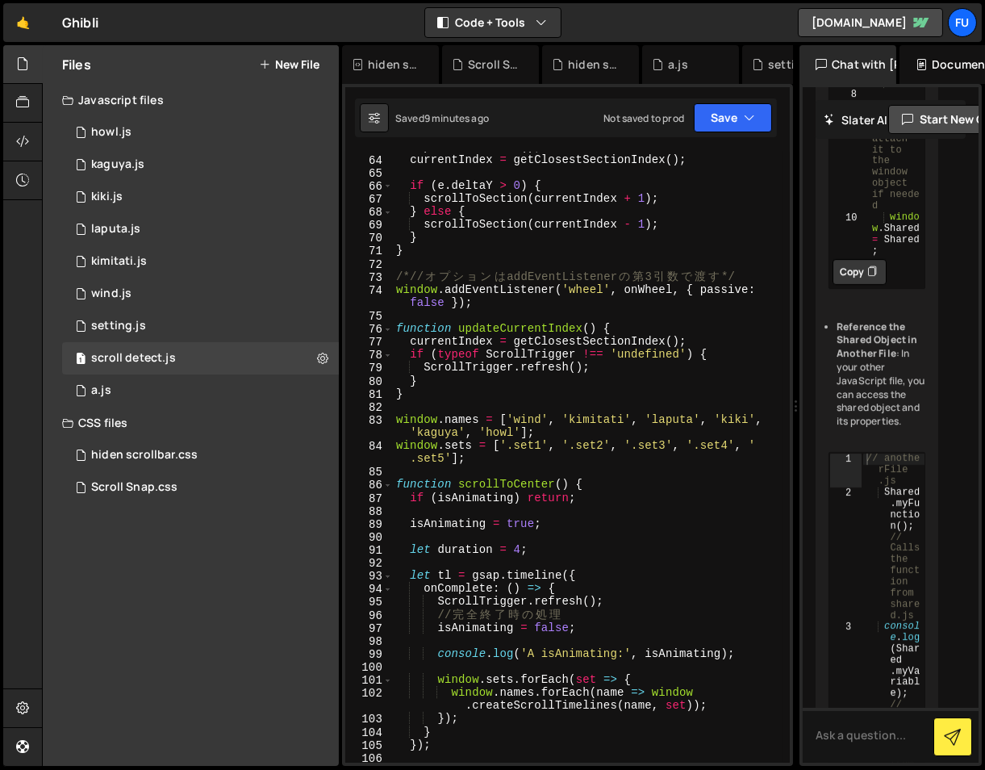
scroll to position [895, 0]
click at [170, 330] on div "1 setting.js 0" at bounding box center [200, 326] width 277 height 32
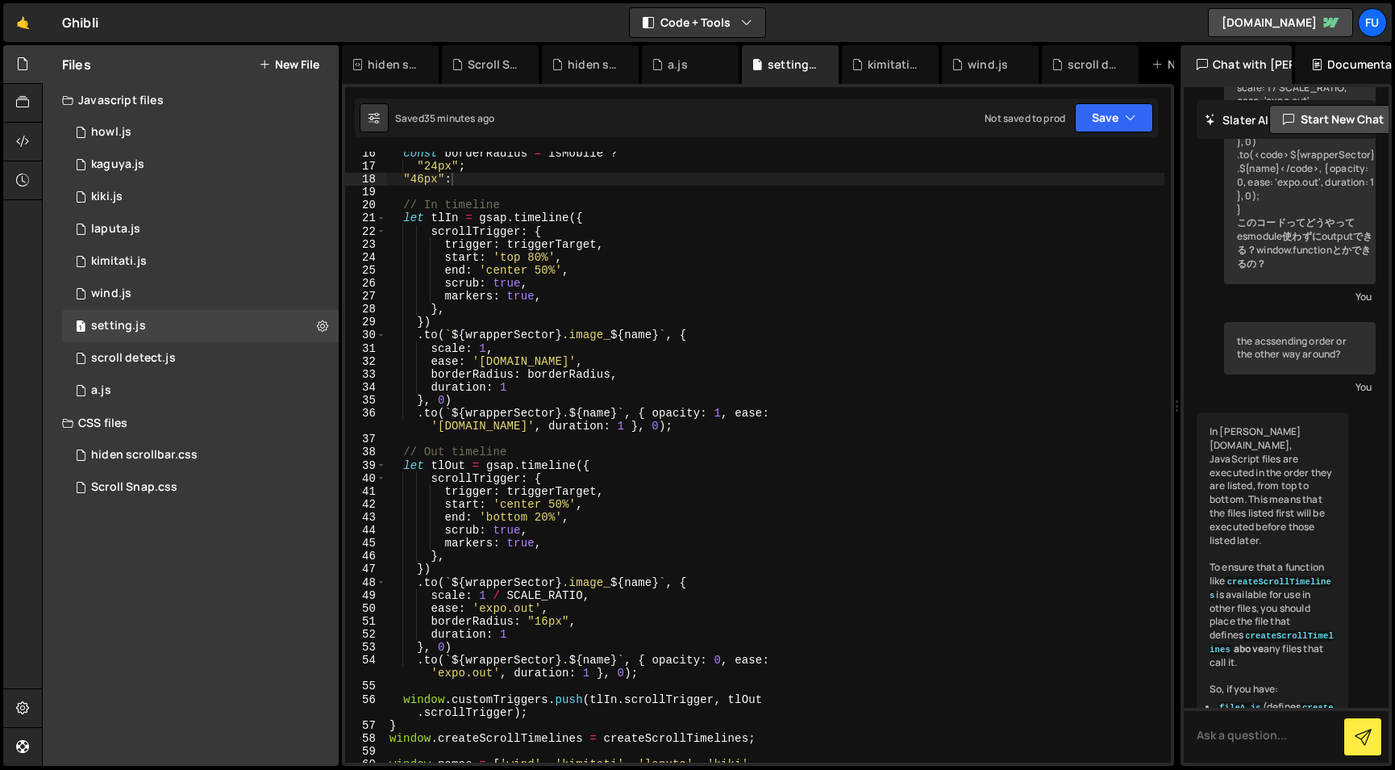
scroll to position [7219, 0]
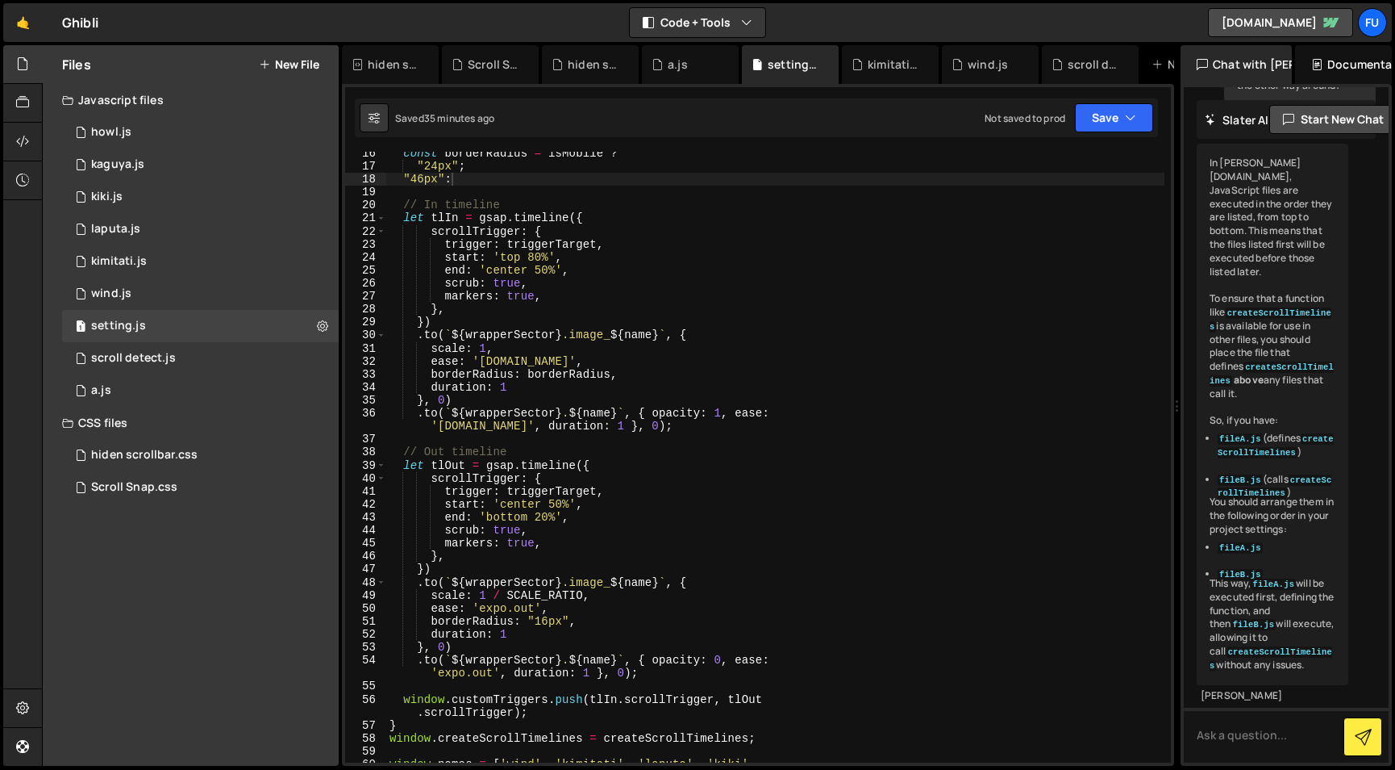
drag, startPoint x: 797, startPoint y: 401, endPoint x: 1168, endPoint y: 386, distance: 371.3
click at [1168, 386] on div "Files New File Javascript files 1 howl.js 0 1 kaguya.js 0 1 kiki.js 0 1 laputa.…" at bounding box center [719, 405] width 1354 height 721
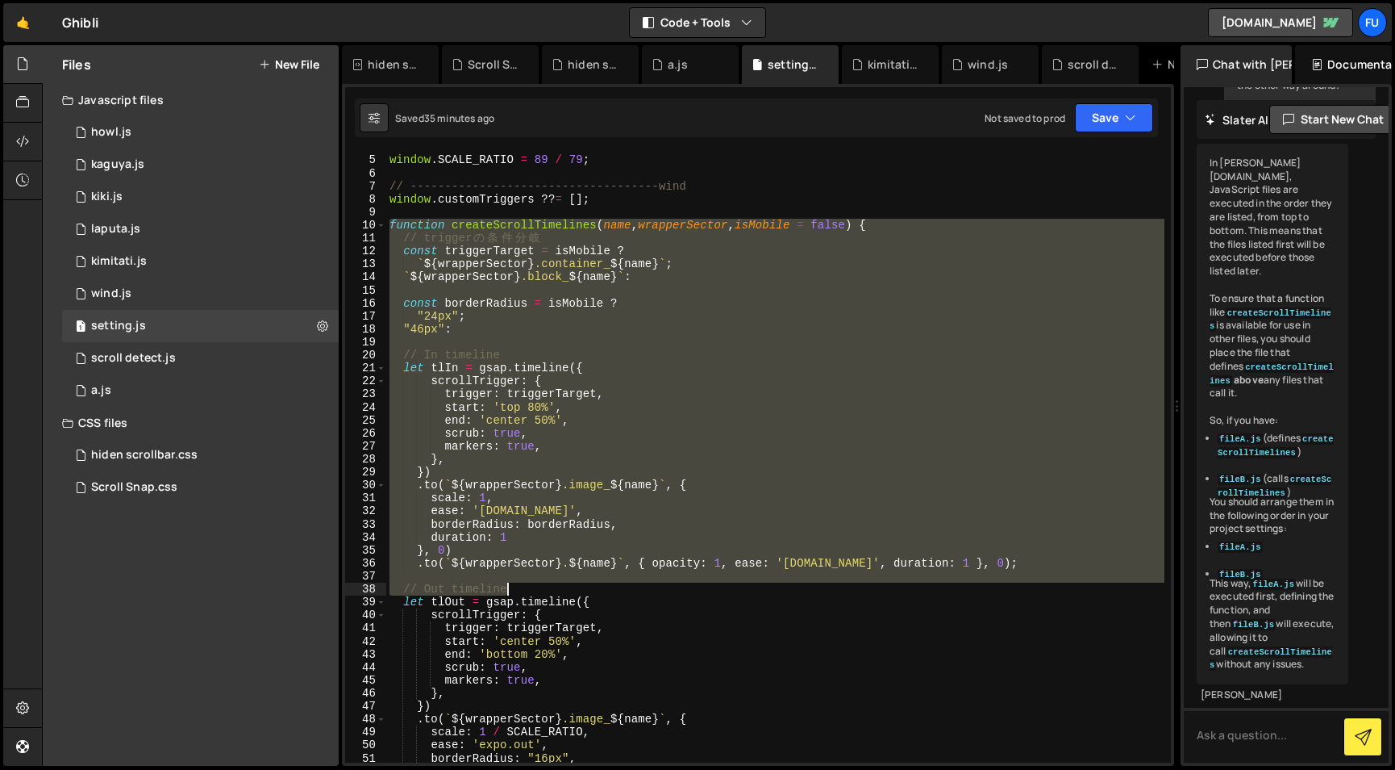
scroll to position [413, 0]
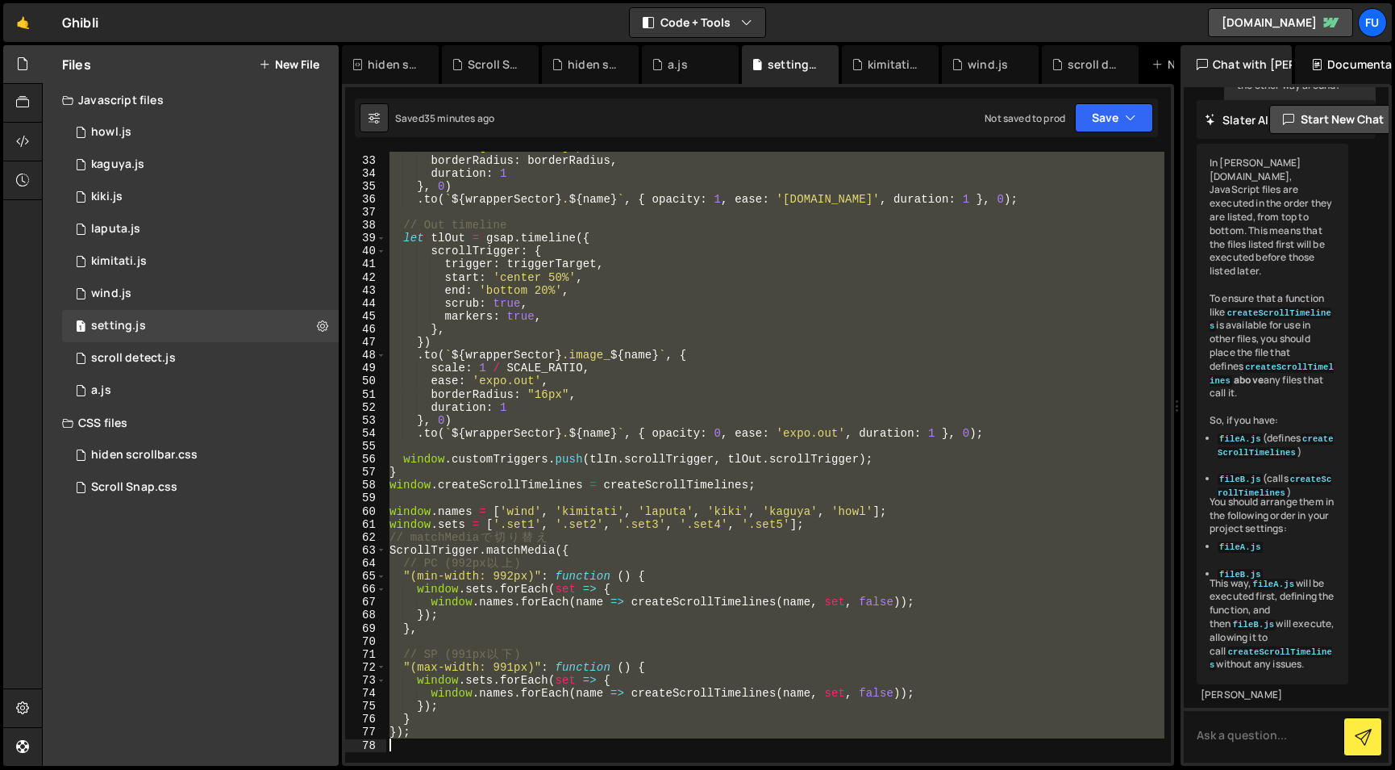
drag, startPoint x: 389, startPoint y: 225, endPoint x: 799, endPoint y: 751, distance: 666.7
click at [799, 751] on div "ease : '[DOMAIN_NAME]' , borderRadius : borderRadius , duration : 1 } , 0 ) . t…" at bounding box center [775, 458] width 778 height 637
type textarea "});"
click at [125, 363] on div "scroll detect.js" at bounding box center [133, 358] width 85 height 15
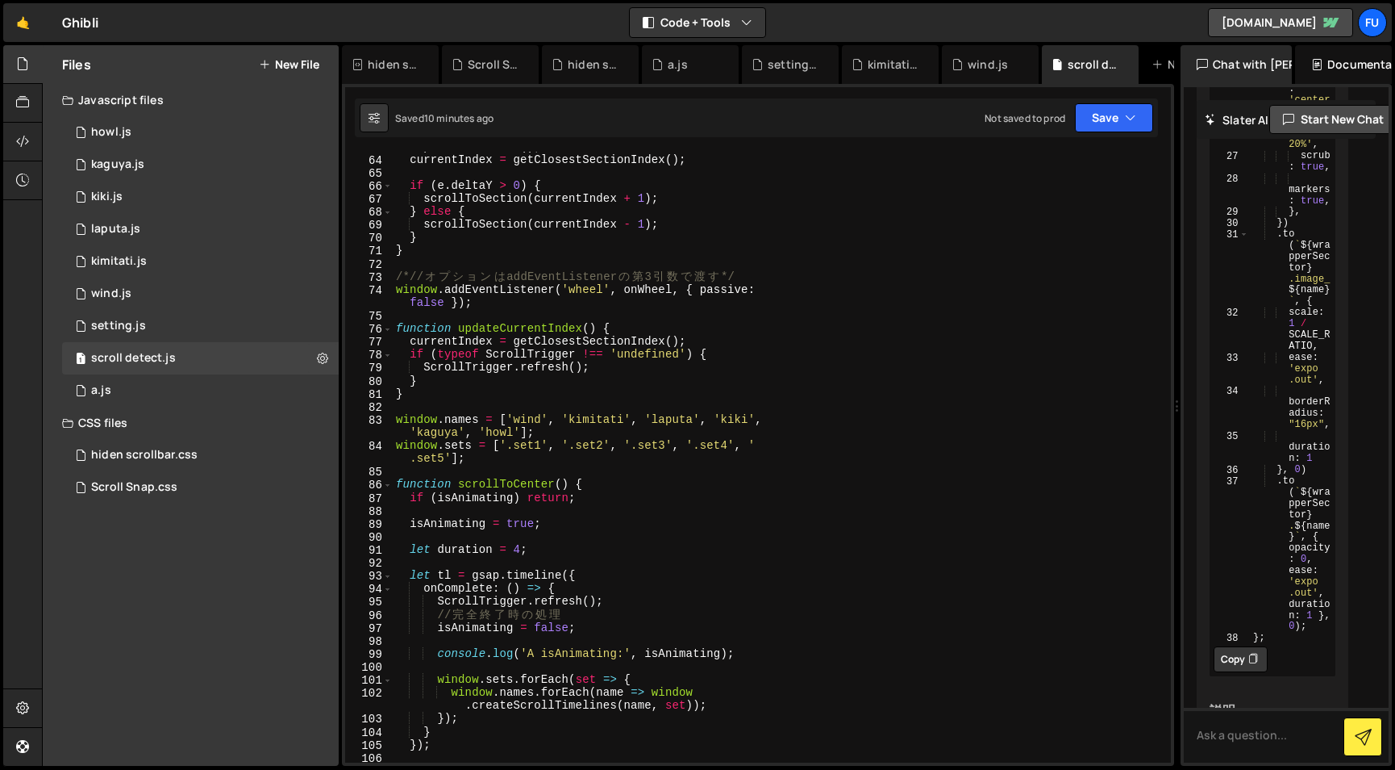
scroll to position [14605, 0]
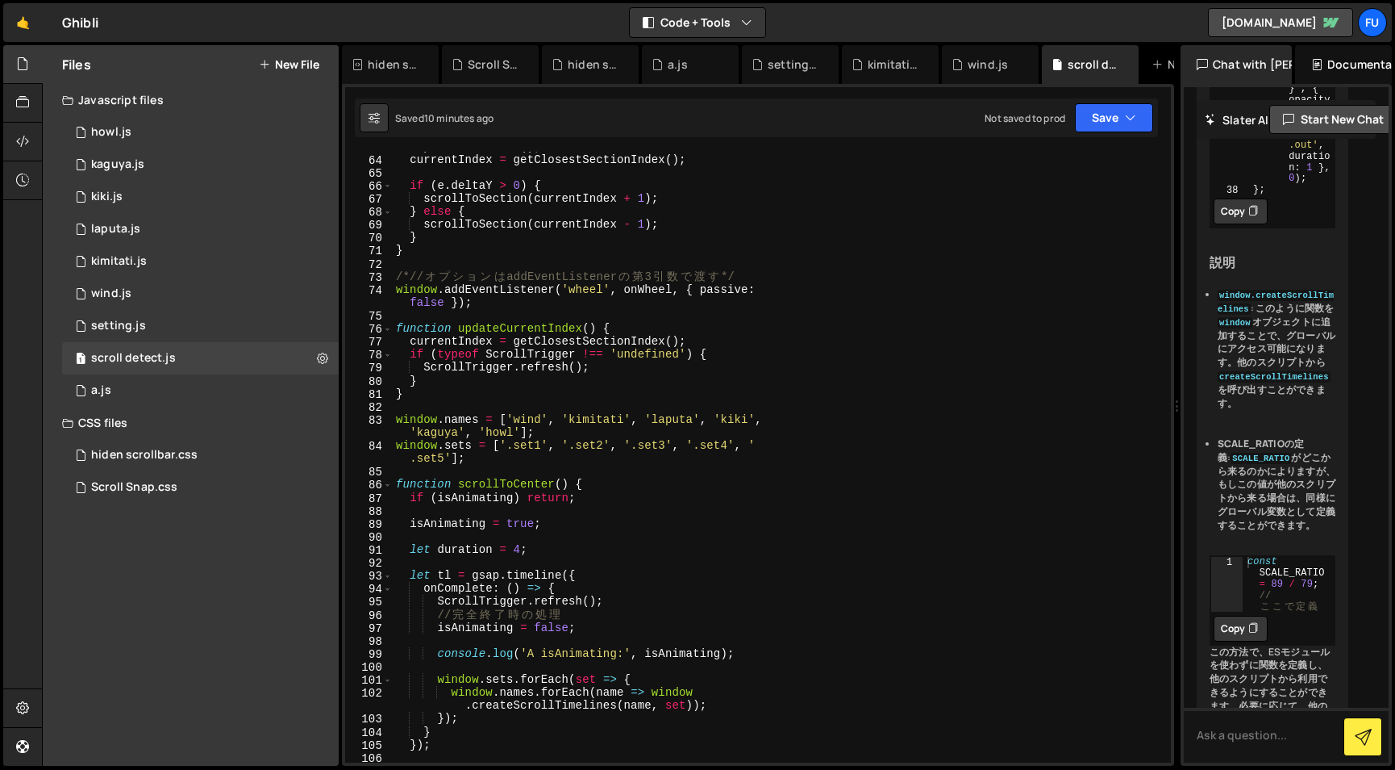
click at [506, 460] on div "e . preventDefault ( ) ; currentIndex = getClosestSectionIndex ( ) ; if ( e . d…" at bounding box center [779, 458] width 772 height 637
type textarea "function scrollToCenter() { if (isAnimating) return;"
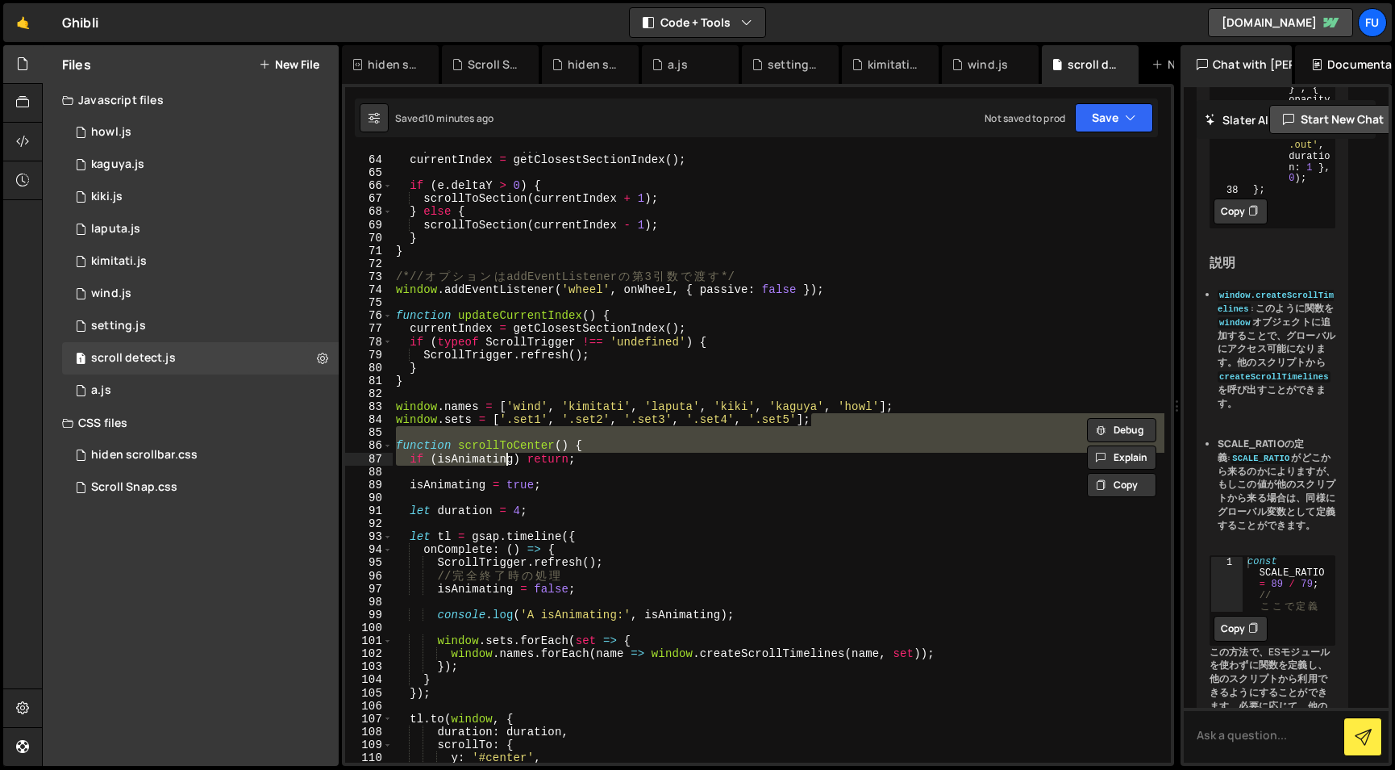
click at [536, 438] on div "e . preventDefault ( ) ; currentIndex = getClosestSectionIndex ( ) ; if ( e . d…" at bounding box center [779, 457] width 772 height 611
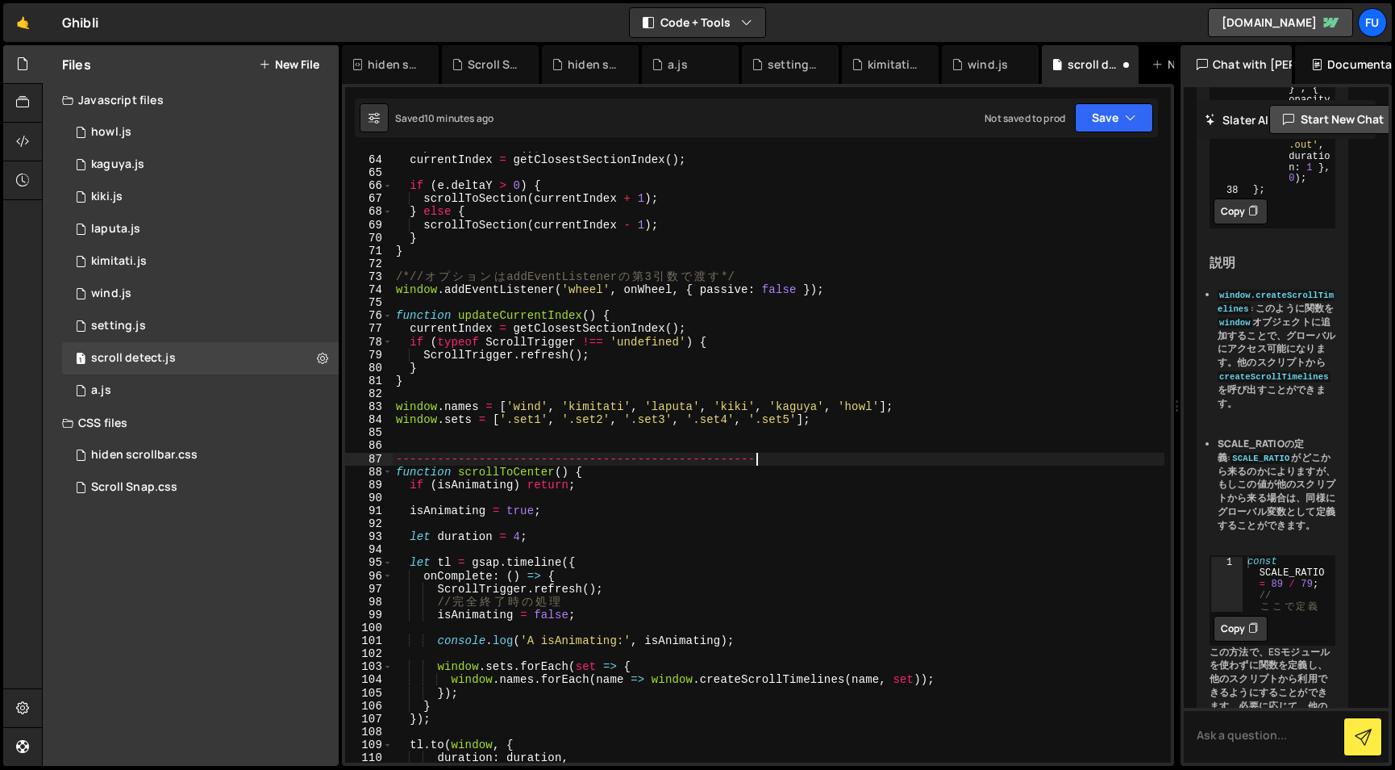
scroll to position [0, 24]
type textarea "// ----------------------------------------------------"
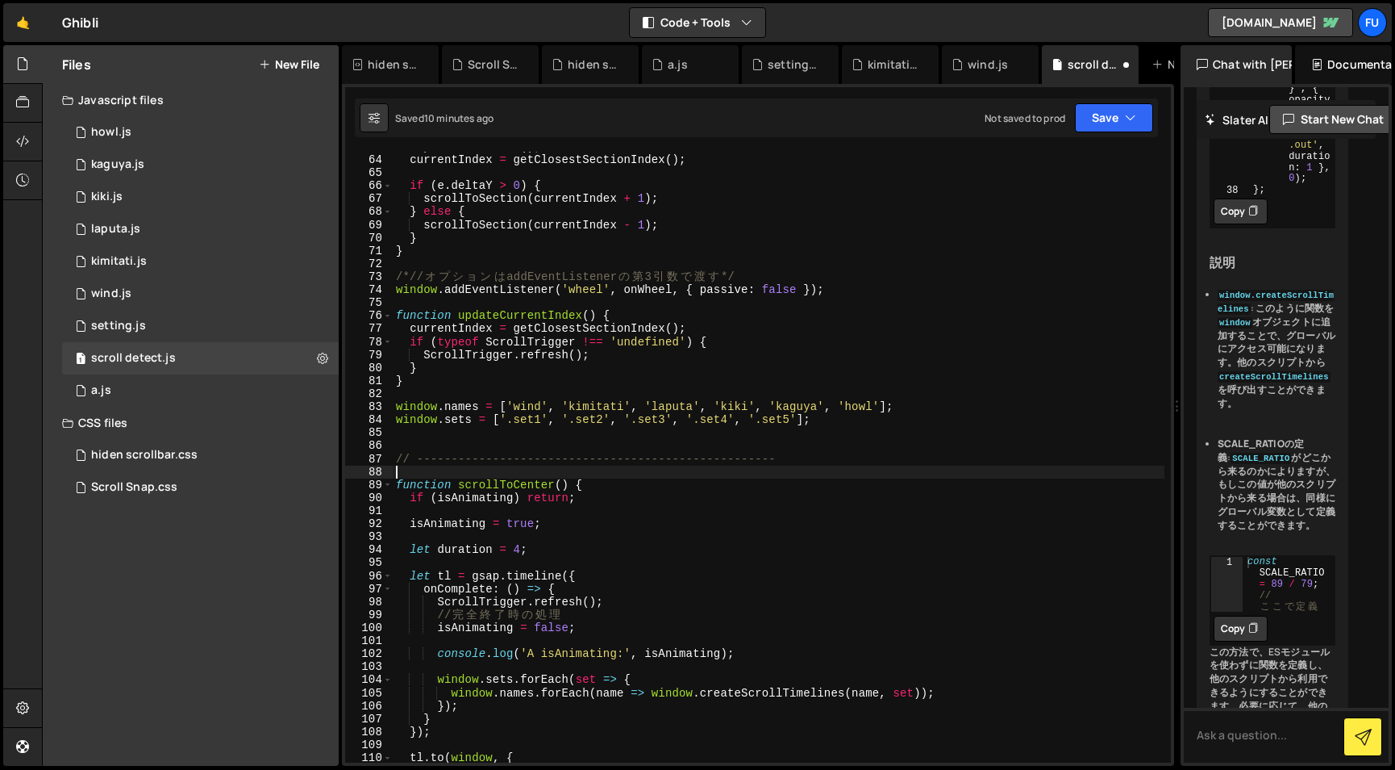
paste textarea
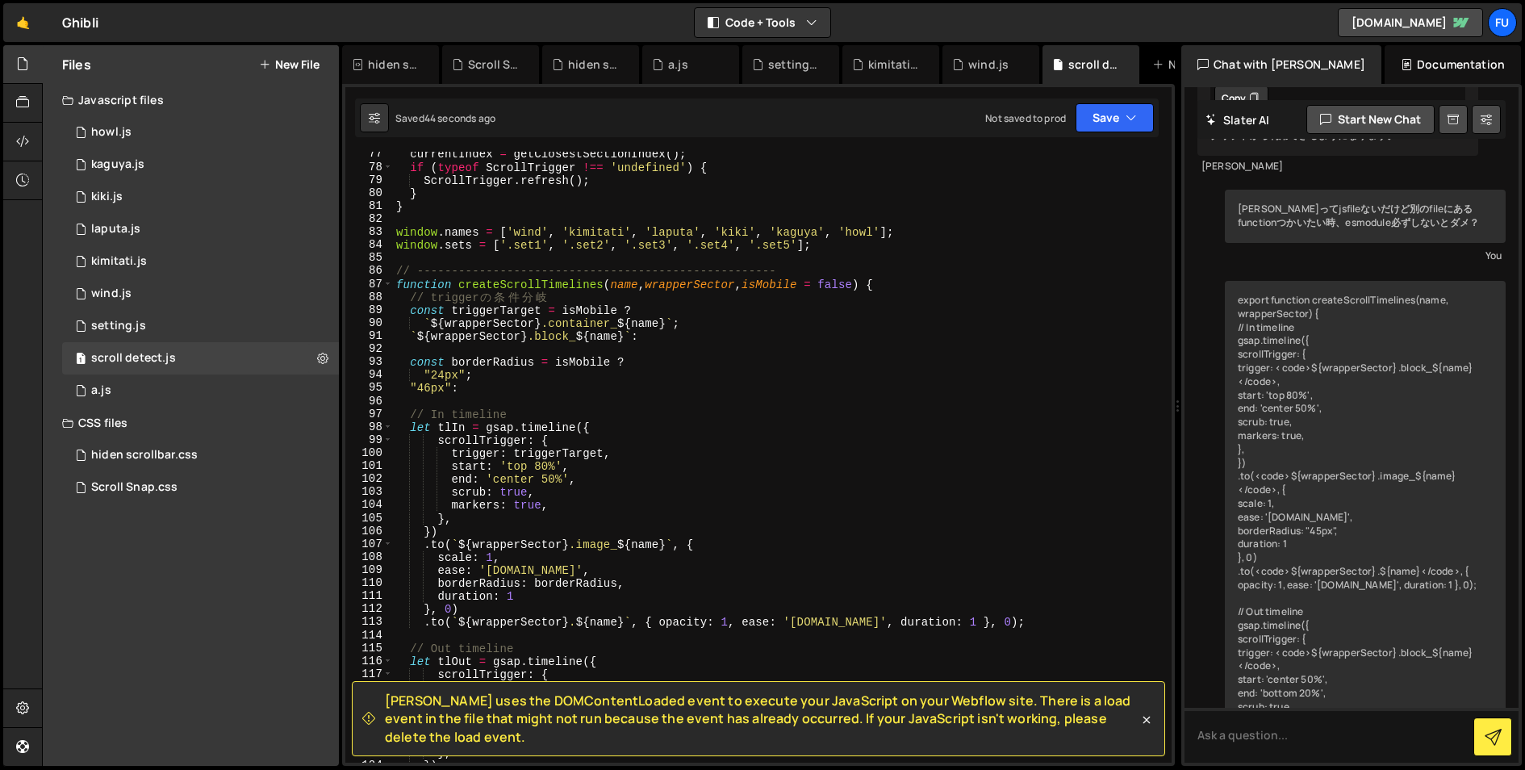
scroll to position [961, 0]
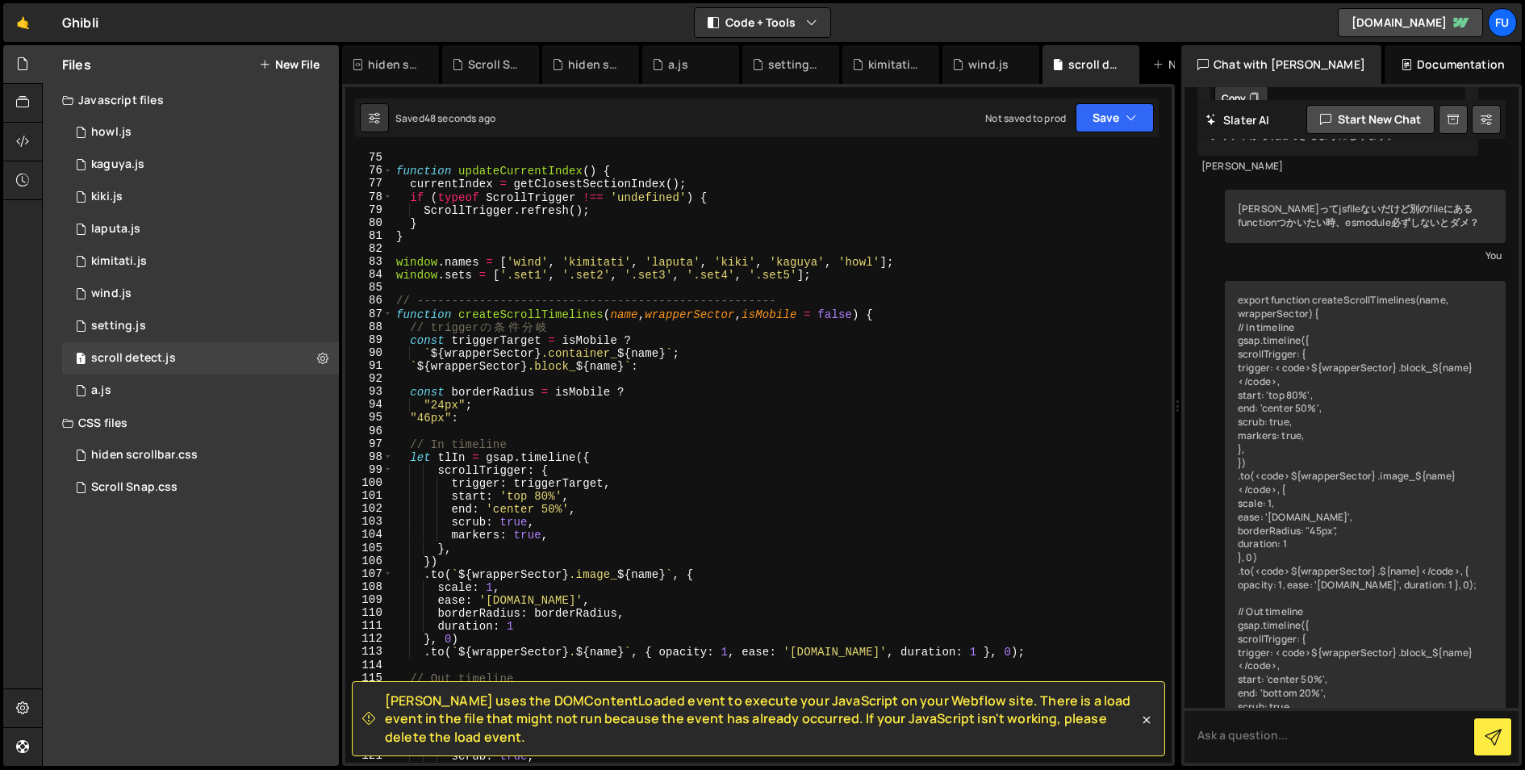
click at [740, 415] on div "function updateCurrentIndex ( ) { currentIndex = getClosestSectionIndex ( ) ; i…" at bounding box center [779, 470] width 772 height 637
type textarea ""46px":"
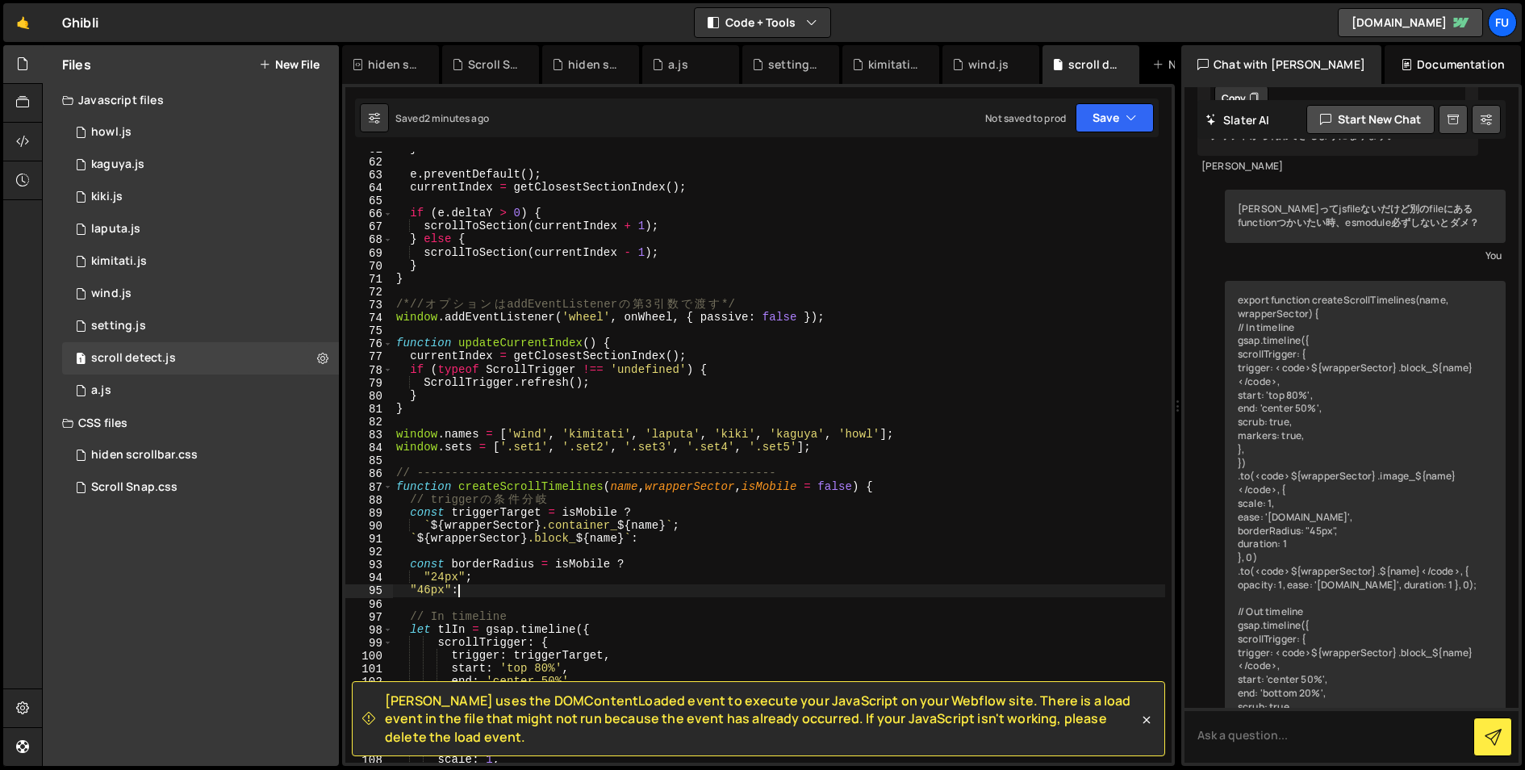
scroll to position [786, 0]
click at [257, 128] on div "1 howl.js 0" at bounding box center [200, 132] width 277 height 32
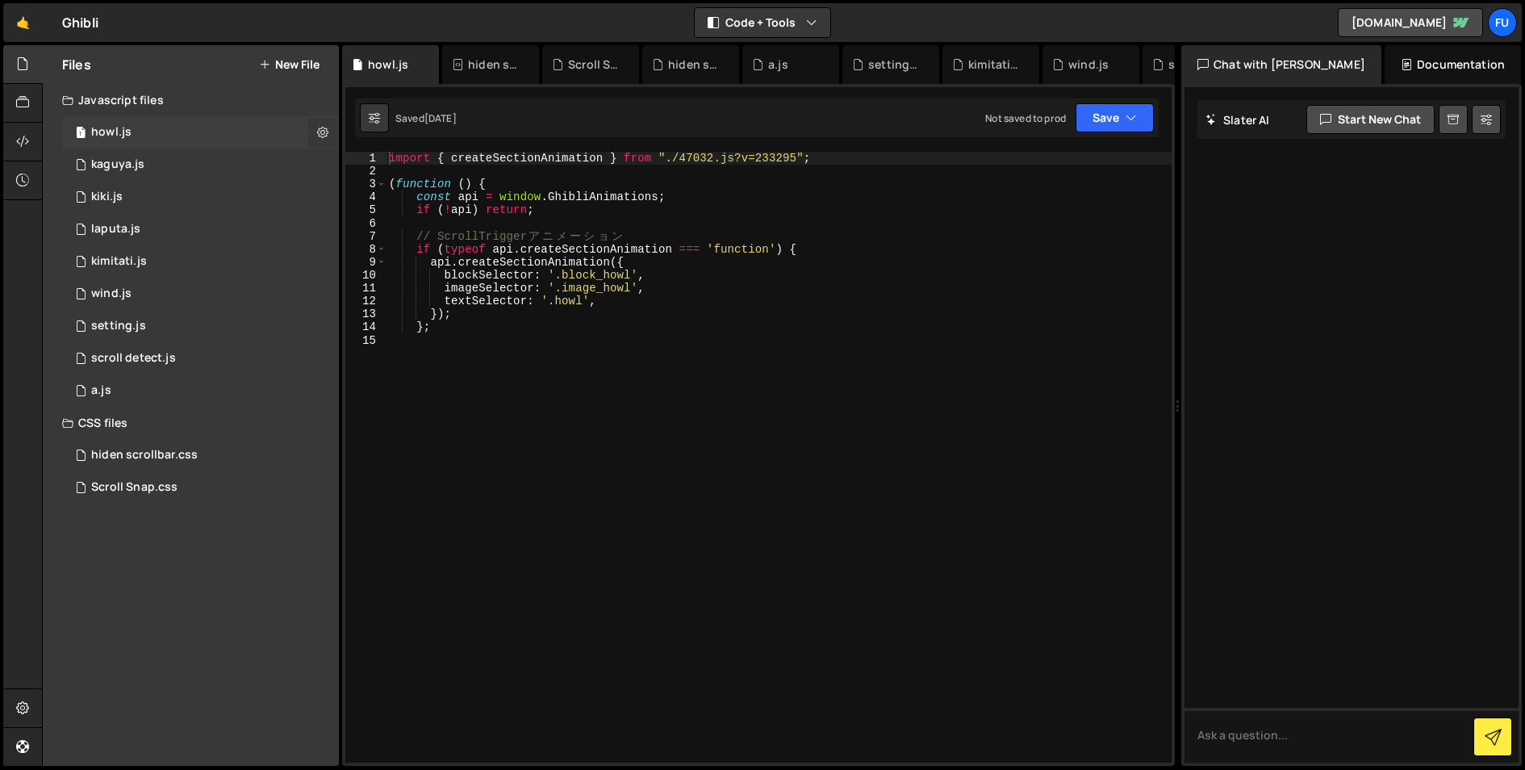
scroll to position [0, 0]
click at [328, 129] on button at bounding box center [322, 132] width 29 height 29
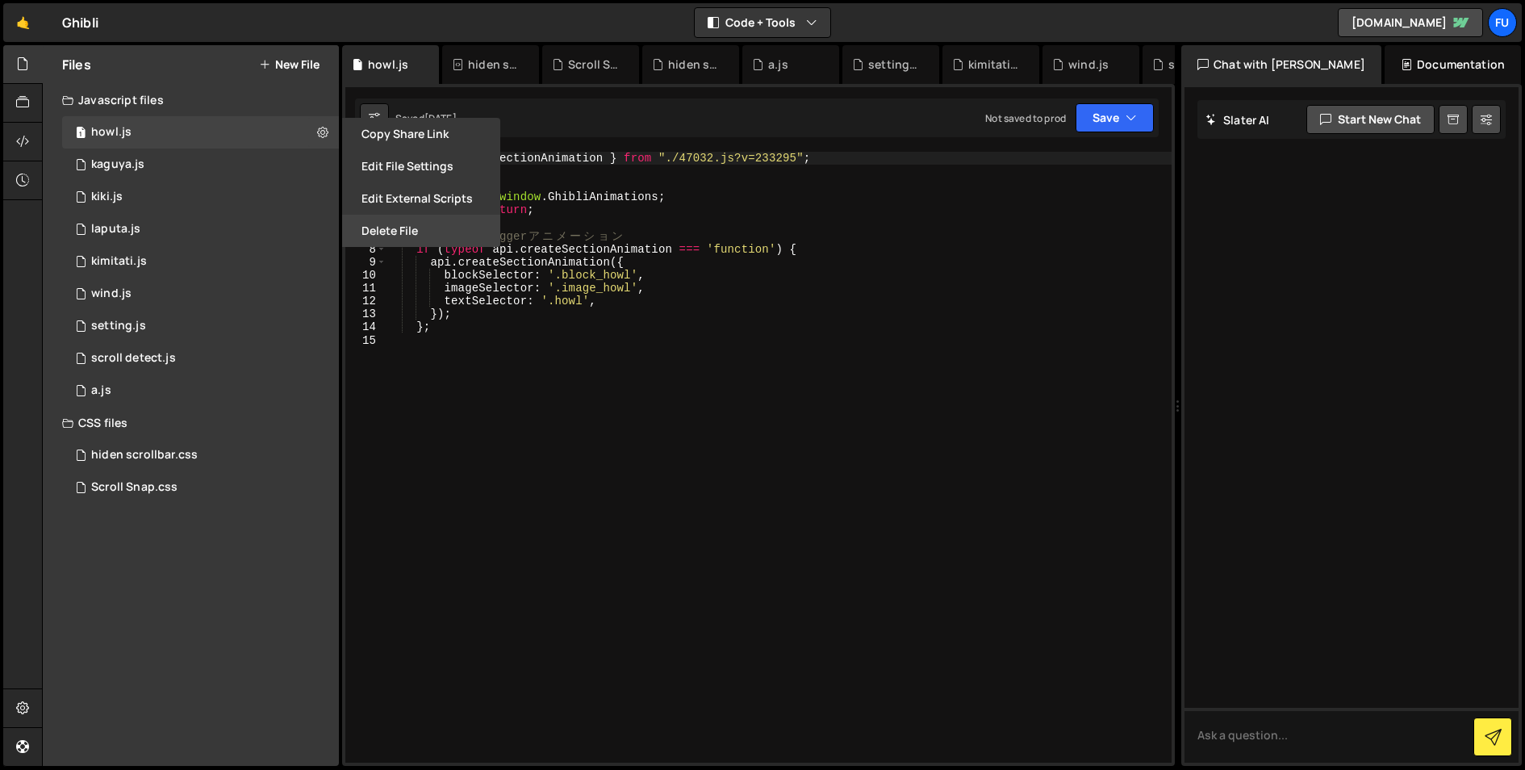
click at [387, 223] on button "Delete File" at bounding box center [421, 231] width 158 height 32
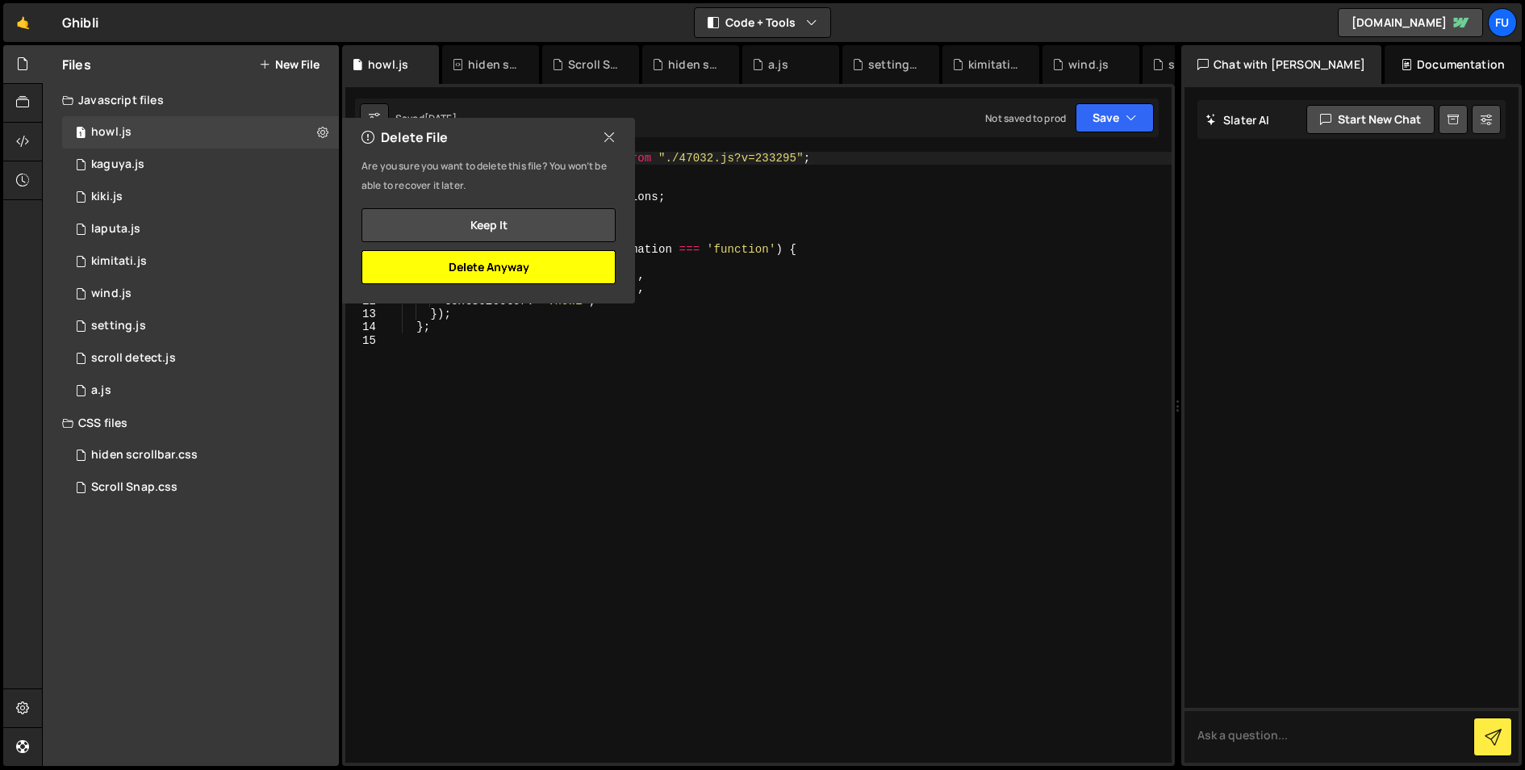
click at [491, 257] on button "Delete Anyway" at bounding box center [488, 267] width 254 height 34
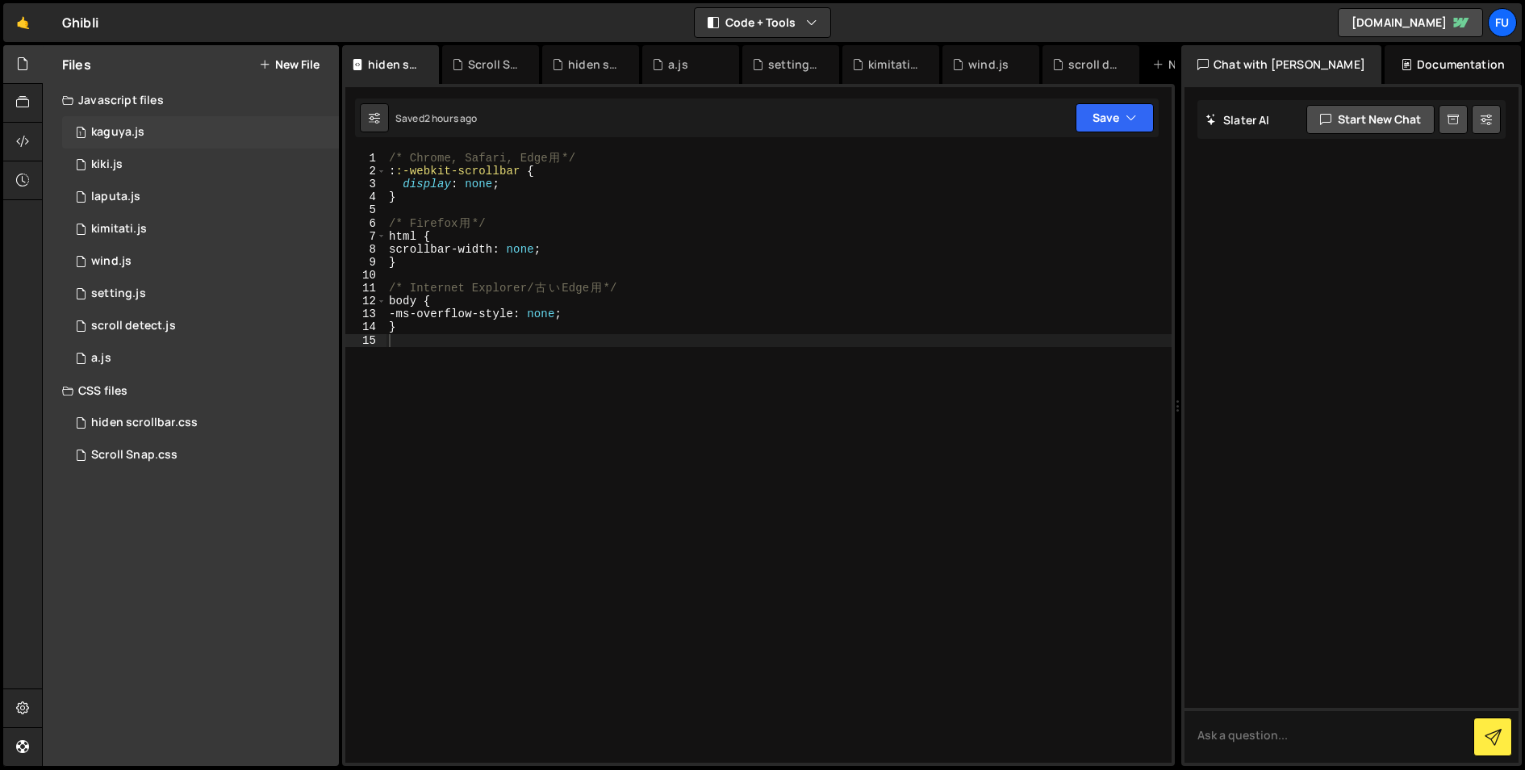
click at [248, 127] on div "1 kaguya.js 0" at bounding box center [200, 132] width 277 height 32
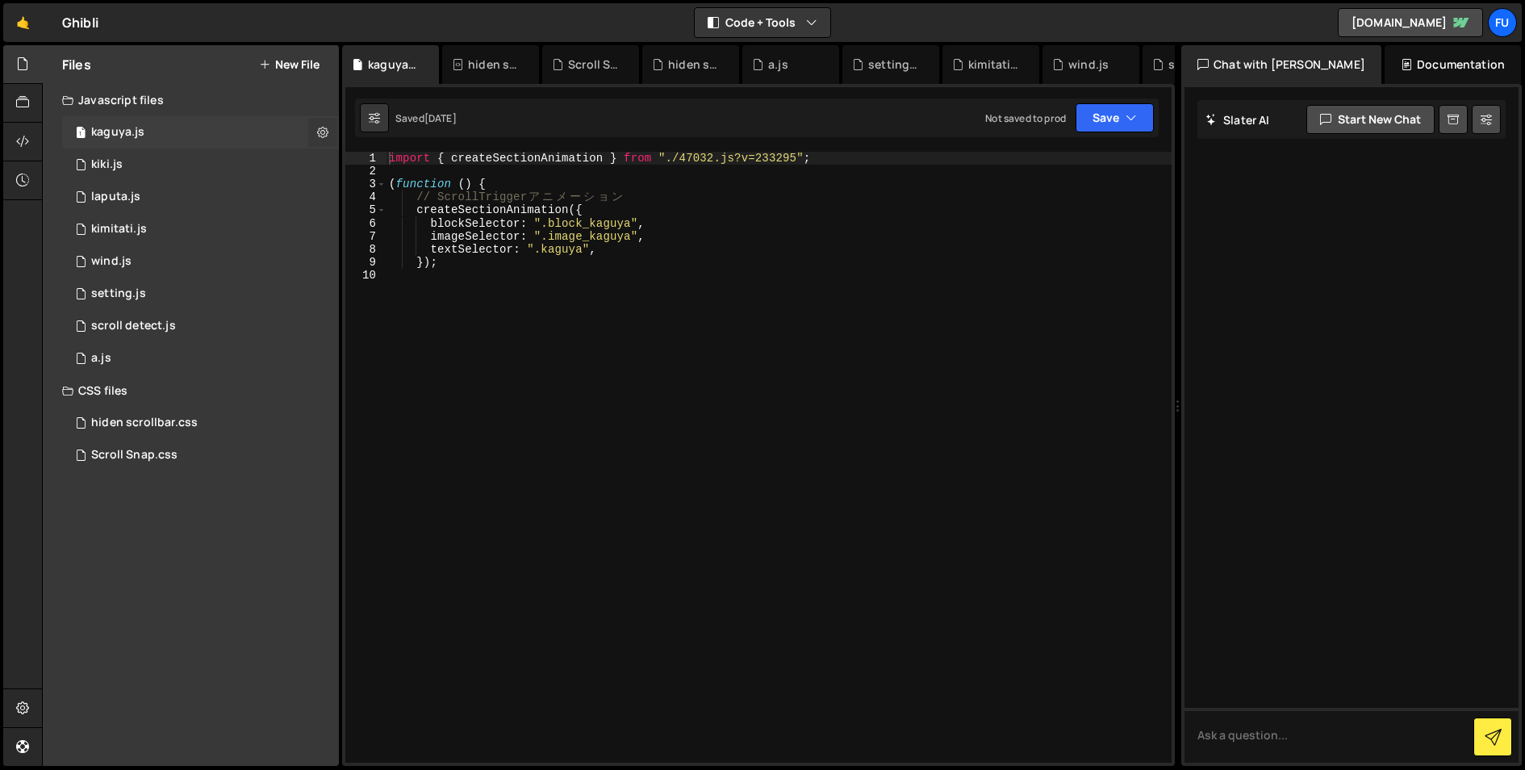
click at [318, 134] on icon at bounding box center [322, 131] width 11 height 15
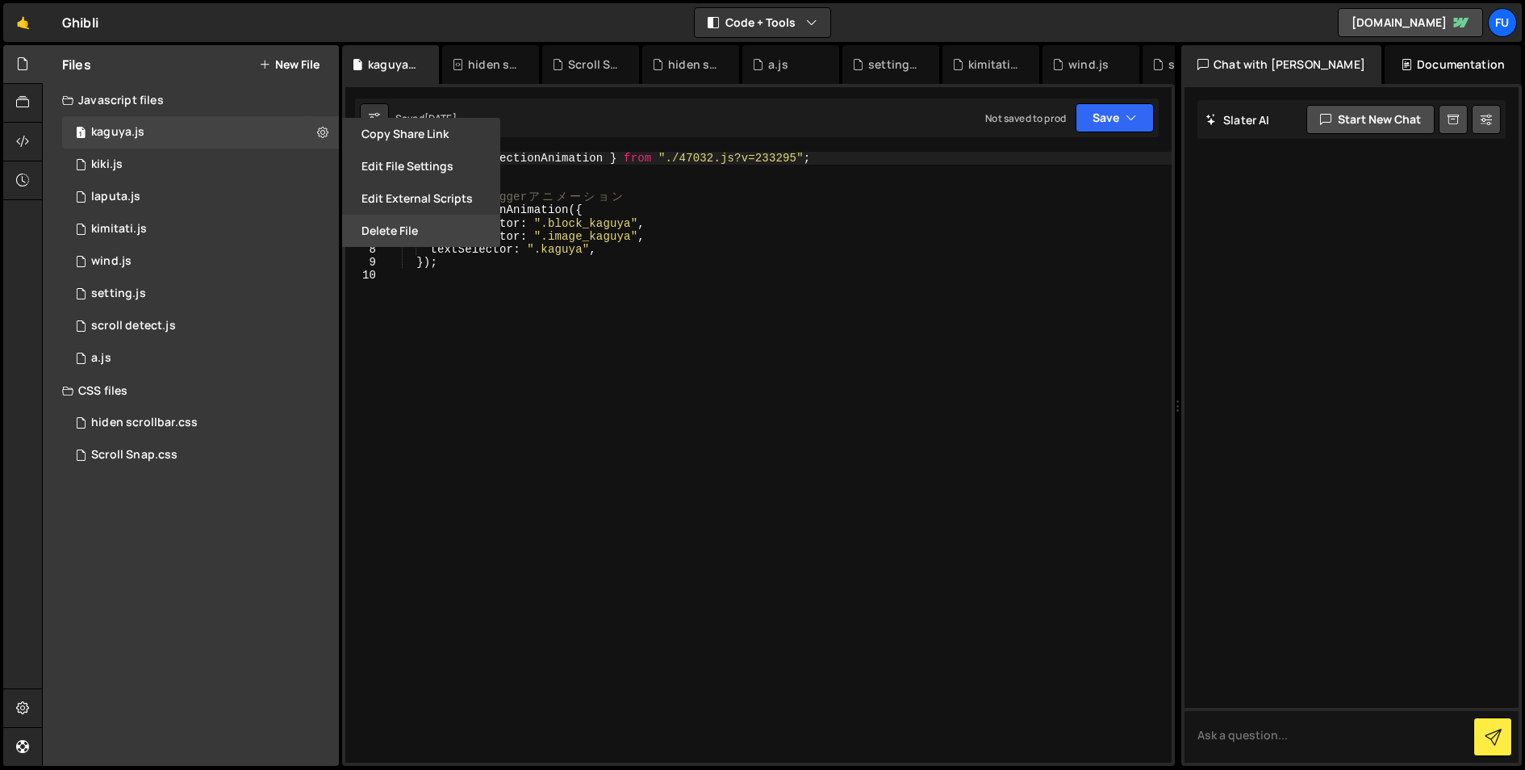
click at [432, 218] on button "Delete File" at bounding box center [421, 231] width 158 height 32
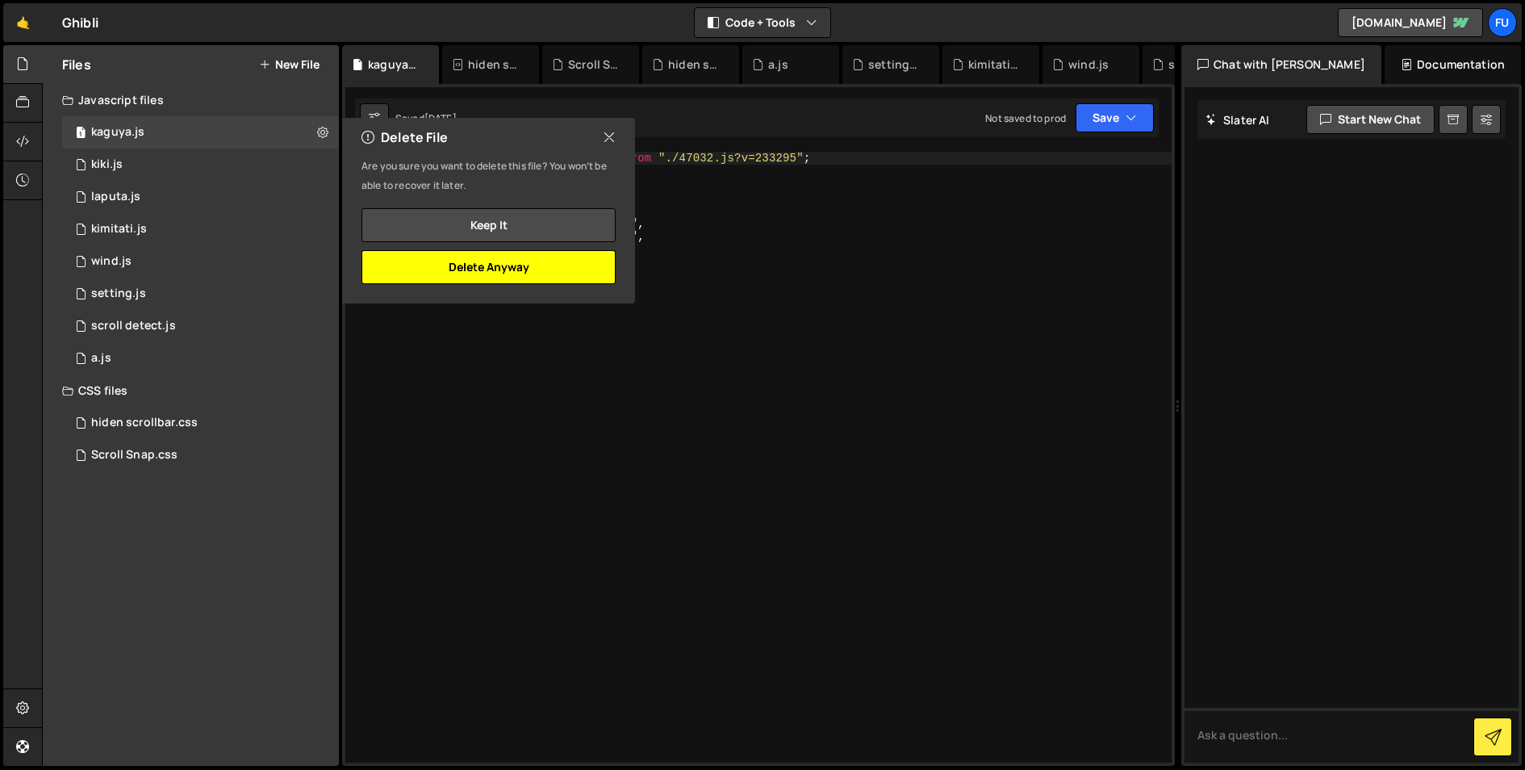
click at [405, 277] on button "Delete Anyway" at bounding box center [488, 267] width 254 height 34
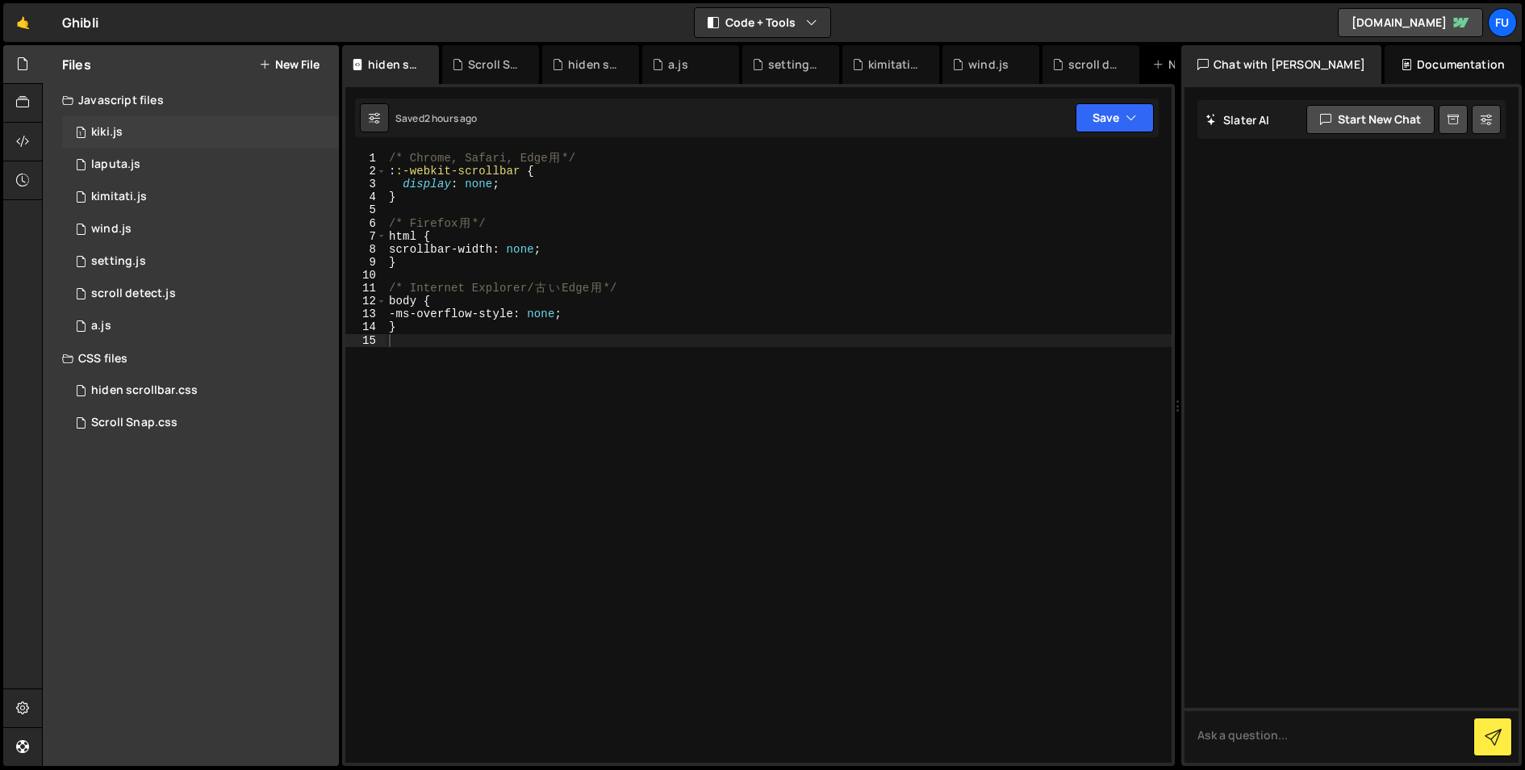
click at [285, 131] on div "1 kiki.js 0" at bounding box center [200, 132] width 277 height 32
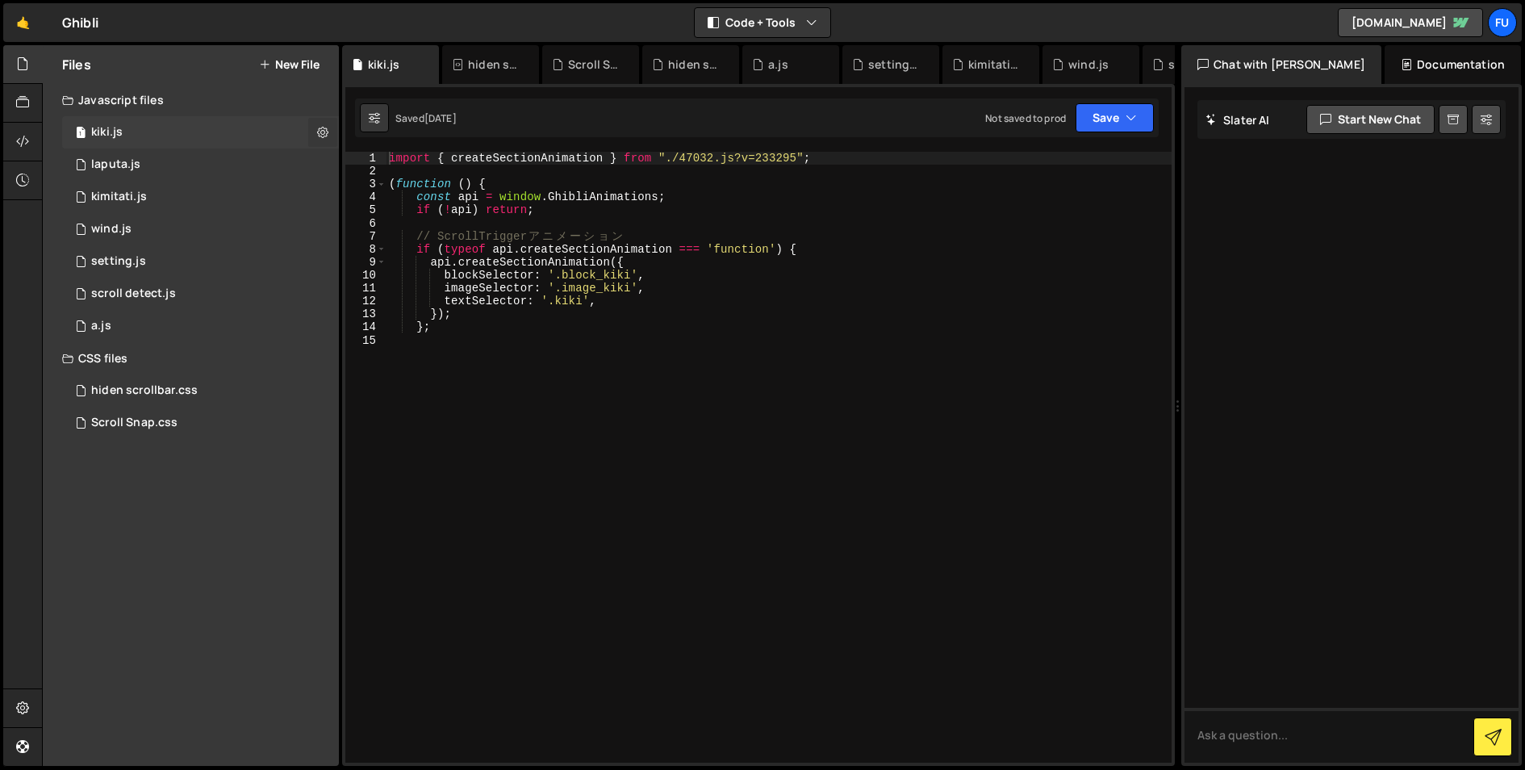
click at [325, 129] on icon at bounding box center [322, 131] width 11 height 15
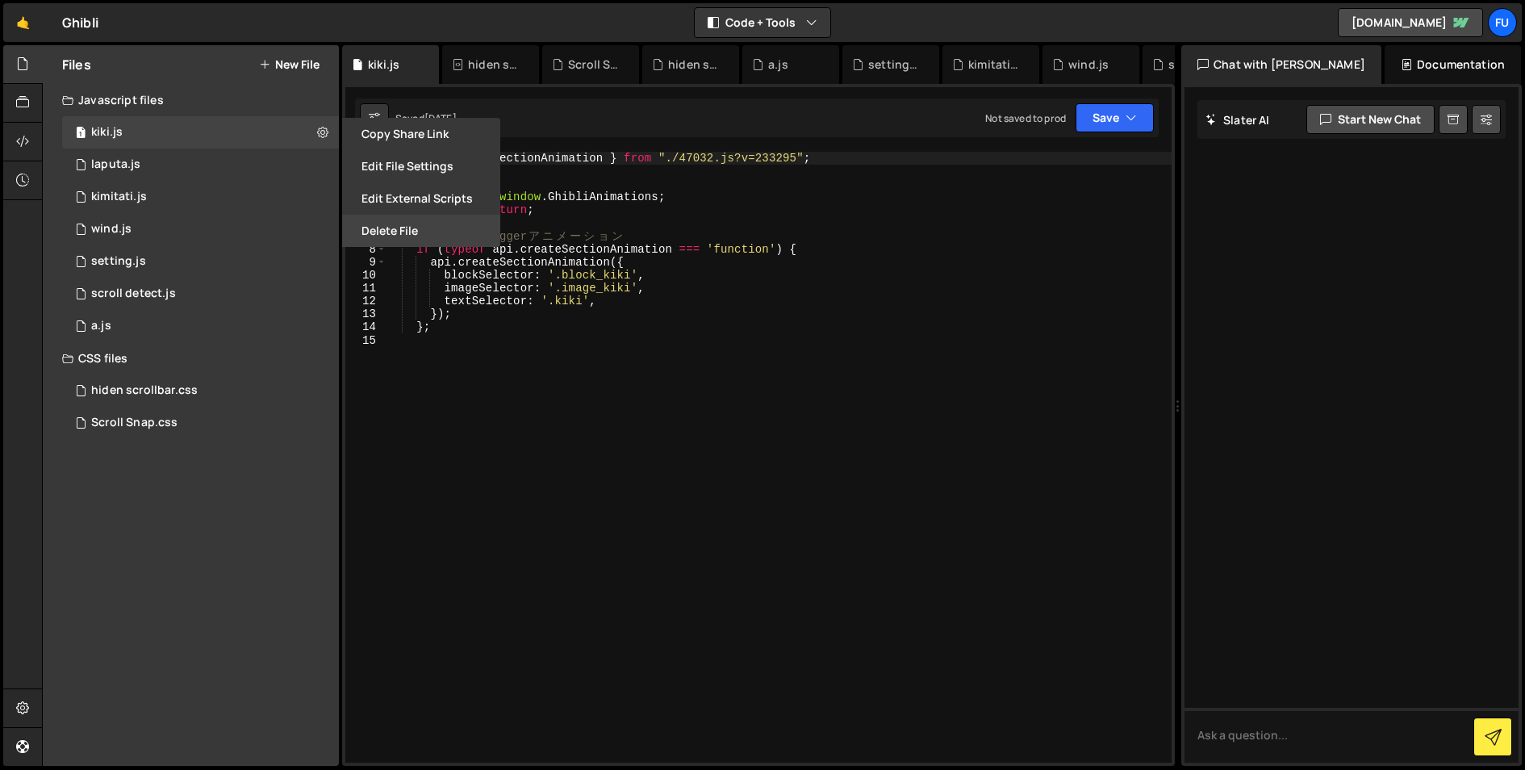
click at [423, 227] on button "Delete File" at bounding box center [421, 231] width 158 height 32
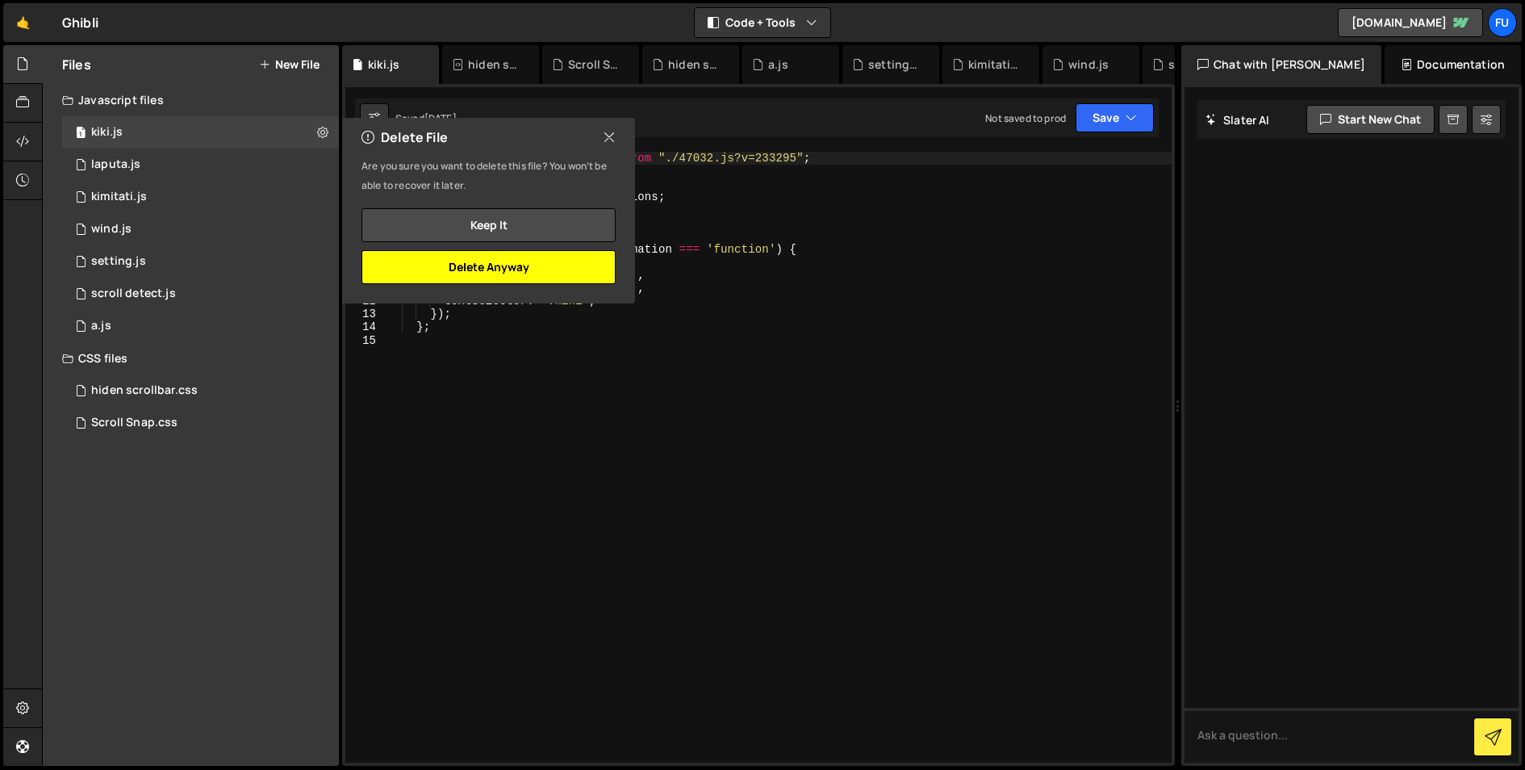
click at [434, 273] on button "Delete Anyway" at bounding box center [488, 267] width 254 height 34
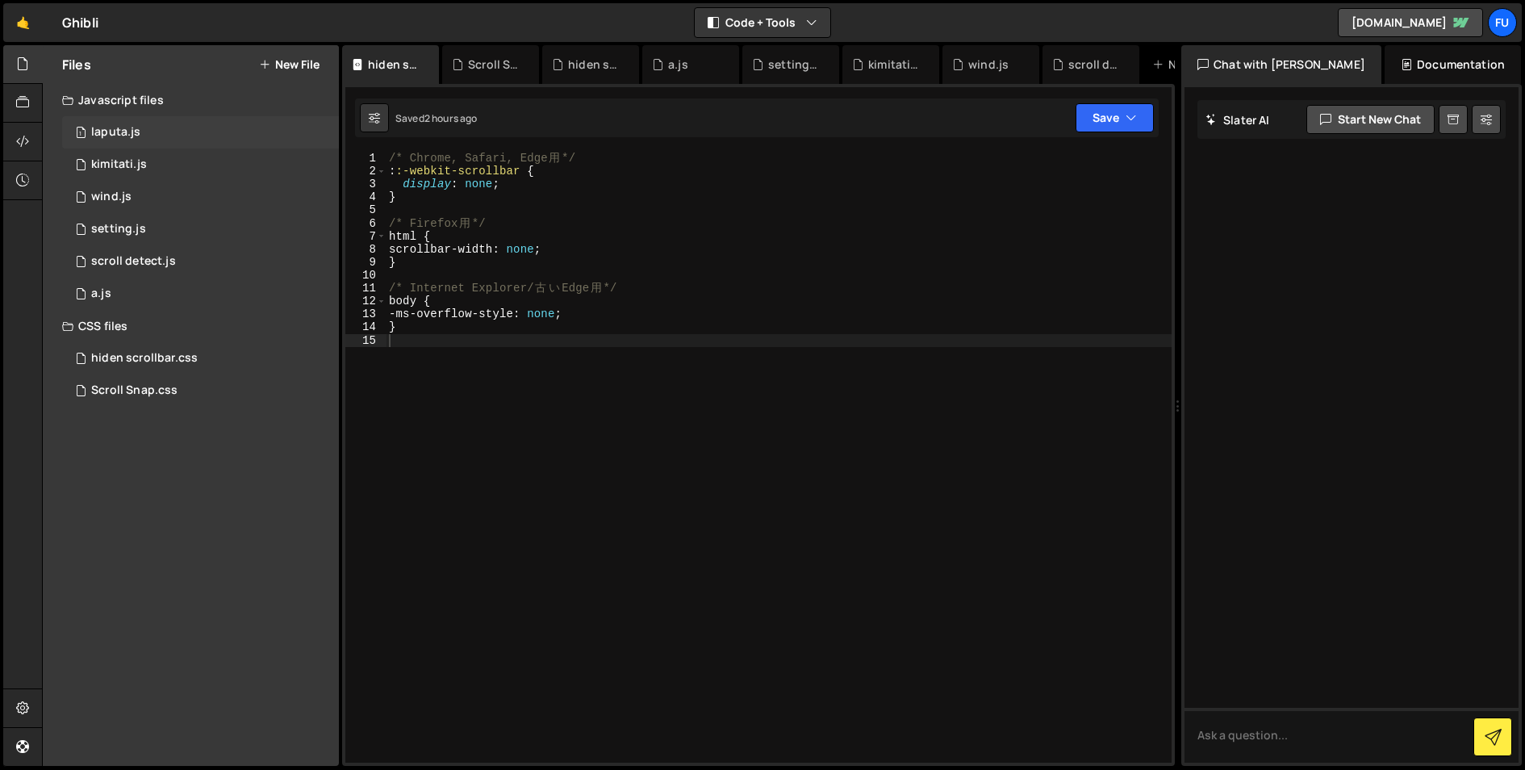
click at [315, 135] on div "1 laputa.js 0" at bounding box center [200, 132] width 277 height 32
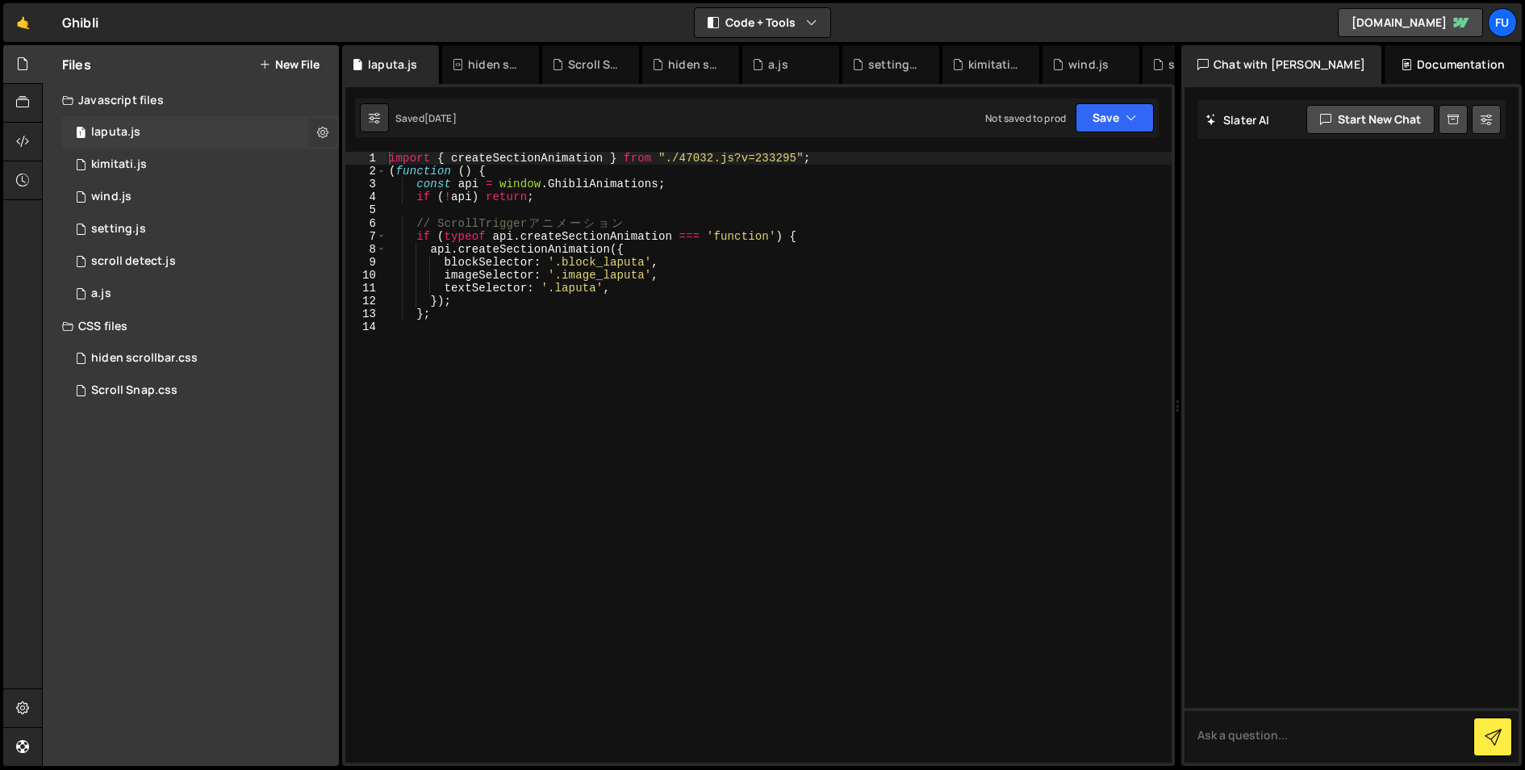
click at [320, 131] on icon at bounding box center [322, 131] width 11 height 15
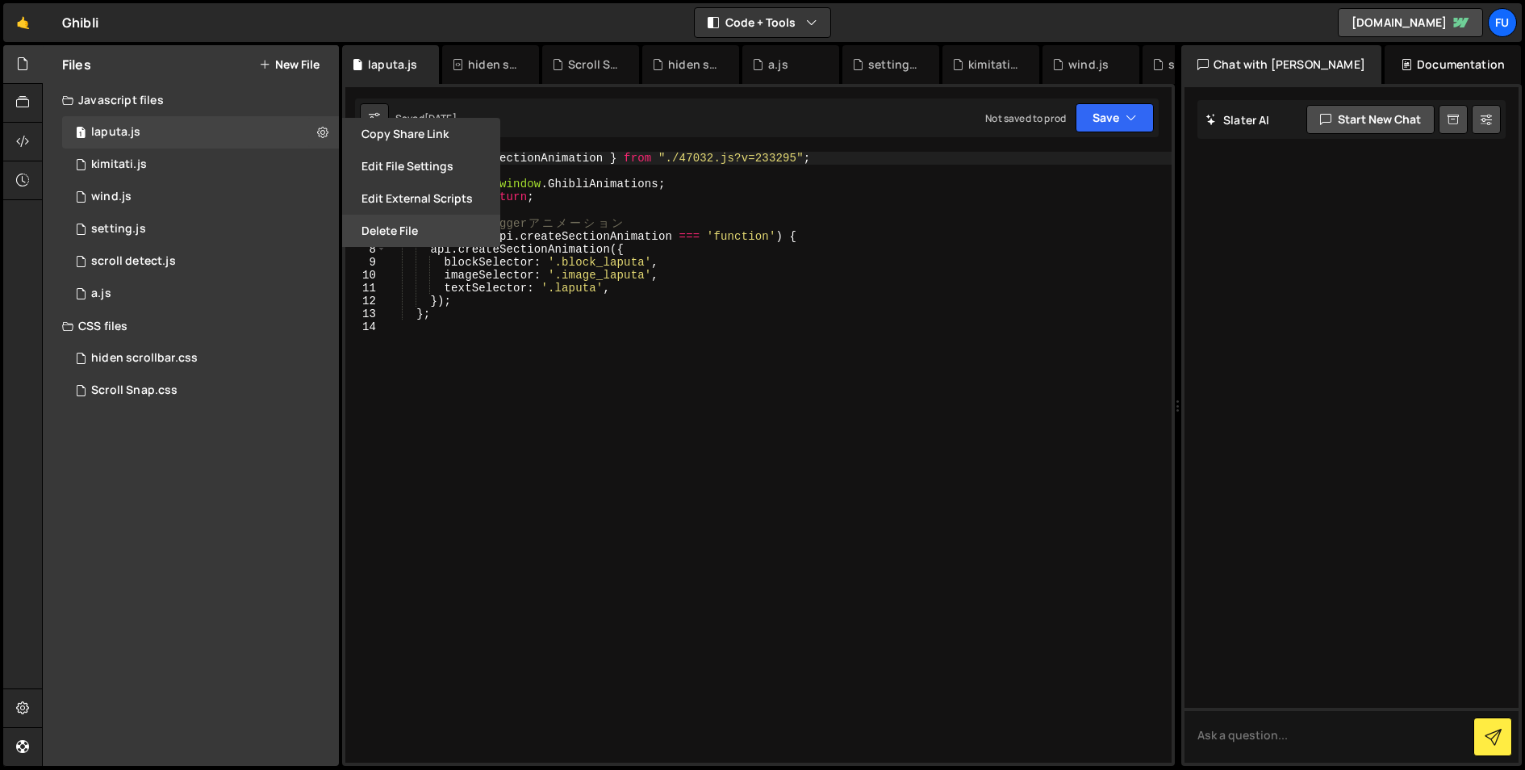
click at [405, 230] on button "Delete File" at bounding box center [421, 231] width 158 height 32
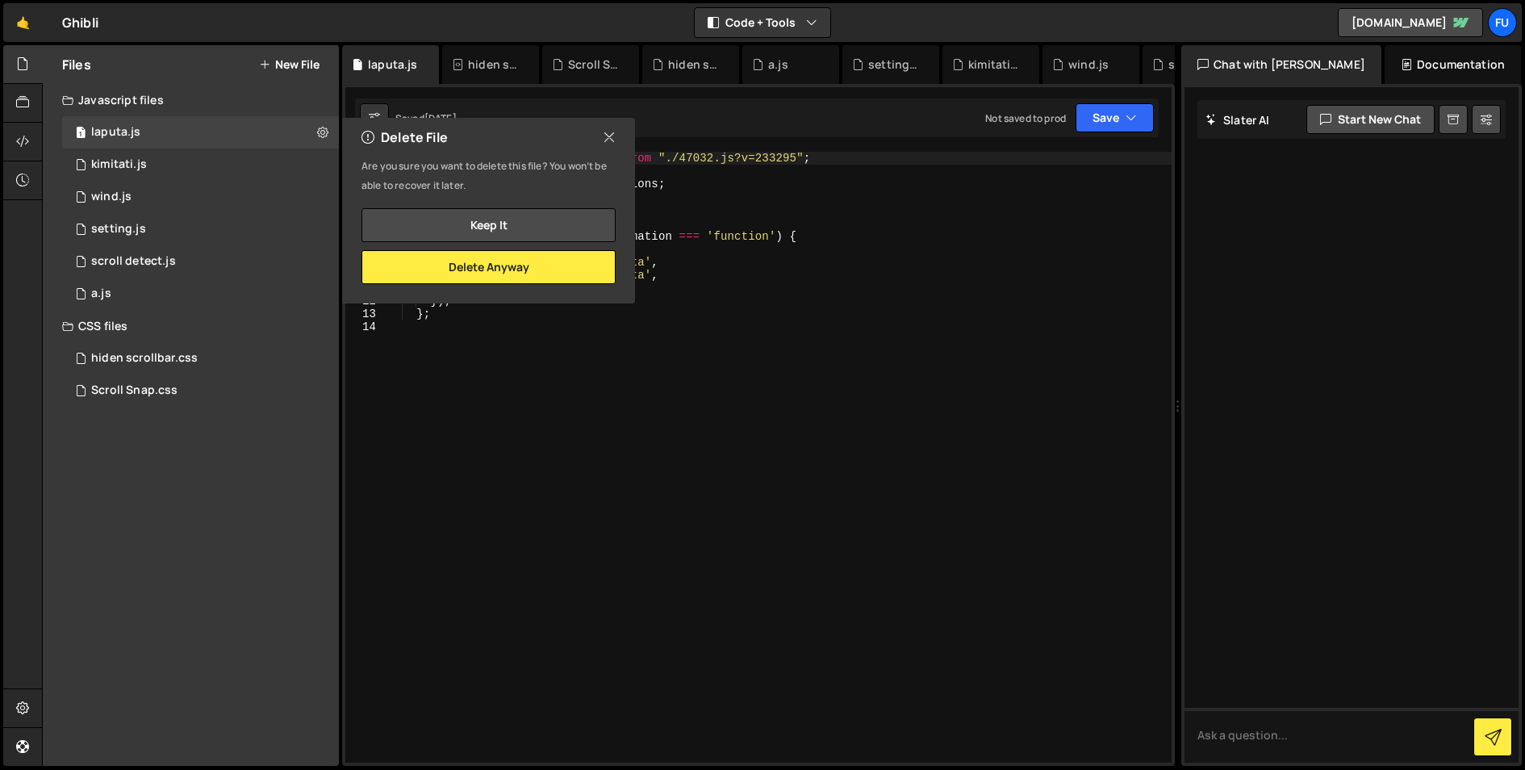
click at [415, 284] on div "Delete File Are you sure you want to delete this file? You won’t be able to rec…" at bounding box center [487, 211] width 296 height 186
click at [423, 269] on button "Delete Anyway" at bounding box center [488, 267] width 254 height 34
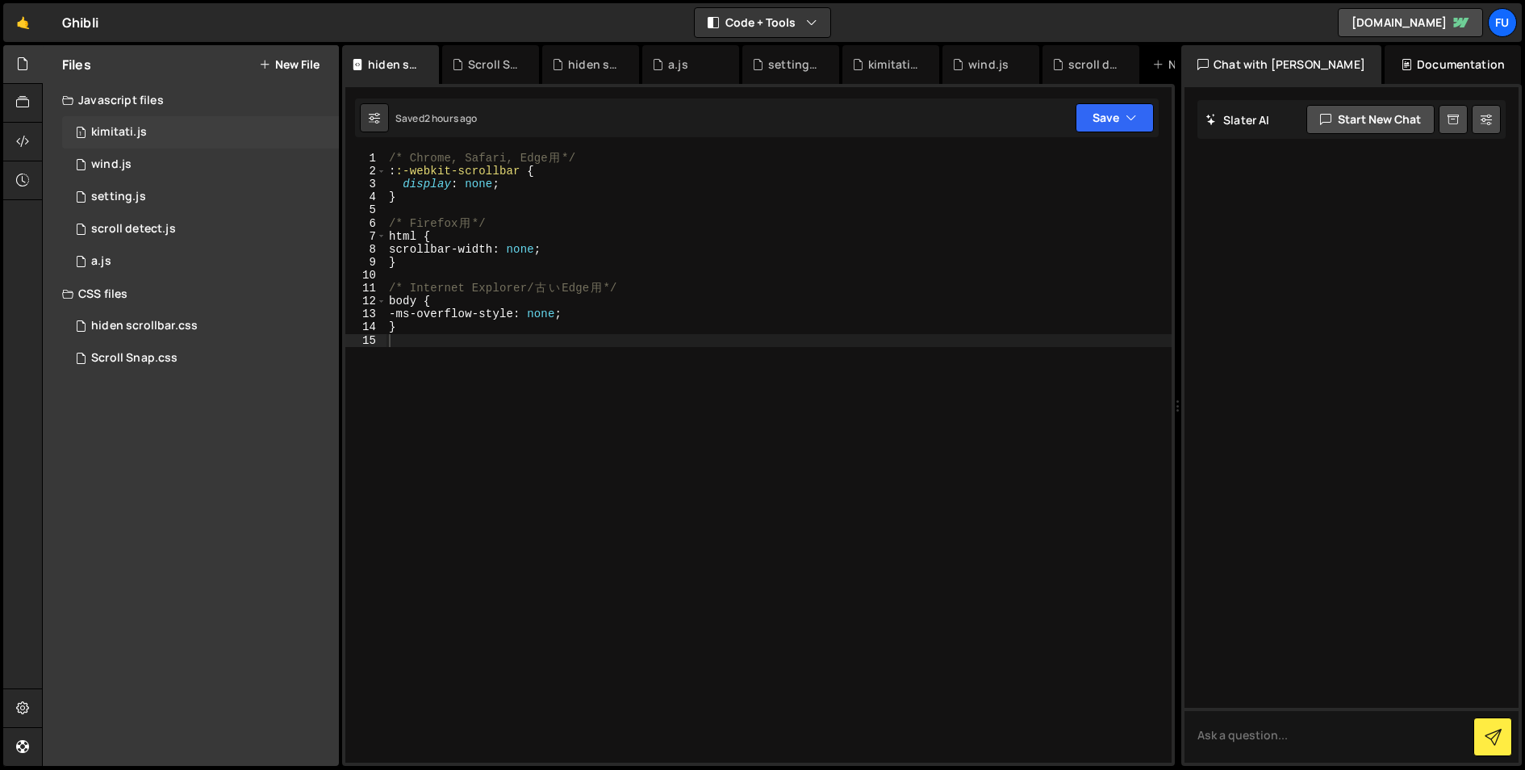
click at [238, 132] on div "1 kimitati.js 0" at bounding box center [200, 132] width 277 height 32
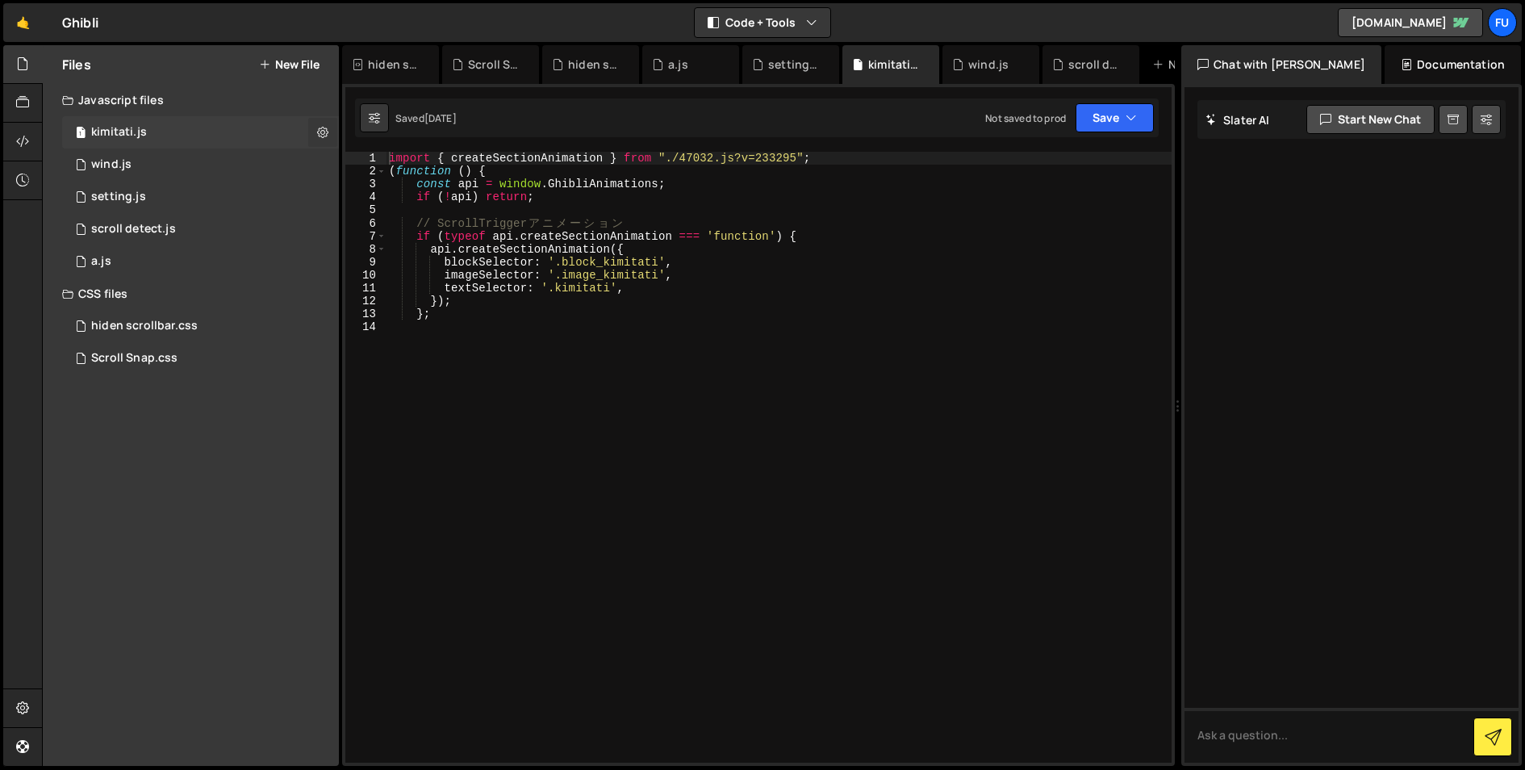
click at [318, 138] on icon at bounding box center [322, 131] width 11 height 15
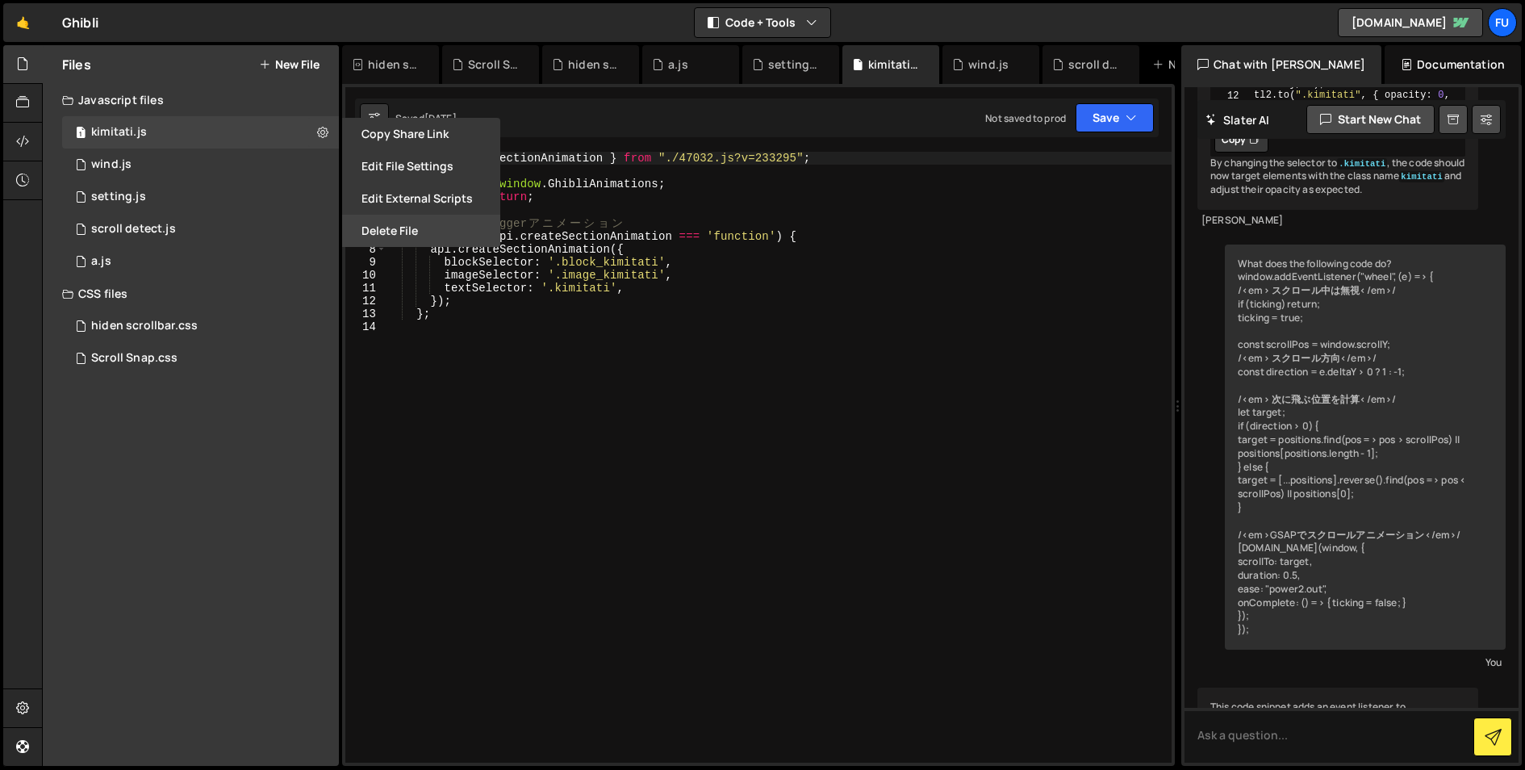
scroll to position [4908, 0]
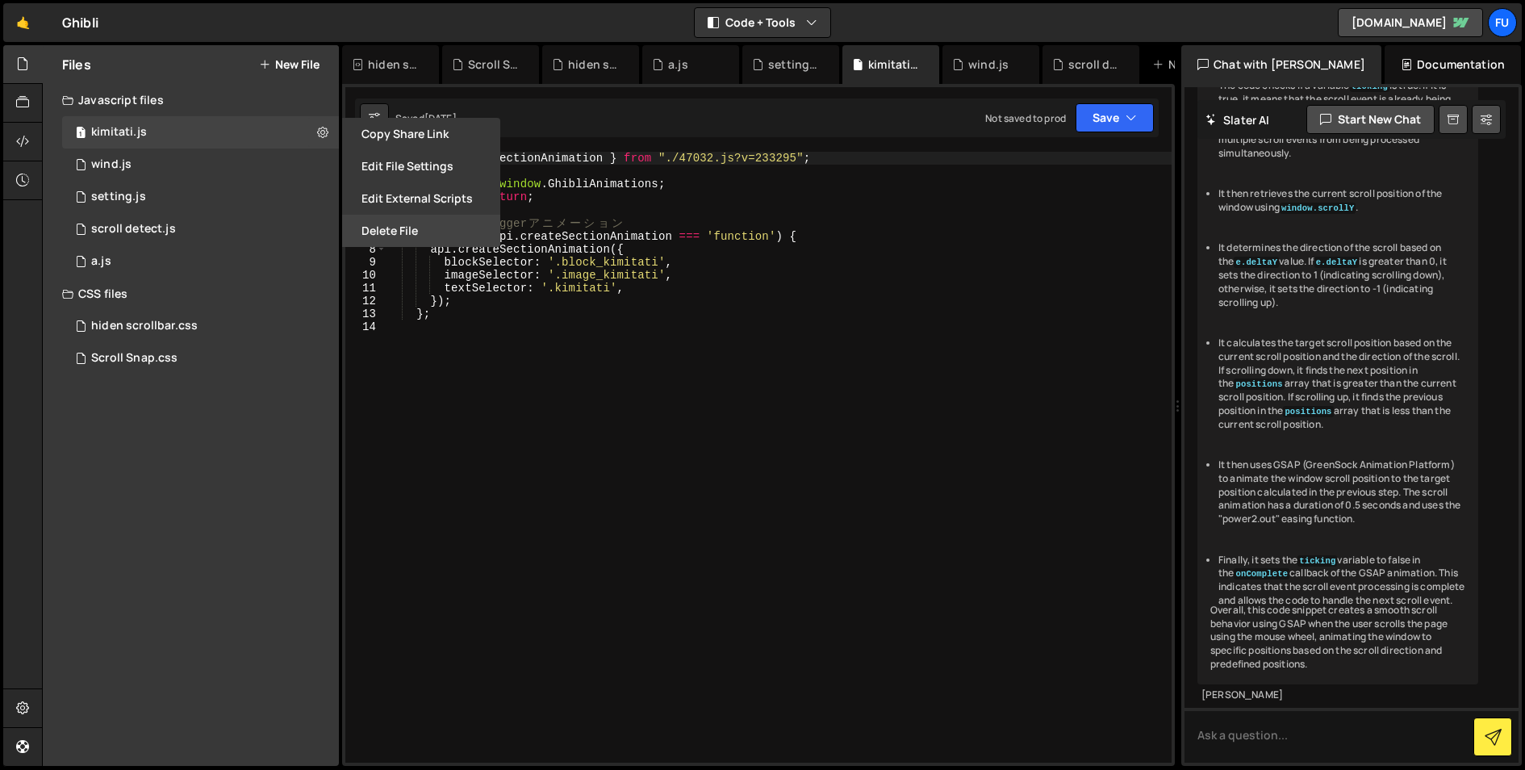
click at [397, 231] on button "Delete File" at bounding box center [421, 231] width 158 height 32
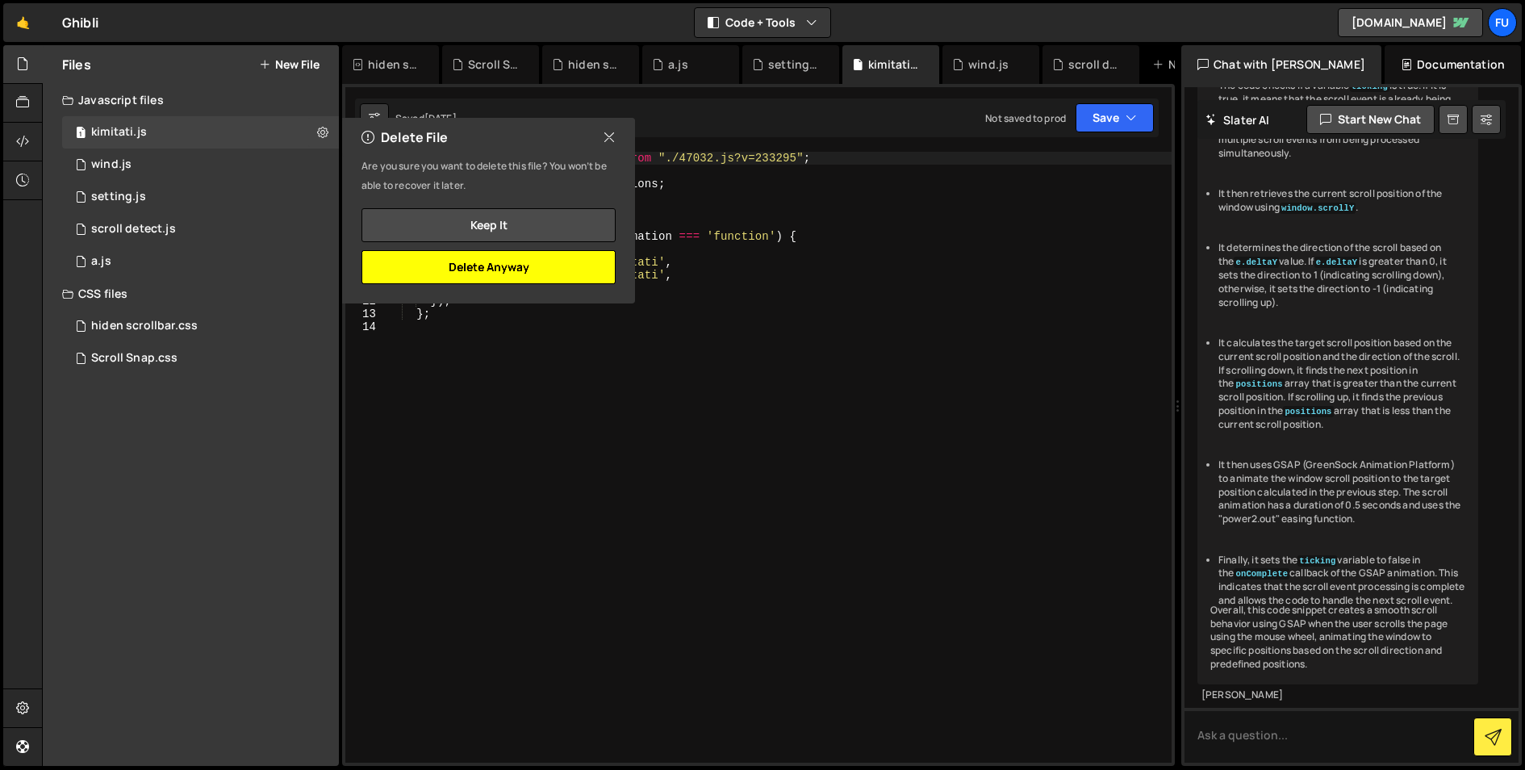
click at [490, 261] on button "Delete Anyway" at bounding box center [488, 267] width 254 height 34
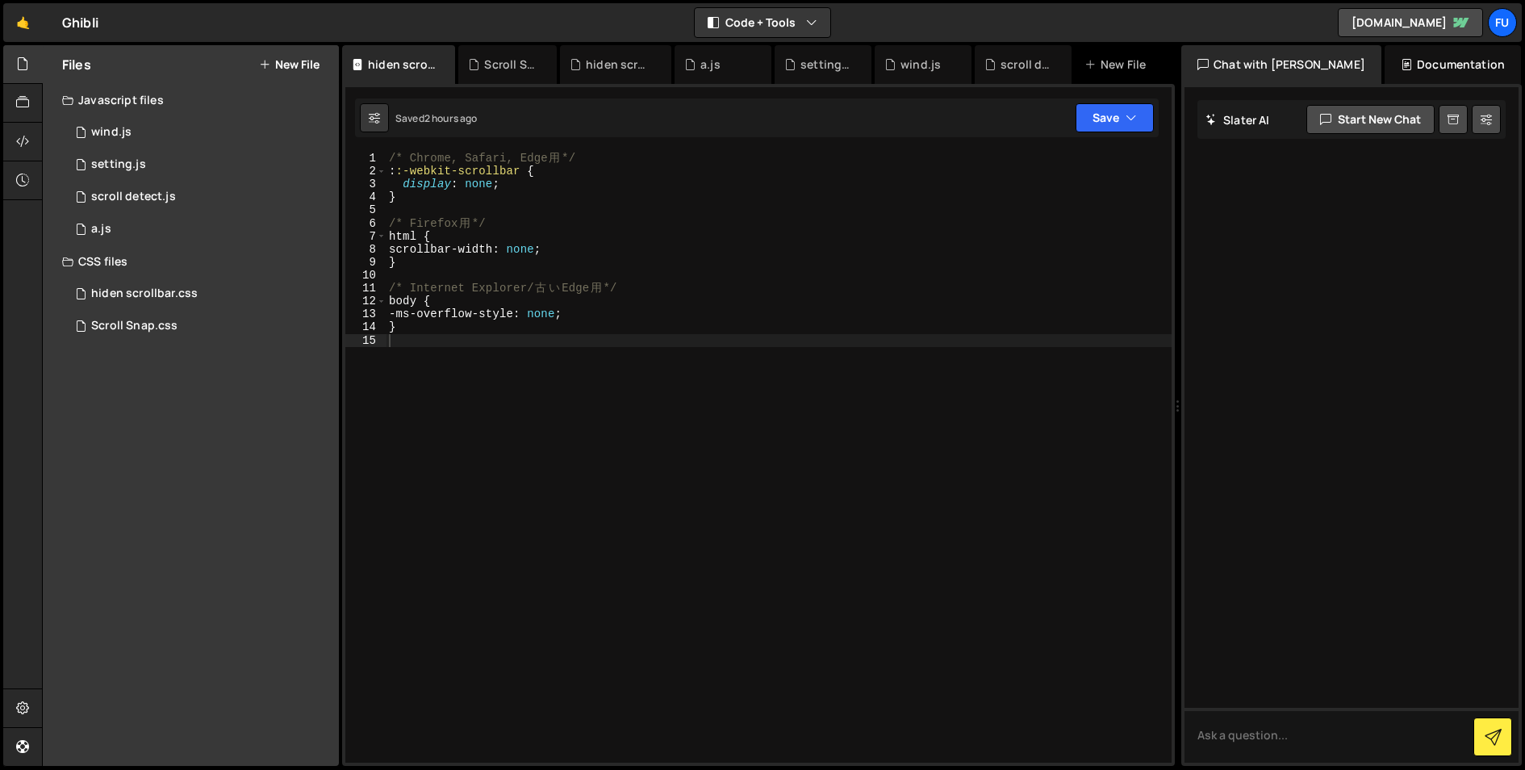
scroll to position [0, 0]
click at [296, 117] on div "1 wind.js 0" at bounding box center [200, 132] width 277 height 32
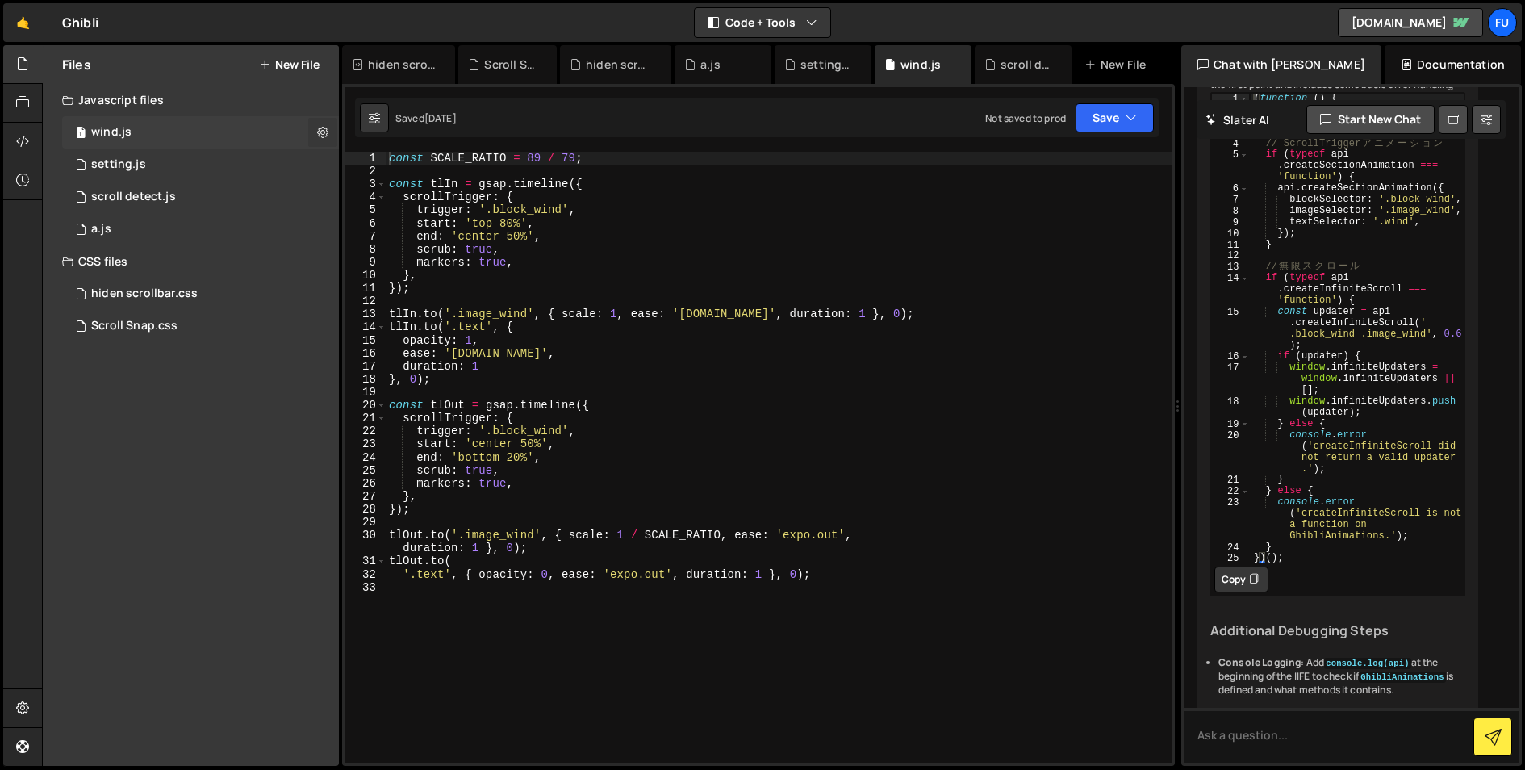
scroll to position [1438, 0]
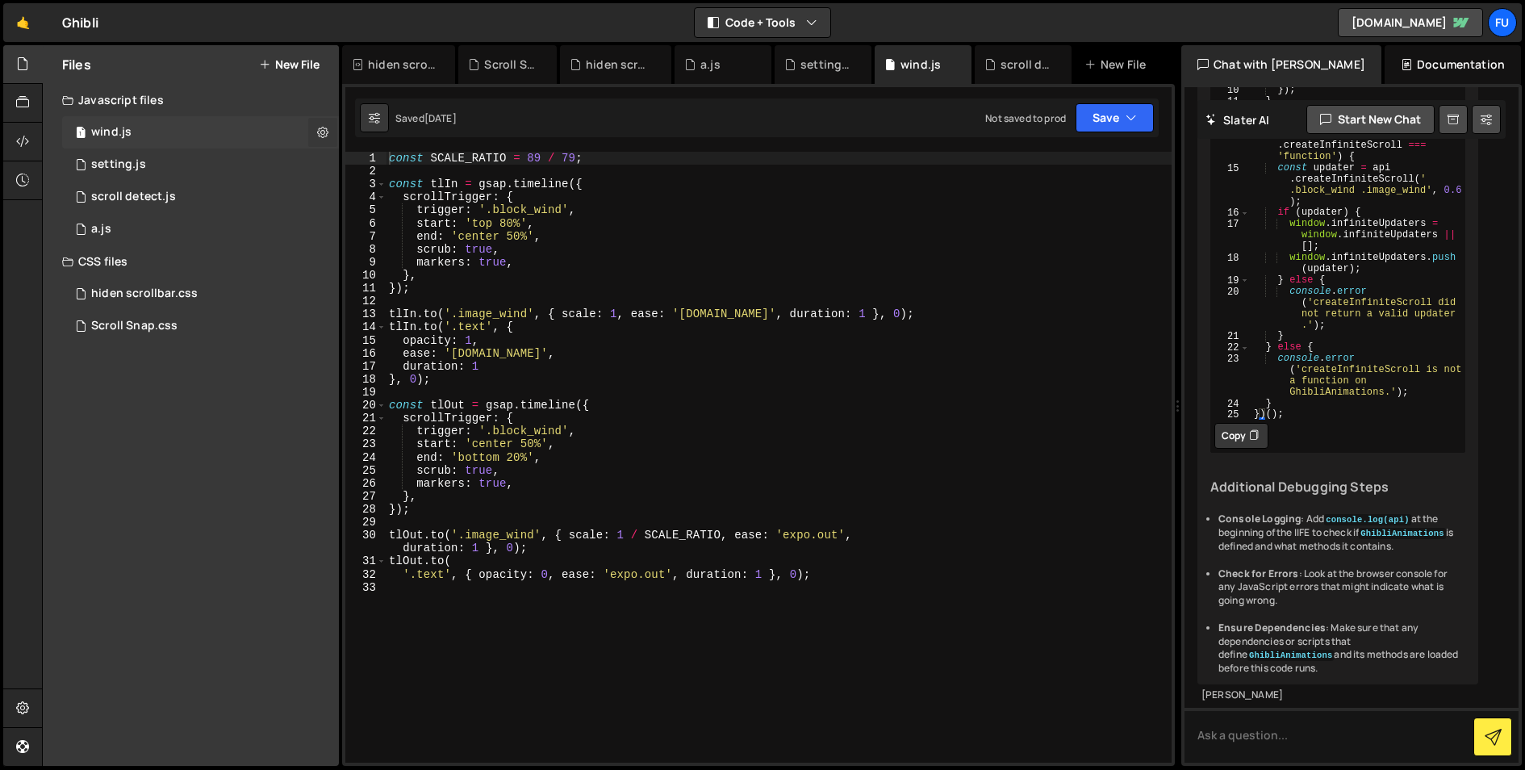
click at [323, 130] on icon at bounding box center [322, 131] width 11 height 15
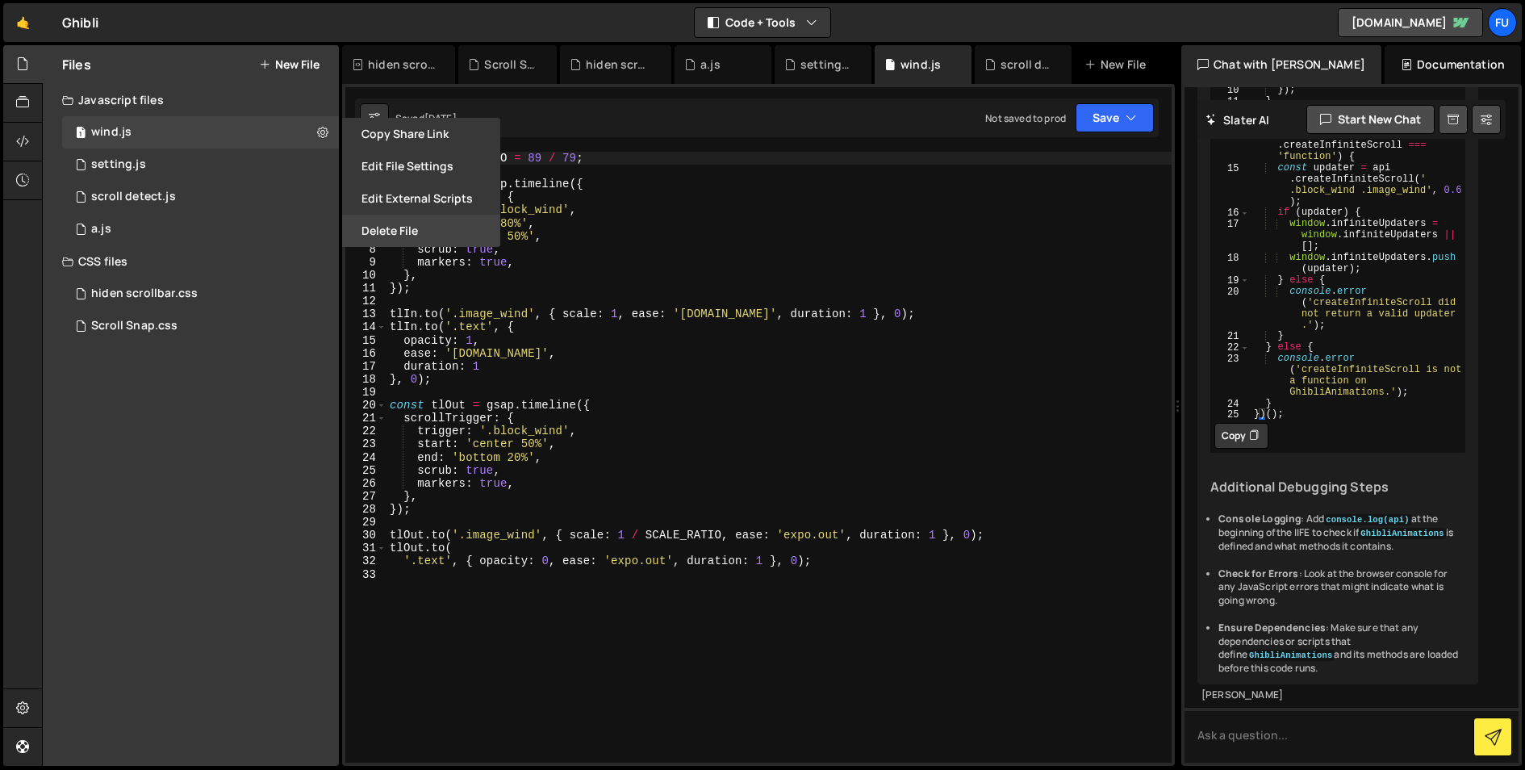
click at [361, 224] on button "Delete File" at bounding box center [421, 231] width 158 height 32
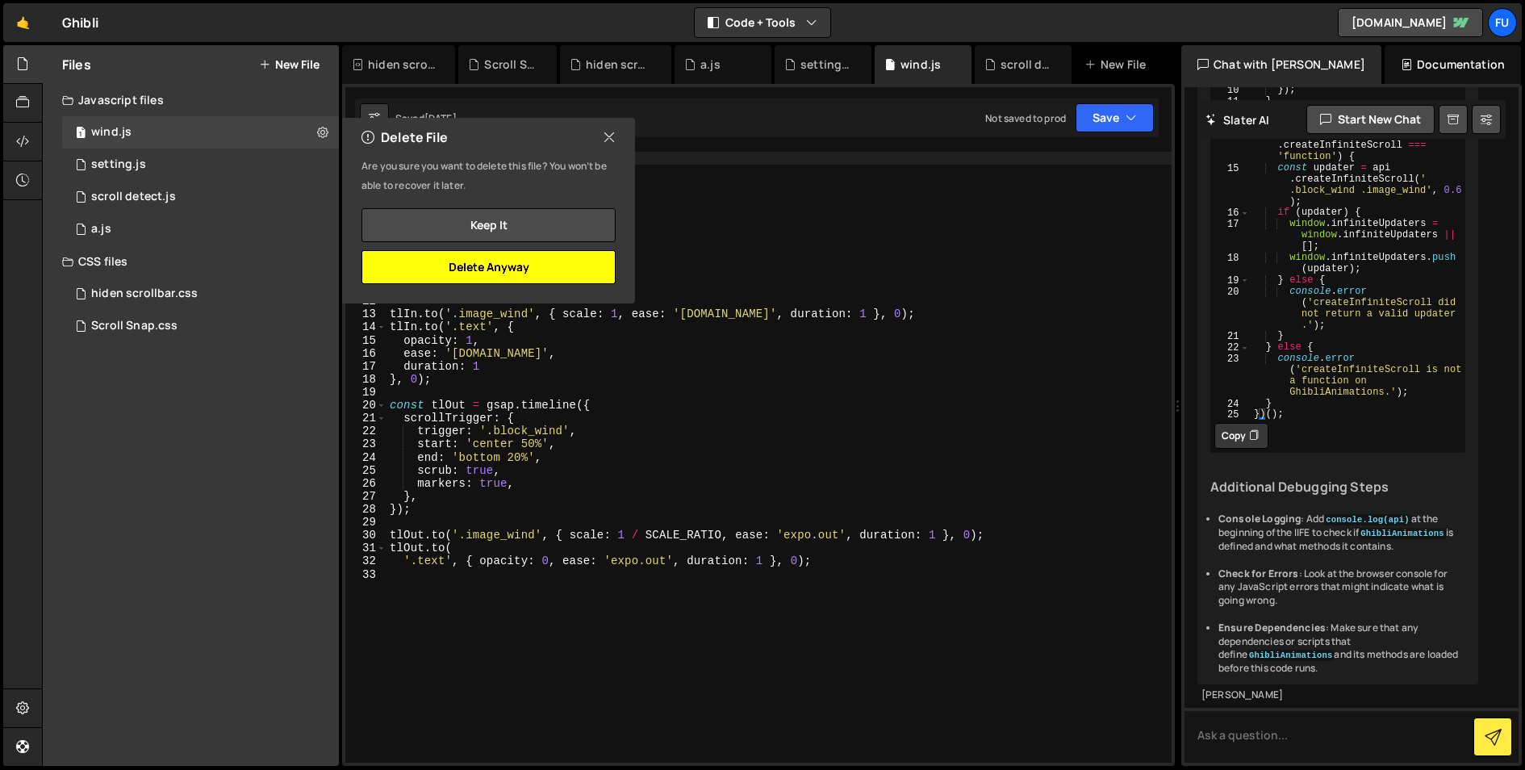
click at [436, 261] on button "Delete Anyway" at bounding box center [488, 267] width 254 height 34
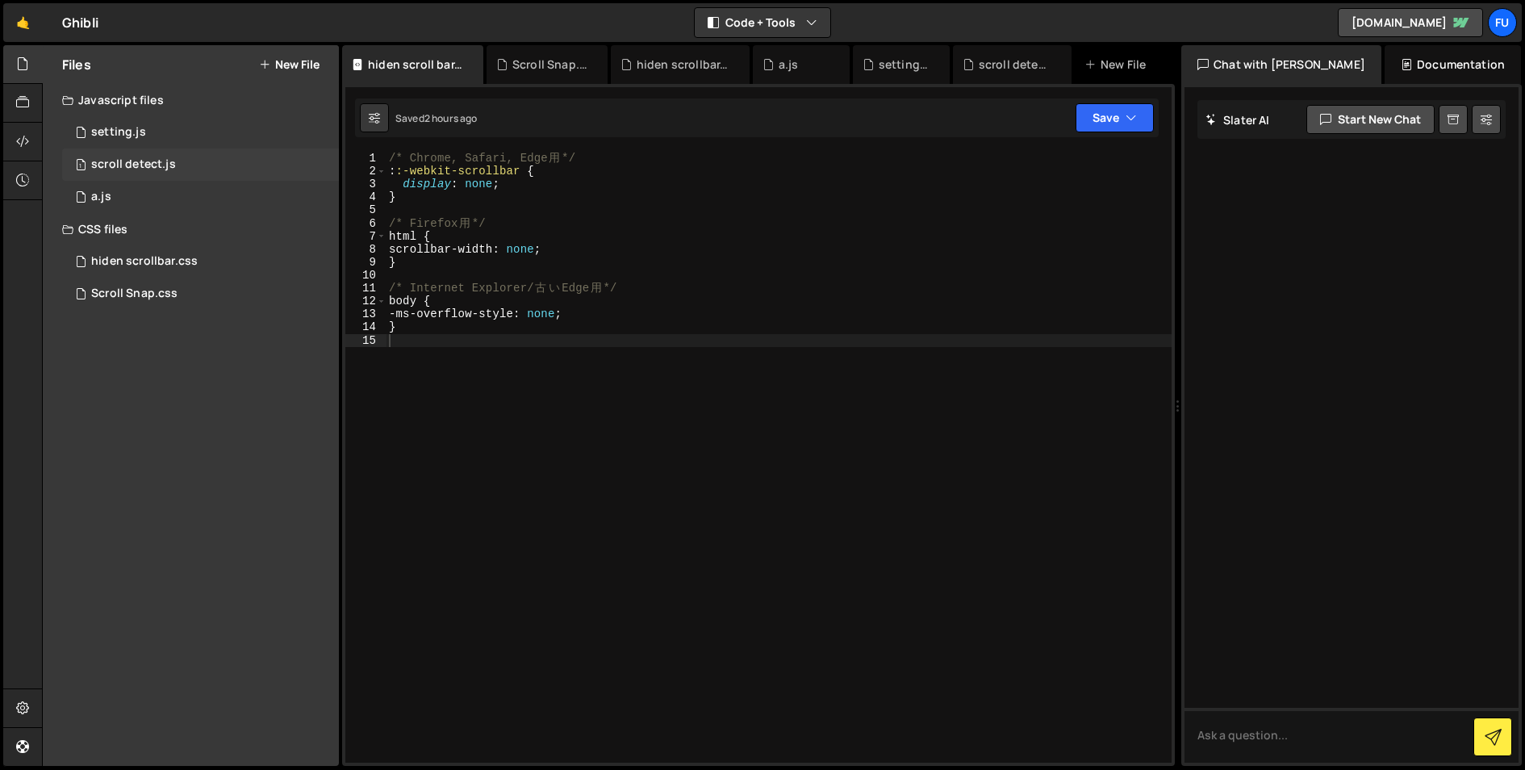
click at [256, 149] on div "1 scroll detect.js 0" at bounding box center [200, 164] width 277 height 32
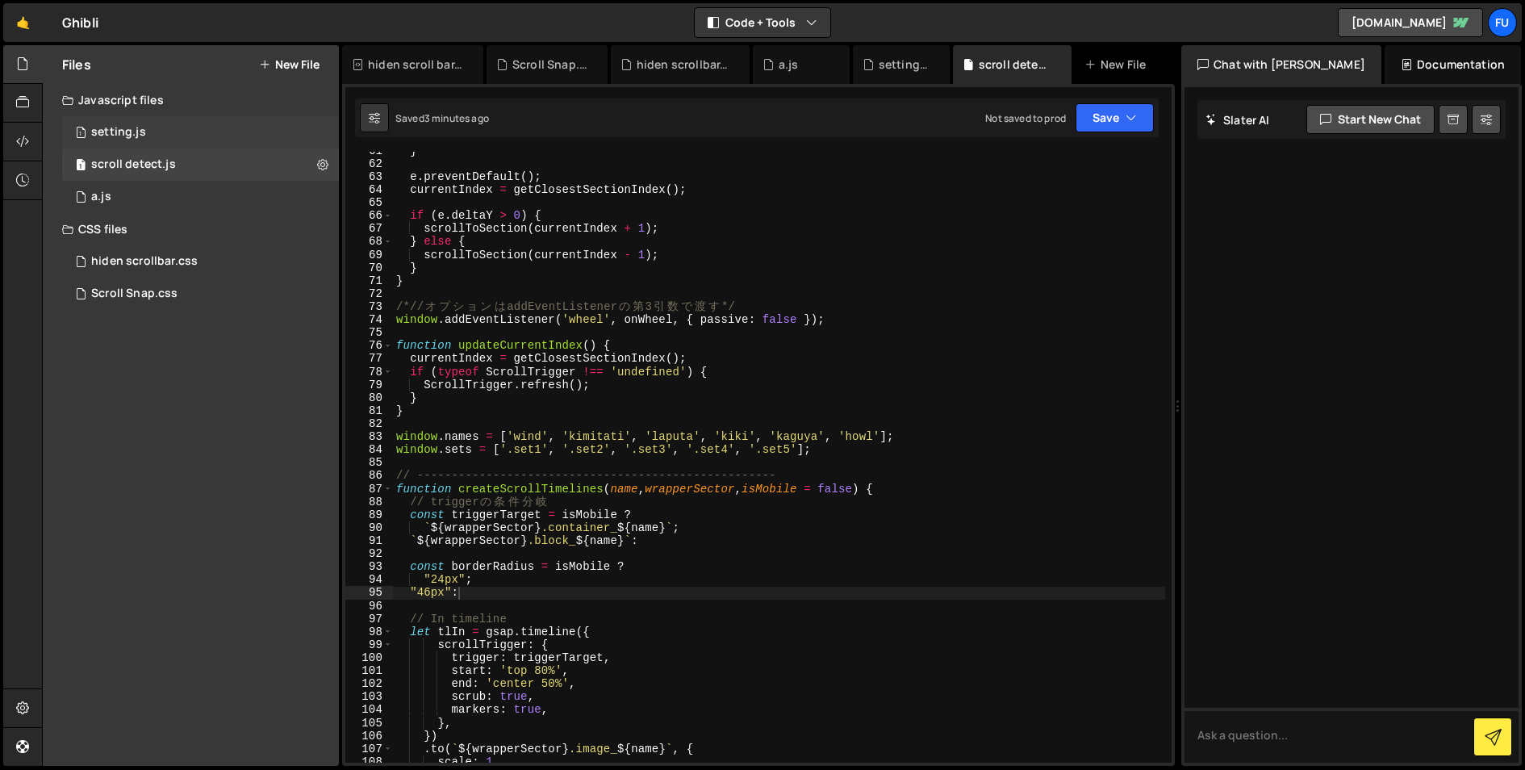
click at [256, 140] on div "1 setting.js 0" at bounding box center [200, 132] width 277 height 32
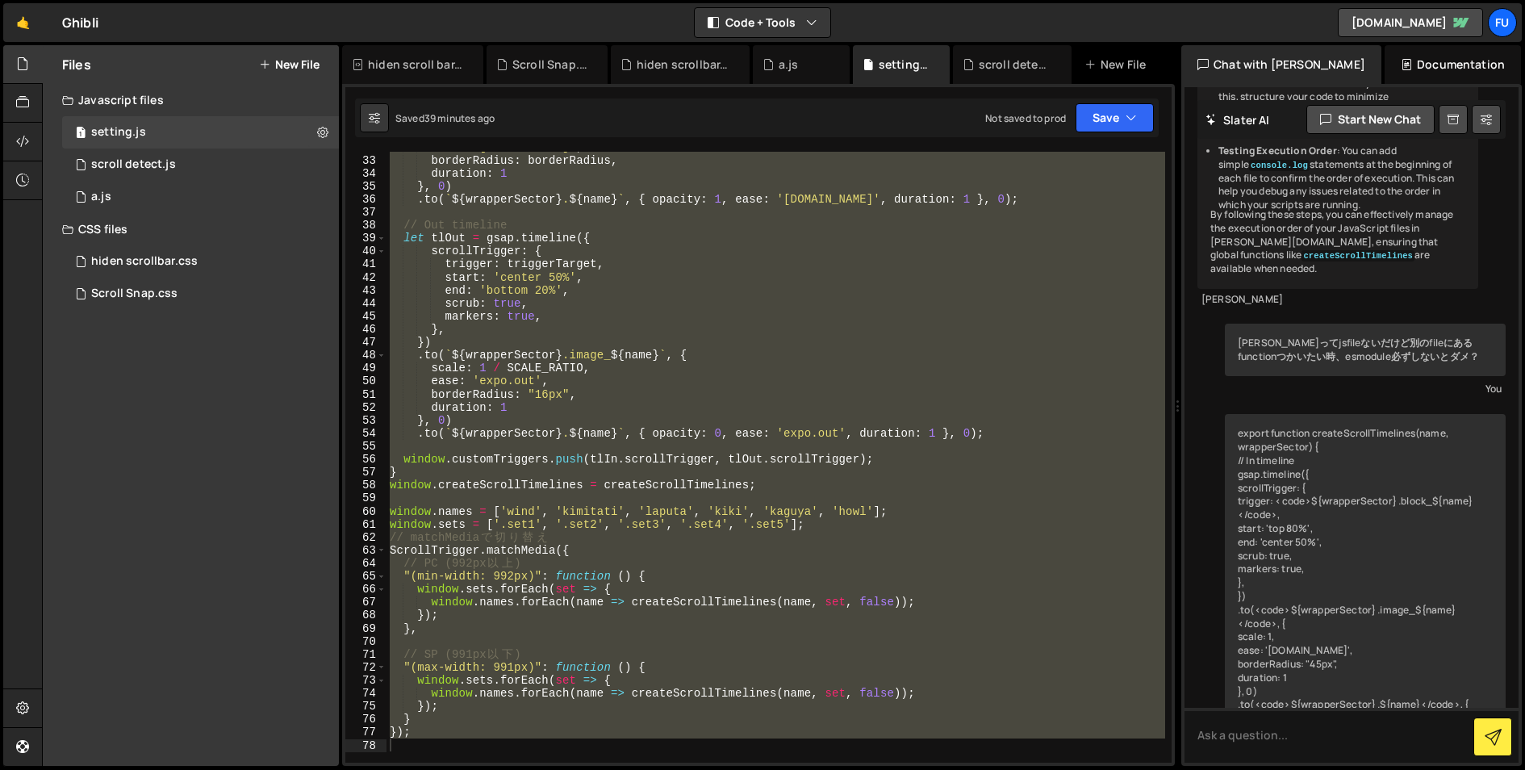
click at [879, 199] on div "ease : '[DOMAIN_NAME]' , borderRadius : borderRadius , duration : 1 } , 0 ) . t…" at bounding box center [775, 457] width 778 height 611
type textarea ".to(`${wrapperSector} .${name}`, { opacity: 1, ease: '[DOMAIN_NAME]', duration:…"
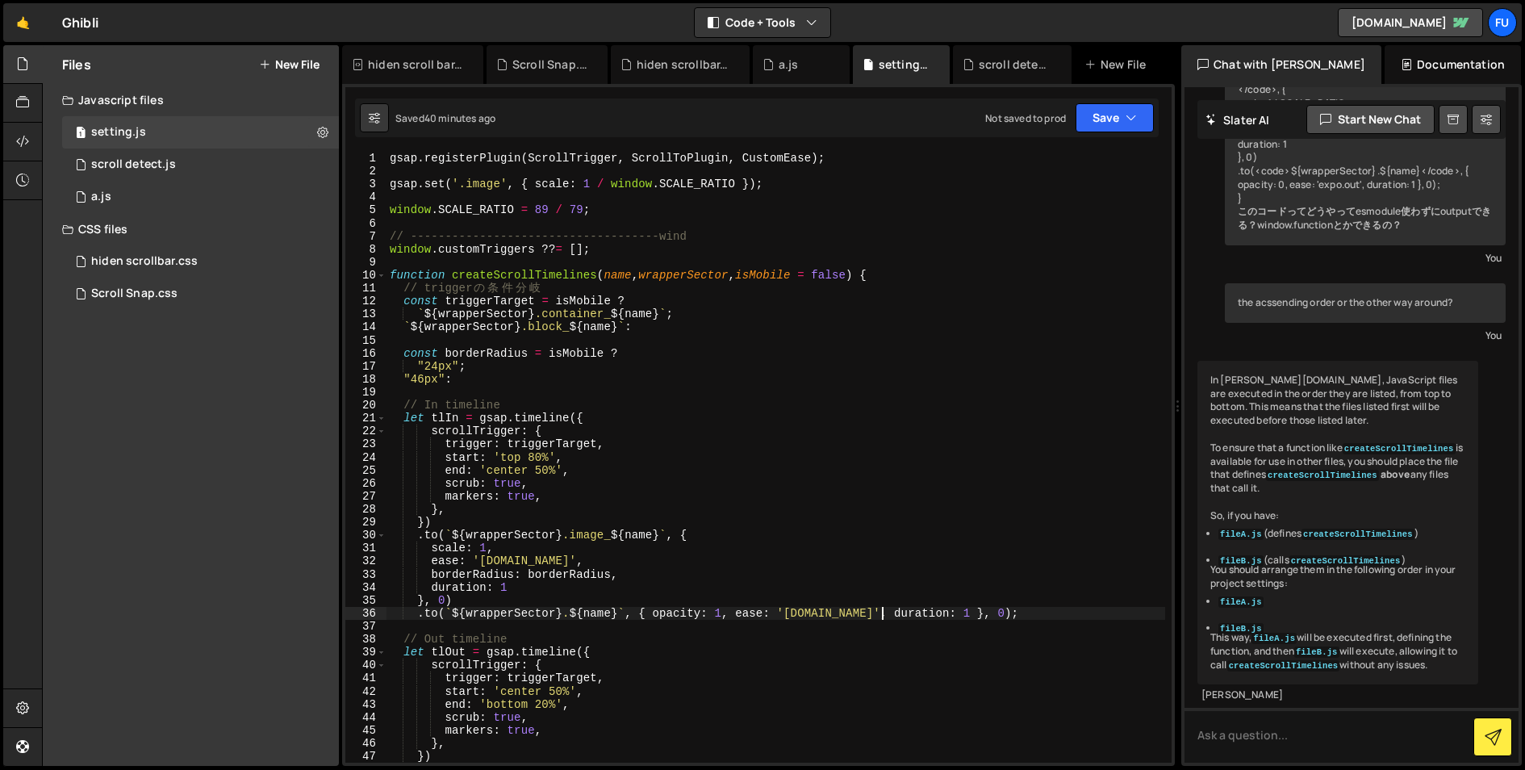
scroll to position [2, 0]
click at [220, 158] on div "1 scroll detect.js 0" at bounding box center [200, 164] width 277 height 32
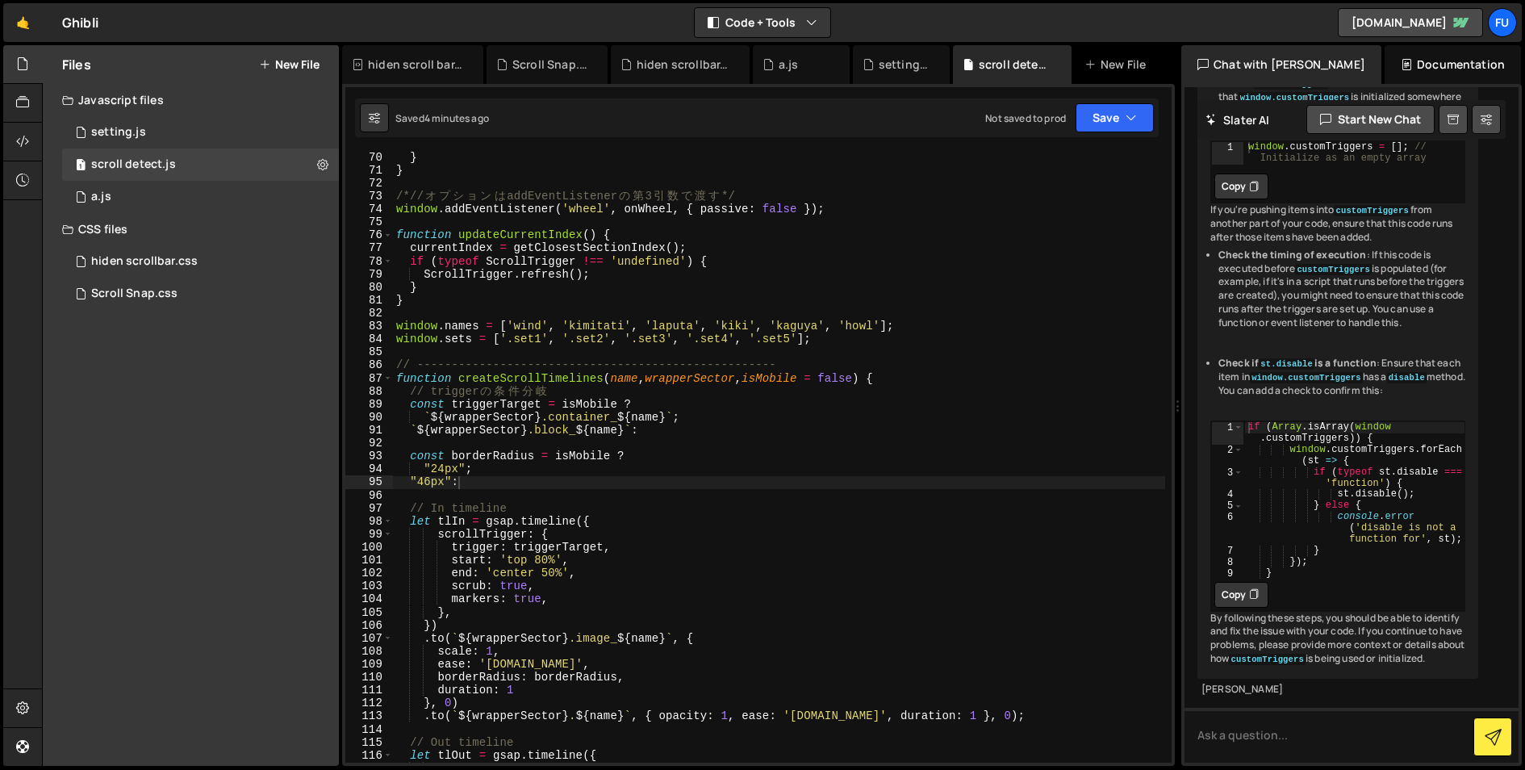
scroll to position [924, 0]
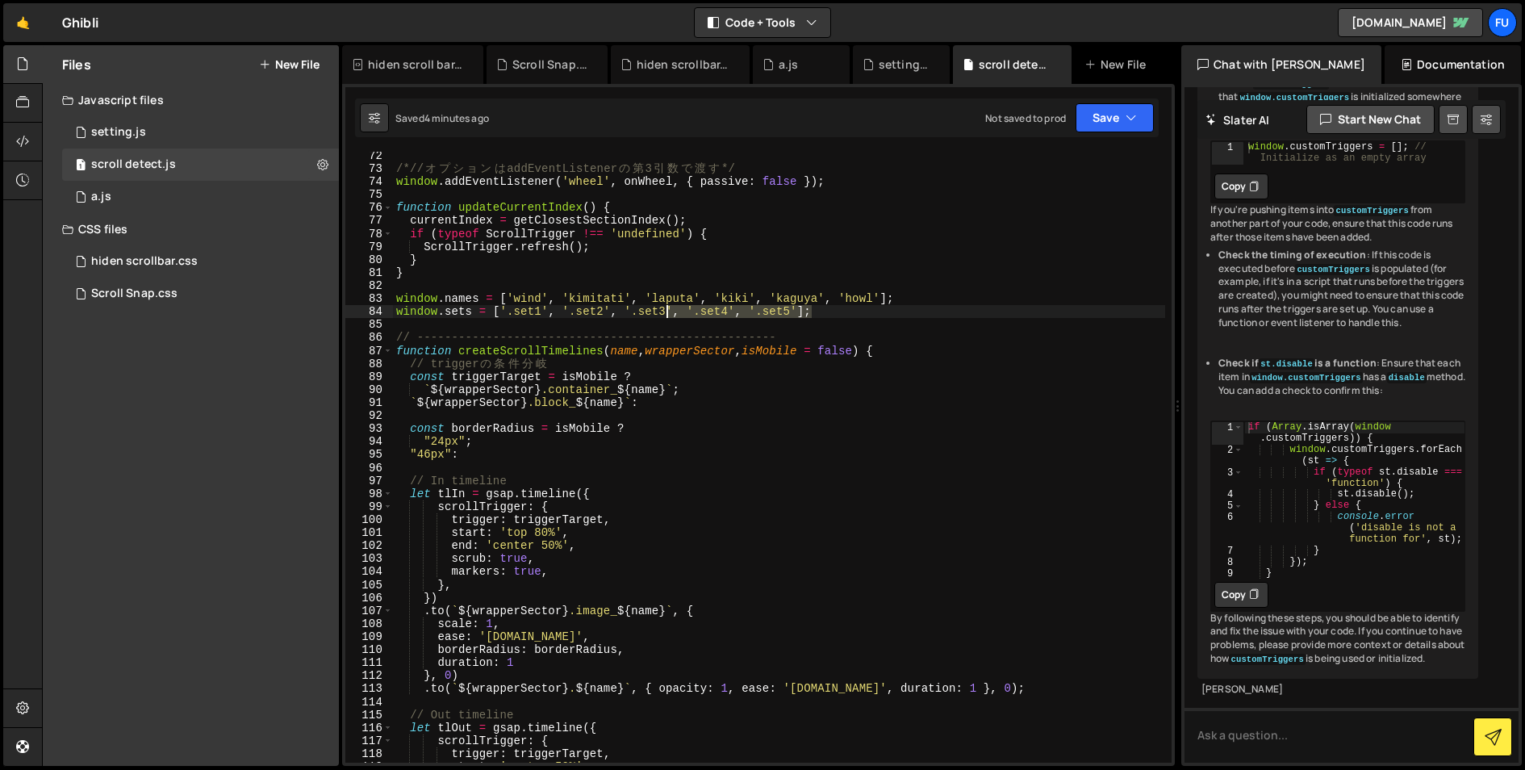
drag, startPoint x: 802, startPoint y: 305, endPoint x: 665, endPoint y: 306, distance: 136.3
click at [665, 306] on div "/*// オ プ シ ョ ン は addEventListener の 第 3 引 数 で 渡 す */ window . addEventListener …" at bounding box center [779, 467] width 772 height 637
click at [837, 310] on div "/*// オ プ シ ョ ン は addEventListener の 第 3 引 数 で 渡 す */ window . addEventListener …" at bounding box center [779, 457] width 772 height 611
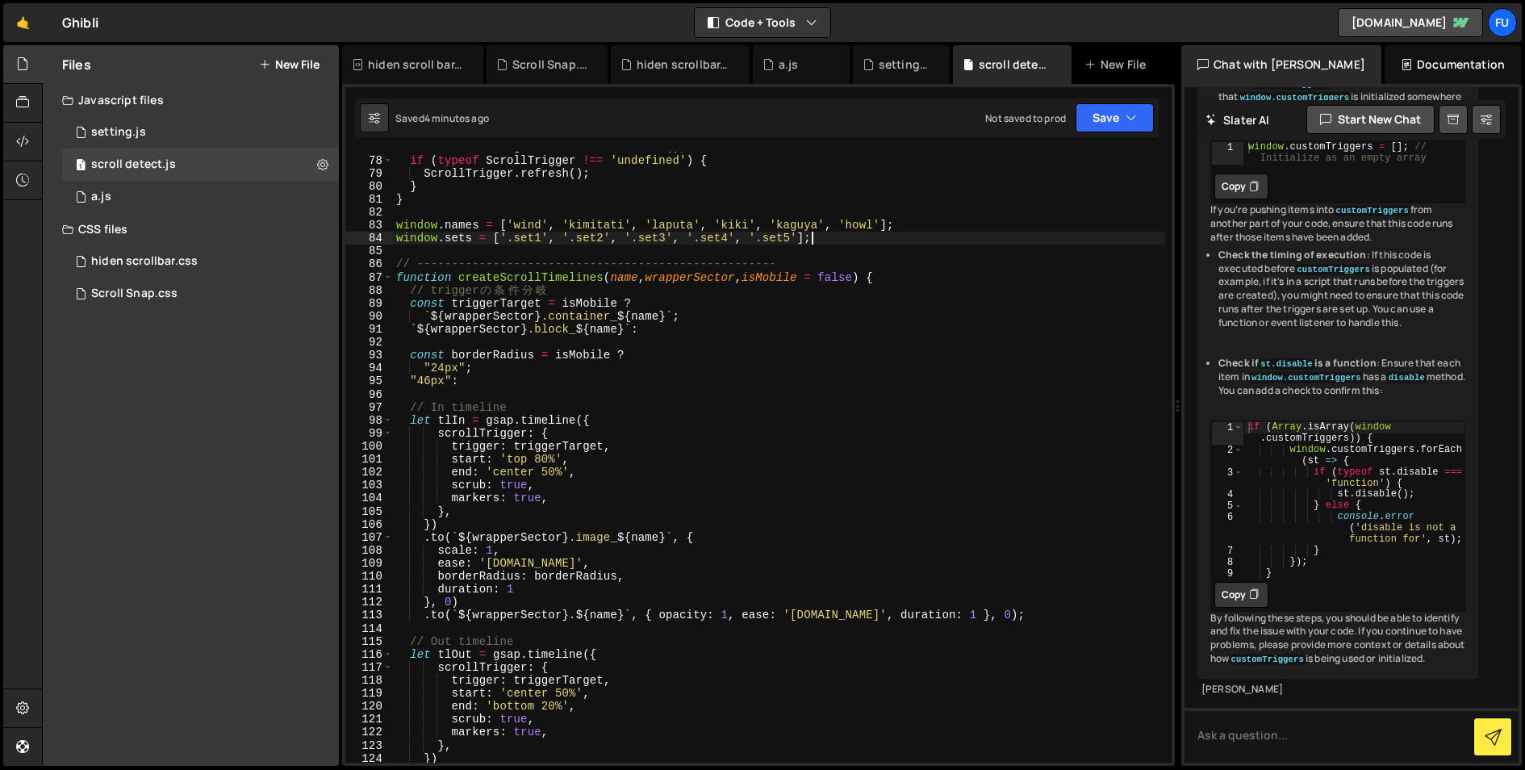
scroll to position [1066, 0]
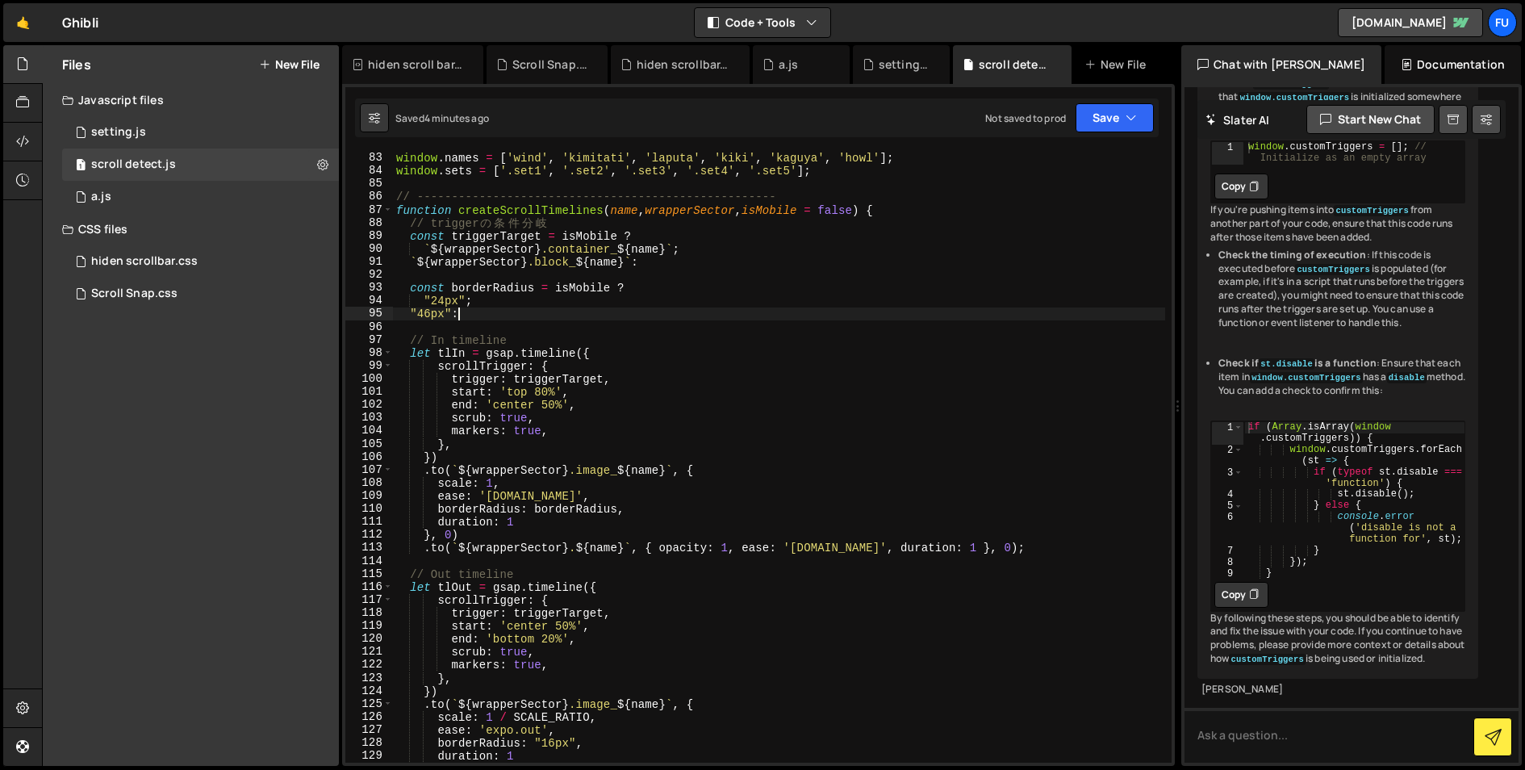
click at [837, 310] on div "window . names = [ 'wind' , 'kimitati' , '[GEOGRAPHIC_DATA]' , 'kiki' , 'kaguya…" at bounding box center [779, 470] width 772 height 637
click at [815, 343] on div "window . names = [ 'wind' , 'kimitati' , '[GEOGRAPHIC_DATA]' , 'kiki' , 'kaguya…" at bounding box center [779, 470] width 772 height 637
click at [759, 377] on div "window . names = [ 'wind' , 'kimitati' , '[GEOGRAPHIC_DATA]' , 'kiki' , 'kaguya…" at bounding box center [779, 470] width 772 height 637
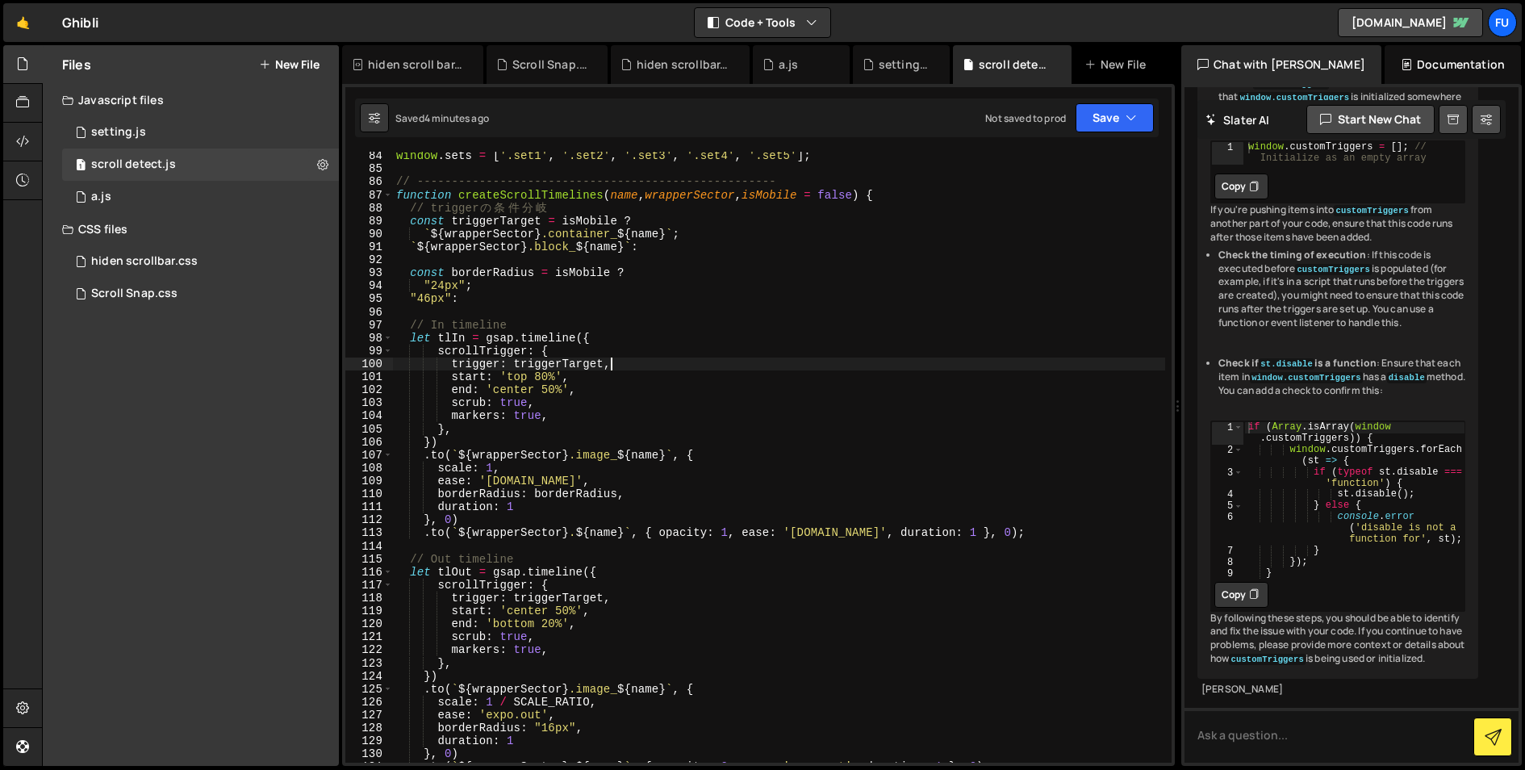
scroll to position [1107, 0]
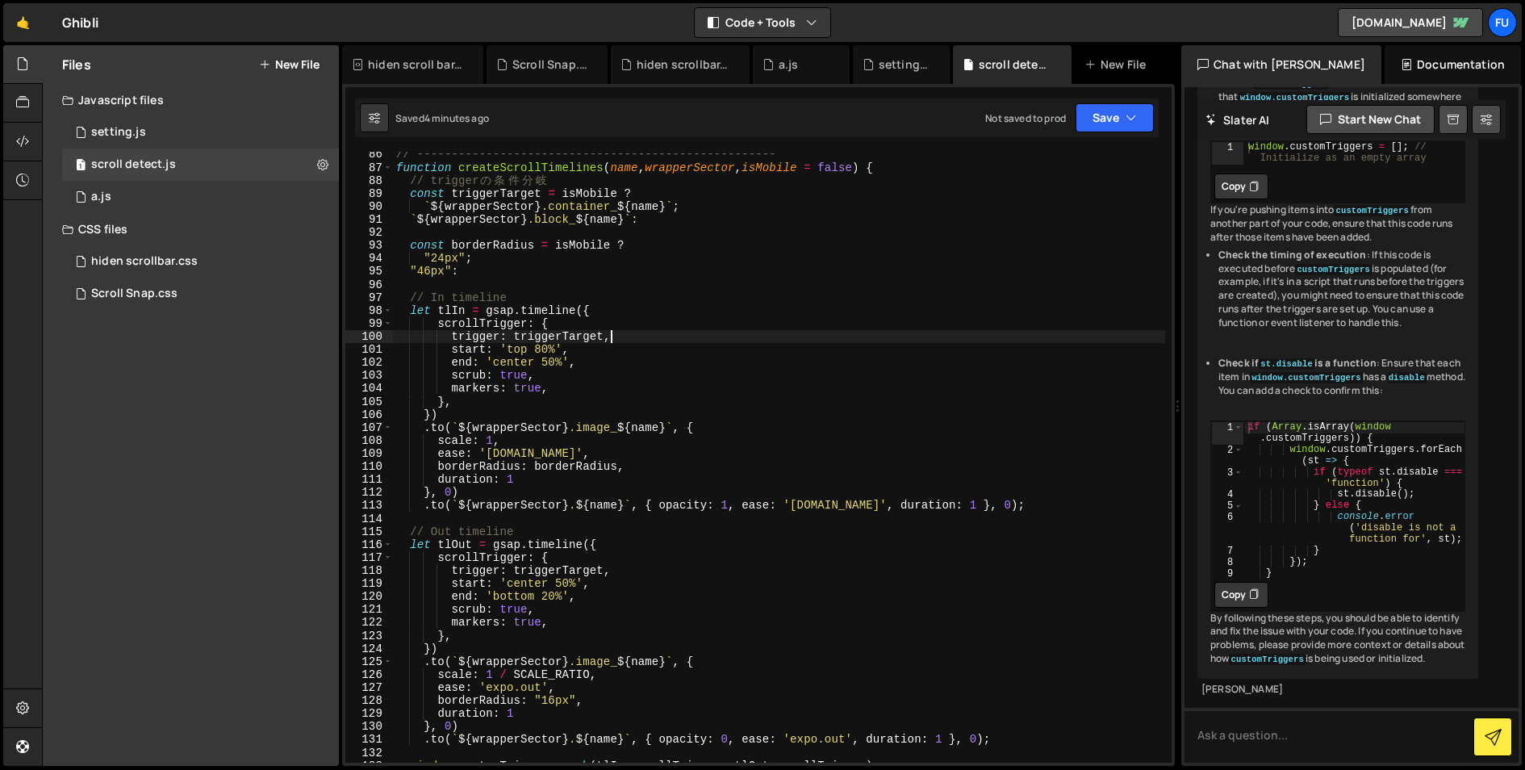
click at [706, 349] on div "// ---------------------------------------------------- function createScrollTi…" at bounding box center [779, 466] width 772 height 637
click at [691, 366] on div "// ---------------------------------------------------- function createScrollTi…" at bounding box center [779, 466] width 772 height 637
click at [686, 370] on div "// ---------------------------------------------------- function createScrollTi…" at bounding box center [779, 466] width 772 height 637
click at [681, 378] on div "// ---------------------------------------------------- function createScrollTi…" at bounding box center [779, 466] width 772 height 637
click at [678, 382] on div "// ---------------------------------------------------- function createScrollTi…" at bounding box center [779, 466] width 772 height 637
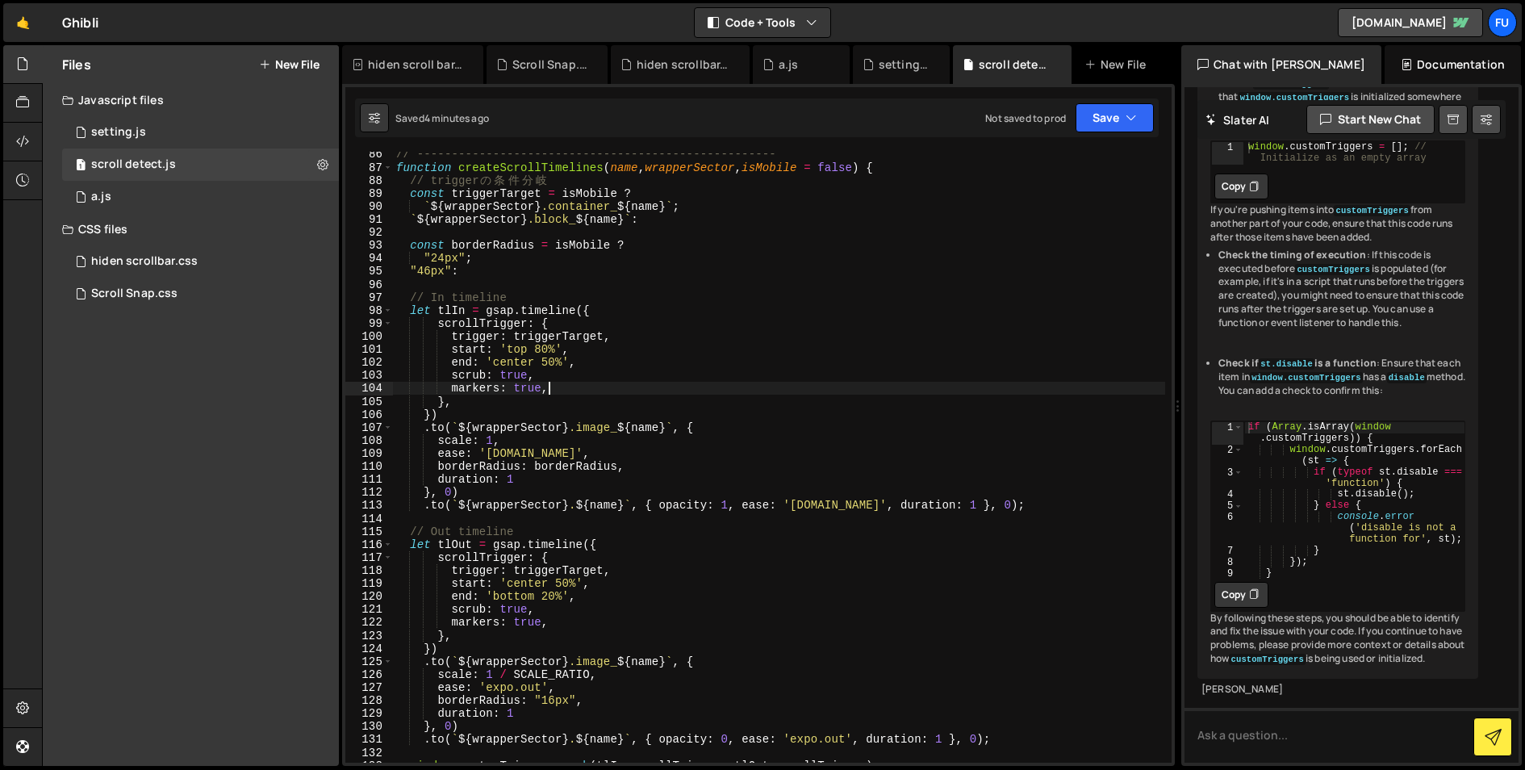
click at [677, 386] on div "// ---------------------------------------------------- function createScrollTi…" at bounding box center [779, 466] width 772 height 637
click at [673, 411] on div "// ---------------------------------------------------- function createScrollTi…" at bounding box center [779, 466] width 772 height 637
click at [670, 427] on div "// ---------------------------------------------------- function createScrollTi…" at bounding box center [779, 466] width 772 height 637
click at [666, 448] on div "// ---------------------------------------------------- function createScrollTi…" at bounding box center [779, 466] width 772 height 637
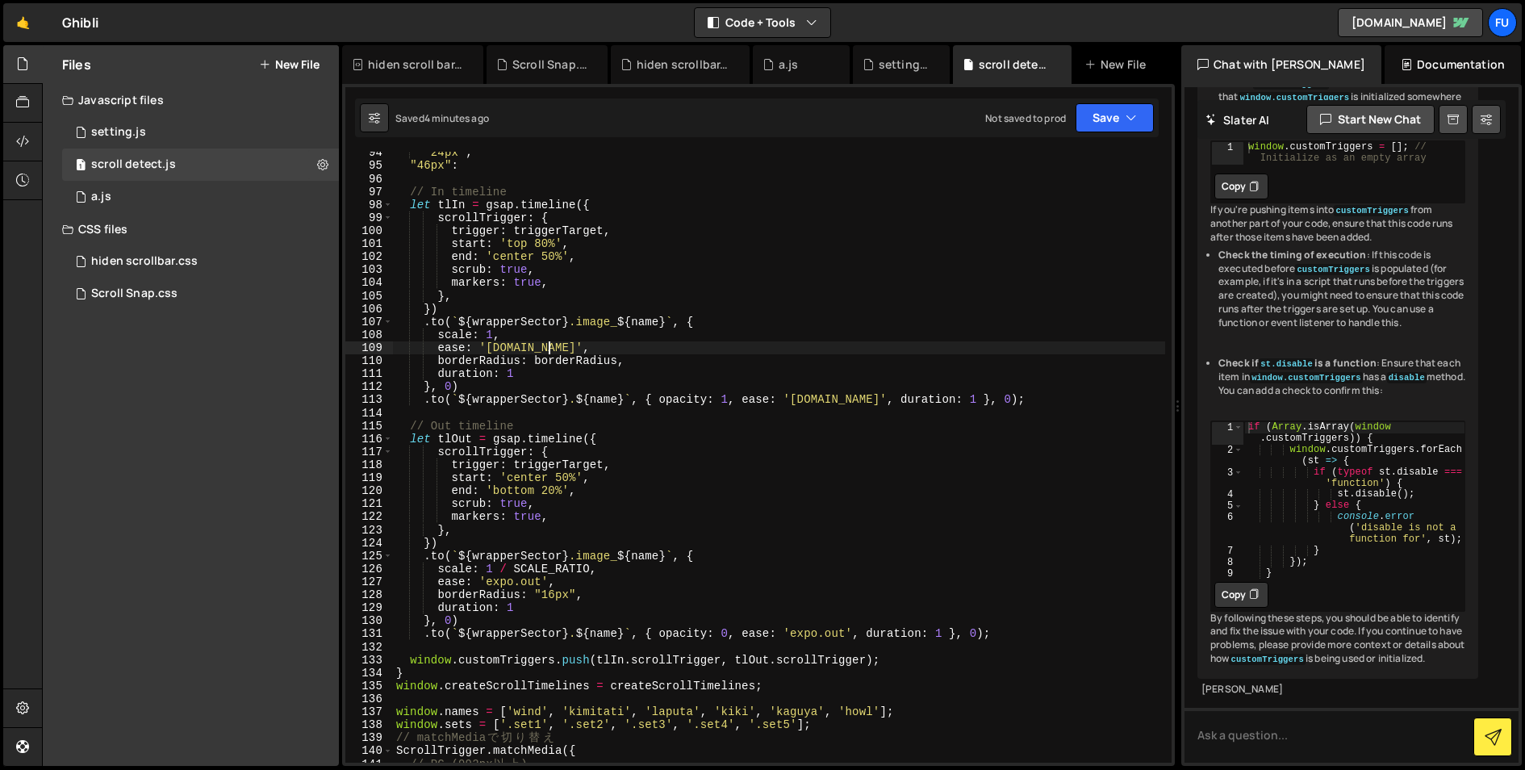
scroll to position [1214, 0]
click at [1095, 393] on div ""24px" ; "46px" : // In timeline let tlIn = gsap . timeline ({ scrollTrigger : …" at bounding box center [779, 464] width 772 height 637
click at [1089, 396] on div ""24px" ; "46px" : // In timeline let tlIn = gsap . timeline ({ scrollTrigger : …" at bounding box center [779, 464] width 772 height 637
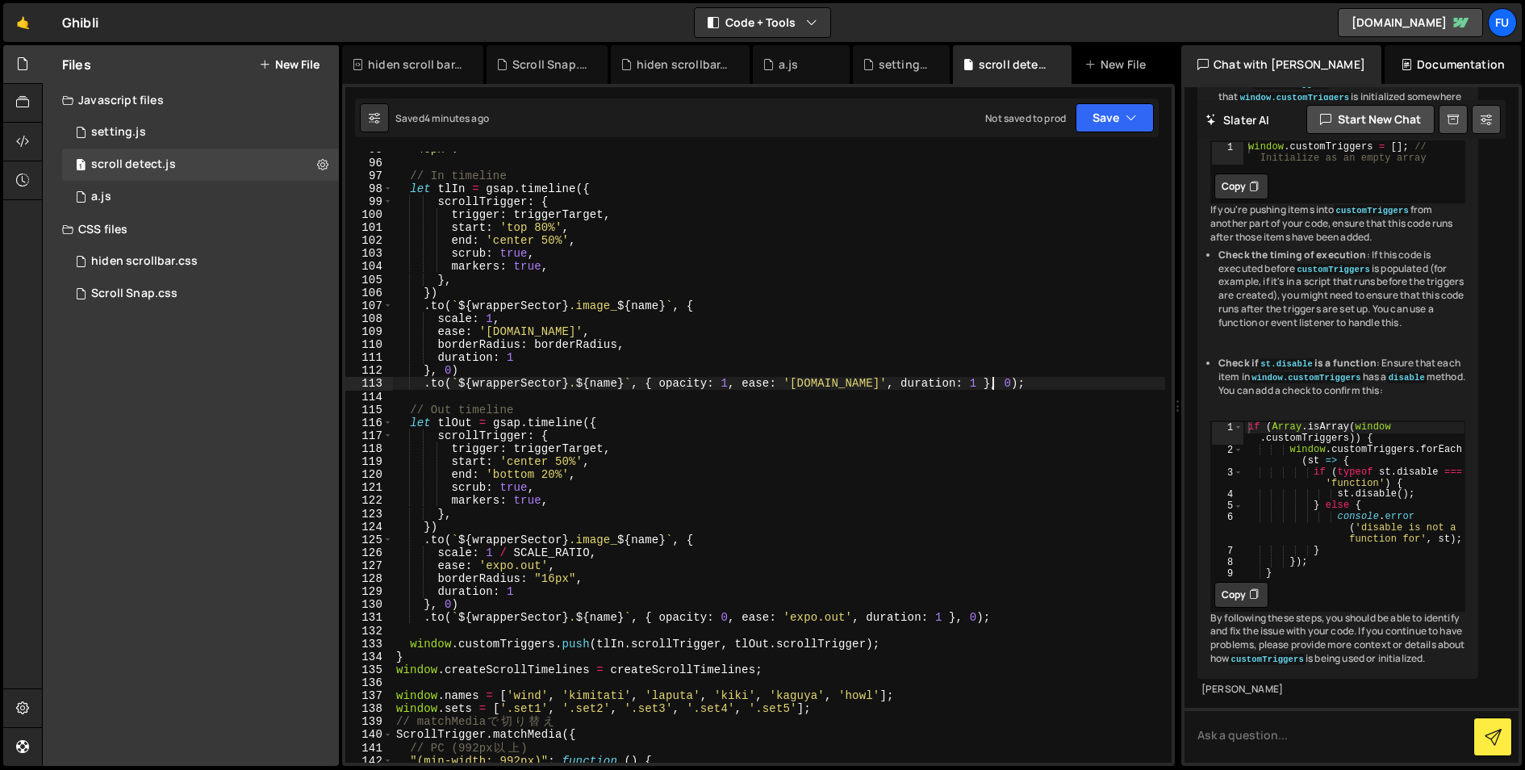
click at [898, 421] on div ""46px" : // In timeline let tlIn = gsap . timeline ({ scrollTrigger : { trigger…" at bounding box center [779, 461] width 772 height 637
click at [895, 443] on div ""46px" : // In timeline let tlIn = gsap . timeline ({ scrollTrigger : { trigger…" at bounding box center [779, 461] width 772 height 637
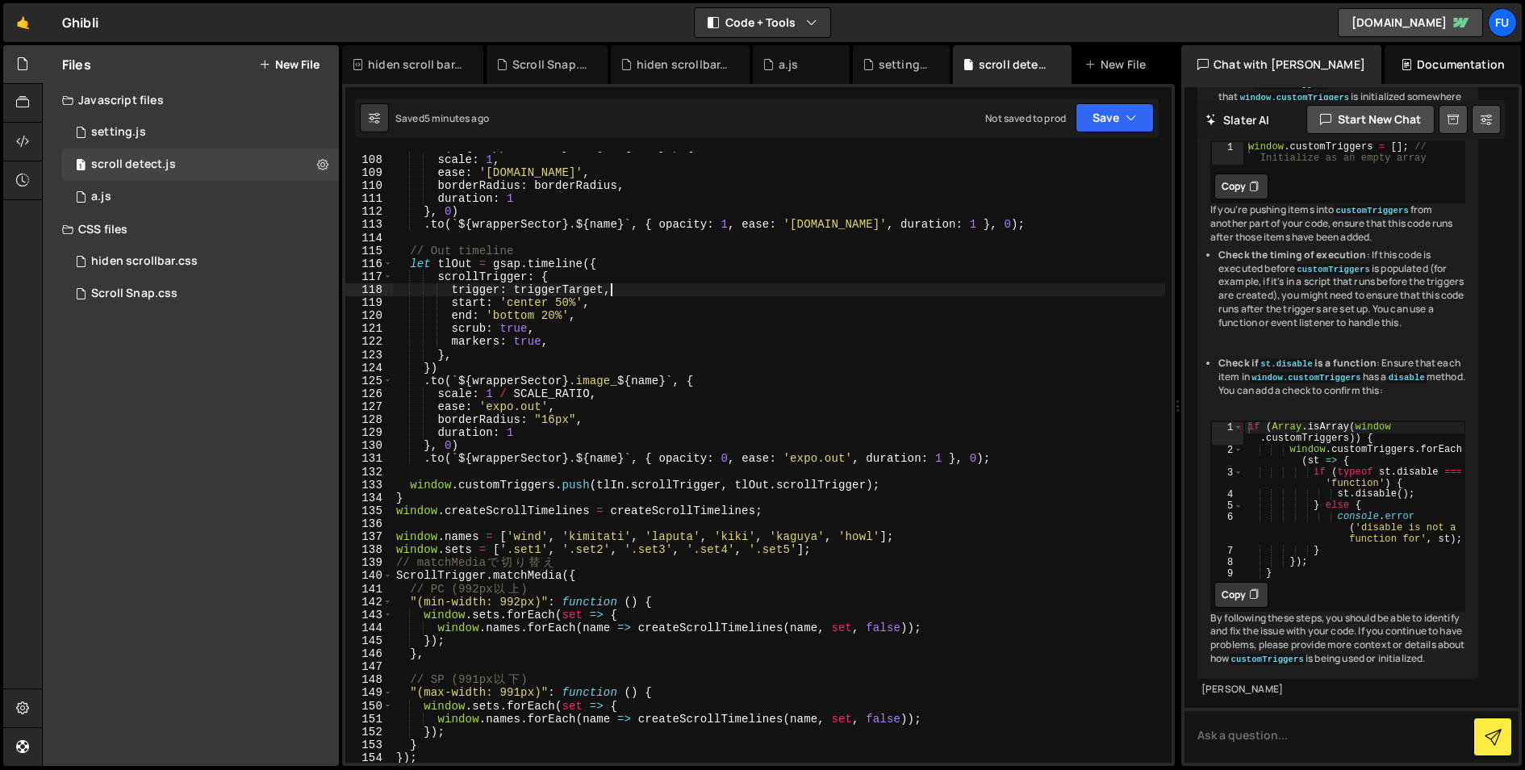
scroll to position [1388, 0]
click at [803, 511] on div ". to ( ` ${ wrapperSector } .image_ ${ name } ` , { scale : 1 , ease : '[DOMAIN…" at bounding box center [779, 458] width 772 height 637
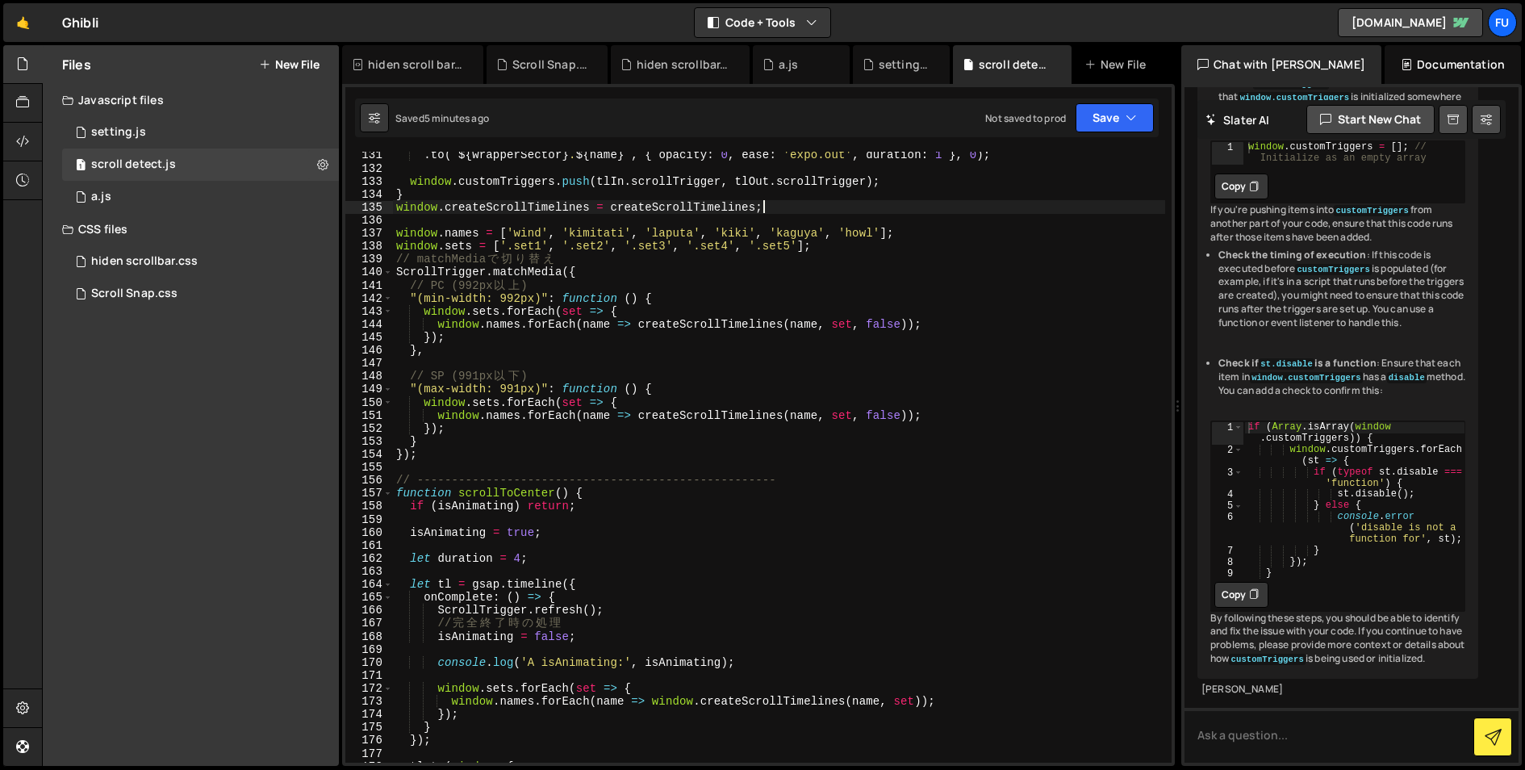
scroll to position [1772, 0]
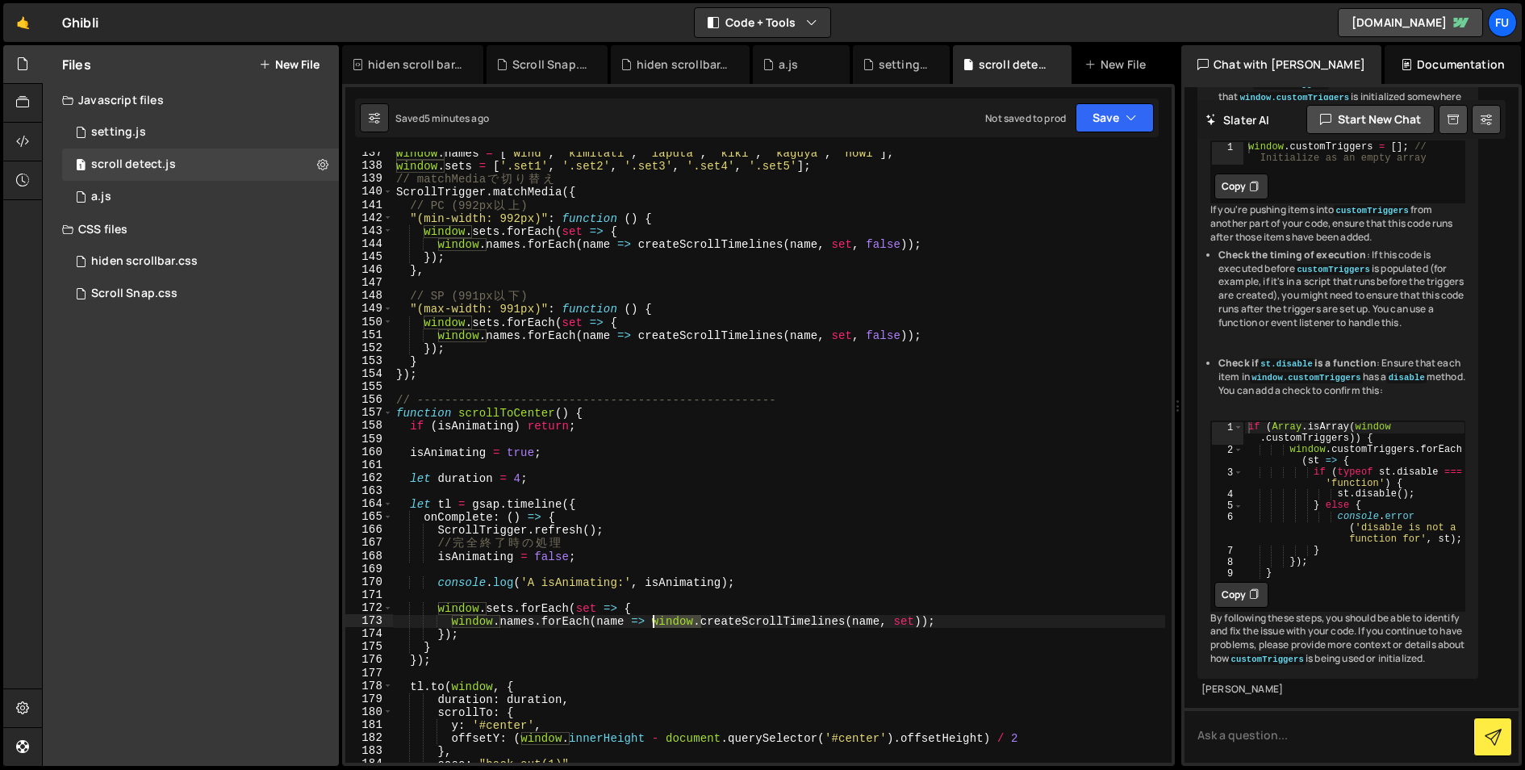
drag, startPoint x: 701, startPoint y: 624, endPoint x: 649, endPoint y: 620, distance: 52.6
click at [649, 620] on div "window . names = [ 'wind' , 'kimitati' , '[GEOGRAPHIC_DATA]' , 'kiki' , 'kaguya…" at bounding box center [779, 465] width 772 height 637
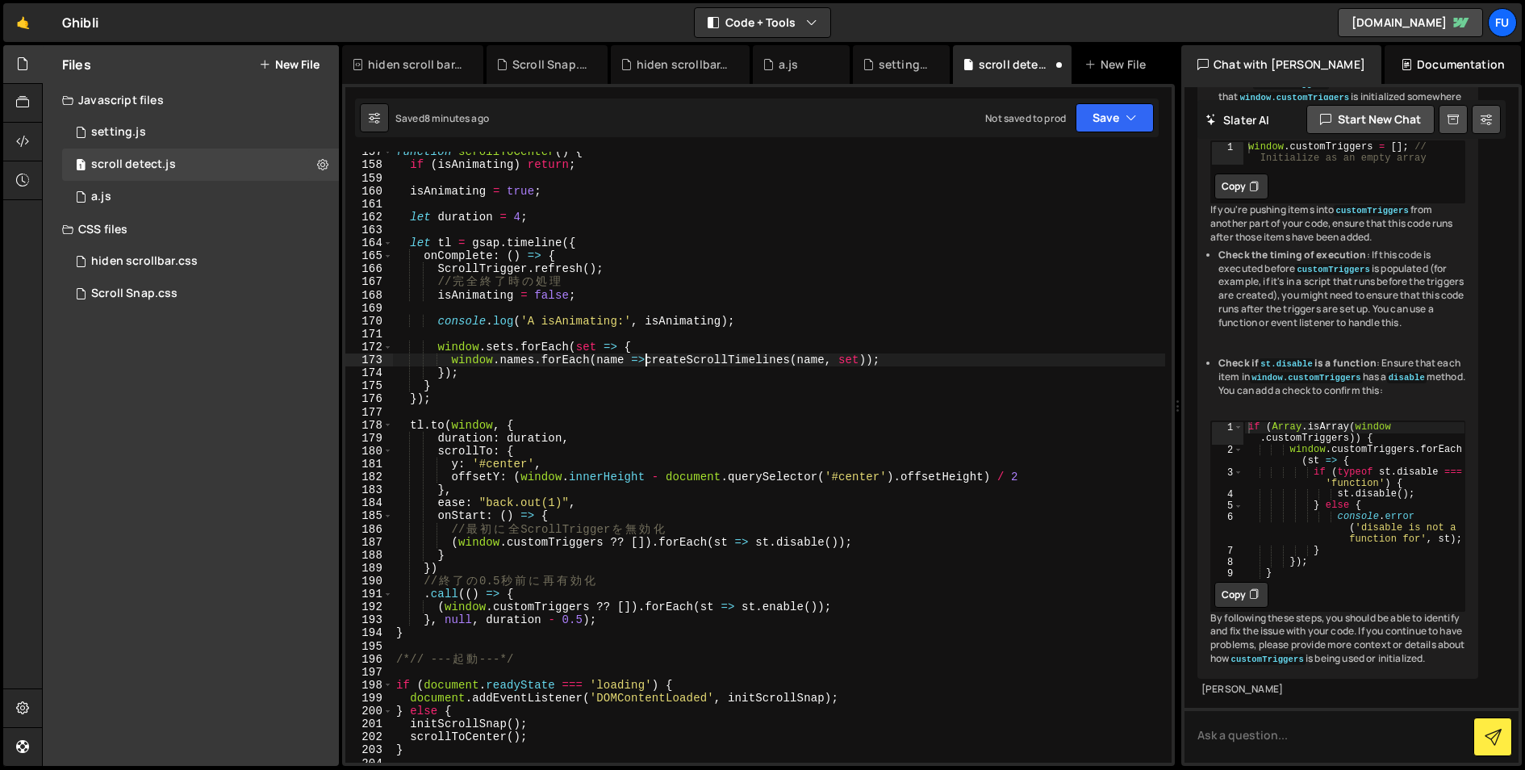
scroll to position [2048, 0]
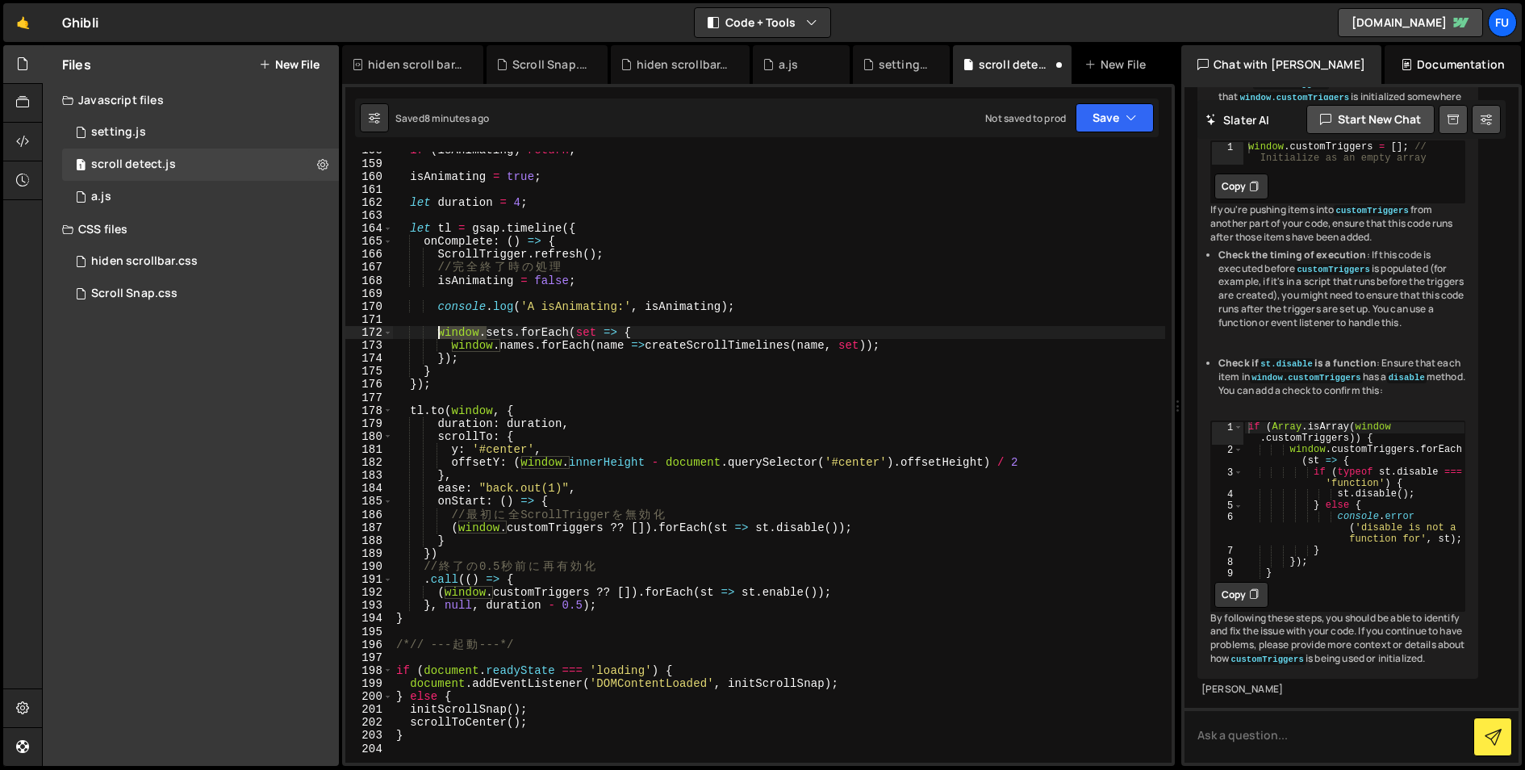
drag, startPoint x: 486, startPoint y: 332, endPoint x: 439, endPoint y: 329, distance: 46.8
click at [439, 329] on div "if ( isAnimating ) return ; isAnimating = true ; let duration = 4 ; let tl = gs…" at bounding box center [779, 462] width 772 height 637
drag, startPoint x: 500, startPoint y: 348, endPoint x: 469, endPoint y: 348, distance: 31.5
click at [469, 348] on div "if ( isAnimating ) return ; isAnimating = true ; let duration = 4 ; let tl = gs…" at bounding box center [779, 462] width 772 height 637
click at [504, 348] on div "if ( isAnimating ) return ; isAnimating = true ; let duration = 4 ; let tl = gs…" at bounding box center [779, 462] width 772 height 637
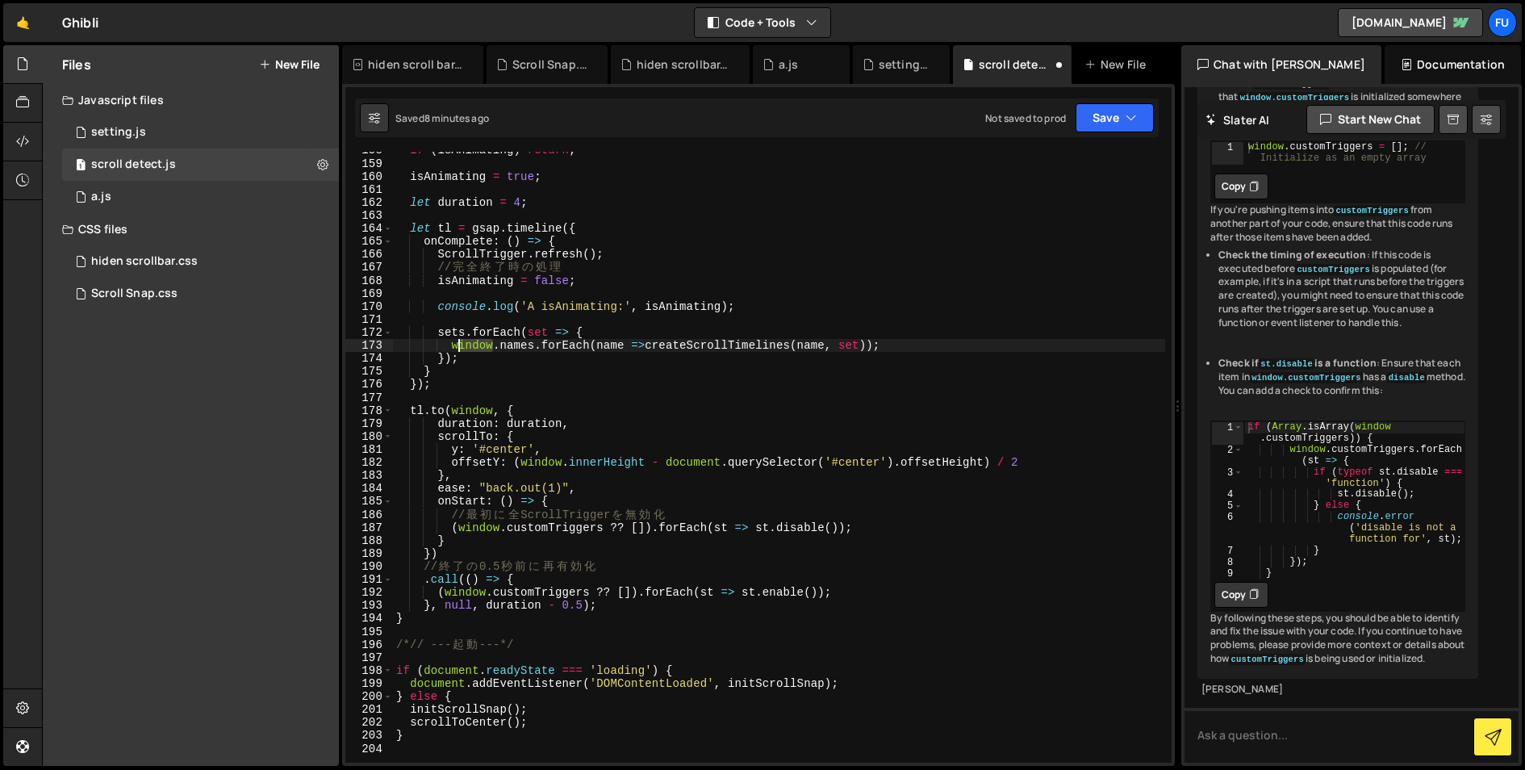
drag, startPoint x: 495, startPoint y: 342, endPoint x: 459, endPoint y: 346, distance: 36.5
click at [459, 346] on div "if ( isAnimating ) return ; isAnimating = true ; let duration = 4 ; let tl = gs…" at bounding box center [779, 462] width 772 height 637
drag, startPoint x: 500, startPoint y: 347, endPoint x: 449, endPoint y: 347, distance: 50.8
click at [449, 347] on div "if ( isAnimating ) return ; isAnimating = true ; let duration = 4 ; let tl = gs…" at bounding box center [779, 462] width 772 height 637
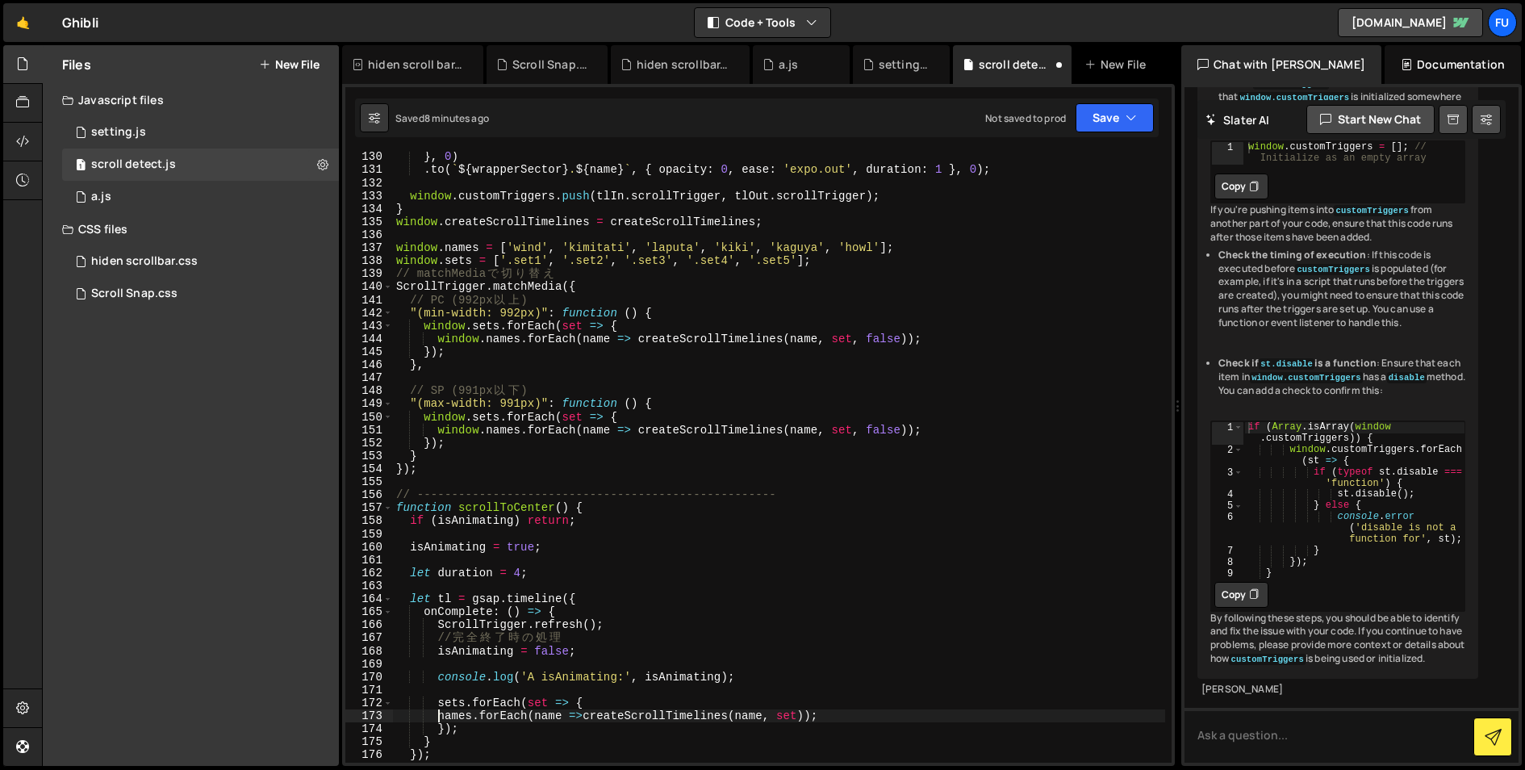
scroll to position [1671, 0]
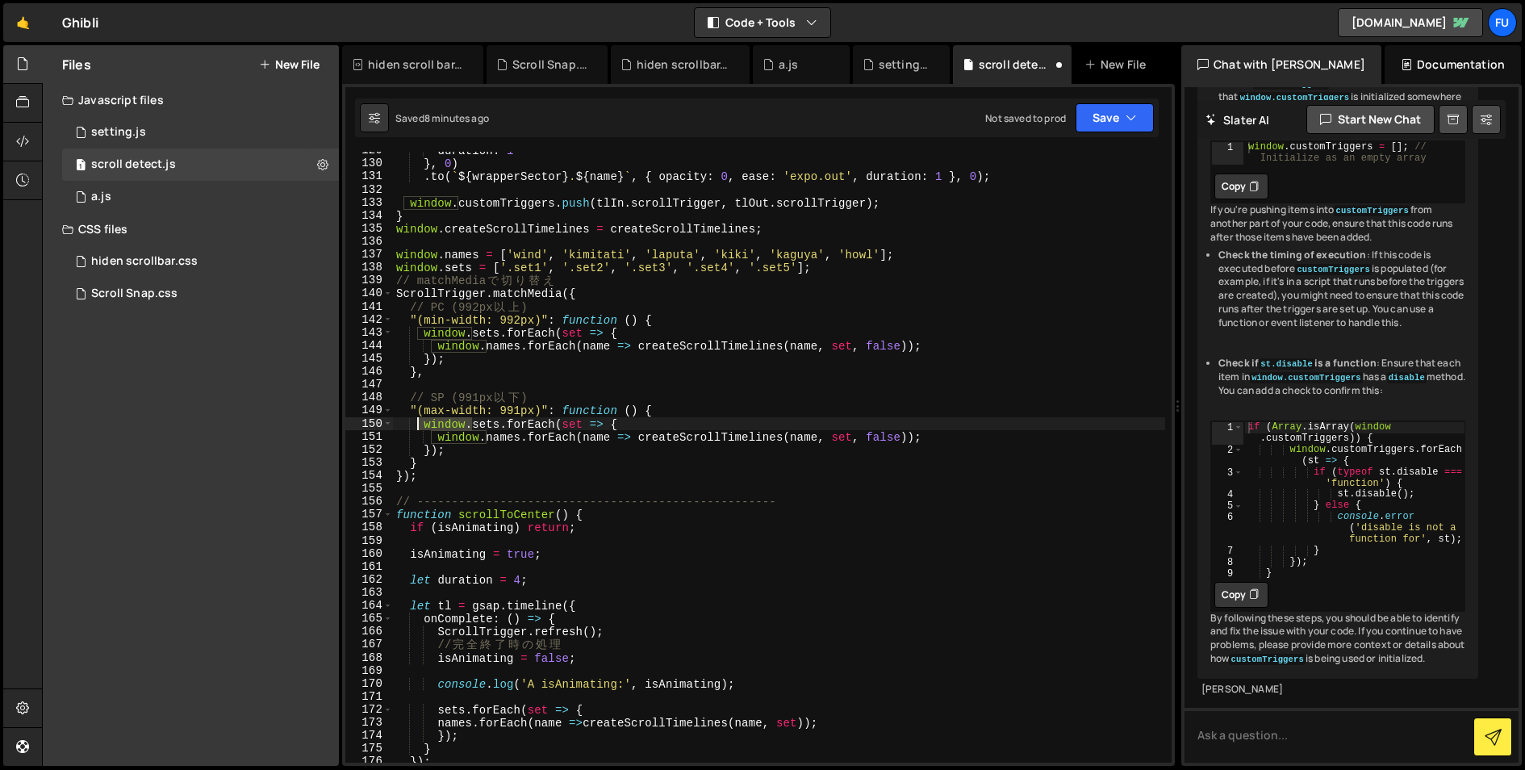
drag, startPoint x: 472, startPoint y: 427, endPoint x: 419, endPoint y: 423, distance: 52.5
click at [419, 423] on div "duration : 1 } , 0 ) . to ( ` ${ wrapperSector } . ${ name } ` , { opacity : 0 …" at bounding box center [779, 462] width 772 height 637
drag, startPoint x: 489, startPoint y: 439, endPoint x: 423, endPoint y: 435, distance: 66.3
click at [423, 435] on div "duration : 1 } , 0 ) . to ( ` ${ wrapperSector } . ${ name } ` , { opacity : 0 …" at bounding box center [779, 462] width 772 height 637
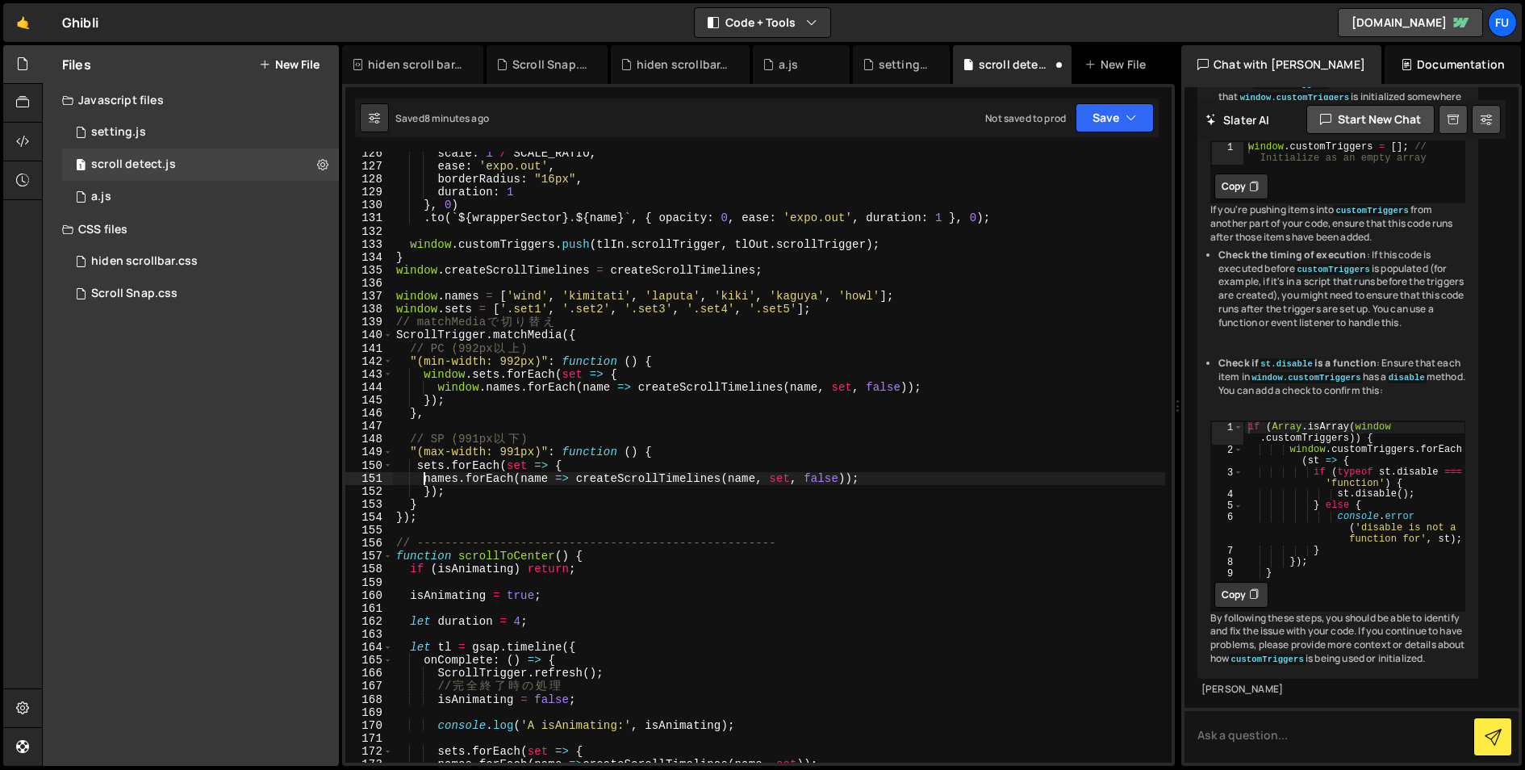
scroll to position [1629, 0]
drag, startPoint x: 489, startPoint y: 390, endPoint x: 433, endPoint y: 385, distance: 55.9
click at [433, 385] on div "scale : 1 / SCALE_RATIO , ease : 'expo.out' , borderRadius : "16px" , duration …" at bounding box center [779, 465] width 772 height 637
drag, startPoint x: 469, startPoint y: 373, endPoint x: 423, endPoint y: 373, distance: 46.0
click at [423, 373] on div "scale : 1 / SCALE_RATIO , ease : 'expo.out' , borderRadius : "16px" , duration …" at bounding box center [779, 465] width 772 height 637
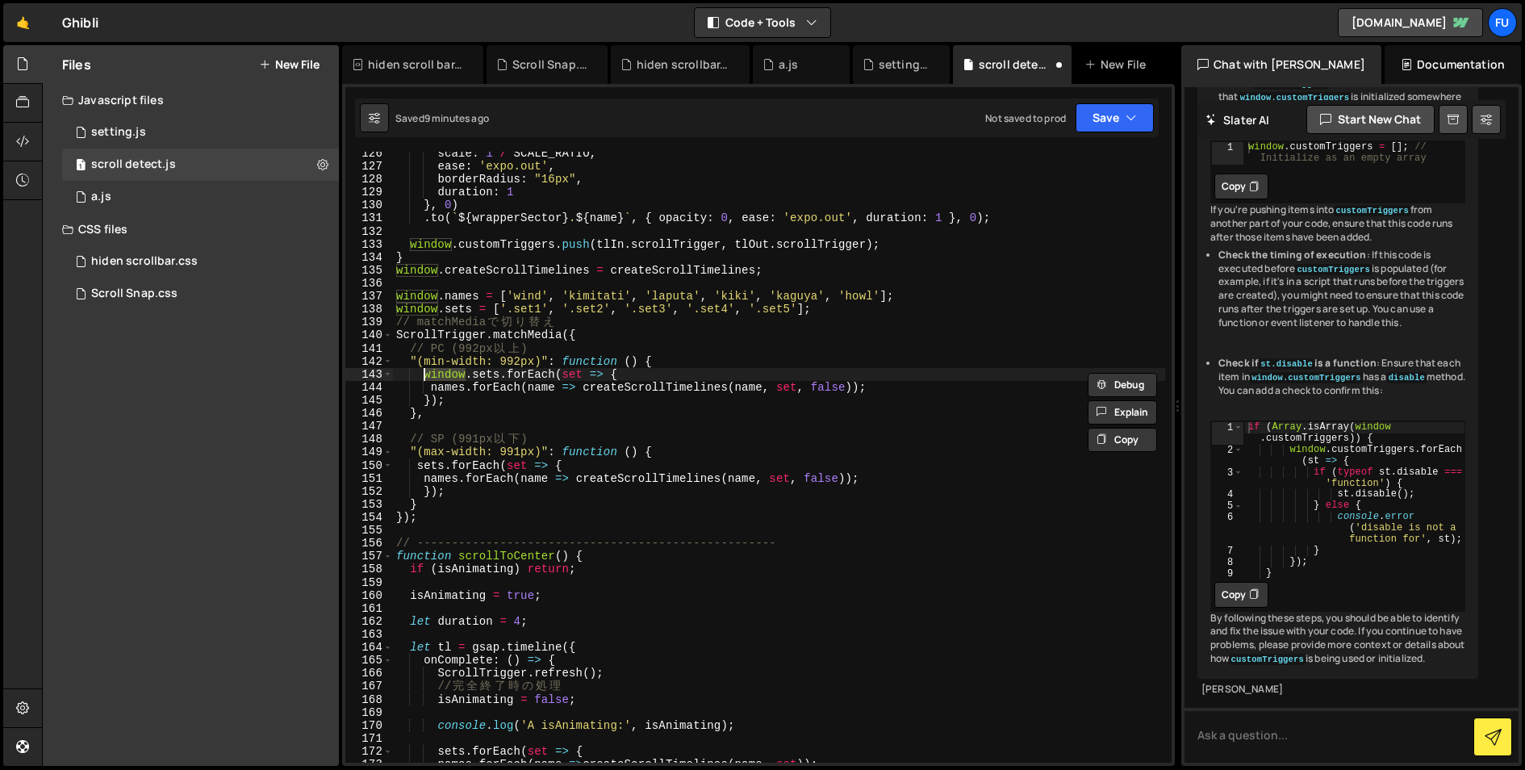
type textarea ".sets.forEach(set => {"
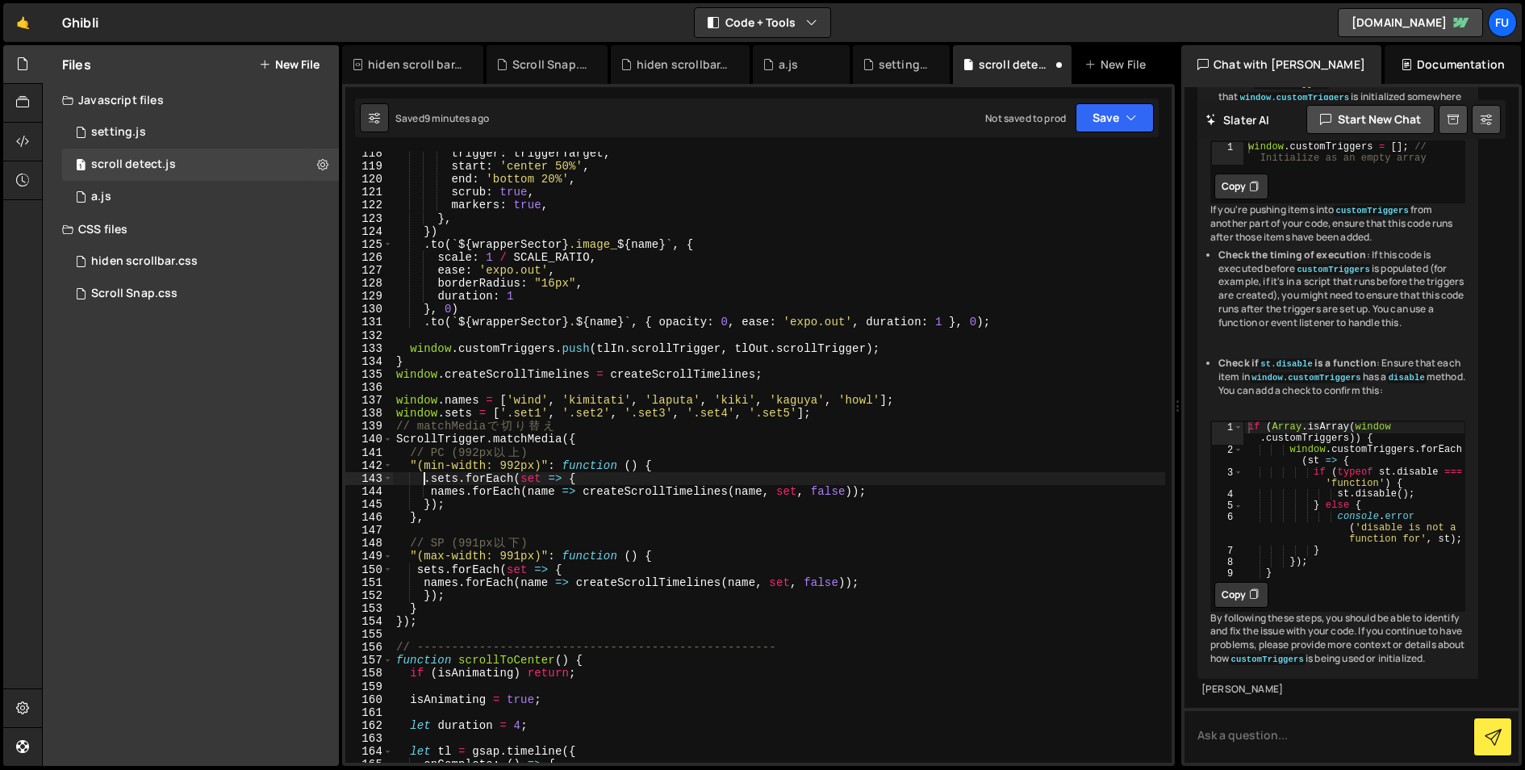
scroll to position [1523, 0]
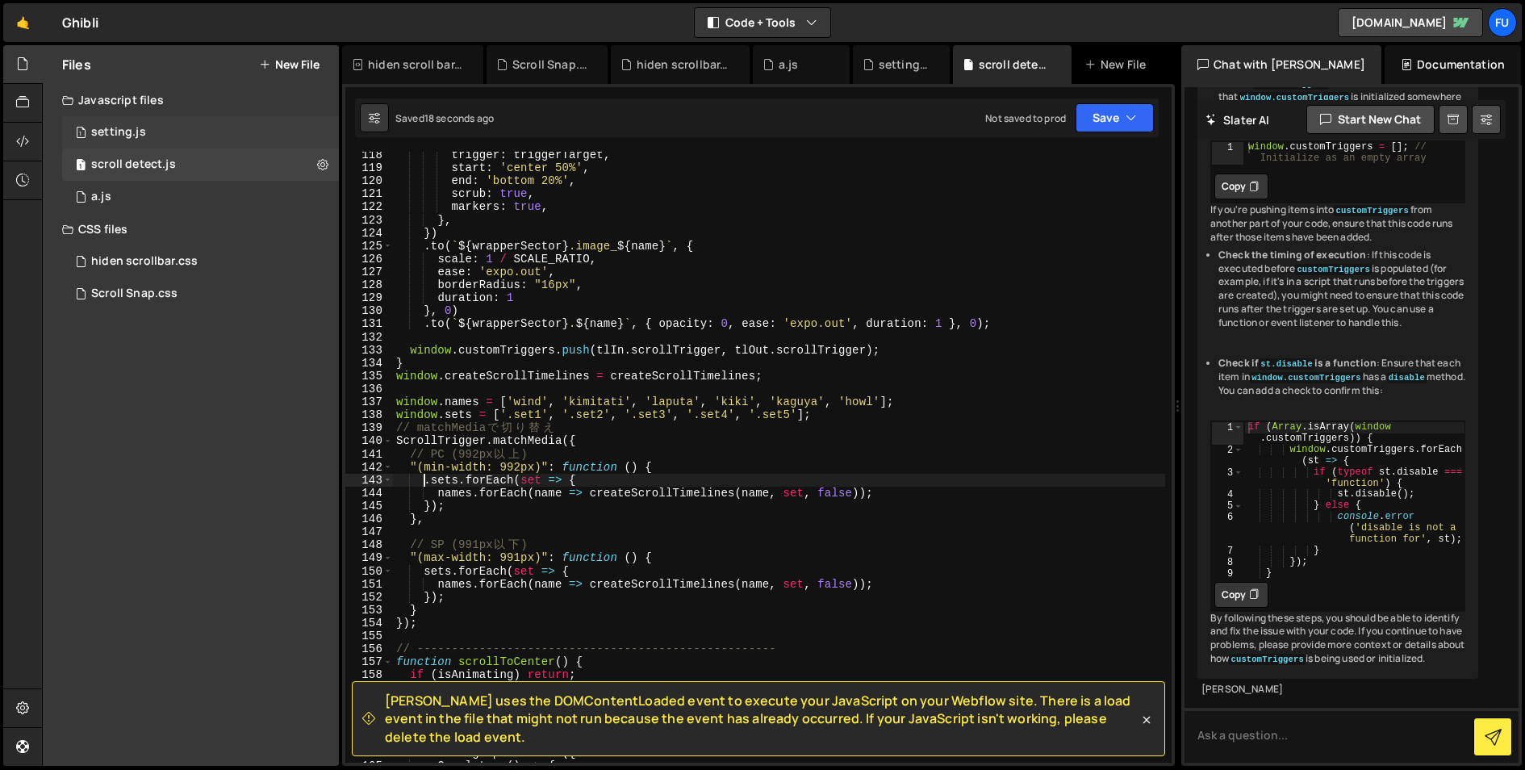
click at [141, 124] on div "1 setting.js 0" at bounding box center [200, 132] width 277 height 32
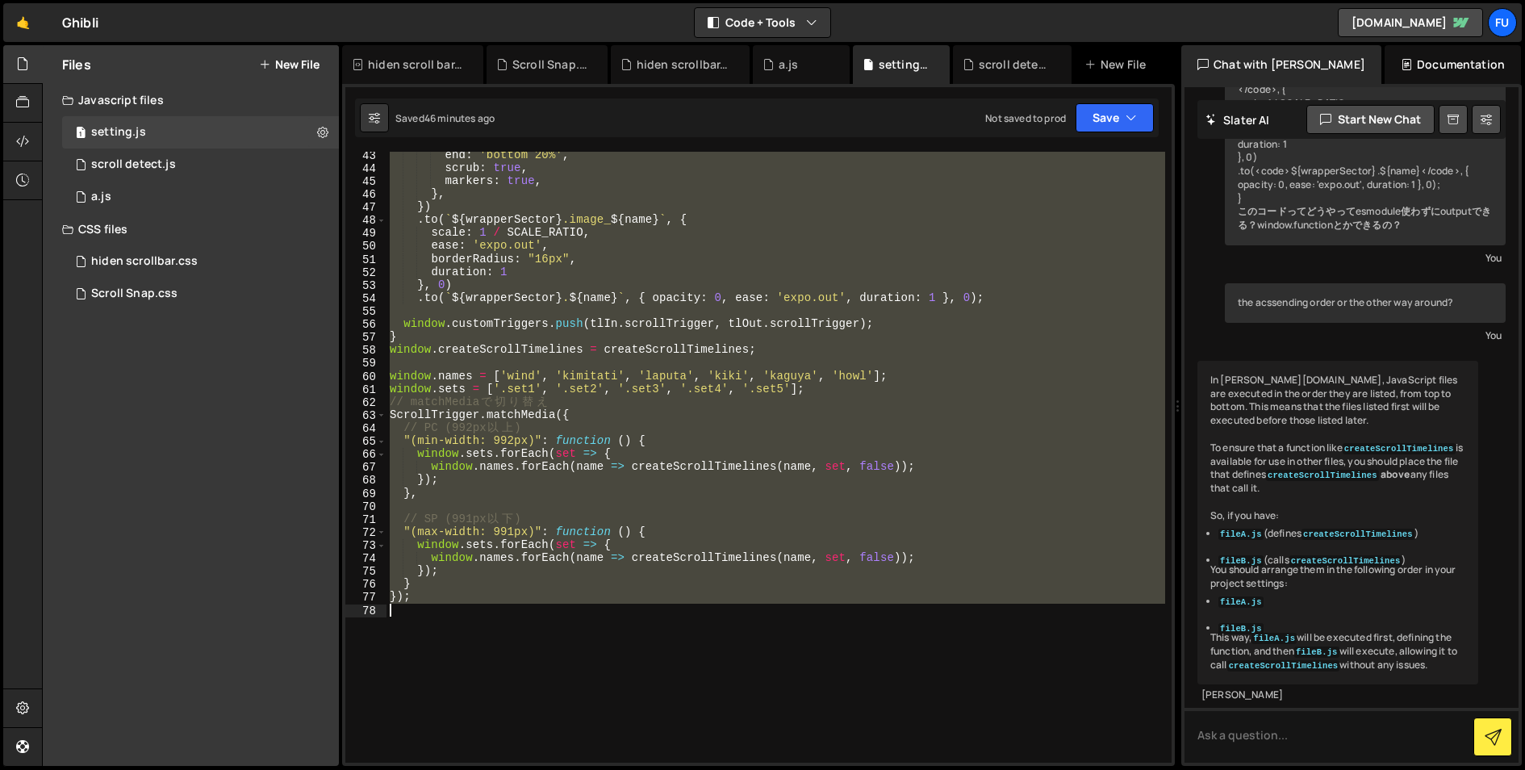
scroll to position [549, 0]
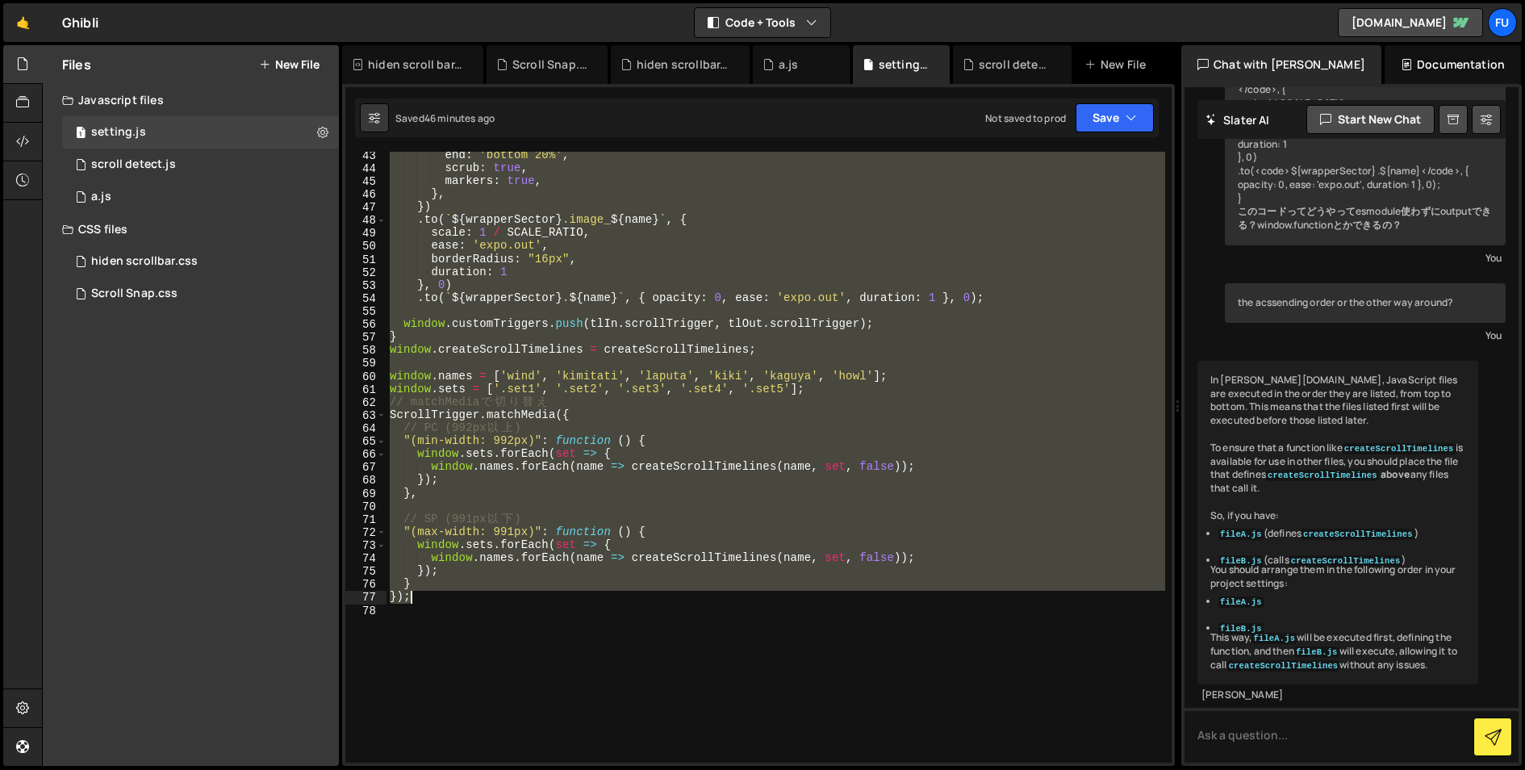
drag, startPoint x: 389, startPoint y: 249, endPoint x: 650, endPoint y: 595, distance: 433.6
click at [650, 595] on div "end : 'bottom 20%' , scrub : true , markers : true , } , }) . to ( ` ${ wrapper…" at bounding box center [775, 466] width 778 height 637
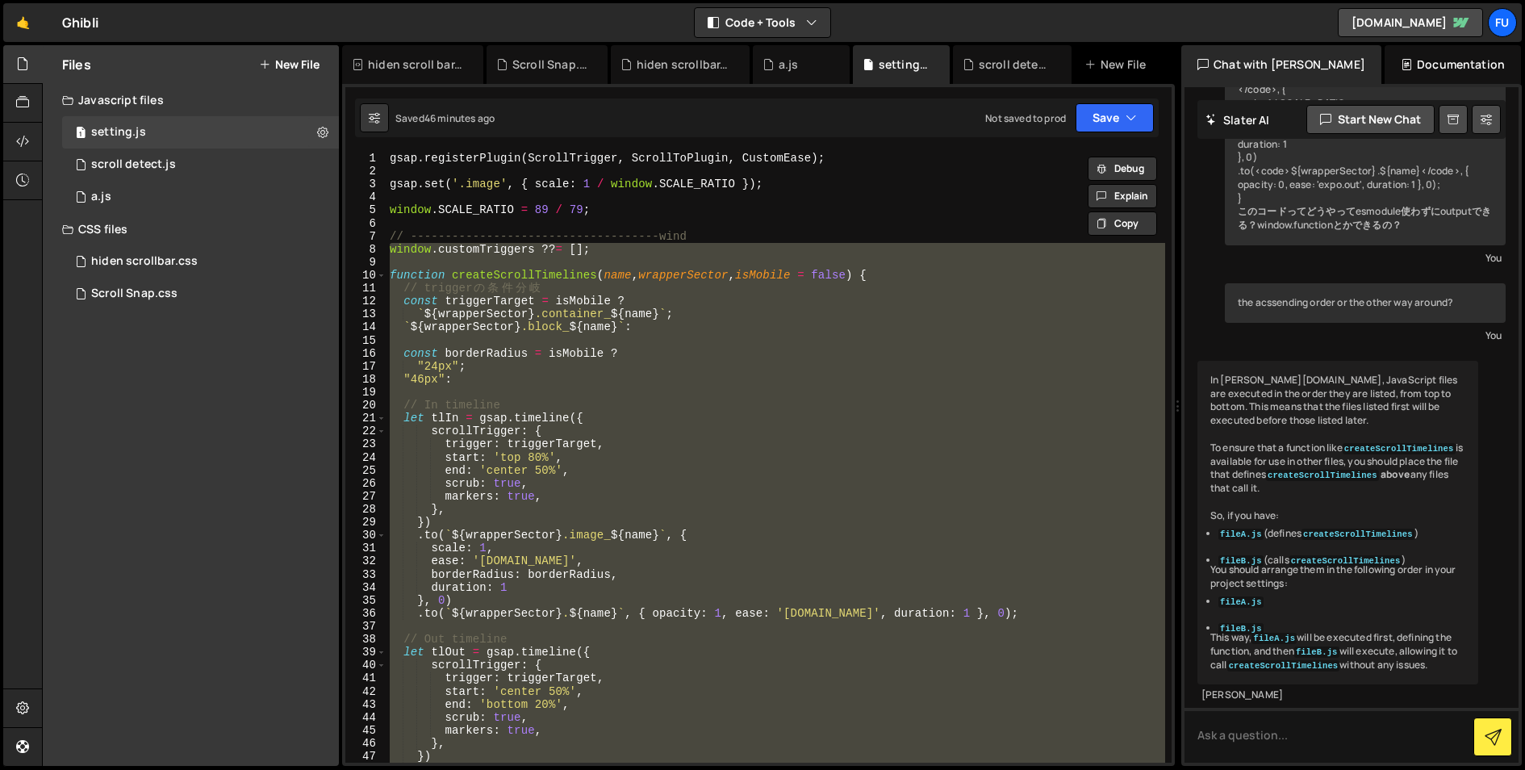
scroll to position [0, 0]
click at [651, 582] on div "gsap . registerPlugin ( ScrollTrigger , ScrollToPlugin , CustomEase ) ; gsap . …" at bounding box center [775, 457] width 778 height 611
type textarea "duration: 1"
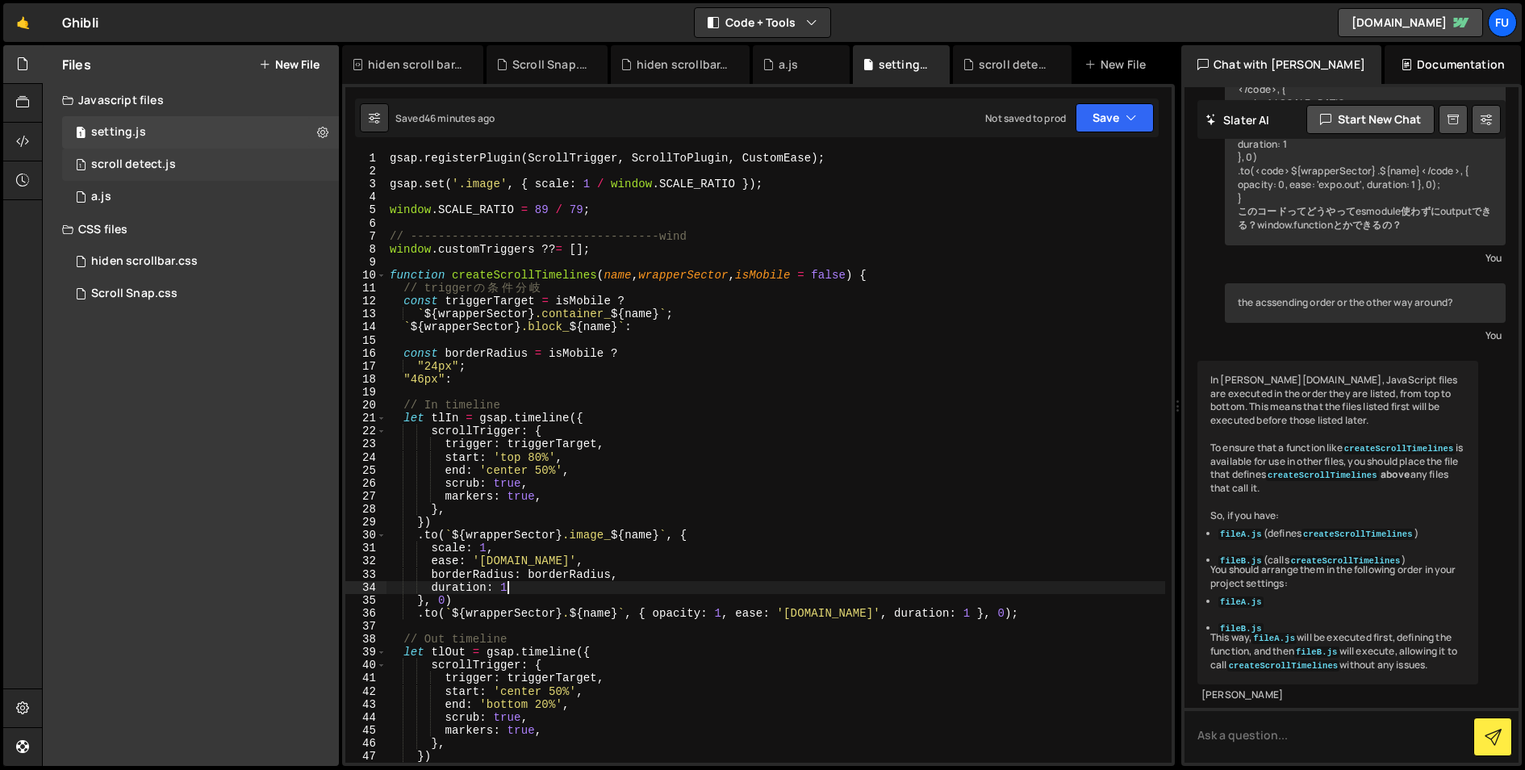
click at [183, 165] on div "1 scroll detect.js 0" at bounding box center [200, 164] width 277 height 32
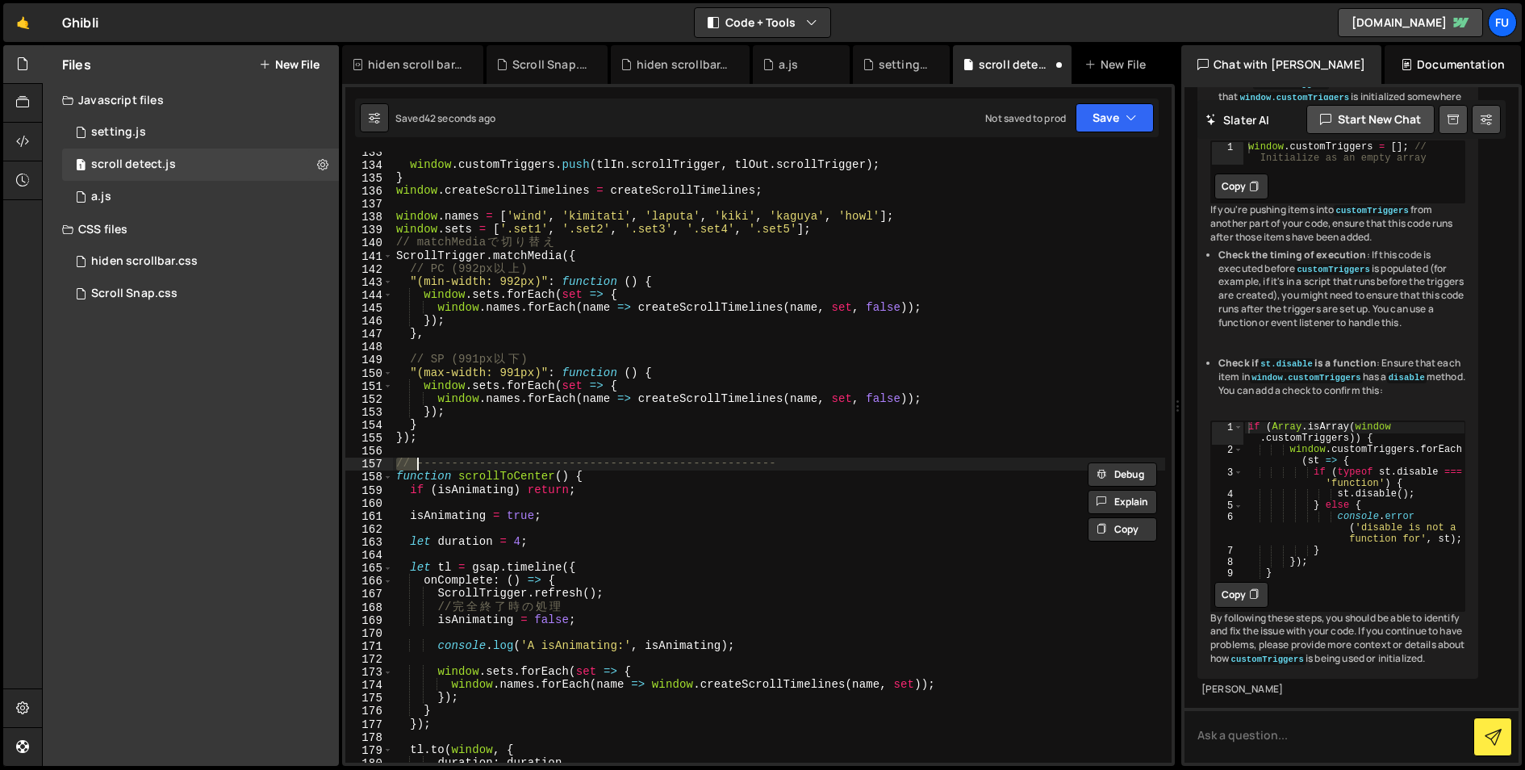
scroll to position [2338, 0]
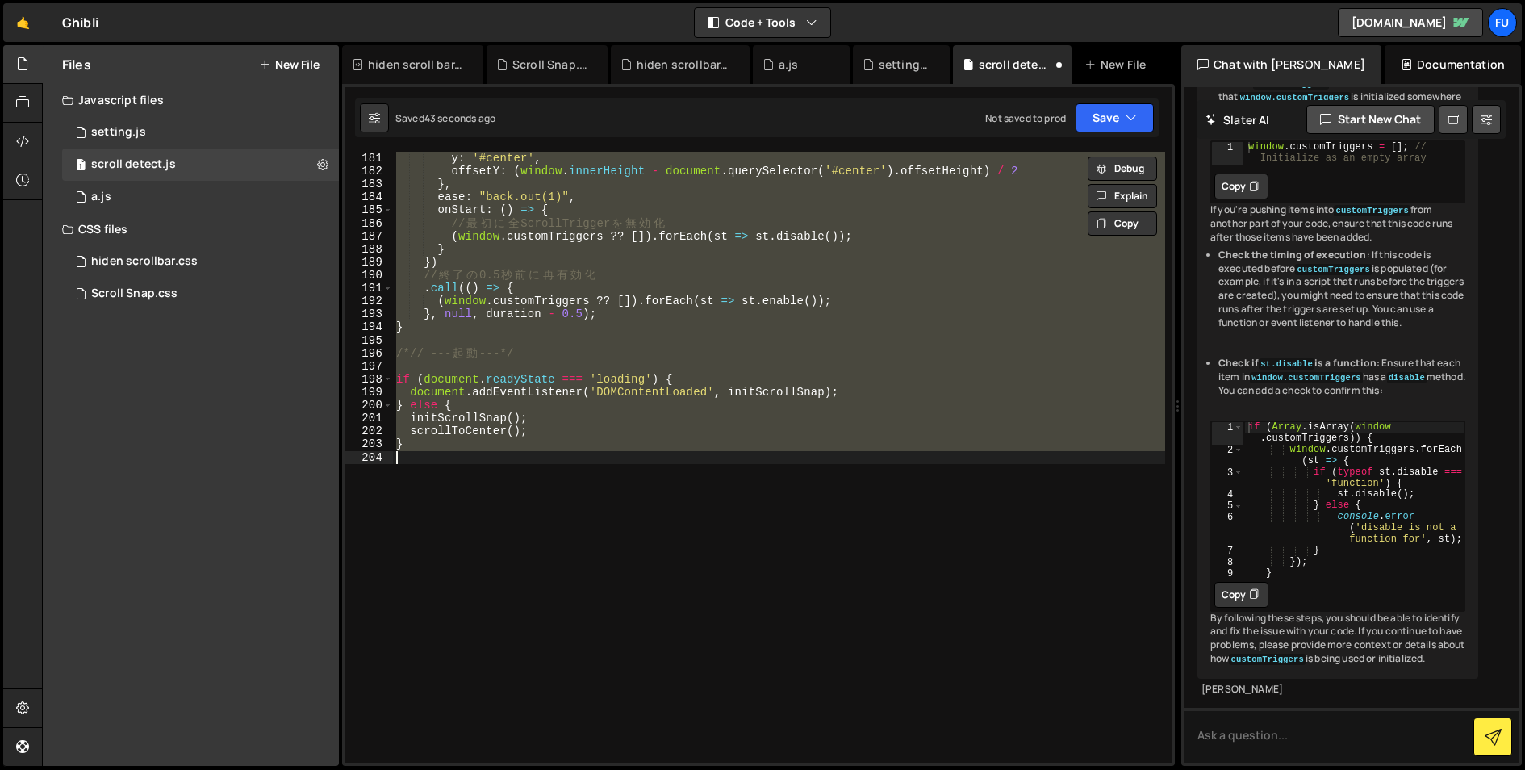
click at [650, 387] on div "scrollTo : { y : '#center' , offsetY : ( window . innerHeight - document . quer…" at bounding box center [779, 457] width 772 height 611
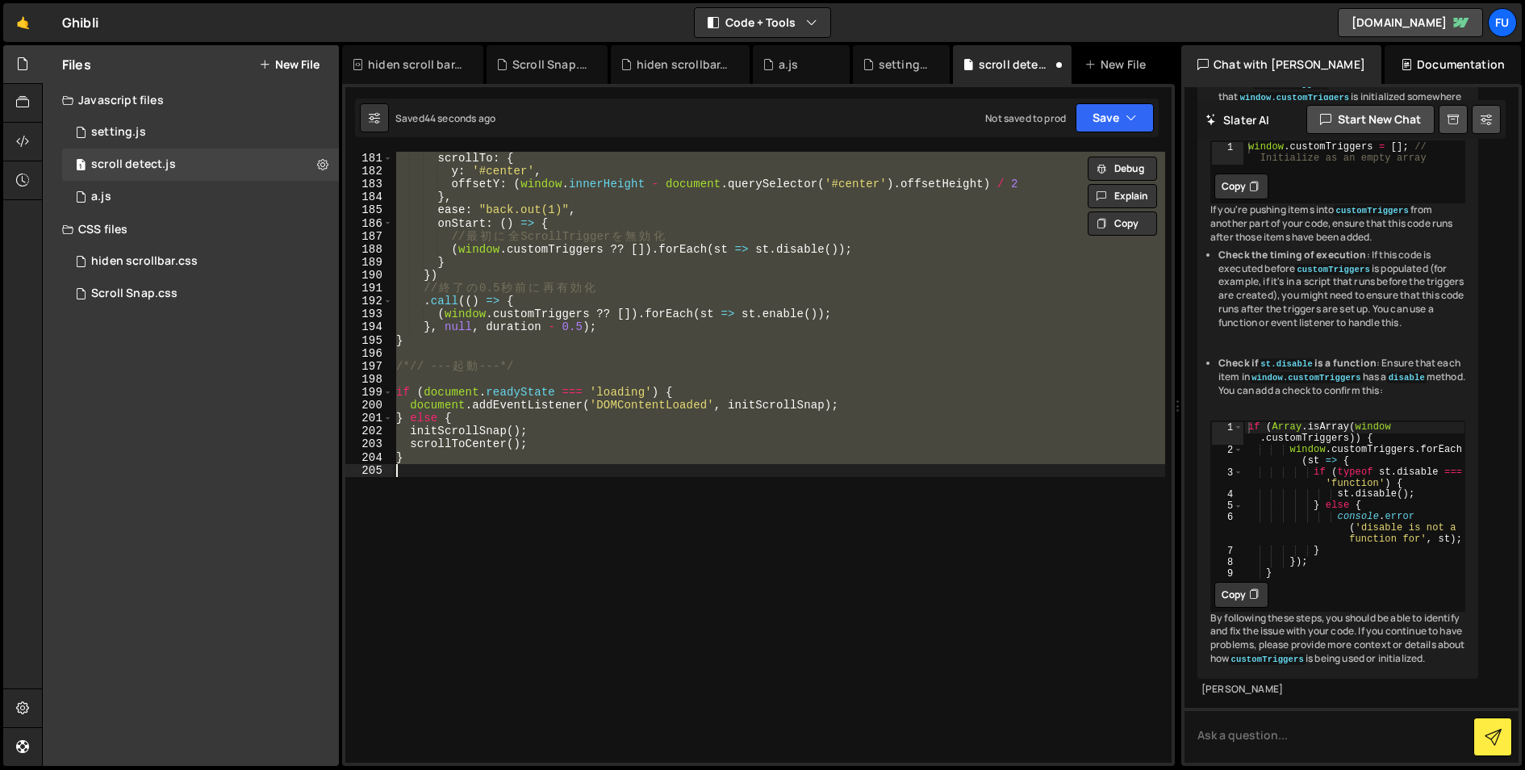
scroll to position [1721, 0]
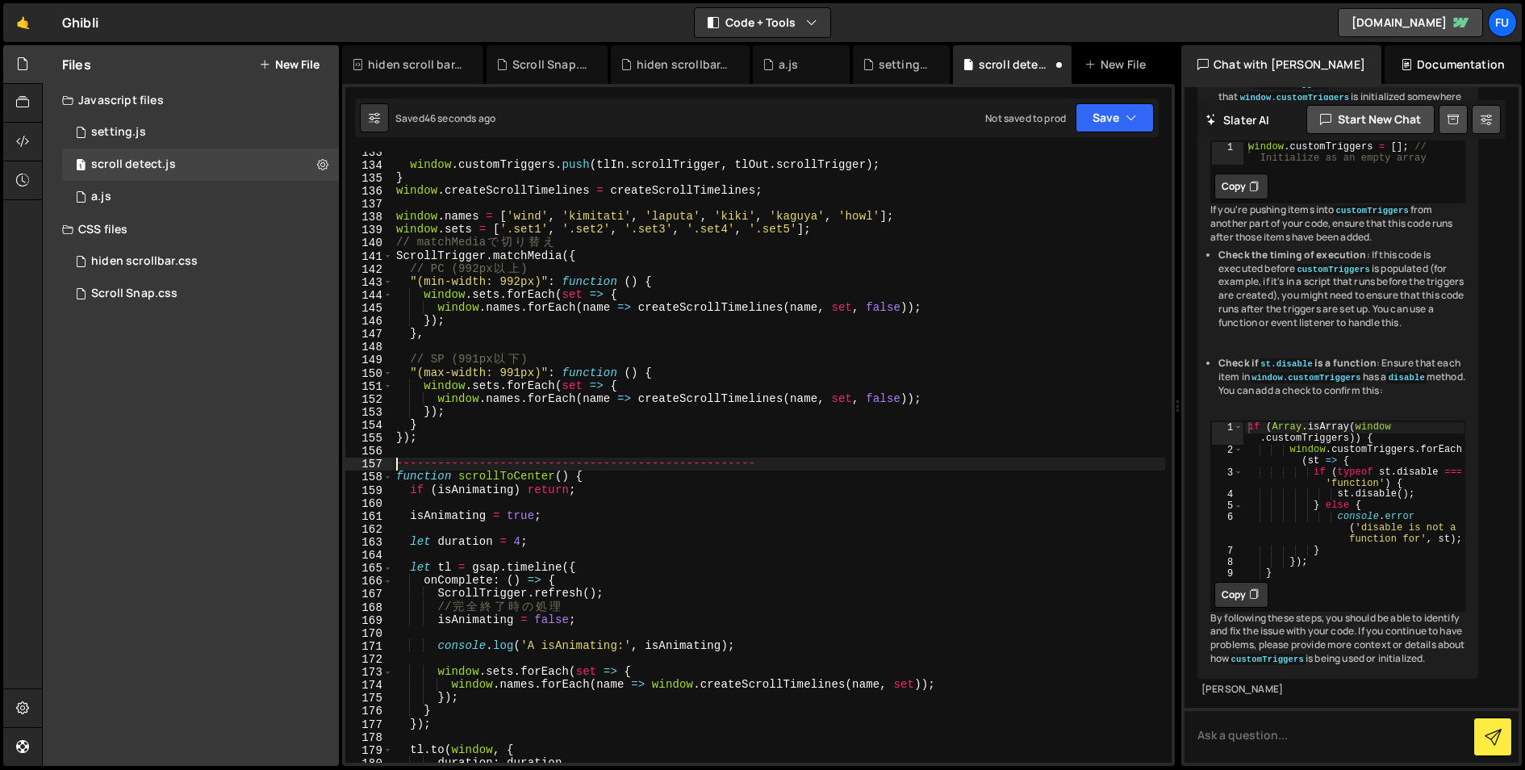
click at [778, 458] on div "window . customTriggers . push ( tlIn . scrollTrigger , tlOut . scrollTrigger )…" at bounding box center [779, 463] width 772 height 637
click at [778, 427] on div "window . customTriggers . push ( tlIn . scrollTrigger , tlOut . scrollTrigger )…" at bounding box center [779, 463] width 772 height 637
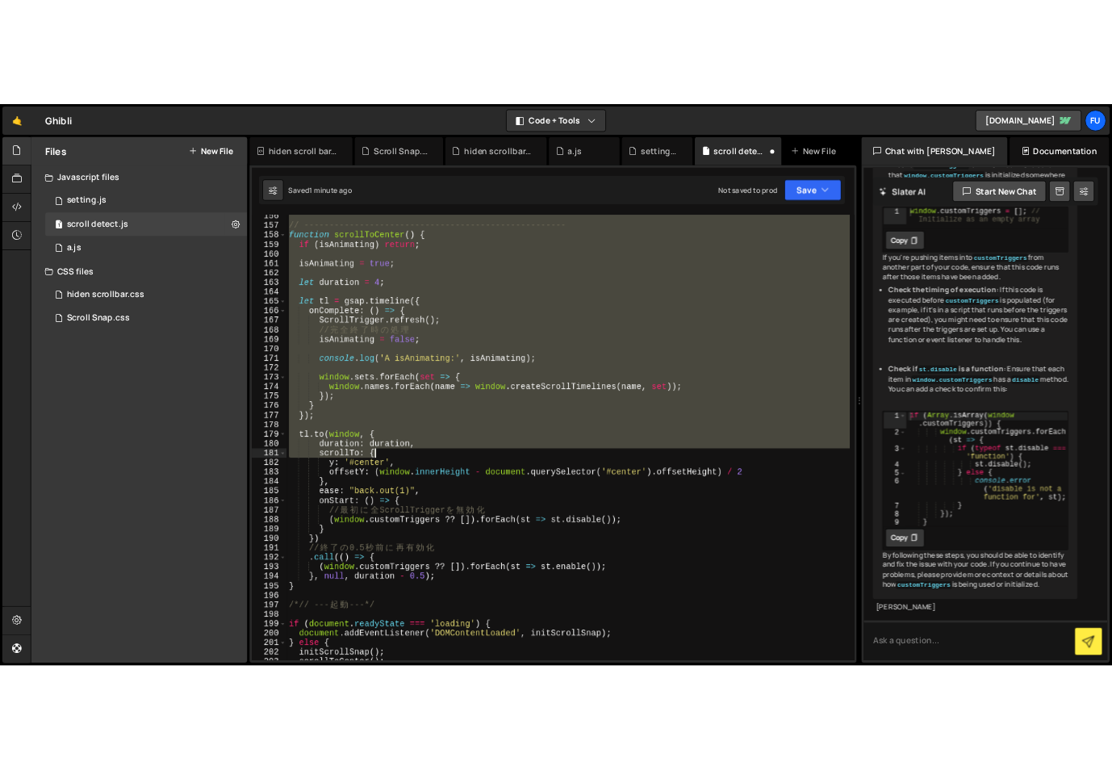
scroll to position [2296, 0]
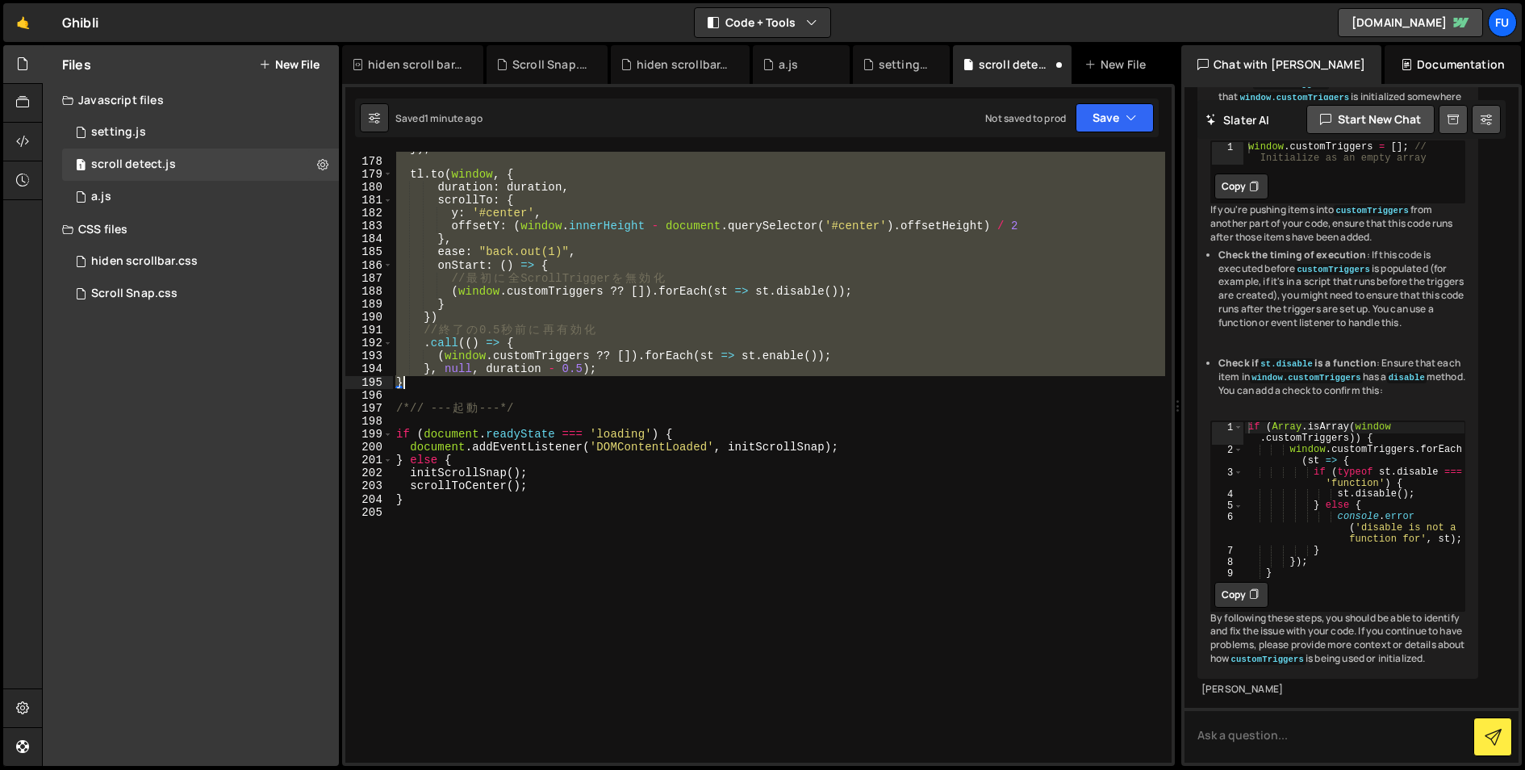
drag, startPoint x: 393, startPoint y: 391, endPoint x: 565, endPoint y: 387, distance: 171.9
click at [565, 387] on div "}) ; tl . to ( window , { duration : duration , scrollTo : { y : '#center' , of…" at bounding box center [779, 460] width 772 height 637
click at [625, 402] on div "}) ; tl . to ( window , { duration : duration , scrollTo : { y : '#center' , of…" at bounding box center [779, 460] width 772 height 637
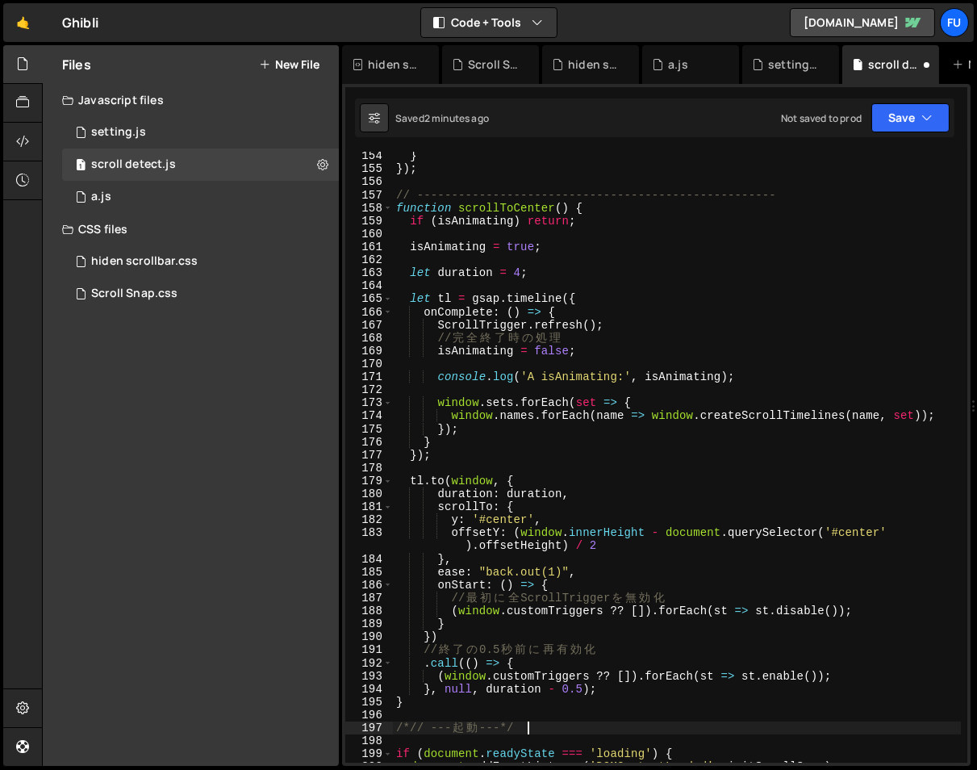
scroll to position [2017, 0]
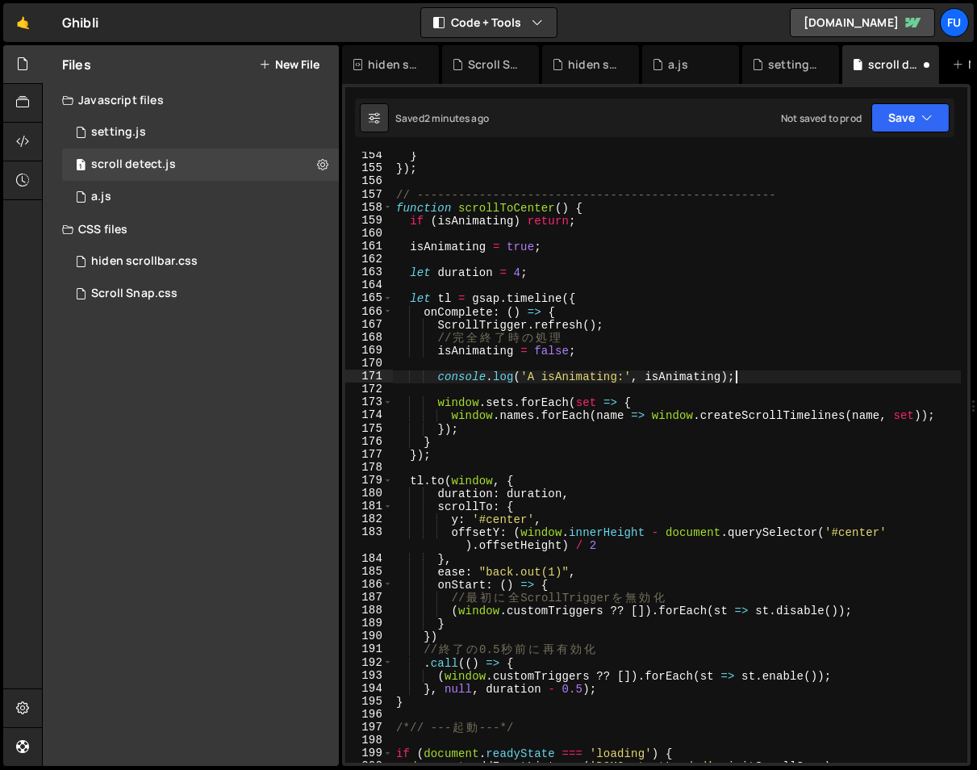
click at [754, 371] on div "} }) ; // ---------------------------------------------------- function scrollT…" at bounding box center [677, 467] width 568 height 637
type textarea "console.log('A isAnimating:', isAnimating);"
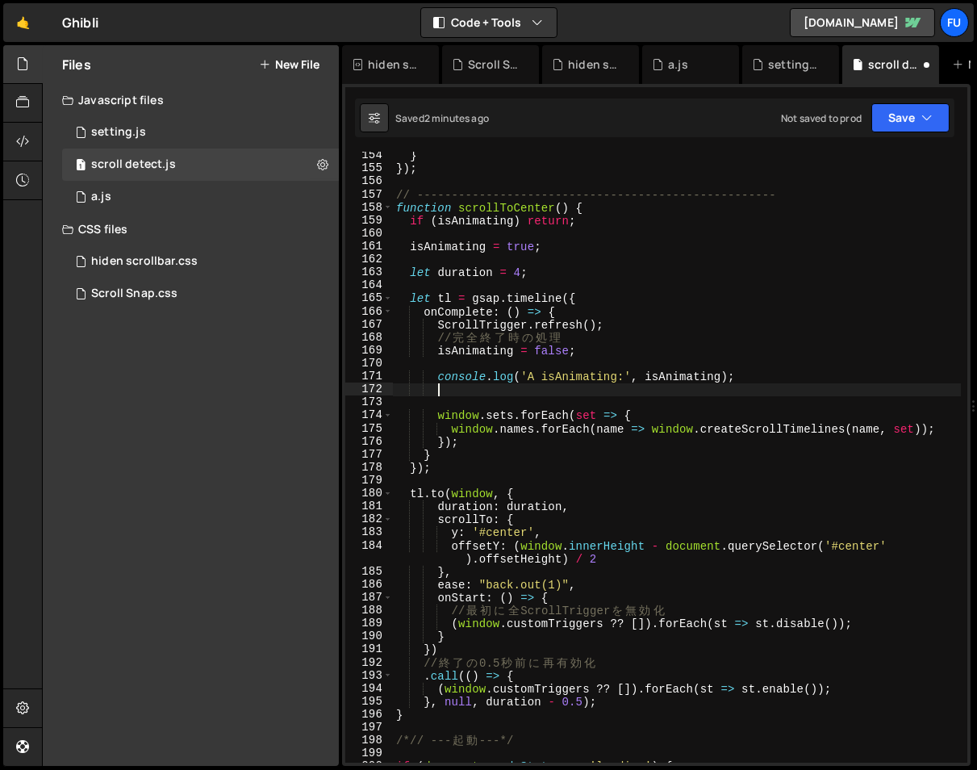
paste textarea
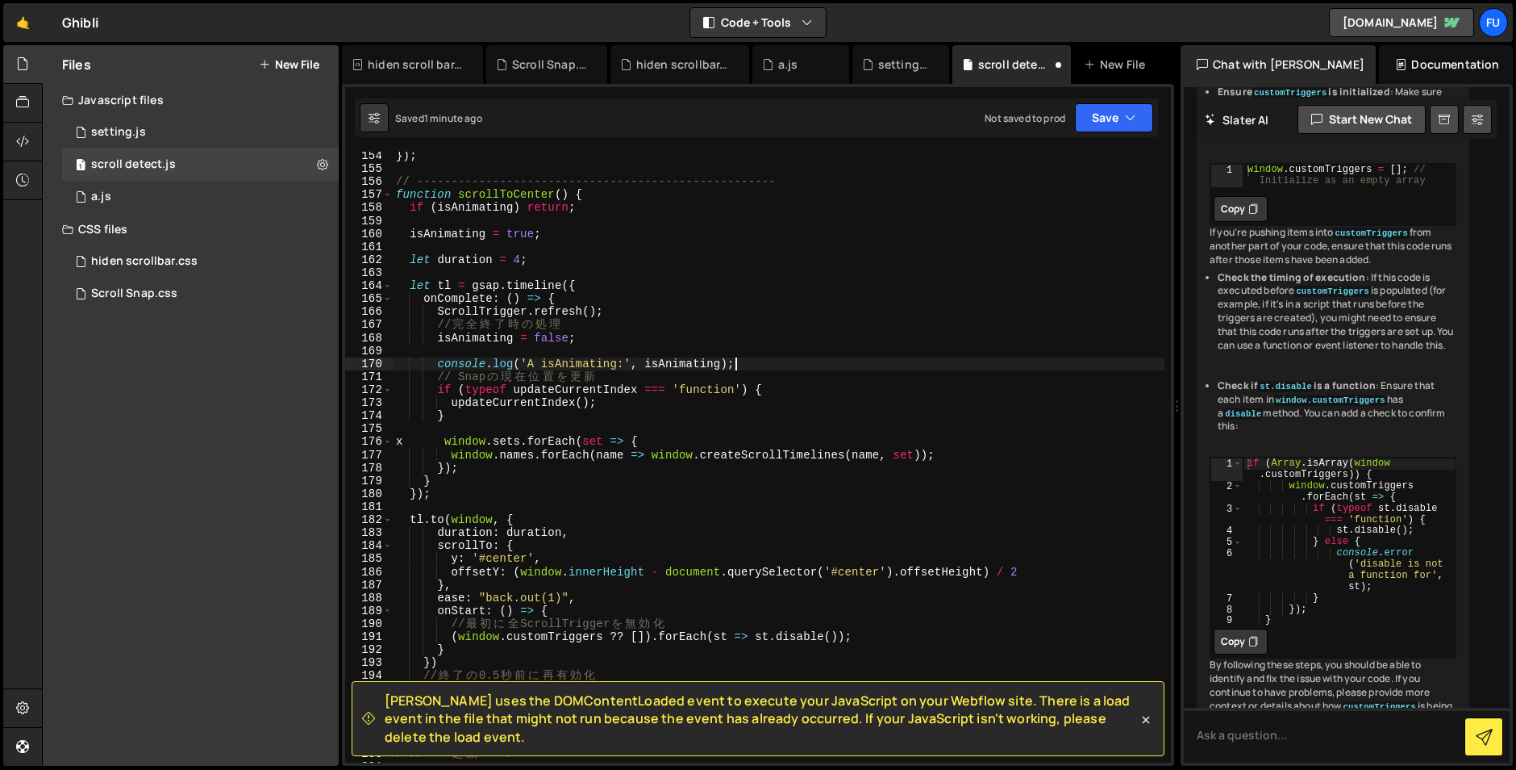
scroll to position [0, 0]
click at [828, 359] on div "}) ; // ---------------------------------------------------- function scrollToC…" at bounding box center [779, 467] width 772 height 637
type textarea "}"
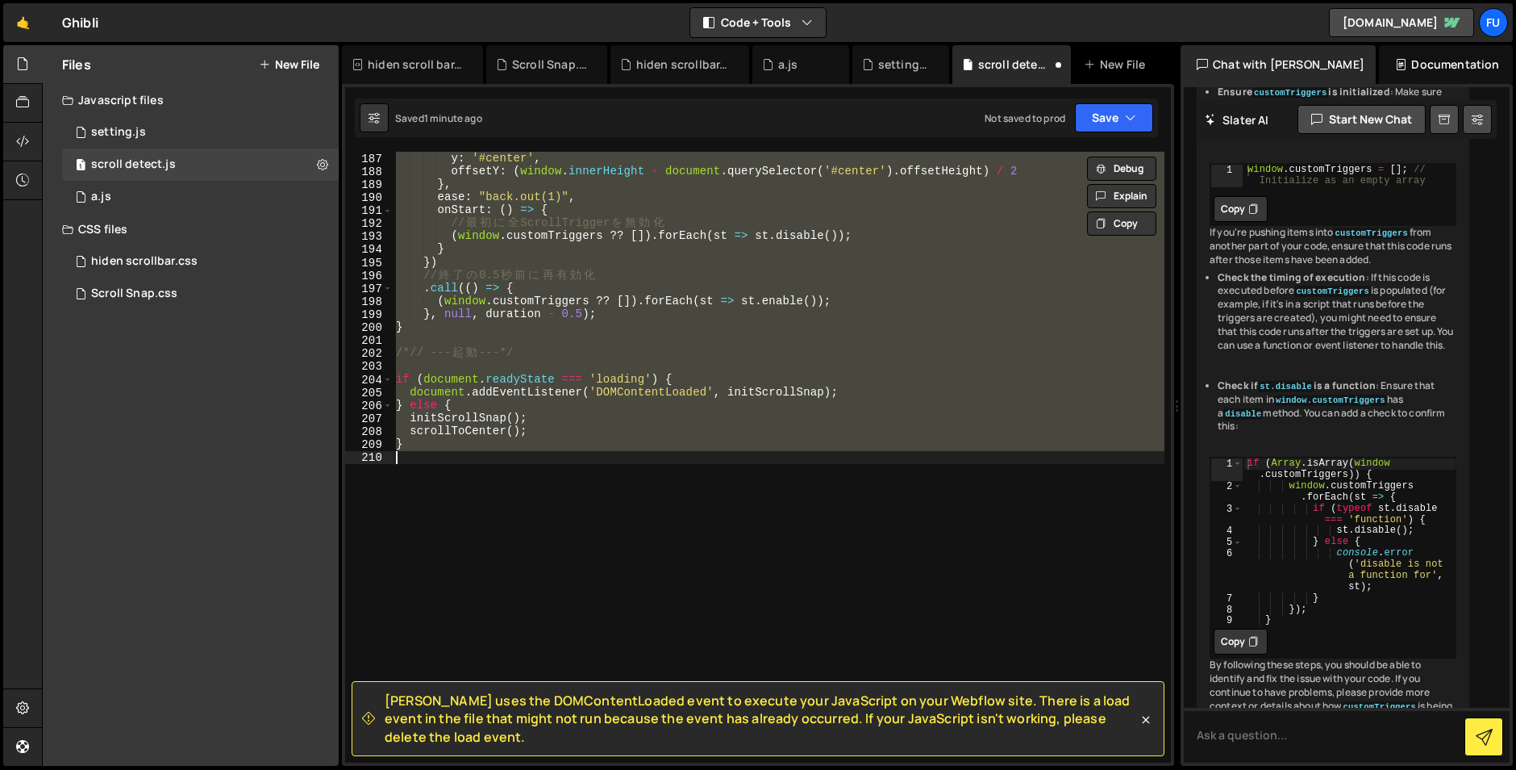
scroll to position [1917, 0]
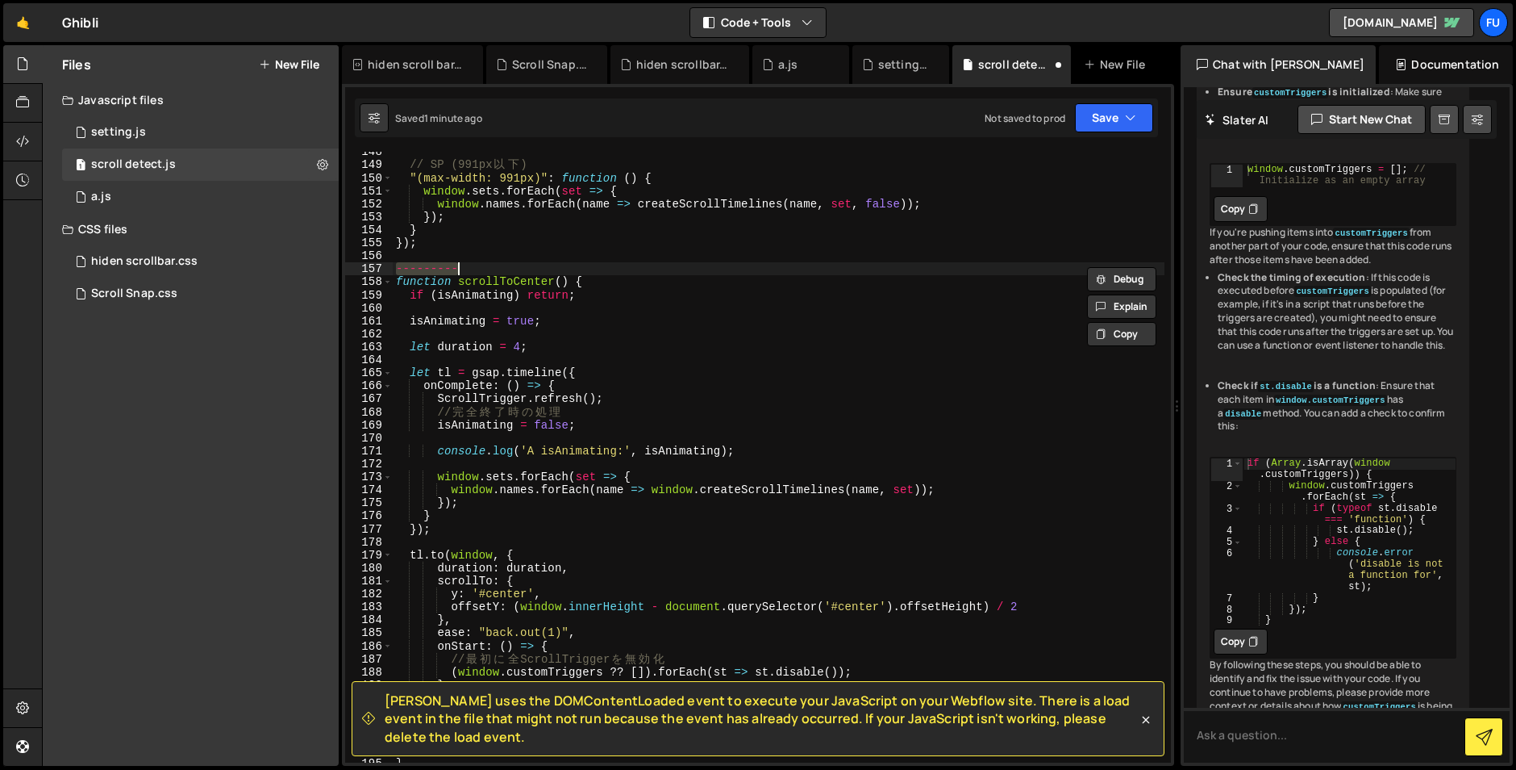
type textarea "--"
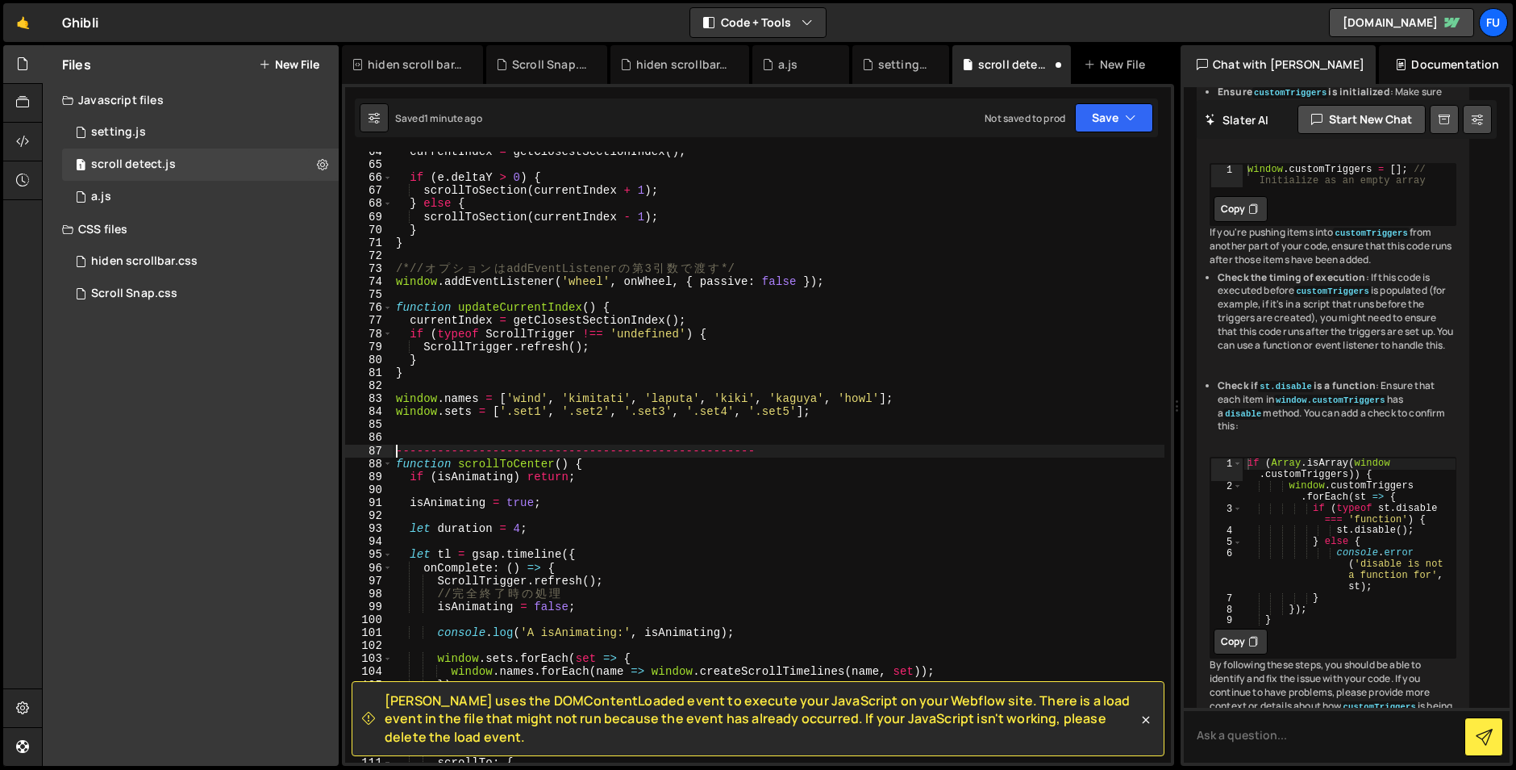
type textarea "-"
type textarea "}, null, duration - 0.5); }"
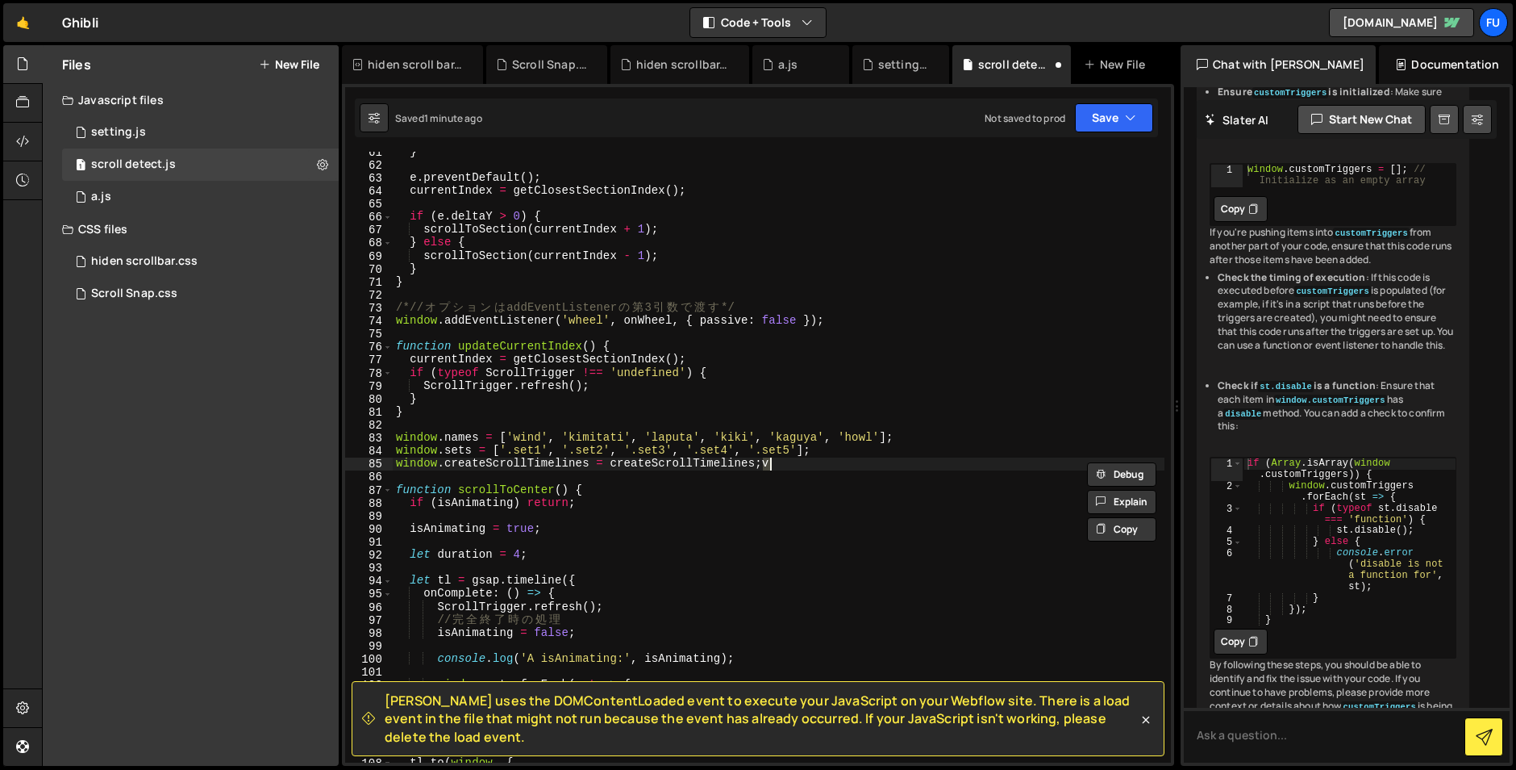
scroll to position [786, 0]
type textarea "window.createScrollTimelines = createScrollTimelines;"
type textarea "window.sets = ['.set1', '.set2', '.set3', '.set4', '.set5'];"
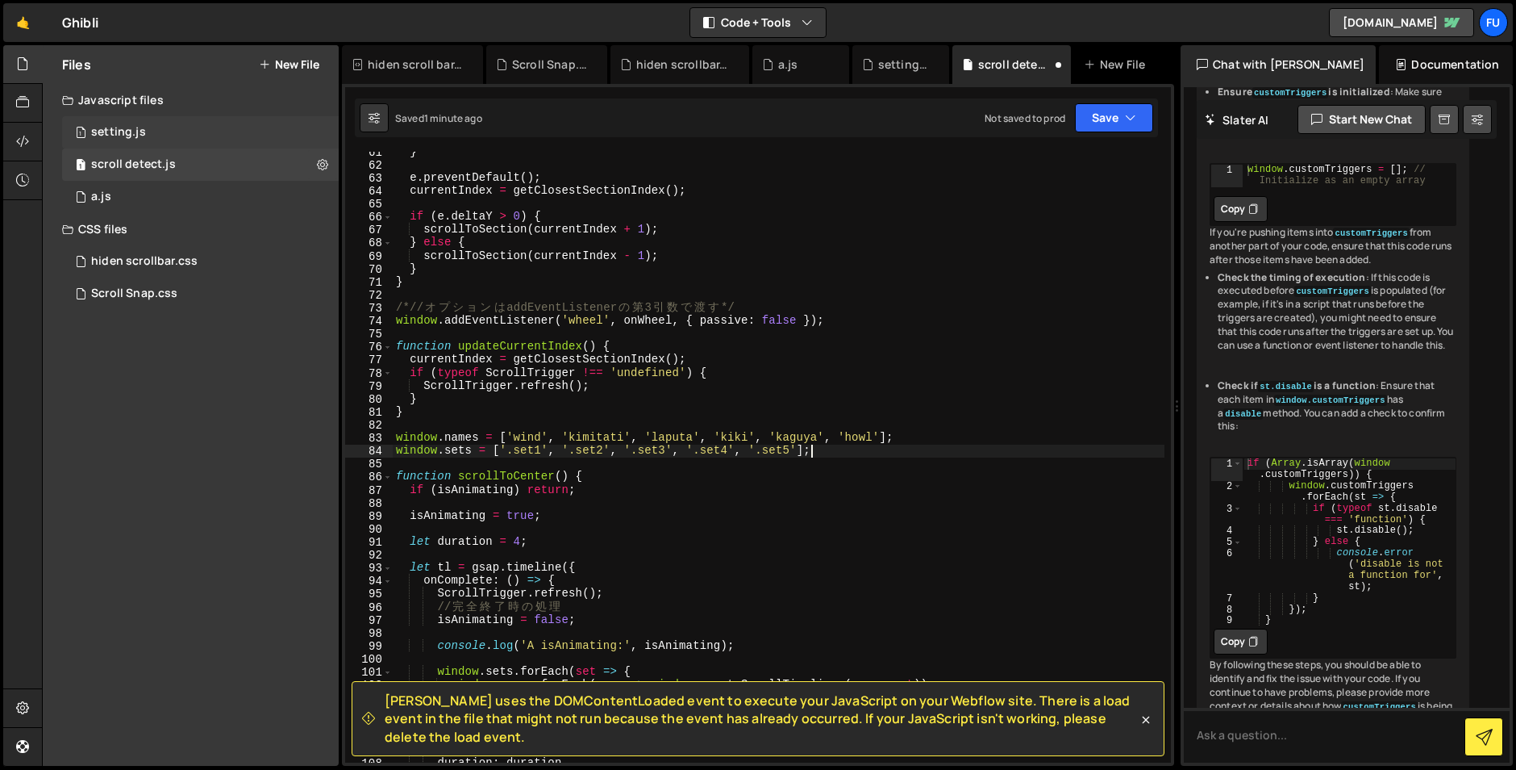
type textarea "window.sets = ['.set1', '.set2', '.set3', '.set4', '.set5'];"
click at [131, 148] on div "1 setting.js 0" at bounding box center [200, 132] width 277 height 32
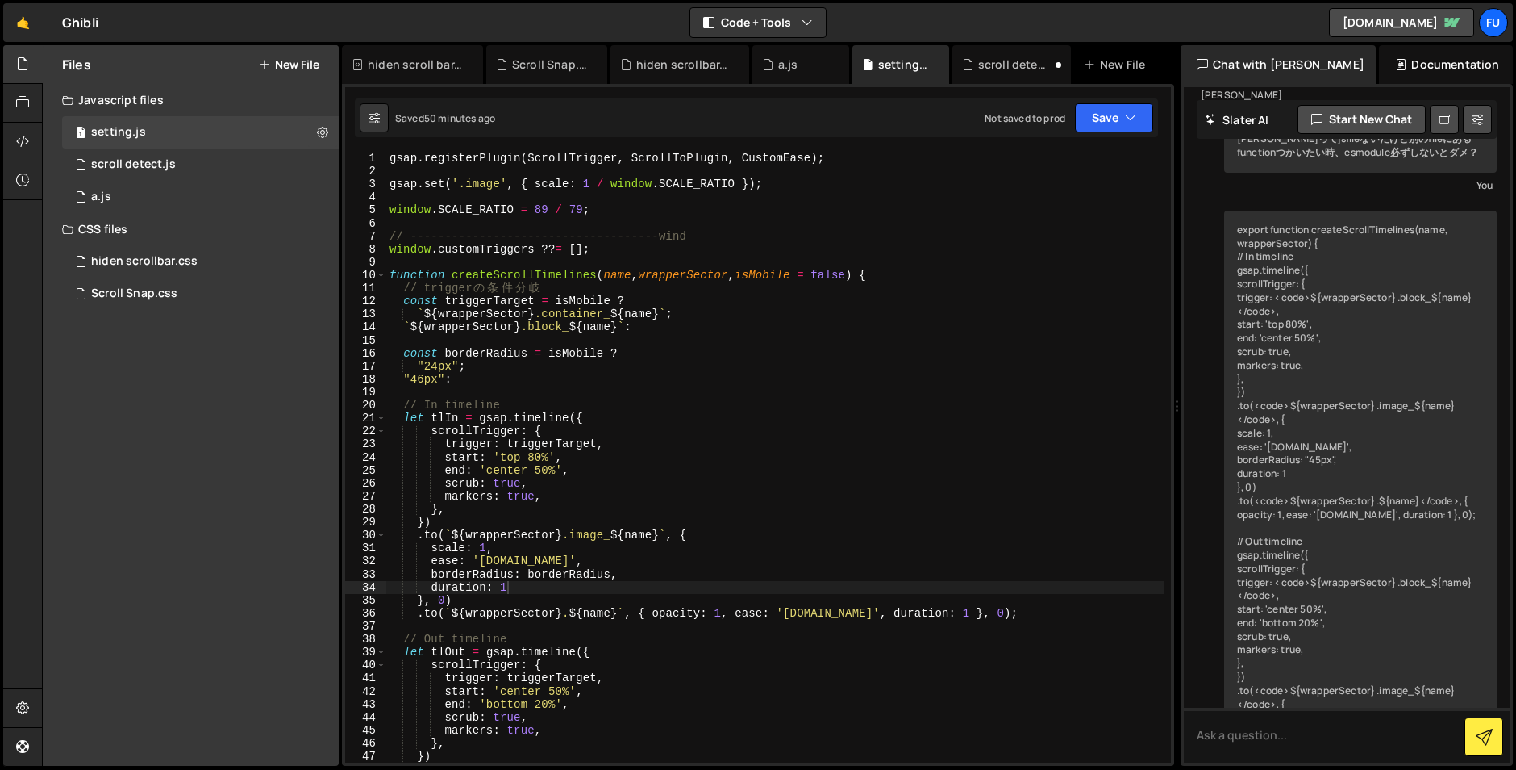
scroll to position [5135, 0]
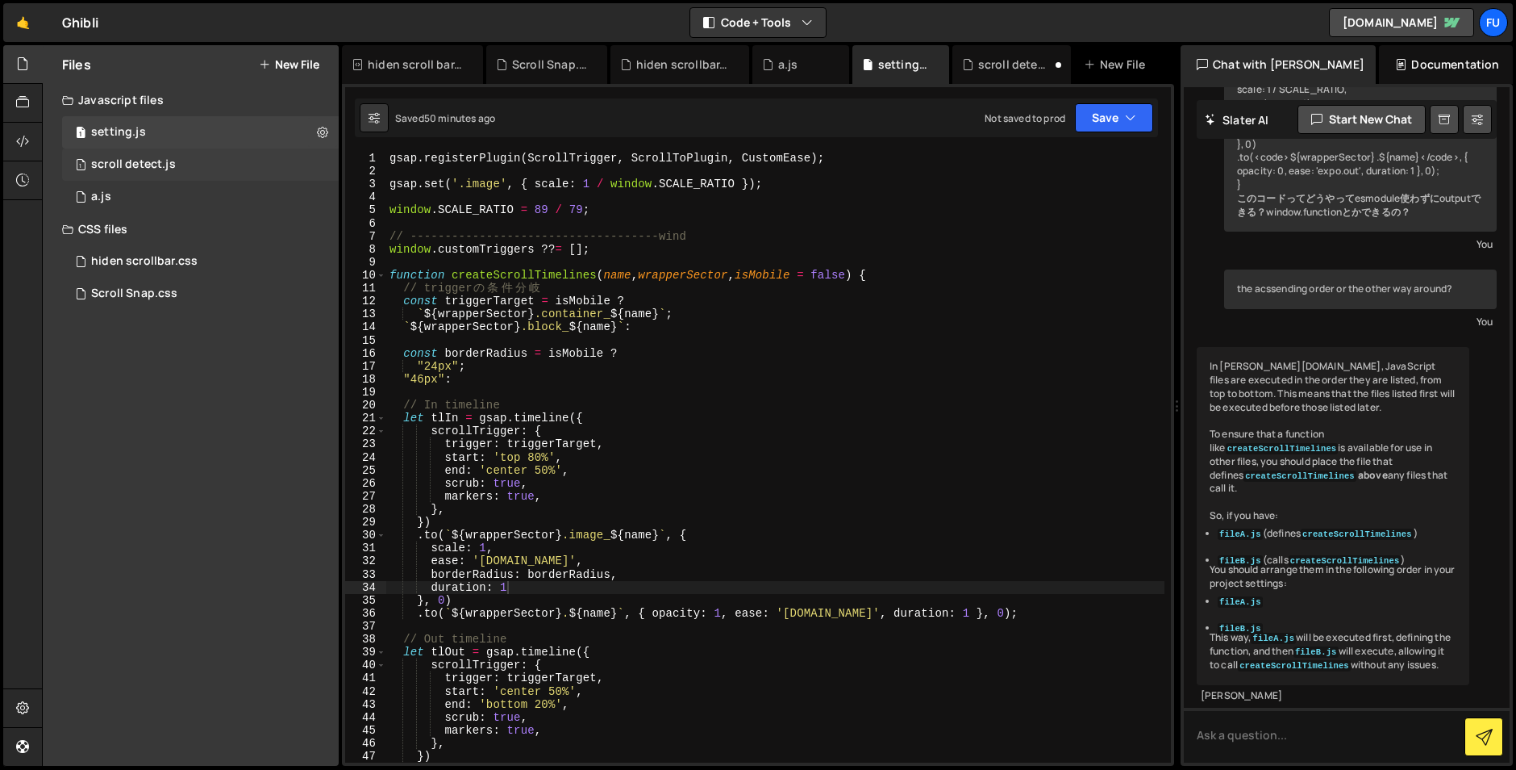
click at [199, 163] on div "1 scroll detect.js 0" at bounding box center [200, 164] width 277 height 32
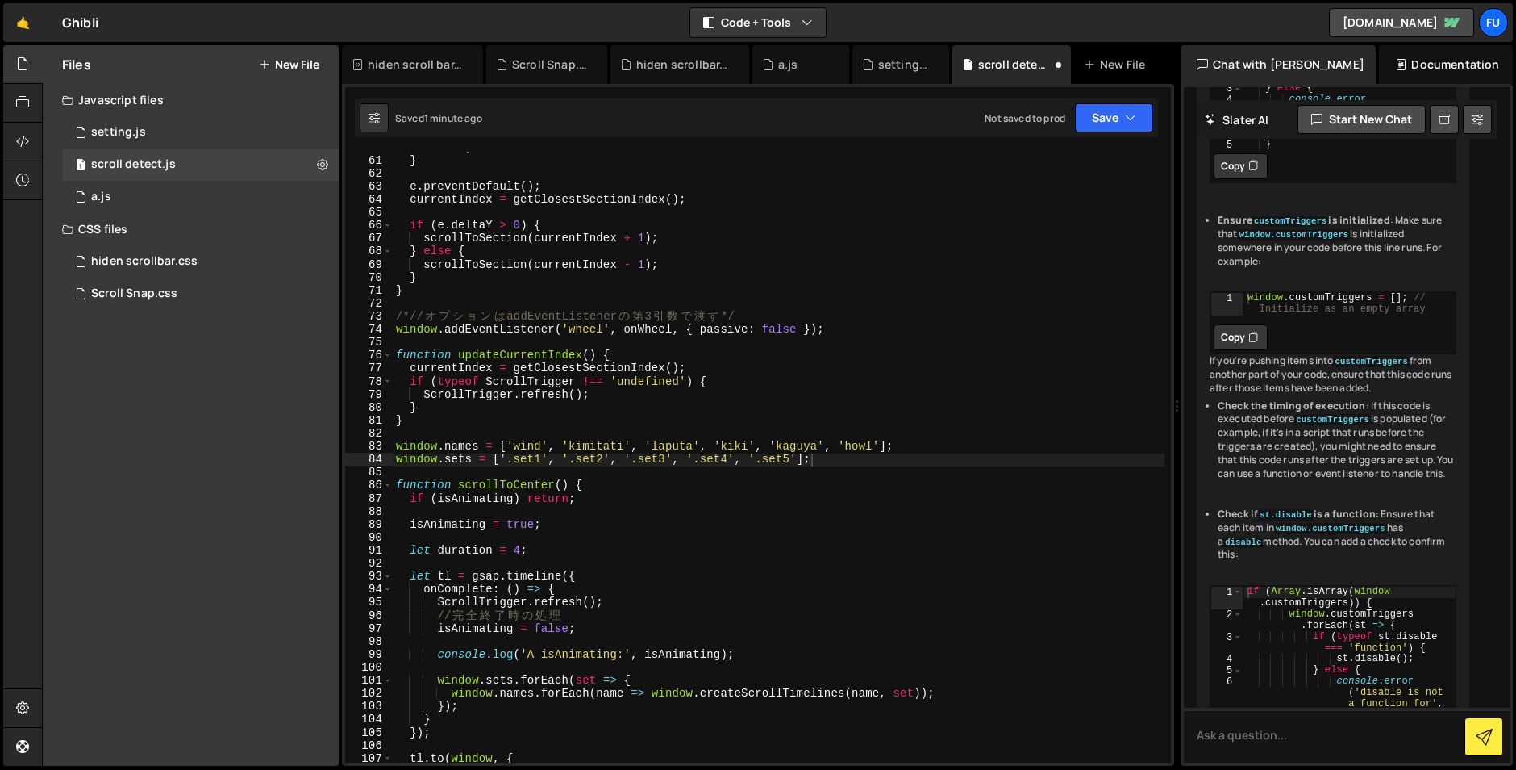
scroll to position [777, 0]
click at [223, 133] on div "1 setting.js 0" at bounding box center [200, 132] width 277 height 32
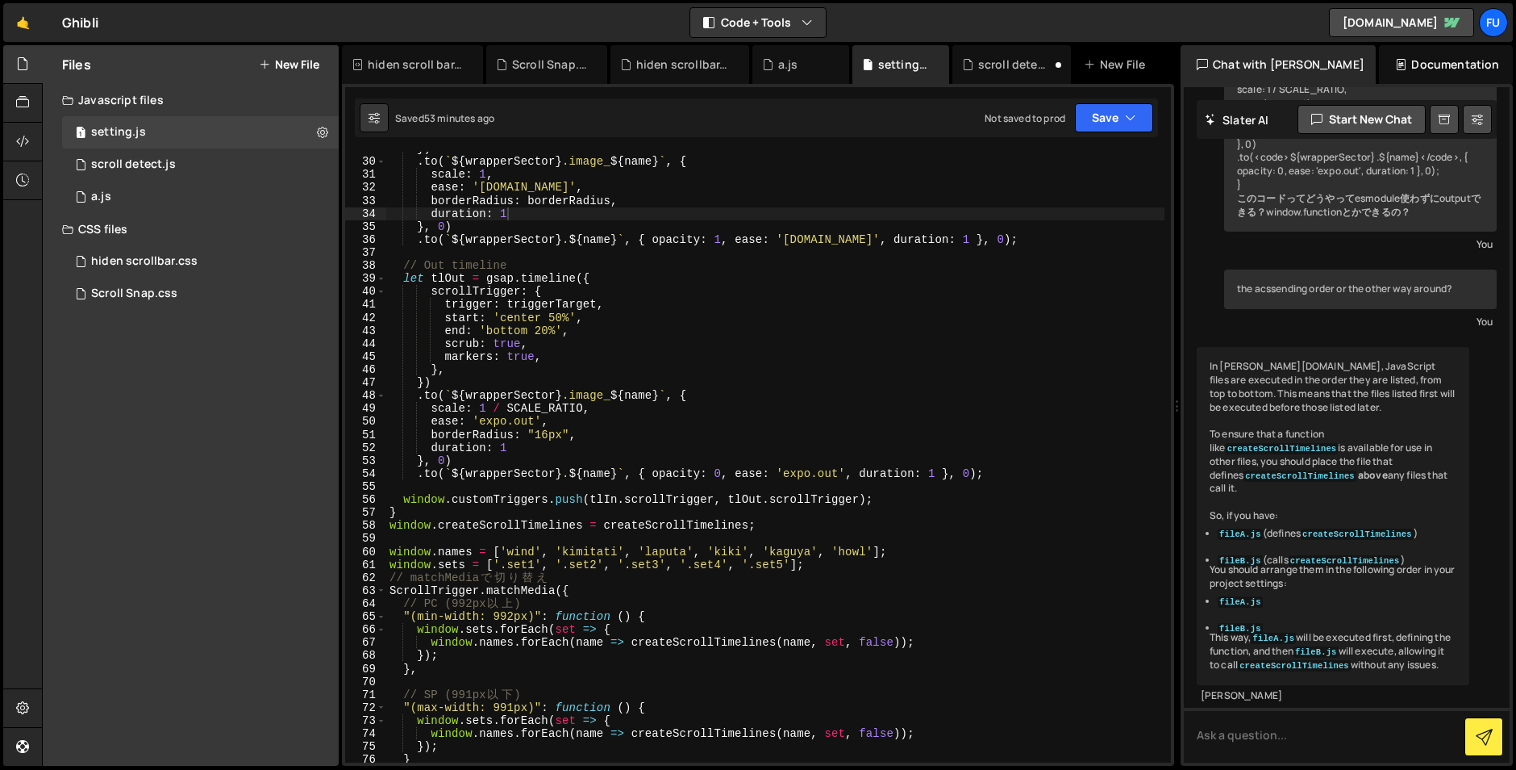
scroll to position [587, 0]
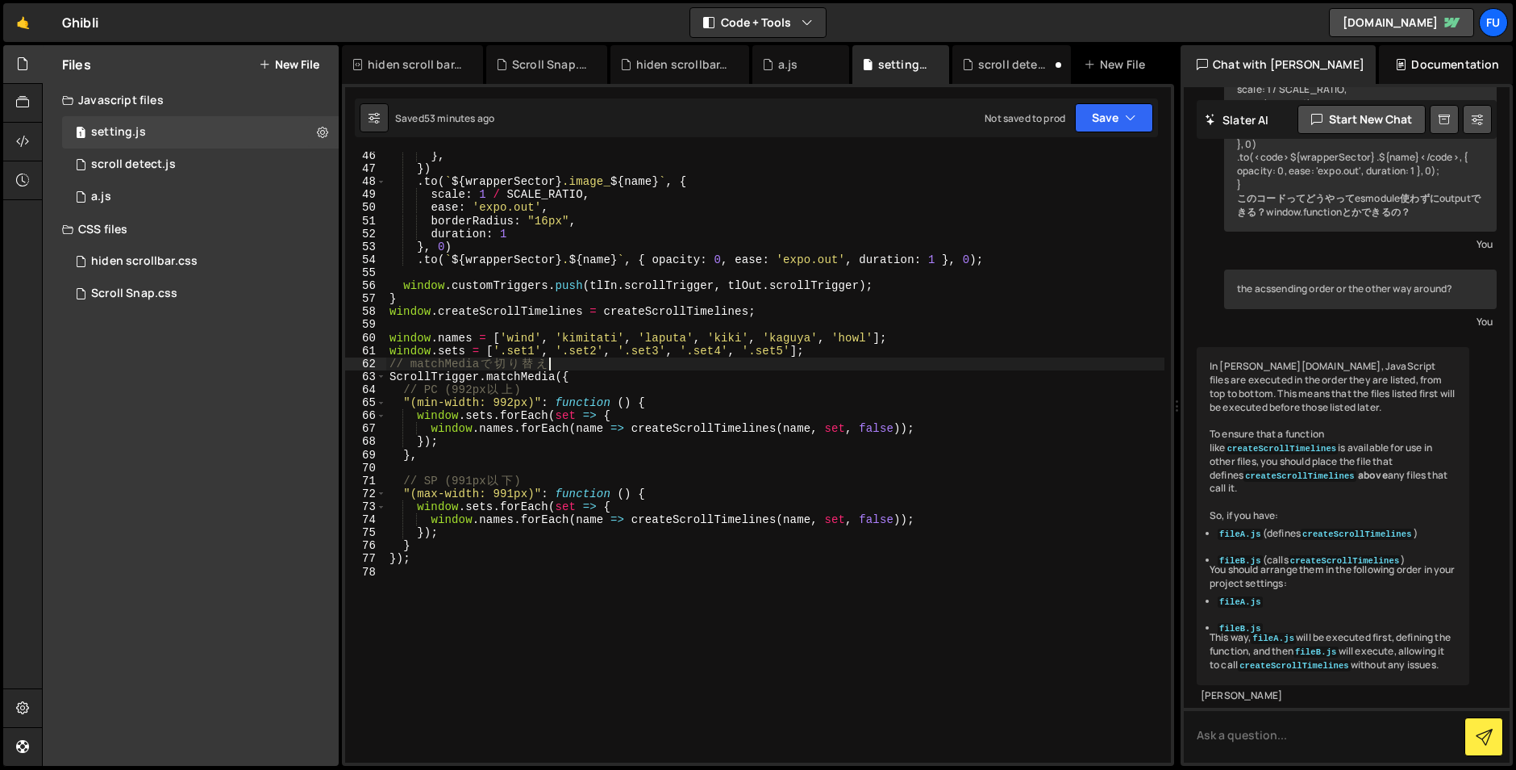
click at [619, 365] on div "} , }) . to ( ` ${ wrapperSector } .image_ ${ name } ` , { scale : 1 / SCALE_RA…" at bounding box center [775, 467] width 778 height 637
click at [619, 369] on div "} , }) . to ( ` ${ wrapperSector } .image_ ${ name } ` , { scale : 1 / SCALE_RA…" at bounding box center [775, 467] width 778 height 637
click at [619, 375] on div "} , }) . to ( ` ${ wrapperSector } .image_ ${ name } ` , { scale : 1 / SCALE_RA…" at bounding box center [775, 467] width 778 height 637
click at [617, 367] on div "} , }) . to ( ` ${ wrapperSector } .image_ ${ name } ` , { scale : 1 / SCALE_RA…" at bounding box center [775, 467] width 778 height 637
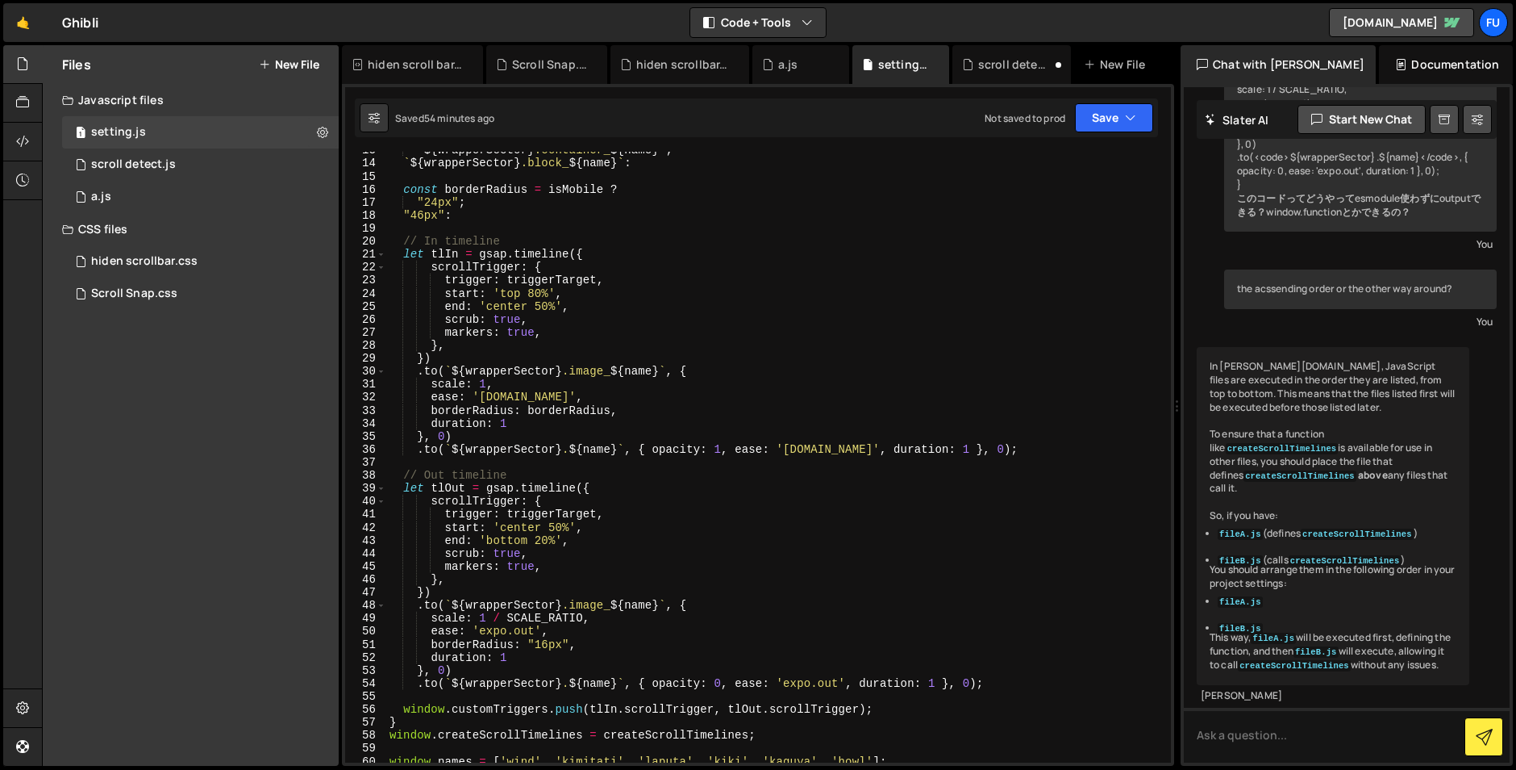
scroll to position [0, 0]
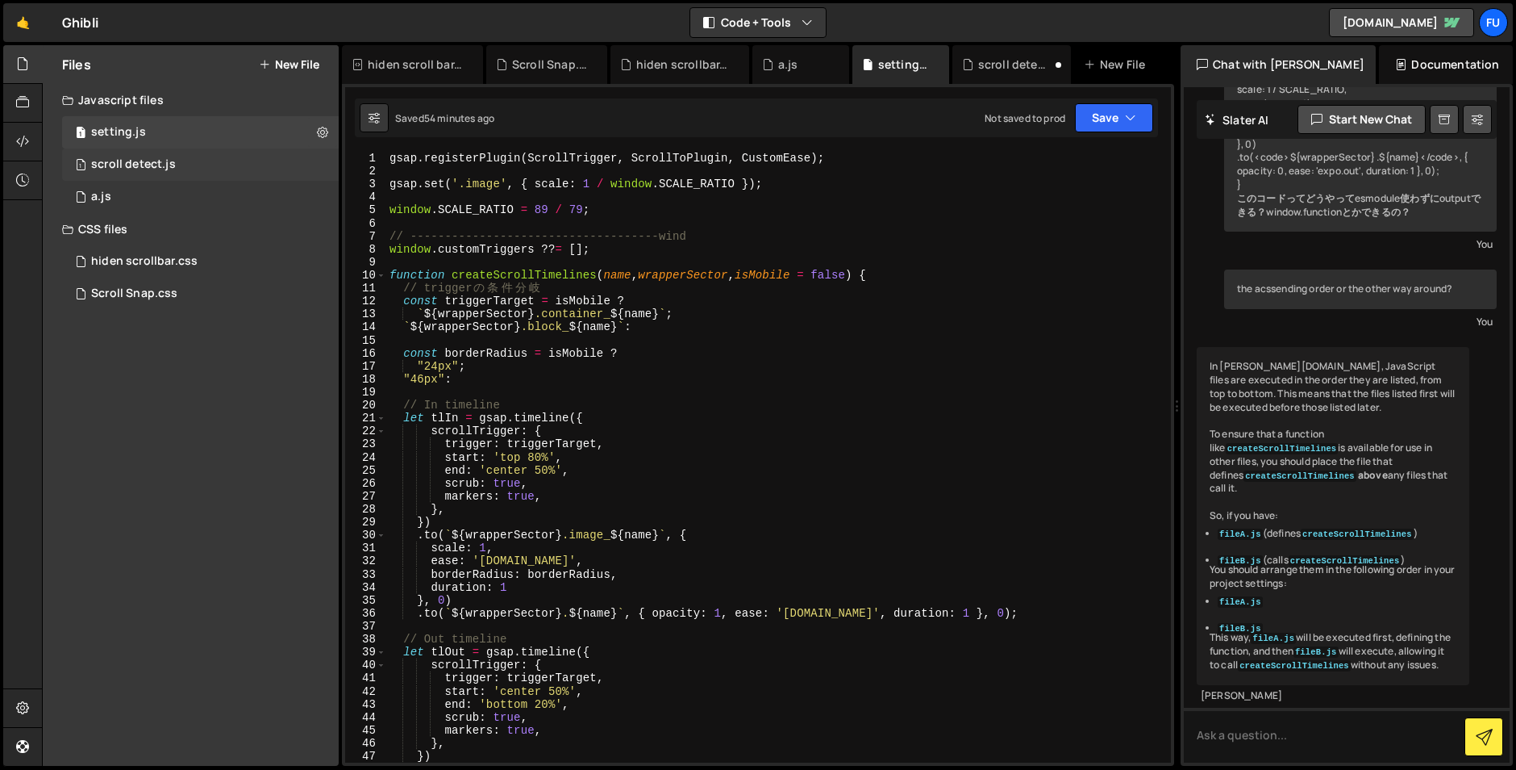
click at [227, 175] on div "1 scroll detect.js 0" at bounding box center [200, 164] width 277 height 32
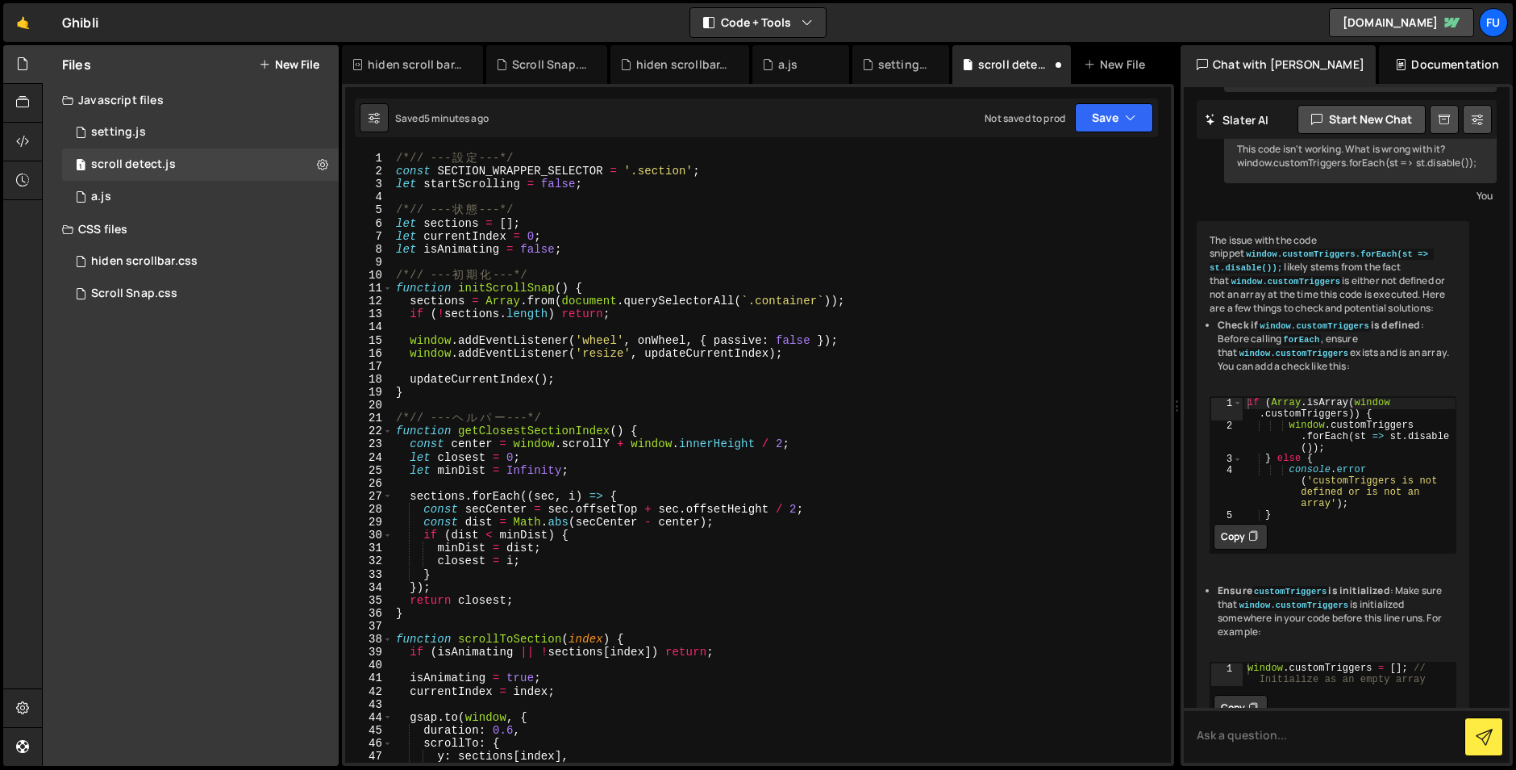
scroll to position [11290, 0]
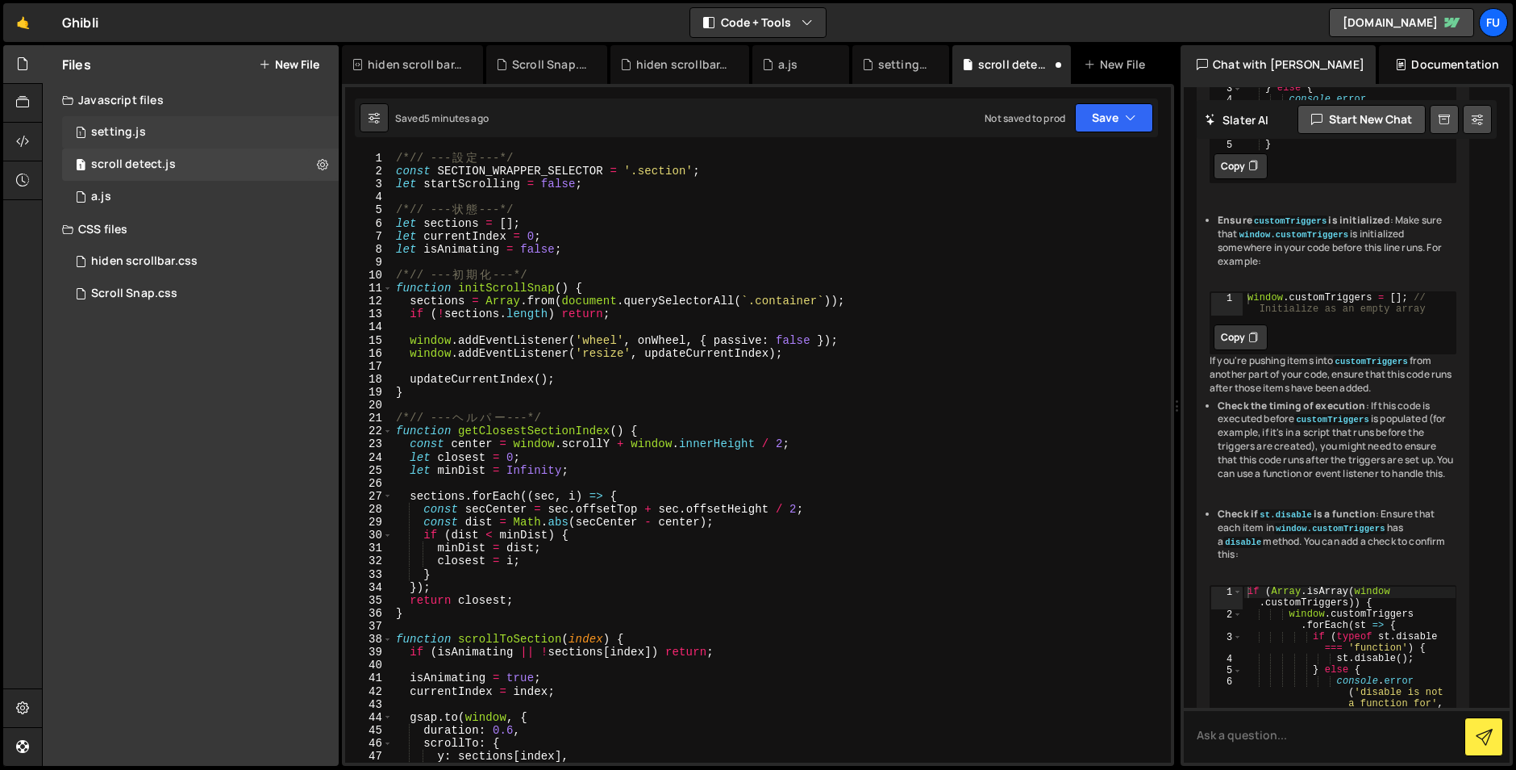
click at [222, 121] on div "1 setting.js 0" at bounding box center [200, 132] width 277 height 32
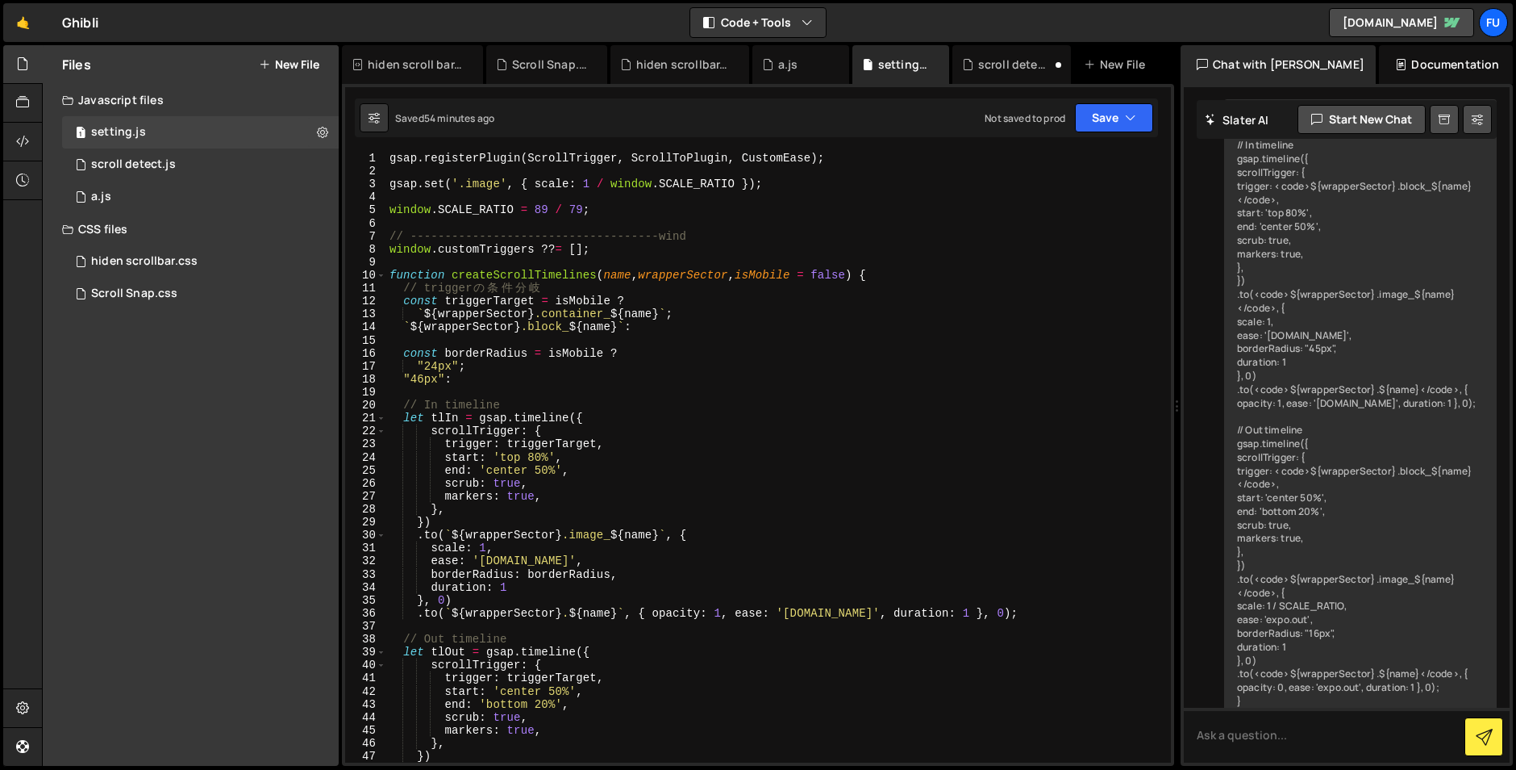
scroll to position [5135, 0]
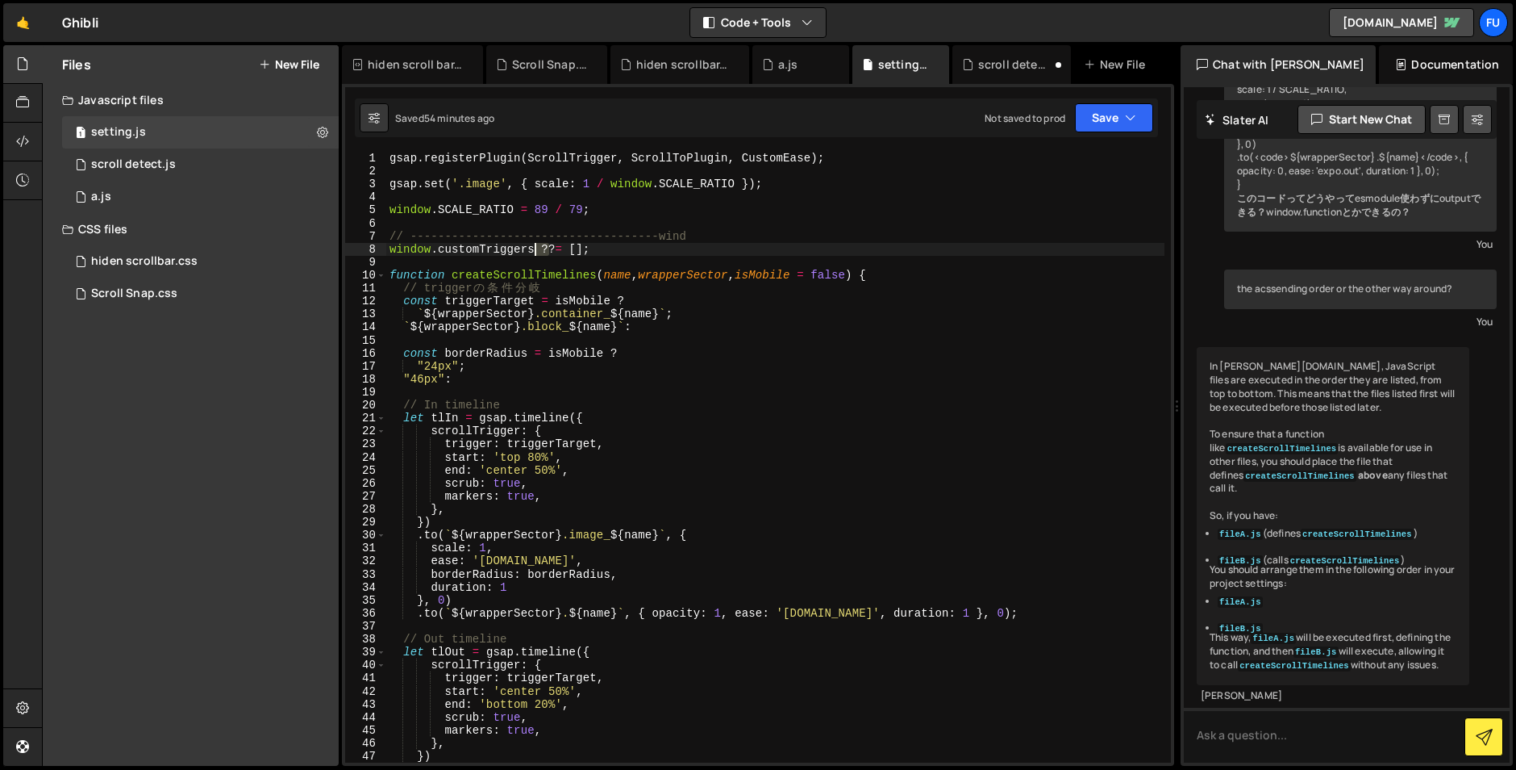
drag, startPoint x: 549, startPoint y: 250, endPoint x: 534, endPoint y: 252, distance: 14.6
click at [534, 252] on div "gsap . registerPlugin ( ScrollTrigger , ScrollToPlugin , CustomEase ) ; gsap . …" at bounding box center [775, 470] width 778 height 637
click at [557, 255] on div "gsap . registerPlugin ( ScrollTrigger , ScrollToPlugin , CustomEase ) ; gsap . …" at bounding box center [775, 470] width 778 height 637
drag, startPoint x: 554, startPoint y: 250, endPoint x: 536, endPoint y: 249, distance: 17.8
click at [536, 249] on div "gsap . registerPlugin ( ScrollTrigger , ScrollToPlugin , CustomEase ) ; gsap . …" at bounding box center [775, 470] width 778 height 637
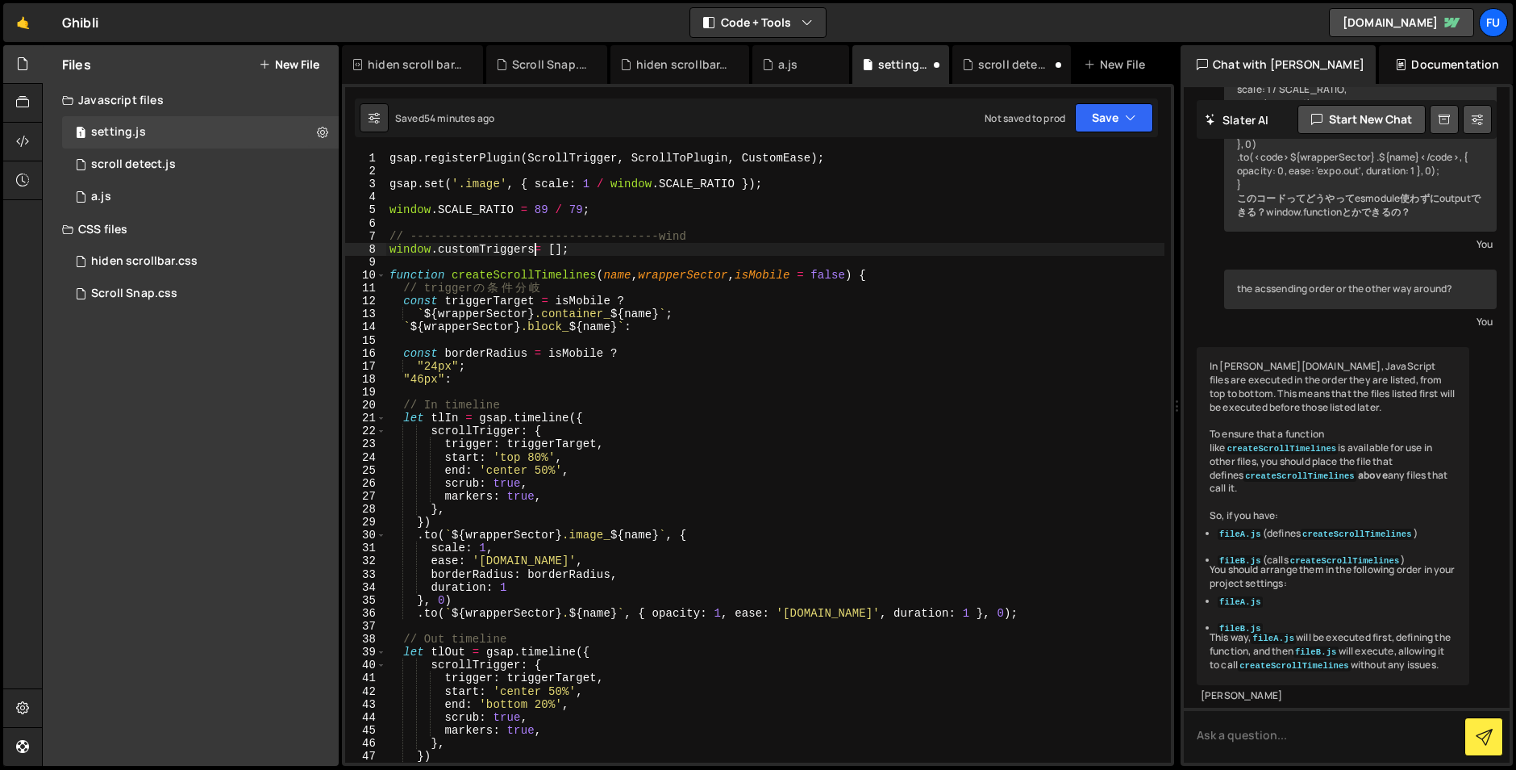
scroll to position [0, 10]
click at [699, 327] on div "gsap . registerPlugin ( ScrollTrigger , ScrollToPlugin , CustomEase ) ; gsap . …" at bounding box center [775, 470] width 778 height 637
type textarea "`${wrapperSector} .block_${name}`:"
click at [240, 153] on div "1 scroll detect.js 0" at bounding box center [200, 164] width 277 height 32
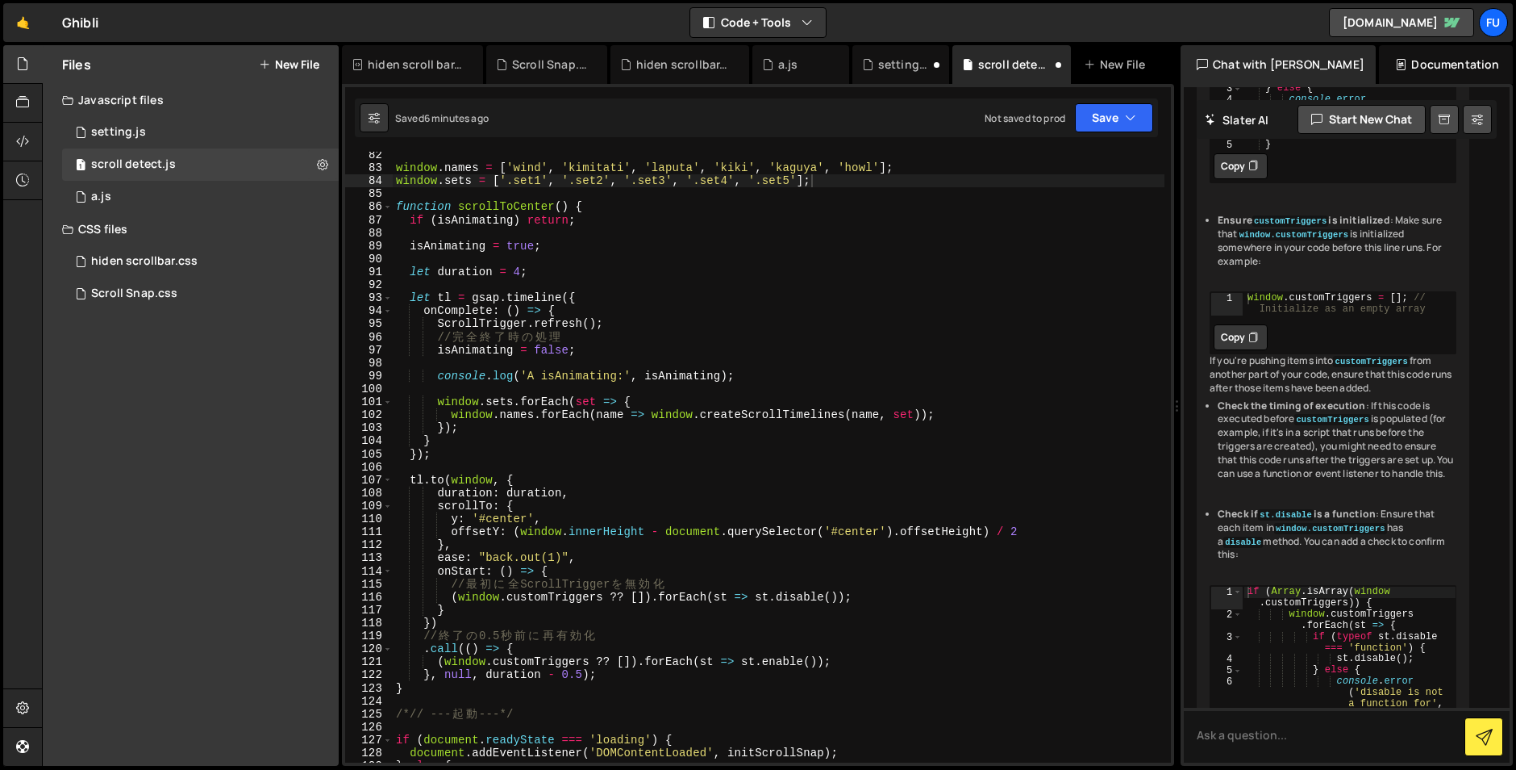
scroll to position [1056, 0]
drag, startPoint x: 651, startPoint y: 595, endPoint x: 604, endPoint y: 596, distance: 46.8
click at [604, 596] on div "window . names = [ 'wind' , 'kimitati' , '[GEOGRAPHIC_DATA]' , 'kiki' , 'kaguya…" at bounding box center [779, 466] width 772 height 637
click at [457, 597] on div "window . names = [ 'wind' , 'kimitati' , '[GEOGRAPHIC_DATA]' , 'kiki' , 'kaguya…" at bounding box center [779, 466] width 772 height 637
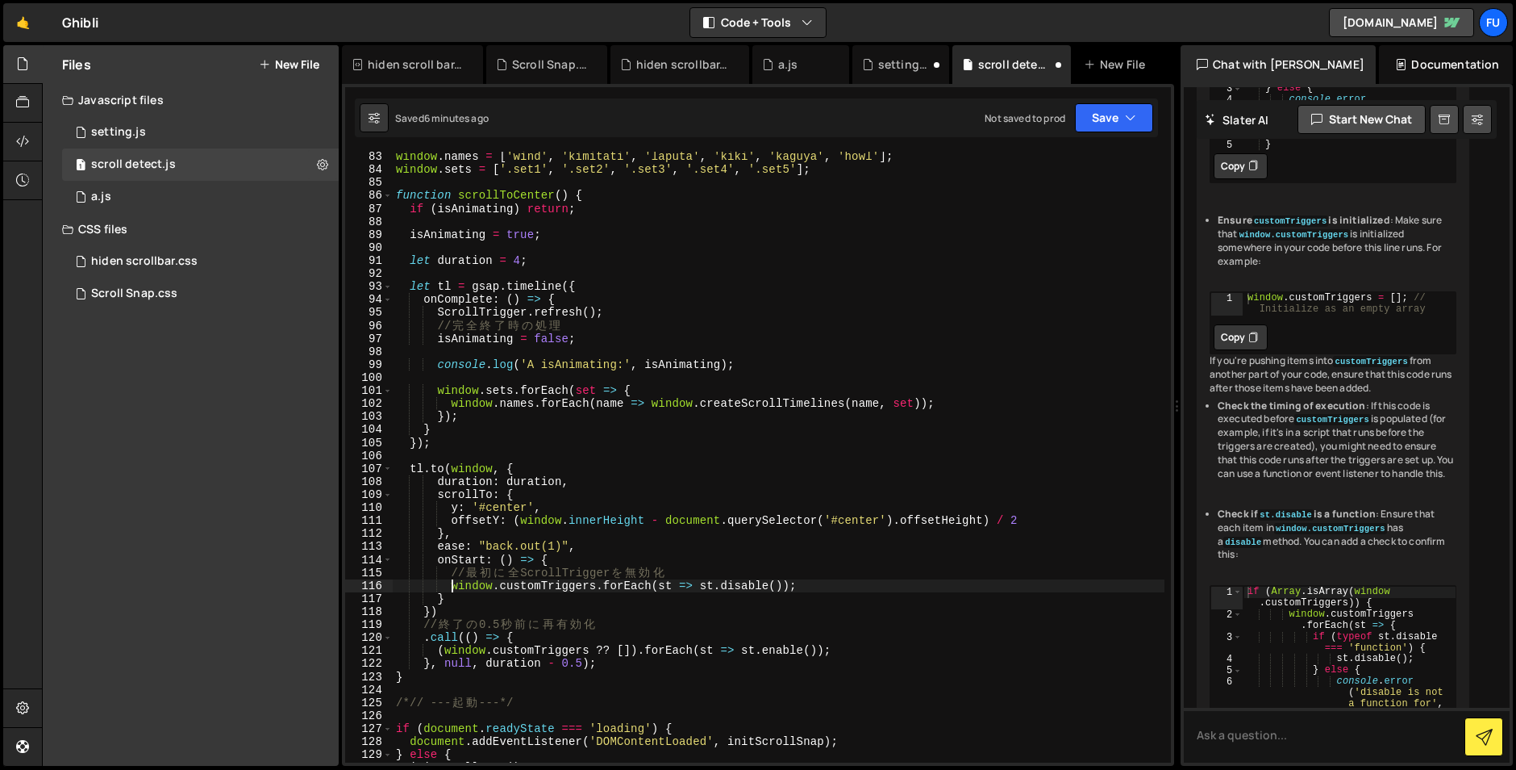
scroll to position [1069, 0]
click at [527, 651] on div "window . names = [ 'wind' , 'kimitati' , '[GEOGRAPHIC_DATA]' , 'kiki' , 'kaguya…" at bounding box center [779, 466] width 772 height 637
click at [603, 665] on div "window . names = [ 'wind' , 'kimitati' , '[GEOGRAPHIC_DATA]' , 'kiki' , 'kaguya…" at bounding box center [779, 466] width 772 height 637
click at [642, 665] on div "window . names = [ 'wind' , 'kimitati' , '[GEOGRAPHIC_DATA]' , 'kiki' , 'kaguya…" at bounding box center [779, 466] width 772 height 637
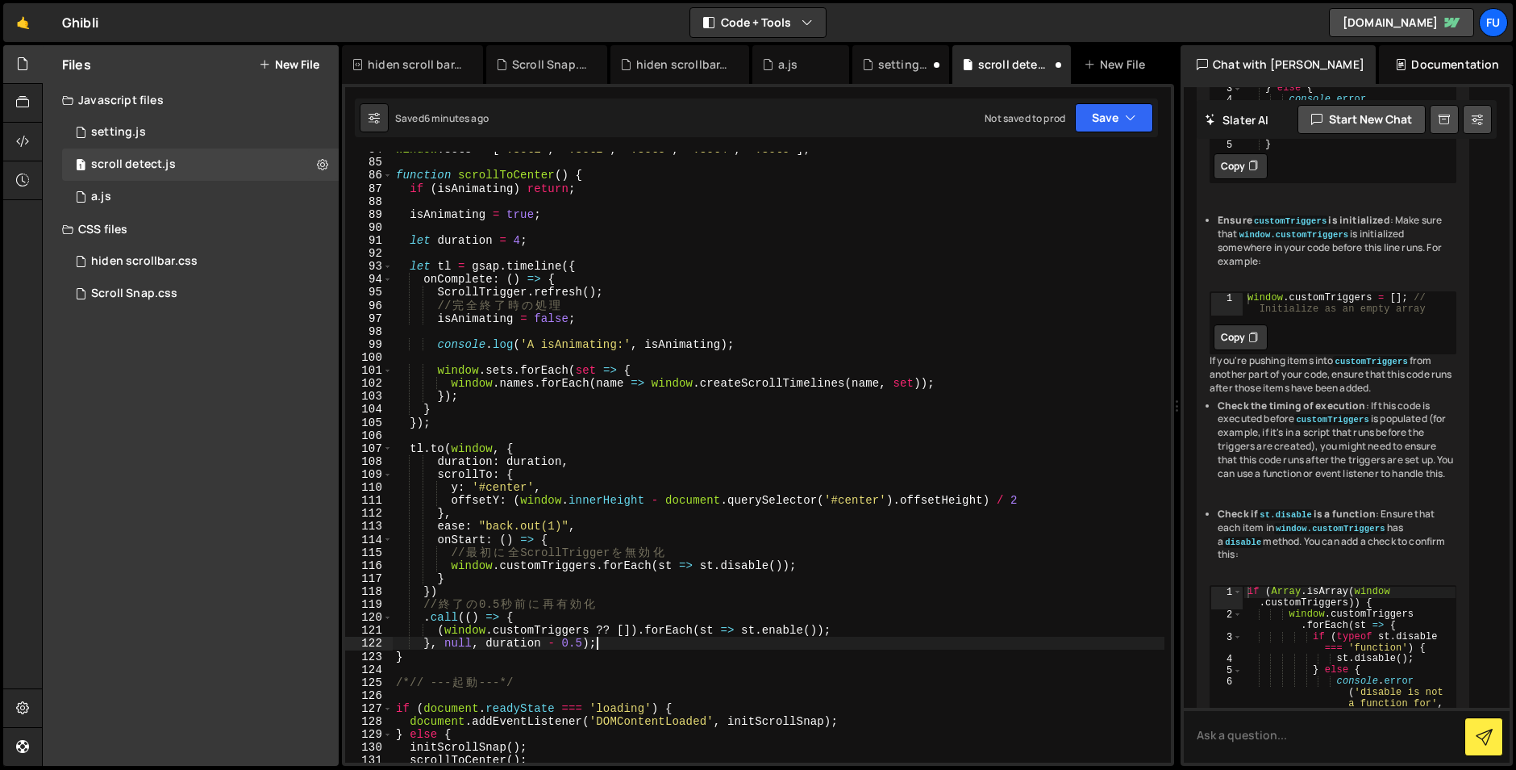
scroll to position [1089, 0]
drag, startPoint x: 636, startPoint y: 624, endPoint x: 589, endPoint y: 624, distance: 47.6
click at [589, 624] on div "window . sets = [ '.set1' , '.set2' , '.set3' , '.set4' , '.set5' ] ; function …" at bounding box center [779, 459] width 772 height 637
click at [443, 628] on div "window . sets = [ '.set1' , '.set2' , '.set3' , '.set4' , '.set5' ] ; function …" at bounding box center [779, 459] width 772 height 637
type textarea "window.customTriggers.forEach(st => st.enable());"
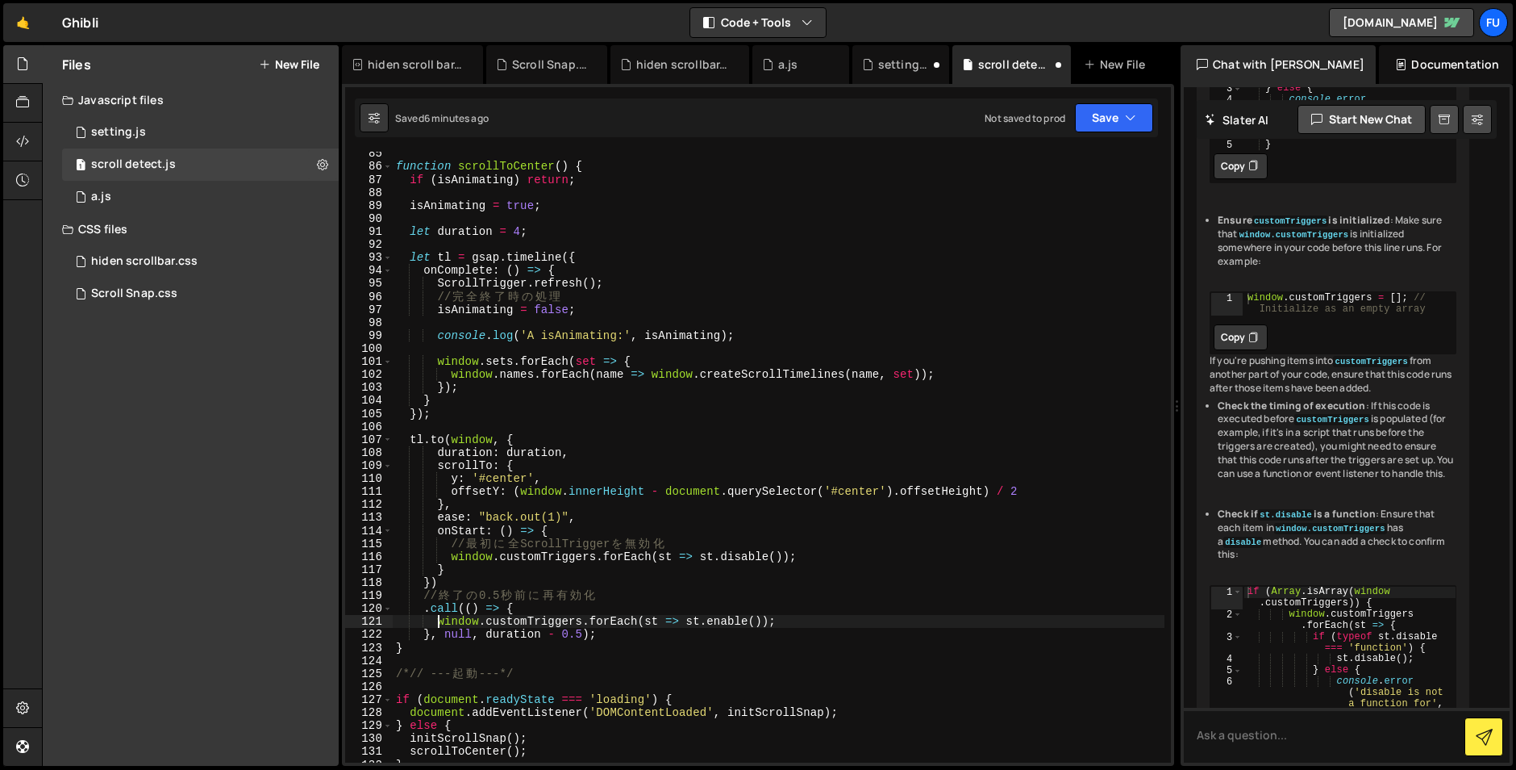
scroll to position [1096, 0]
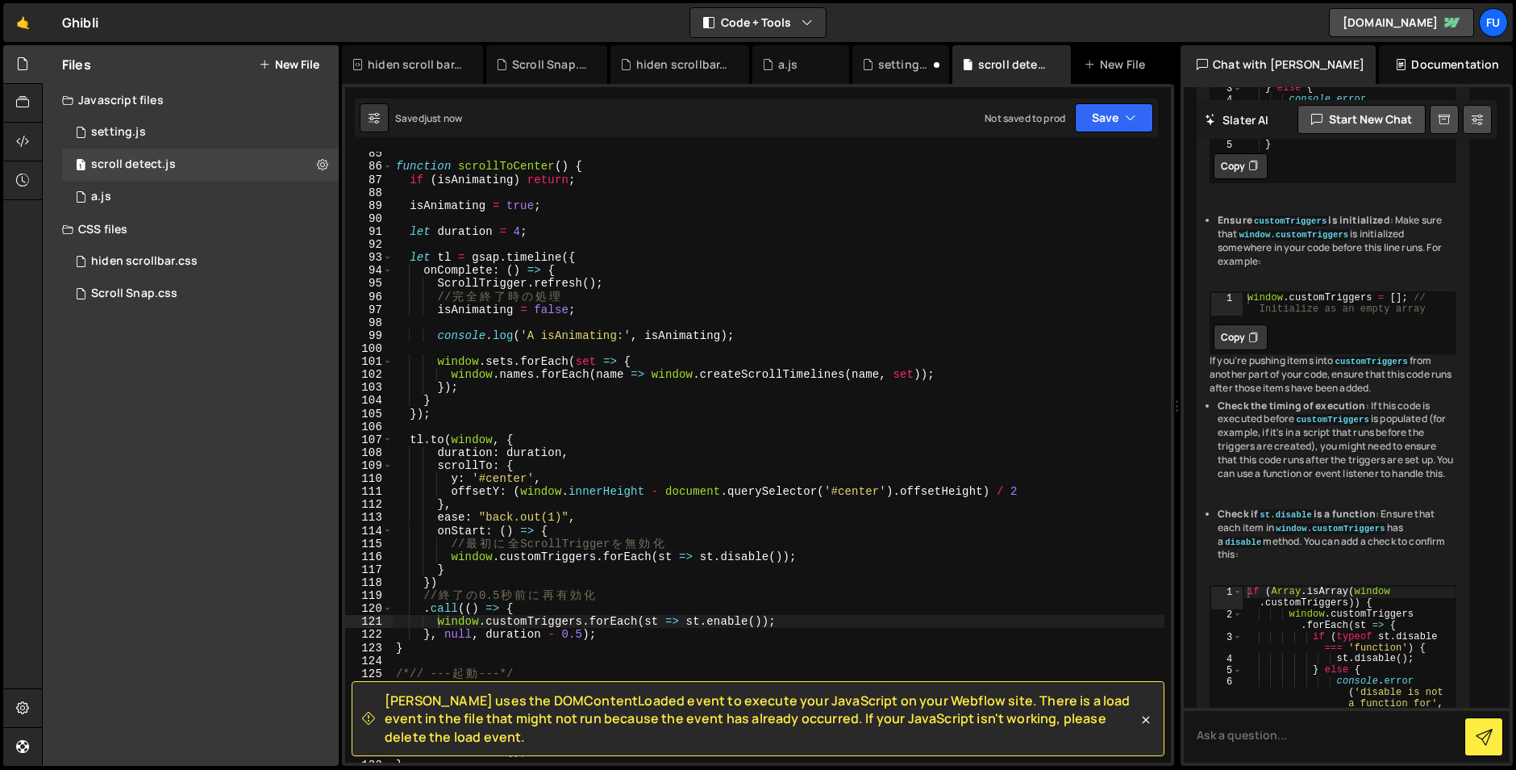
click at [1157, 720] on div "[PERSON_NAME] uses the DOMContentLoaded event to execute your JavaScript on you…" at bounding box center [758, 718] width 813 height 75
click at [1148, 720] on icon at bounding box center [1146, 719] width 16 height 16
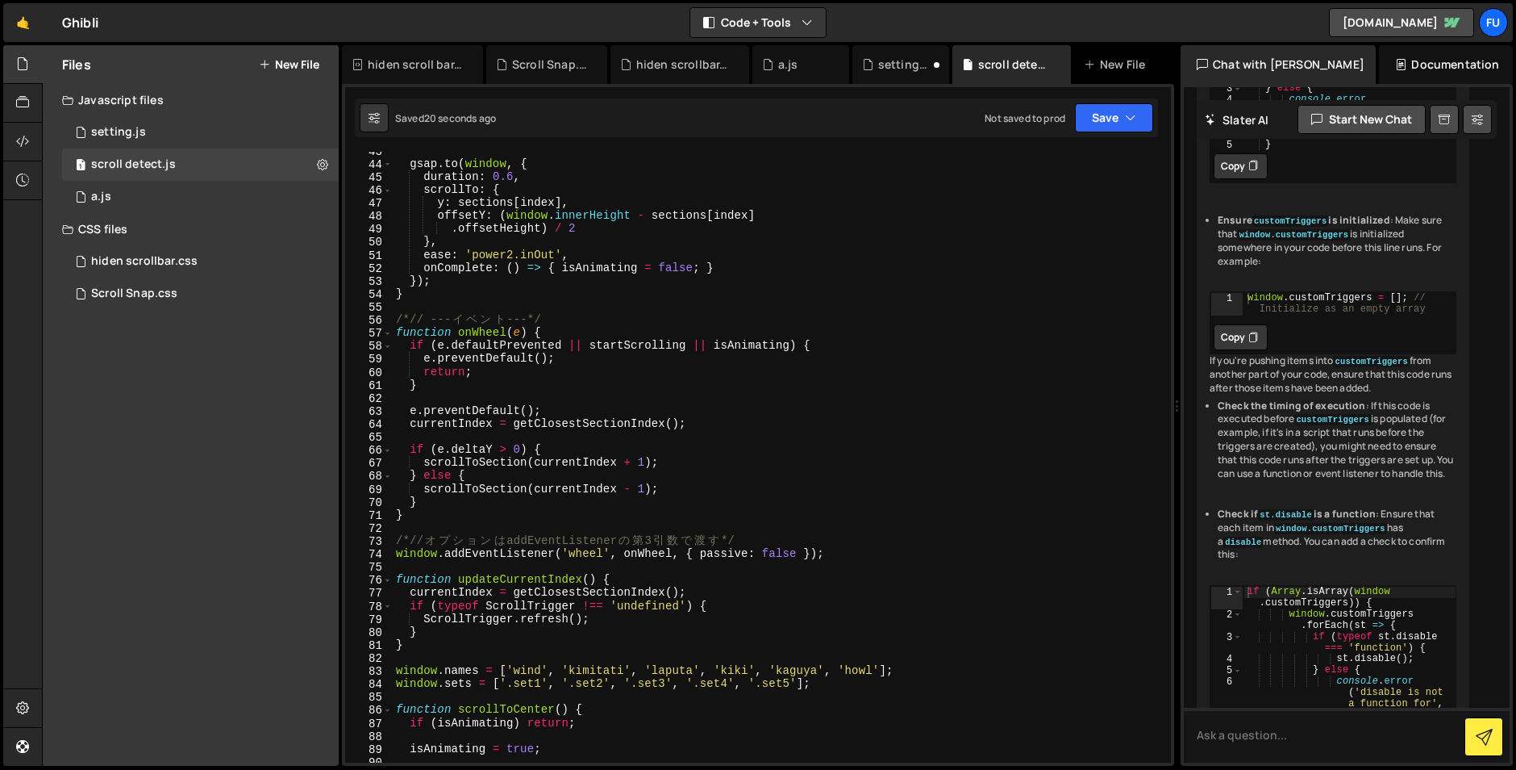
scroll to position [511, 0]
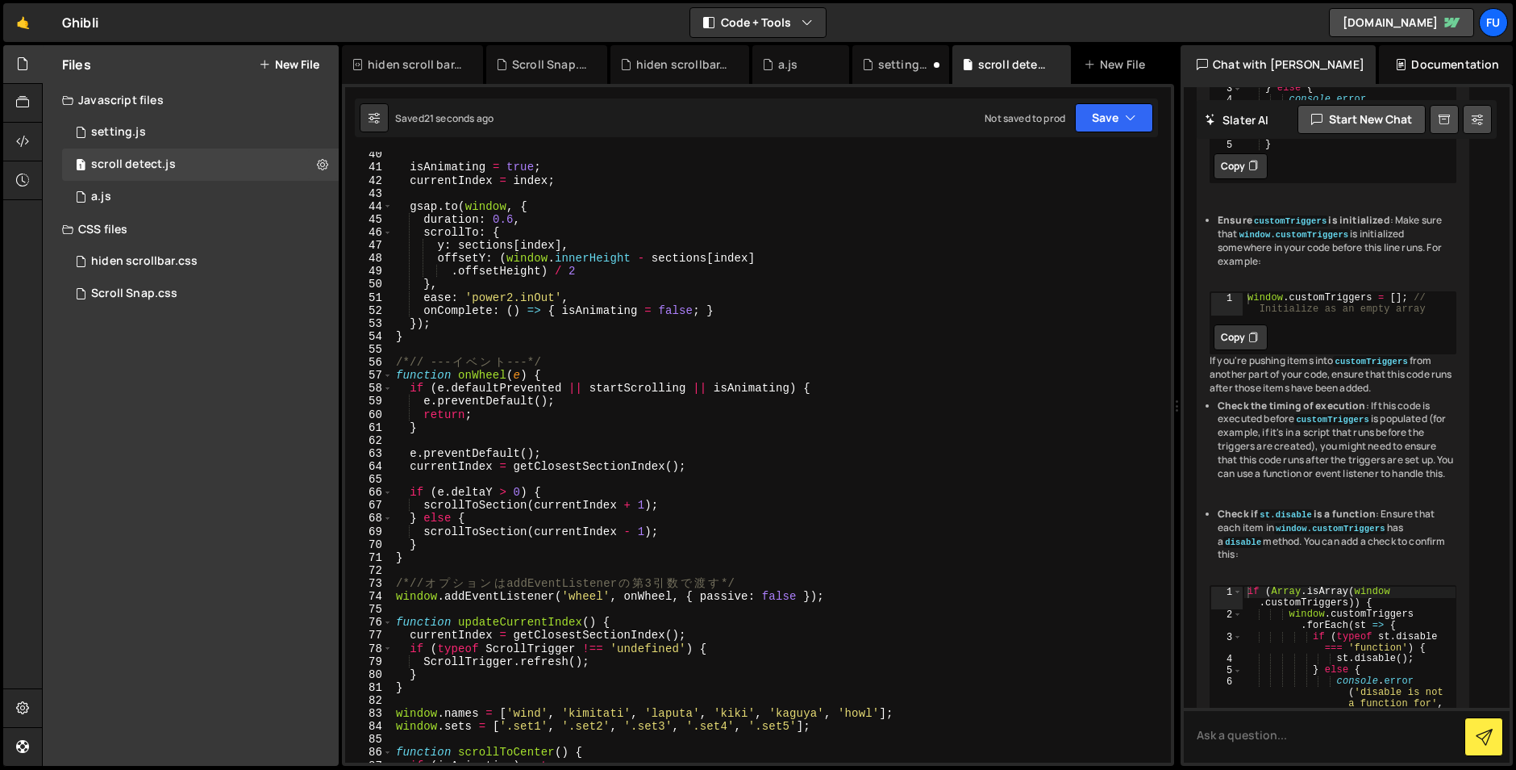
click at [1101, 136] on div "Saved 21 seconds ago Not saved to prod Upgrade to Edit Save Save to Staging S S…" at bounding box center [756, 117] width 803 height 39
click at [1101, 117] on button "Save" at bounding box center [1114, 117] width 78 height 29
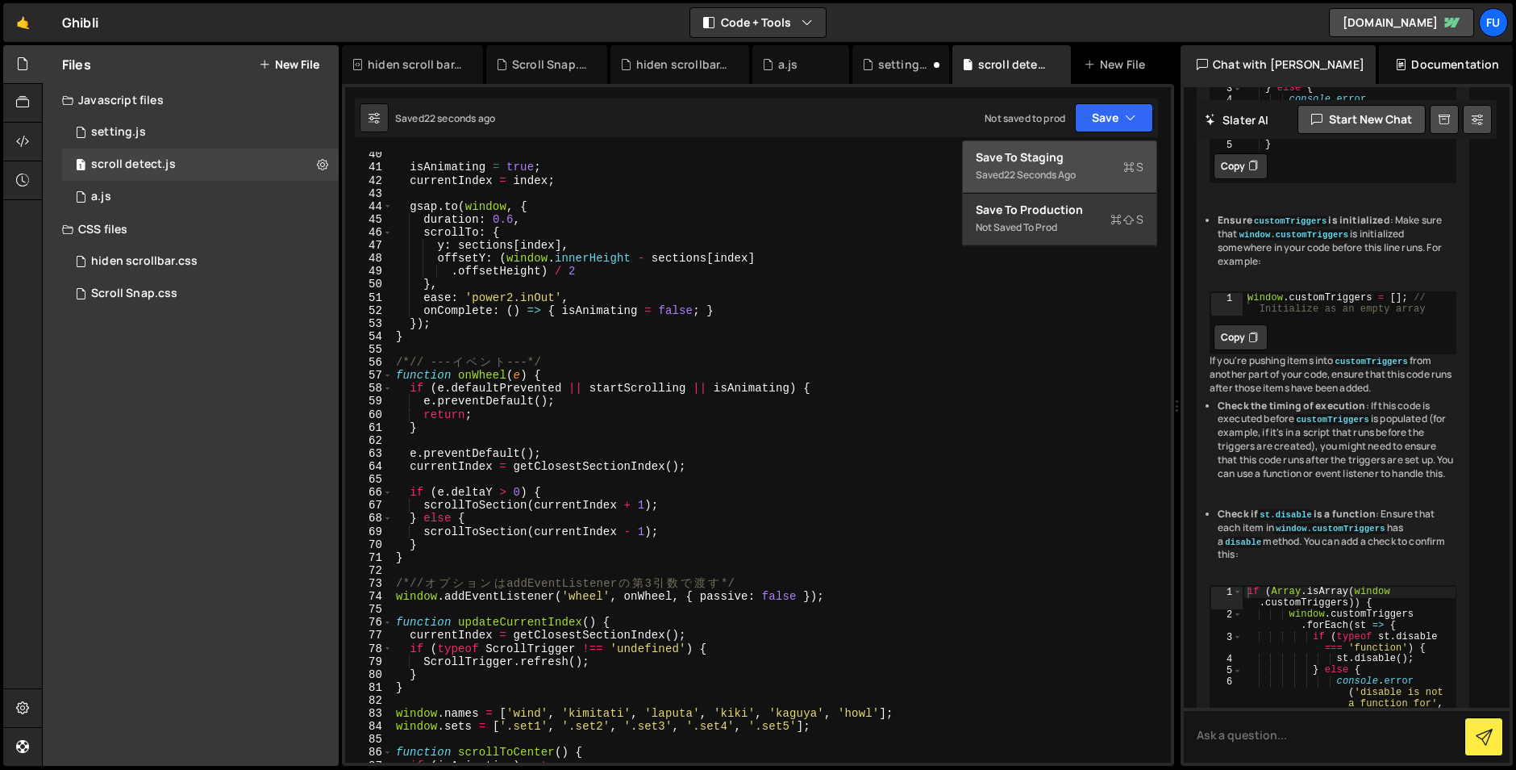
click at [1095, 158] on div "Save to Staging S" at bounding box center [1060, 157] width 168 height 16
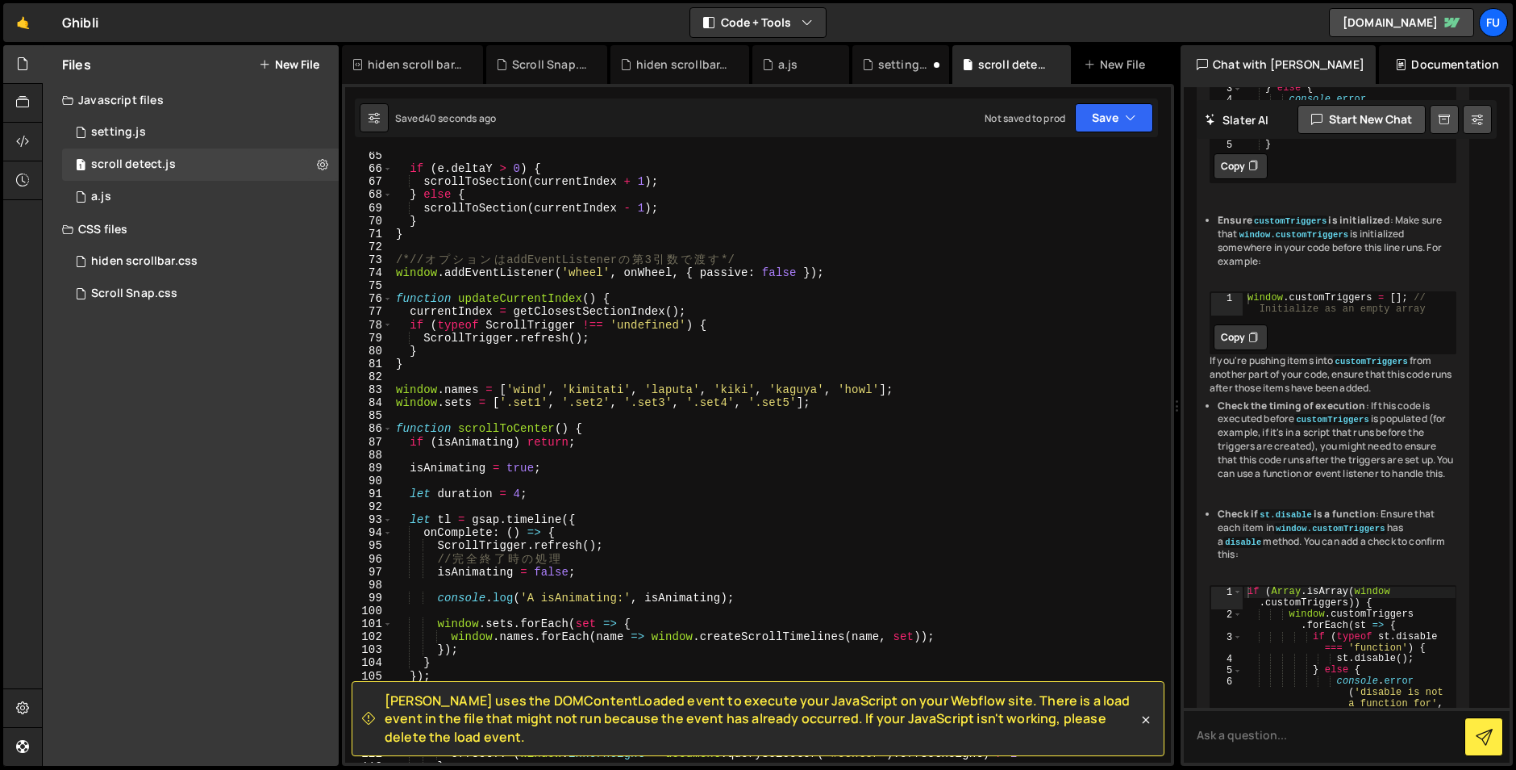
scroll to position [808, 0]
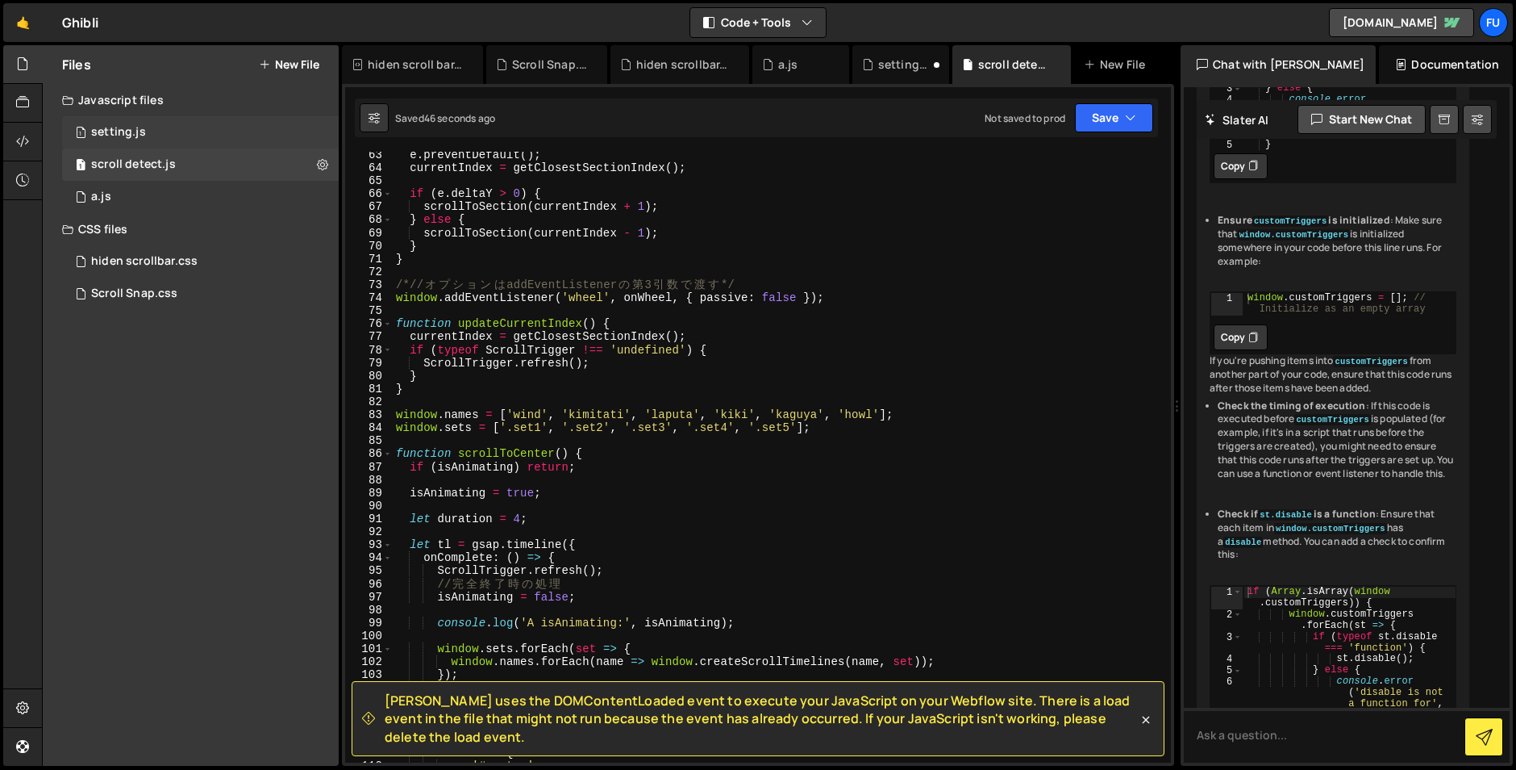
click at [272, 144] on div "1 setting.js 0" at bounding box center [200, 132] width 277 height 32
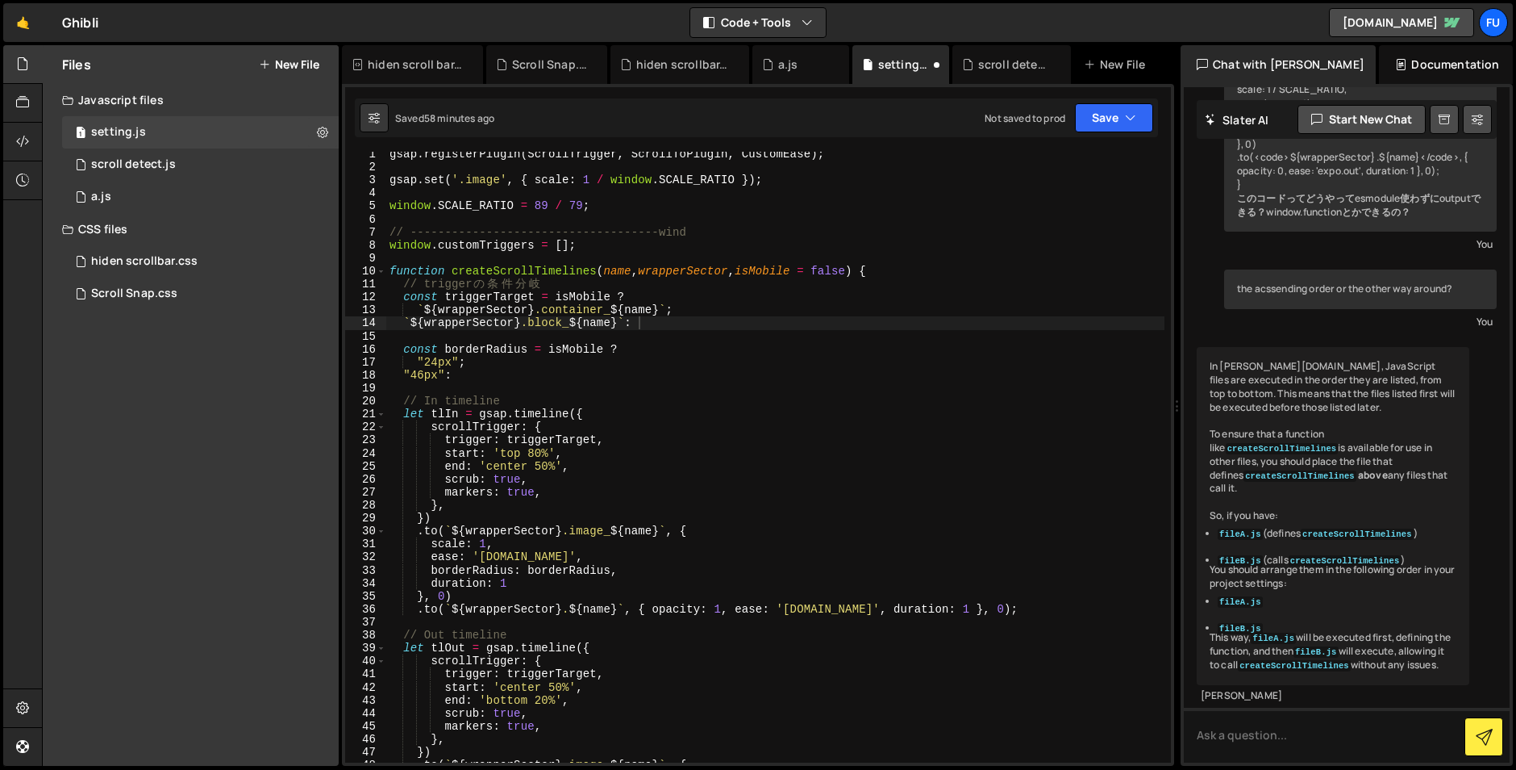
scroll to position [14, 0]
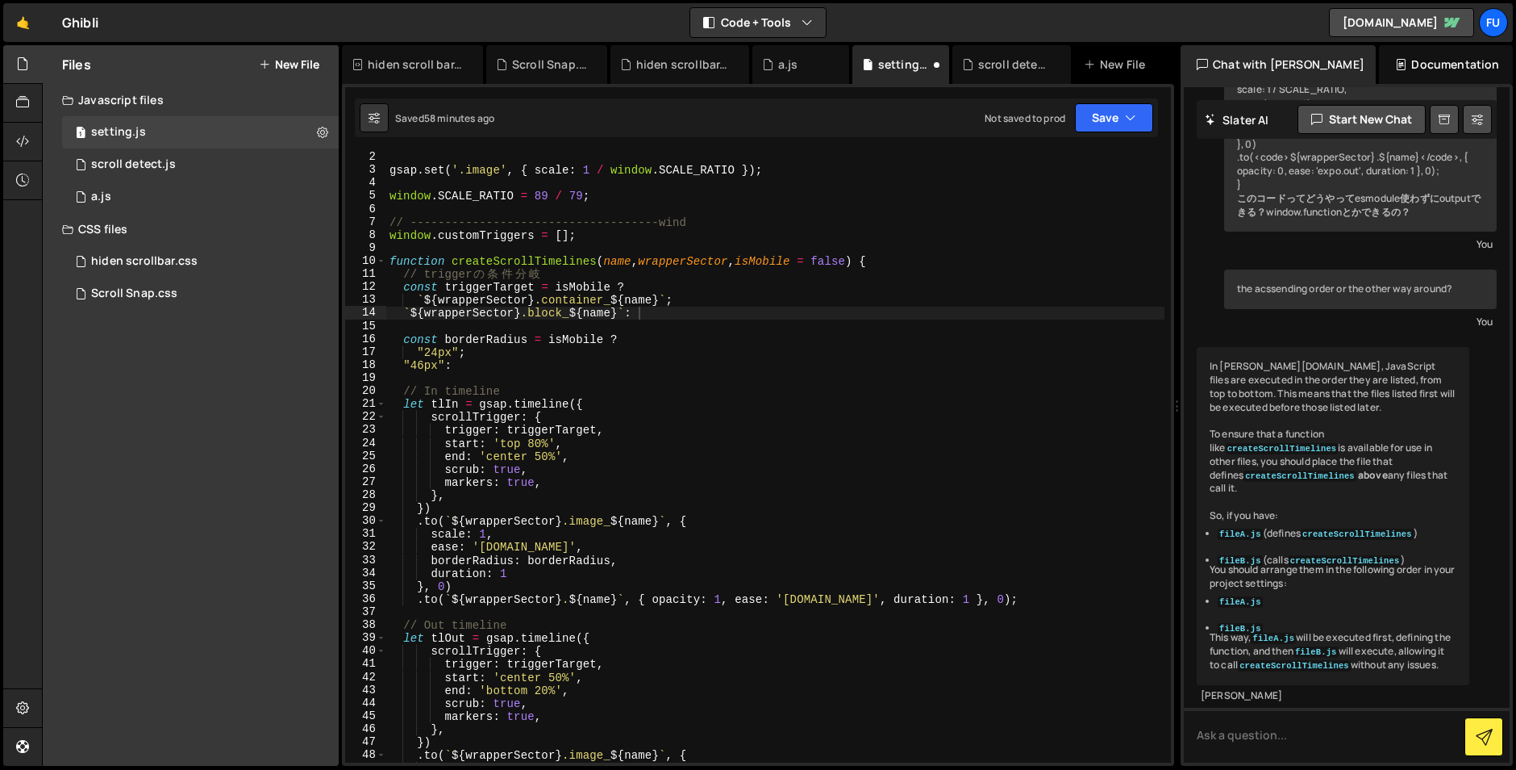
click at [663, 342] on div "gsap . set ( '.image' , { scale : 1 / window . SCALE_RATIO }) ; window . SCALE_…" at bounding box center [775, 469] width 778 height 637
click at [661, 350] on div "gsap . set ( '.image' , { scale : 1 / window . SCALE_RATIO }) ; window . SCALE_…" at bounding box center [775, 469] width 778 height 637
click at [660, 362] on div "gsap . set ( '.image' , { scale : 1 / window . SCALE_RATIO }) ; window . SCALE_…" at bounding box center [775, 469] width 778 height 637
type textarea ""46px":"
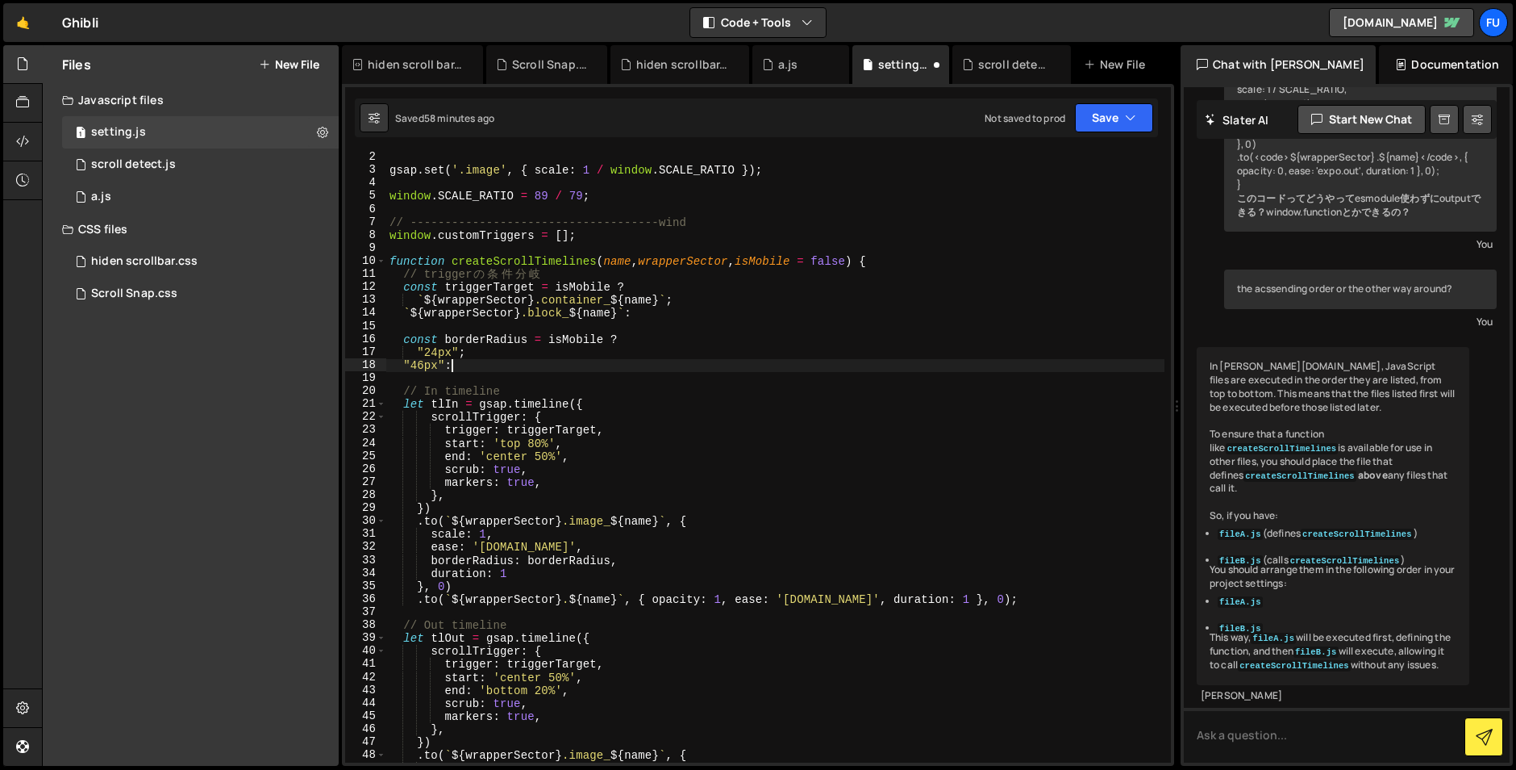
click at [659, 365] on div "gsap . set ( '.image' , { scale : 1 / window . SCALE_RATIO }) ; window . SCALE_…" at bounding box center [775, 469] width 778 height 637
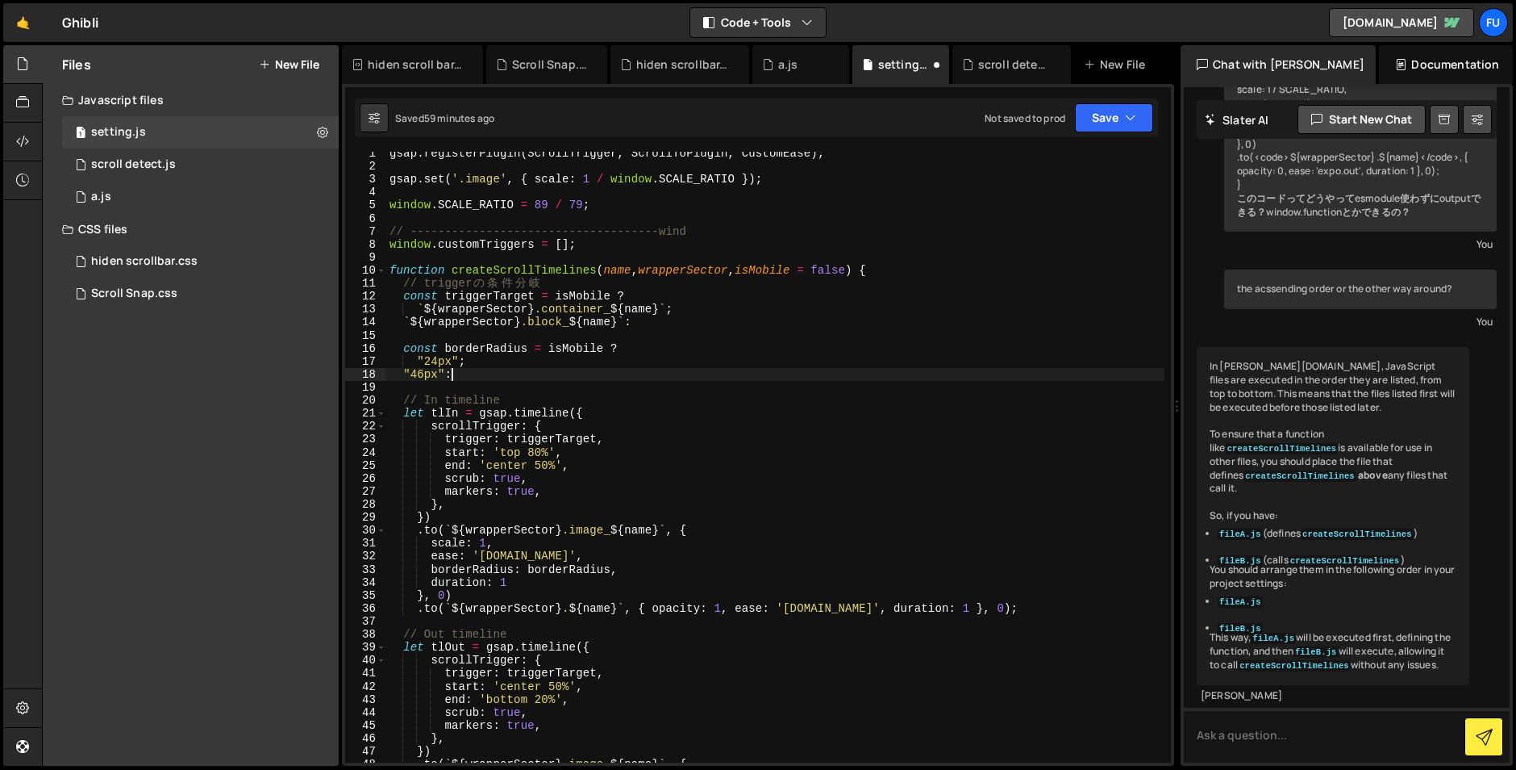
scroll to position [0, 0]
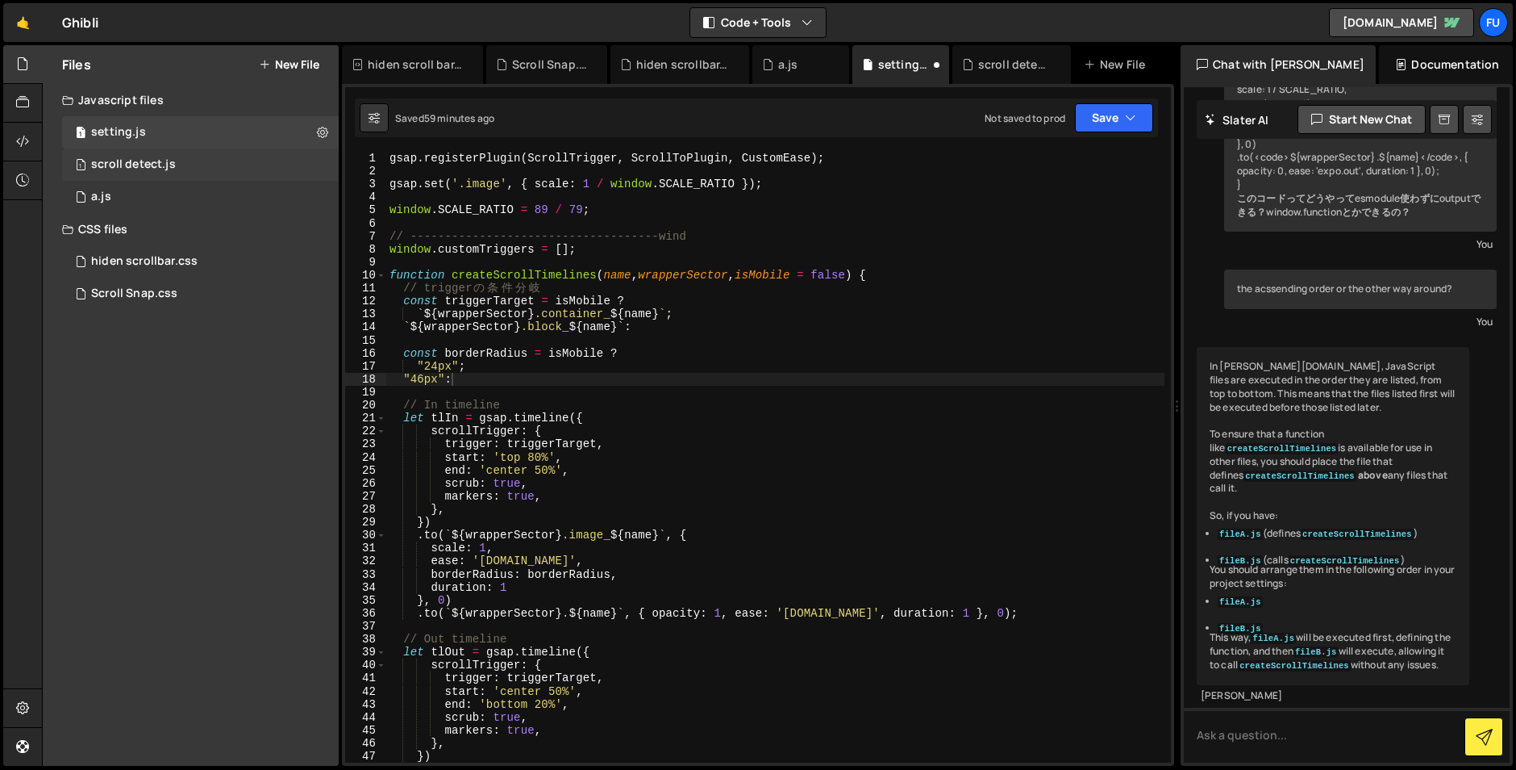
click at [228, 160] on div "1 scroll detect.js 0" at bounding box center [200, 164] width 277 height 32
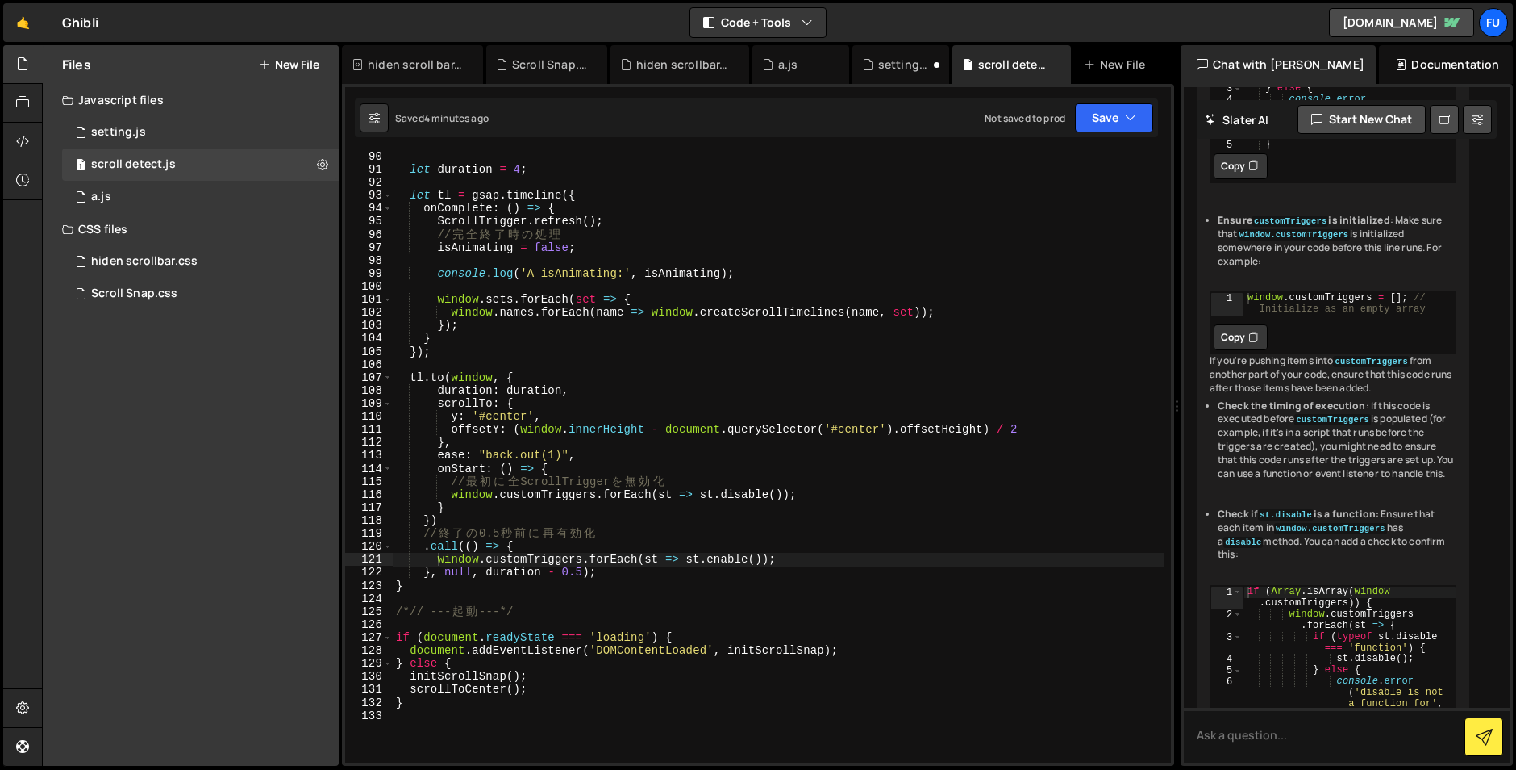
scroll to position [1158, 0]
